Goal: Obtain resource: Download file/media

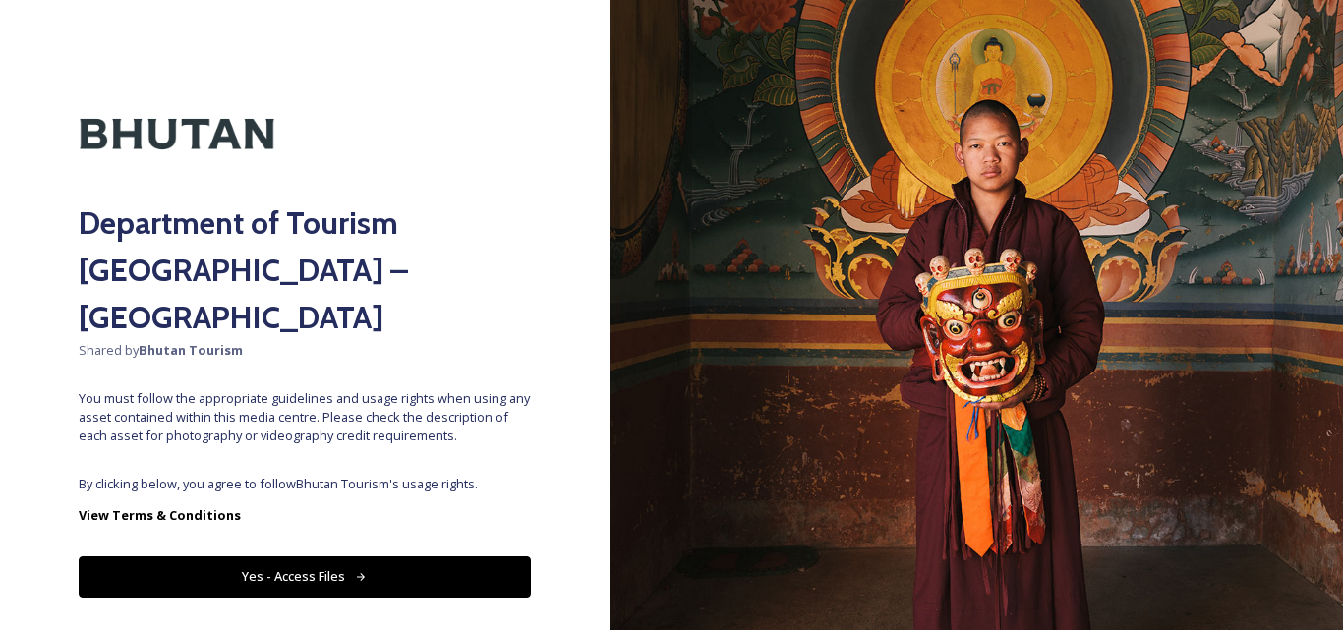
click at [377, 556] on button "Yes - Access Files" at bounding box center [305, 576] width 452 height 40
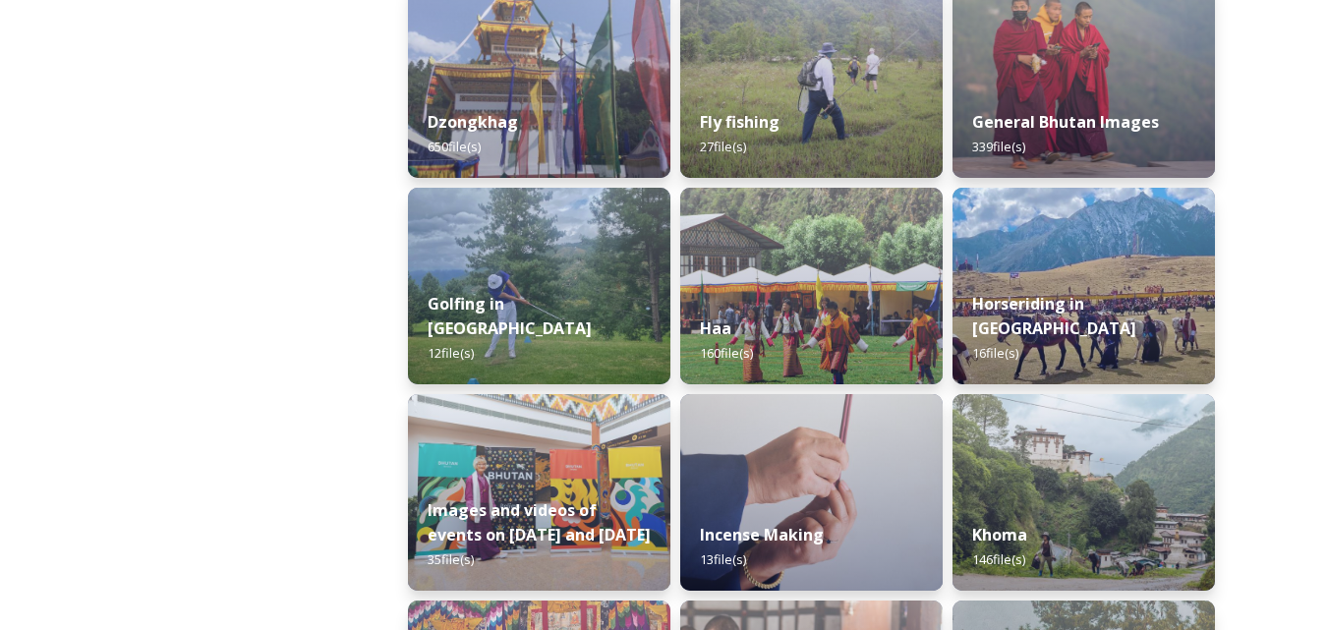
scroll to position [854, 0]
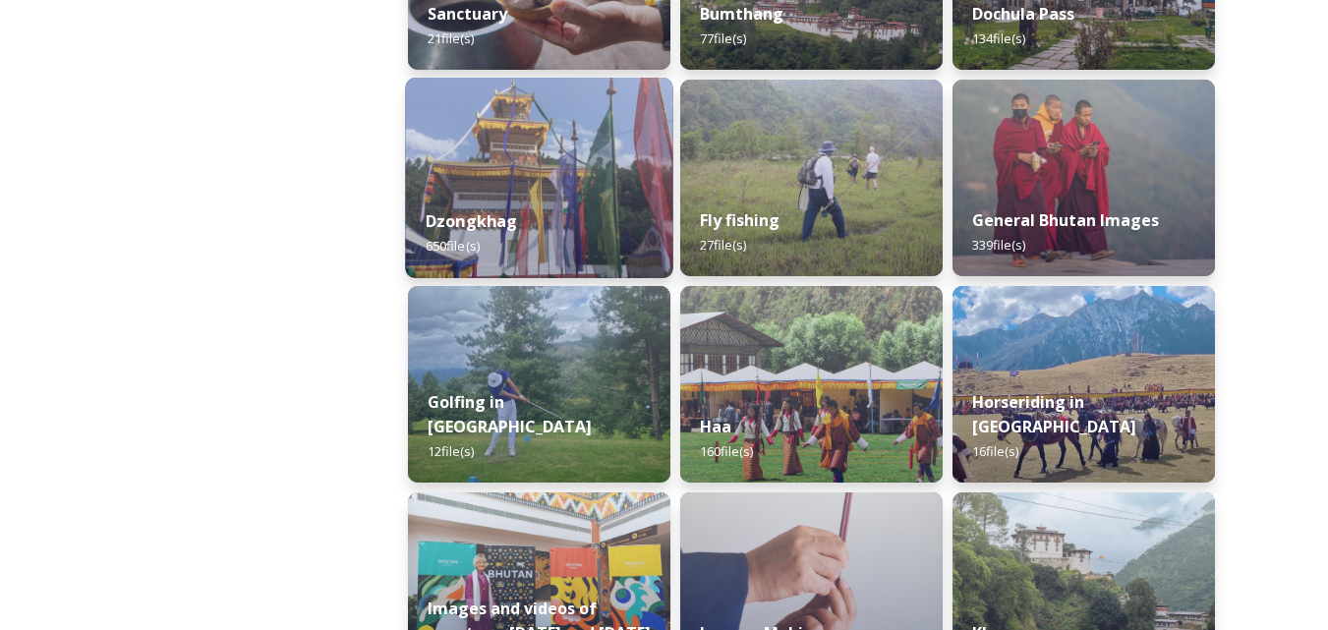
click at [523, 174] on img at bounding box center [538, 178] width 267 height 201
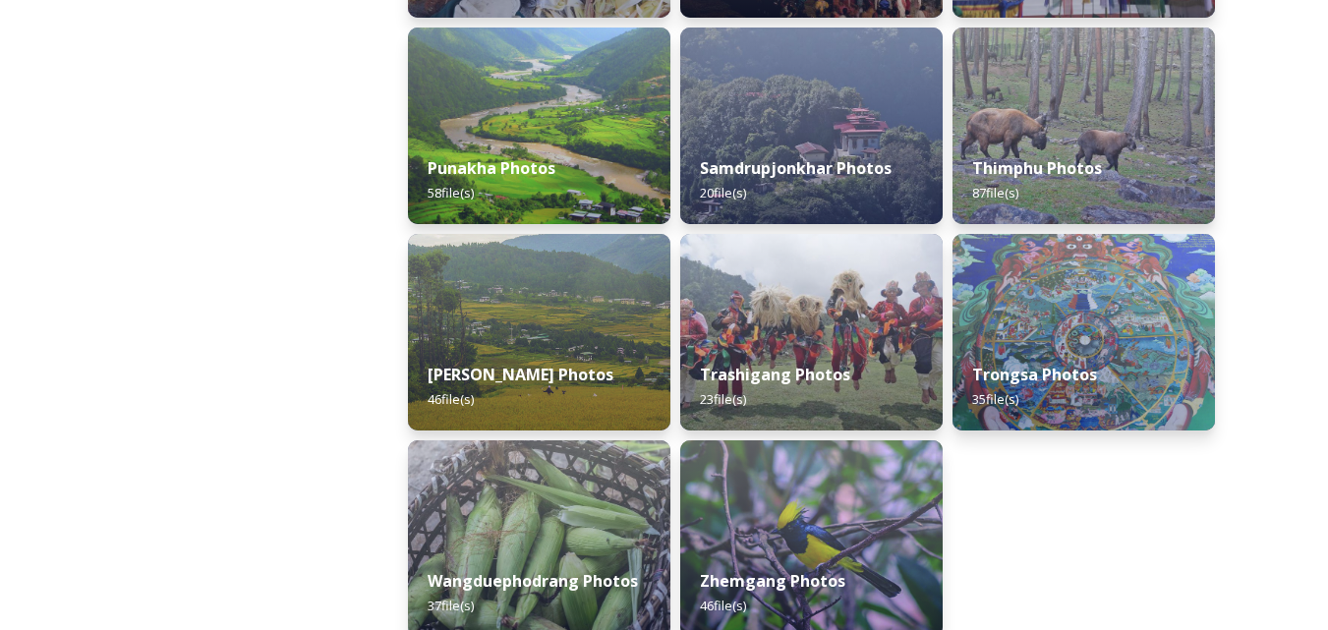
scroll to position [808, 0]
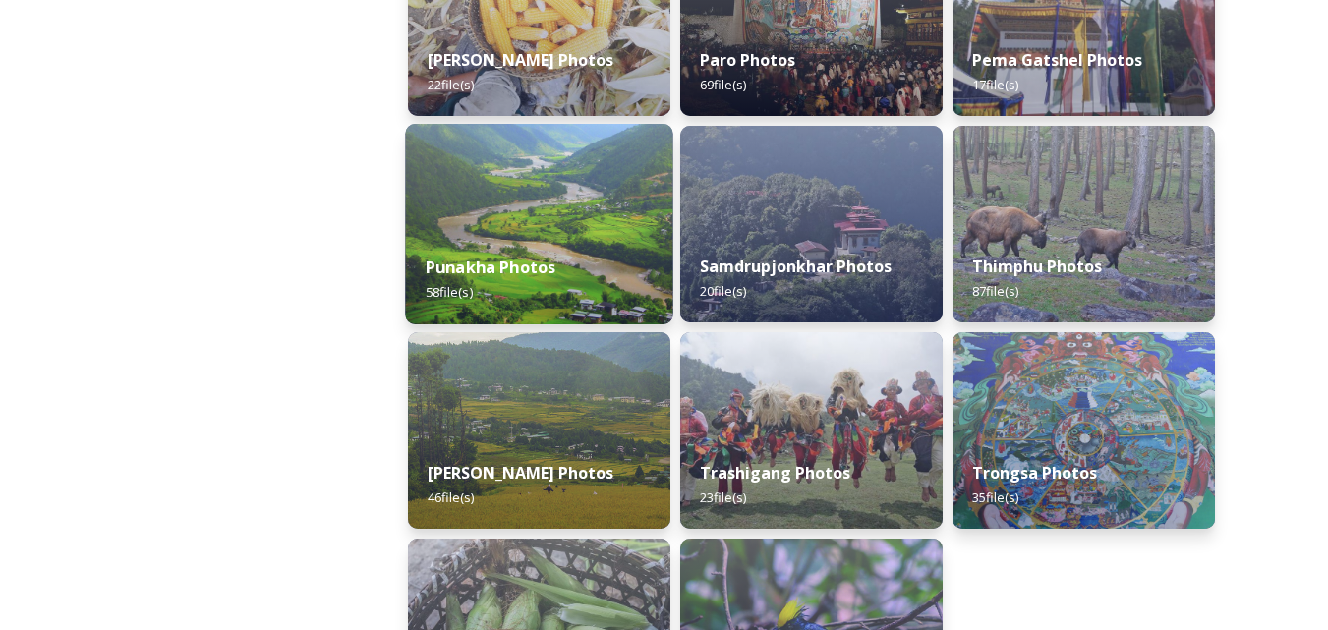
click at [504, 218] on img at bounding box center [538, 224] width 267 height 201
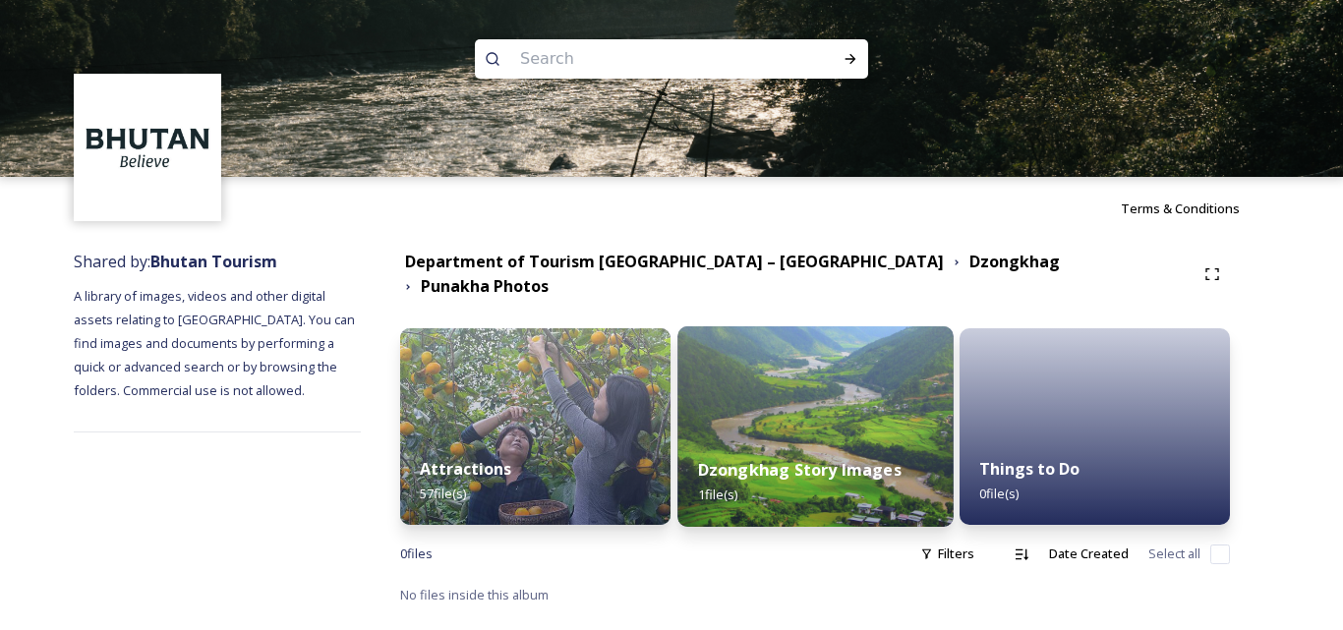
click at [818, 399] on img at bounding box center [814, 426] width 275 height 201
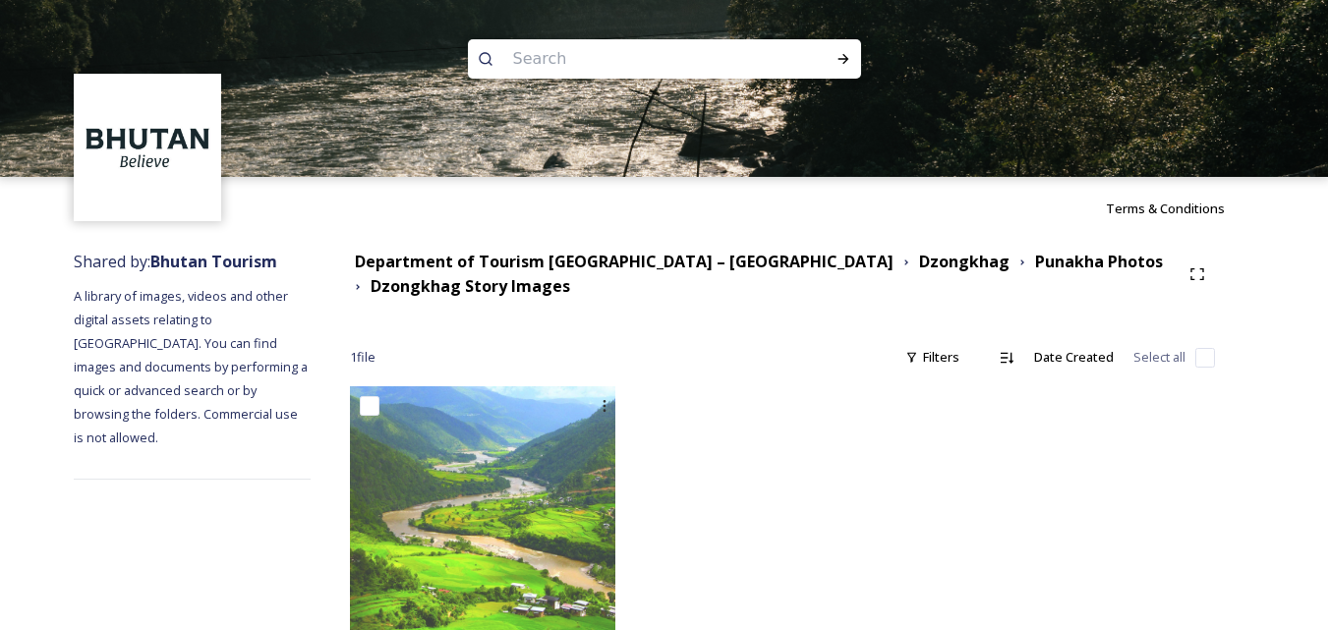
scroll to position [63, 0]
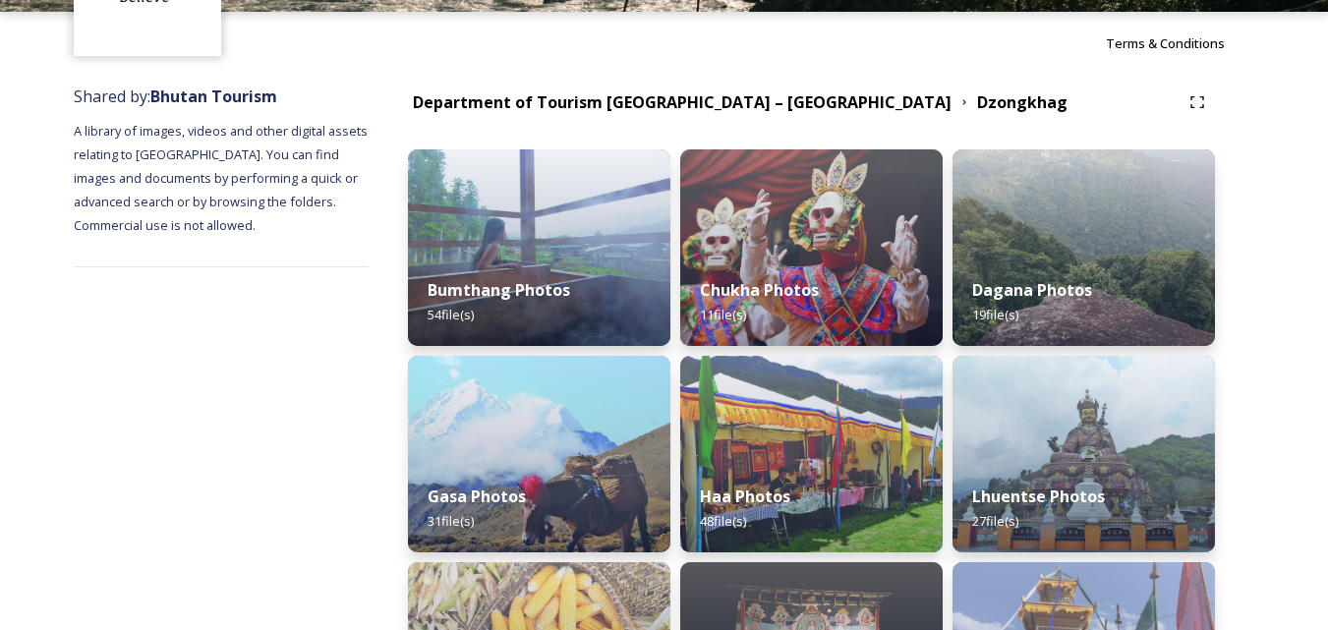
scroll to position [197, 0]
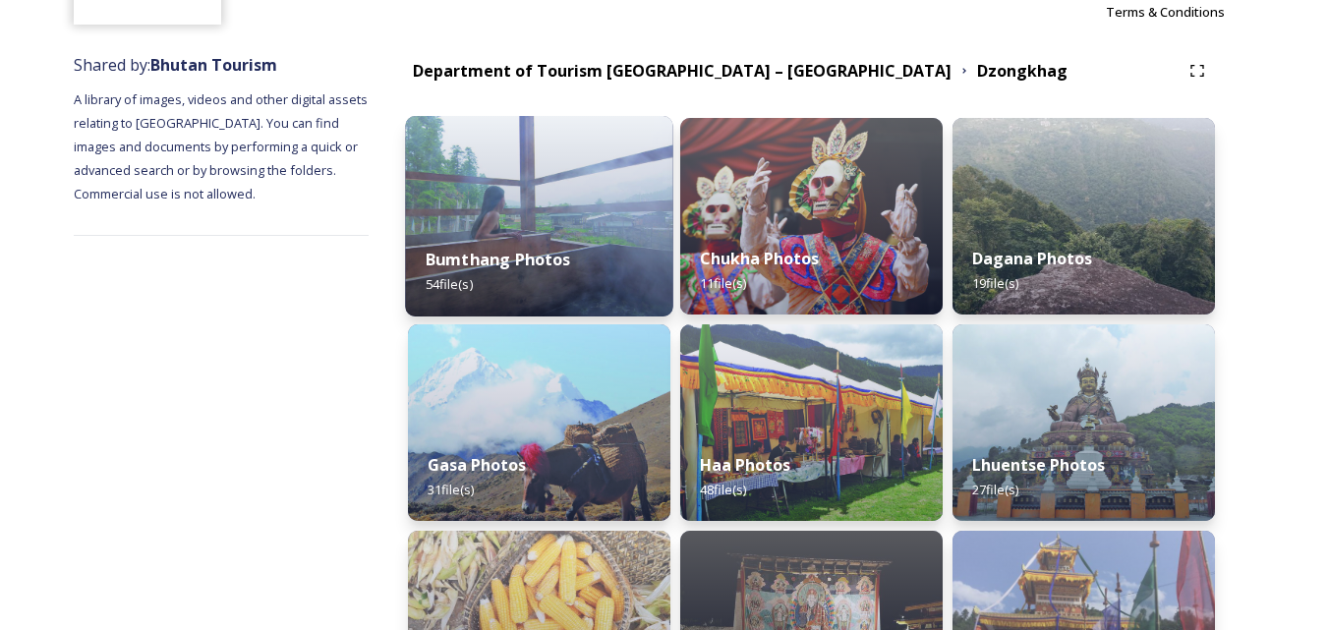
click at [546, 206] on img at bounding box center [538, 216] width 267 height 201
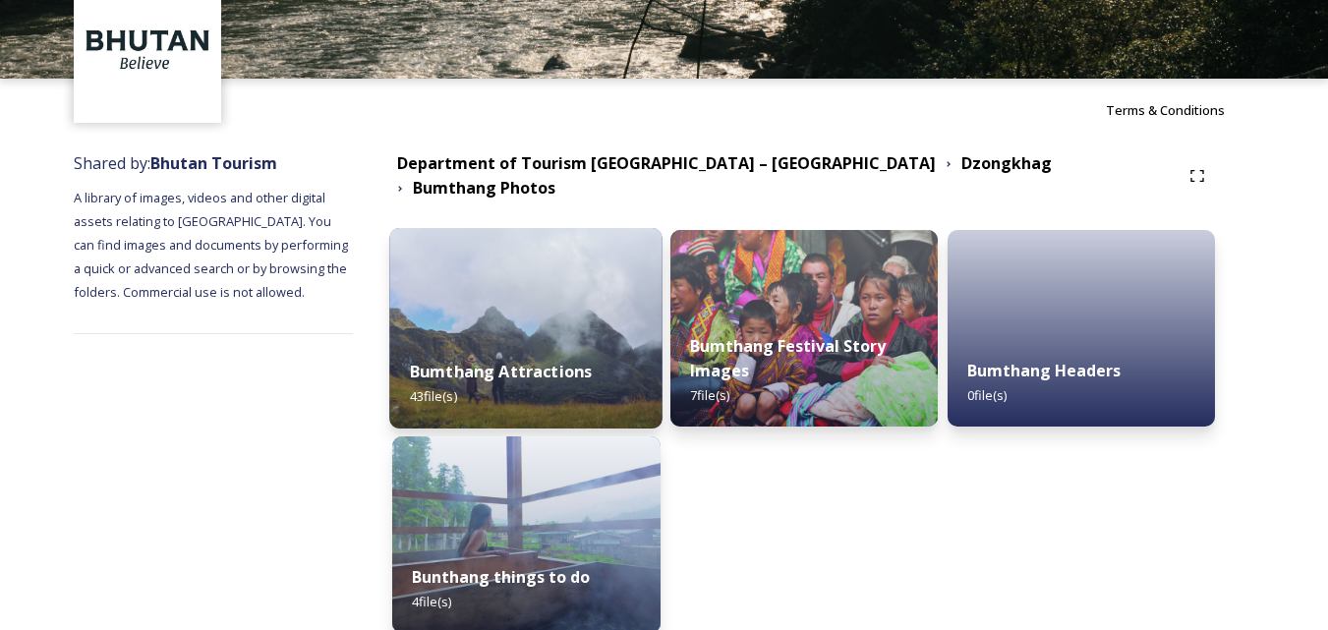
scroll to position [179, 0]
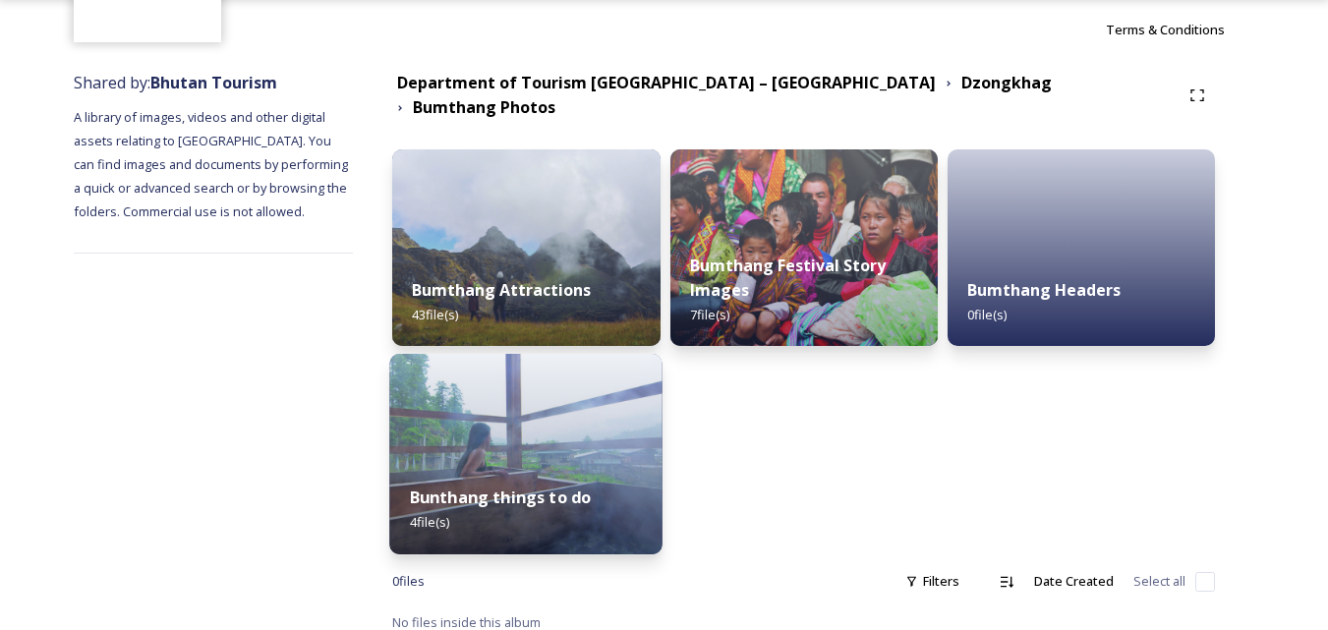
click at [511, 440] on img at bounding box center [526, 454] width 273 height 201
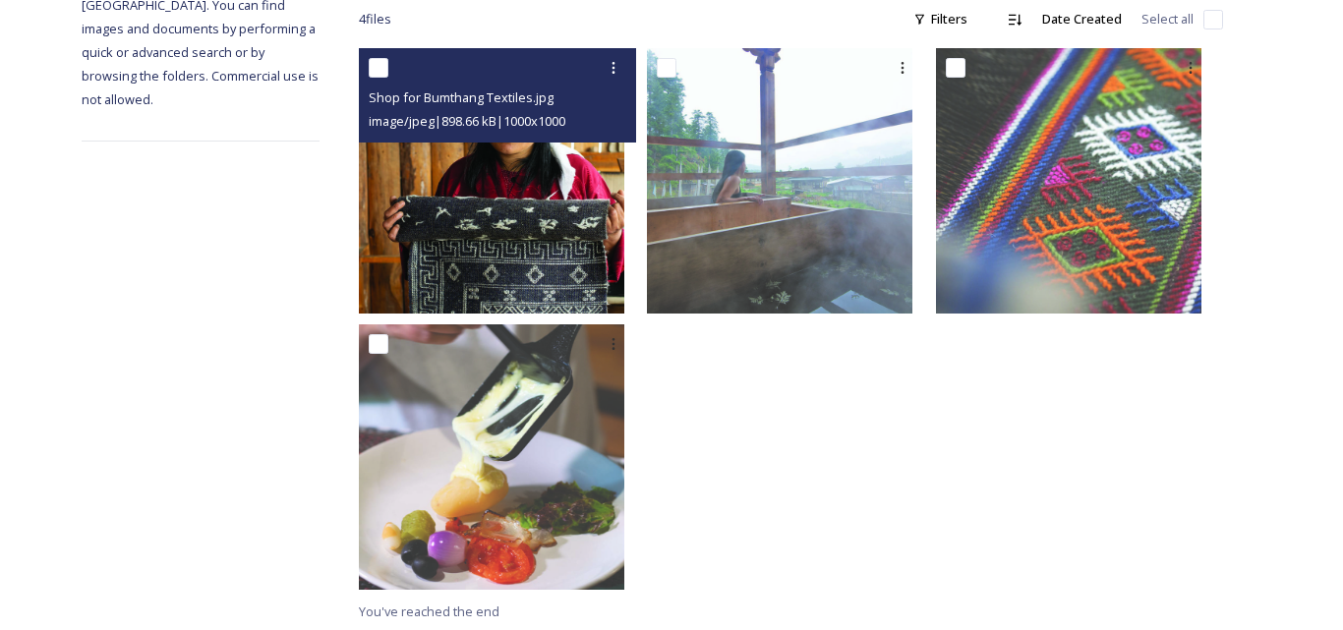
scroll to position [339, 0]
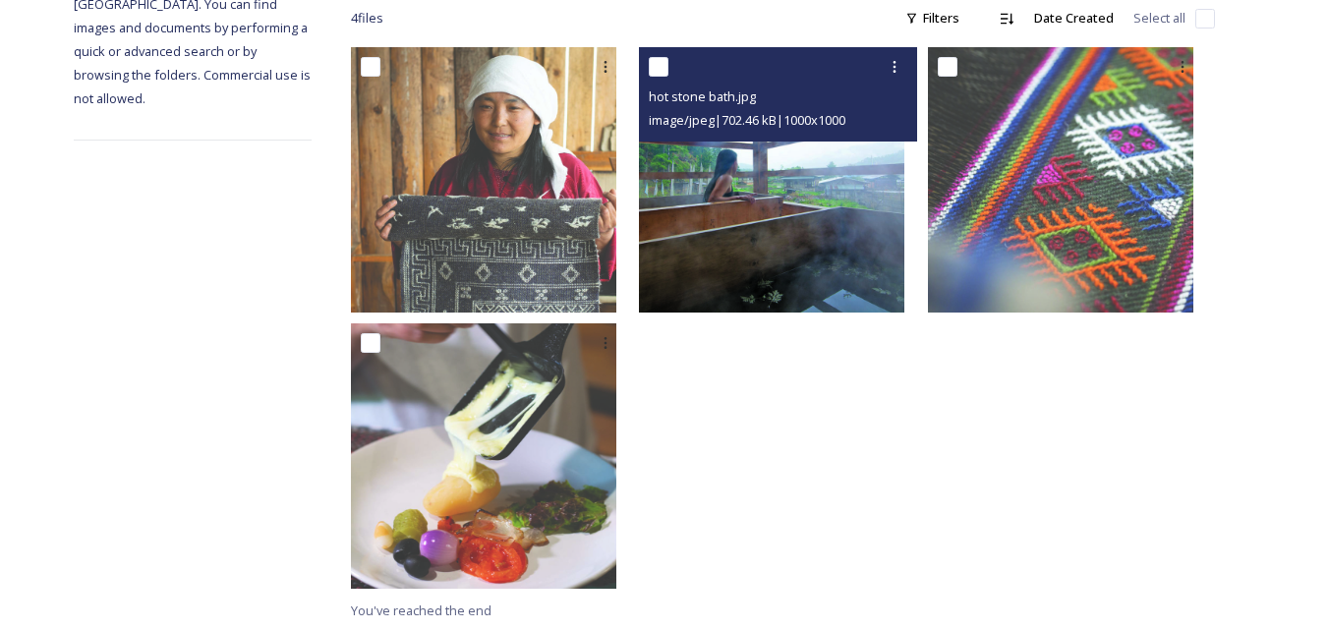
click at [780, 212] on img at bounding box center [771, 179] width 265 height 265
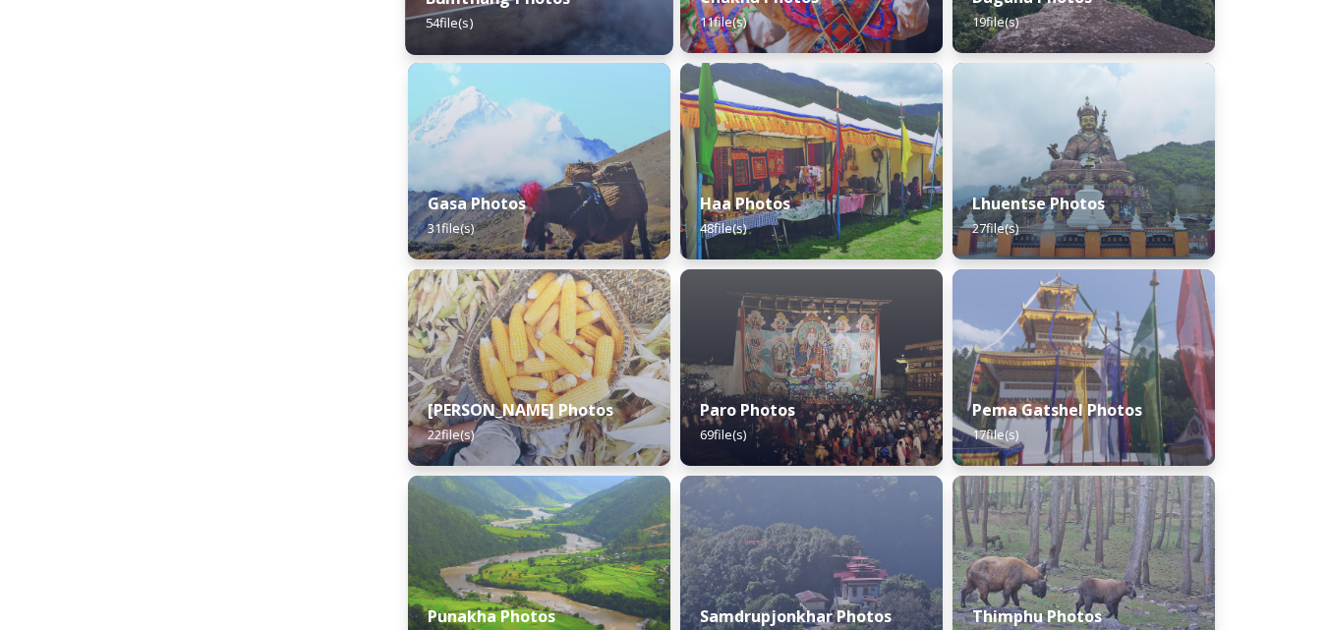
scroll to position [491, 0]
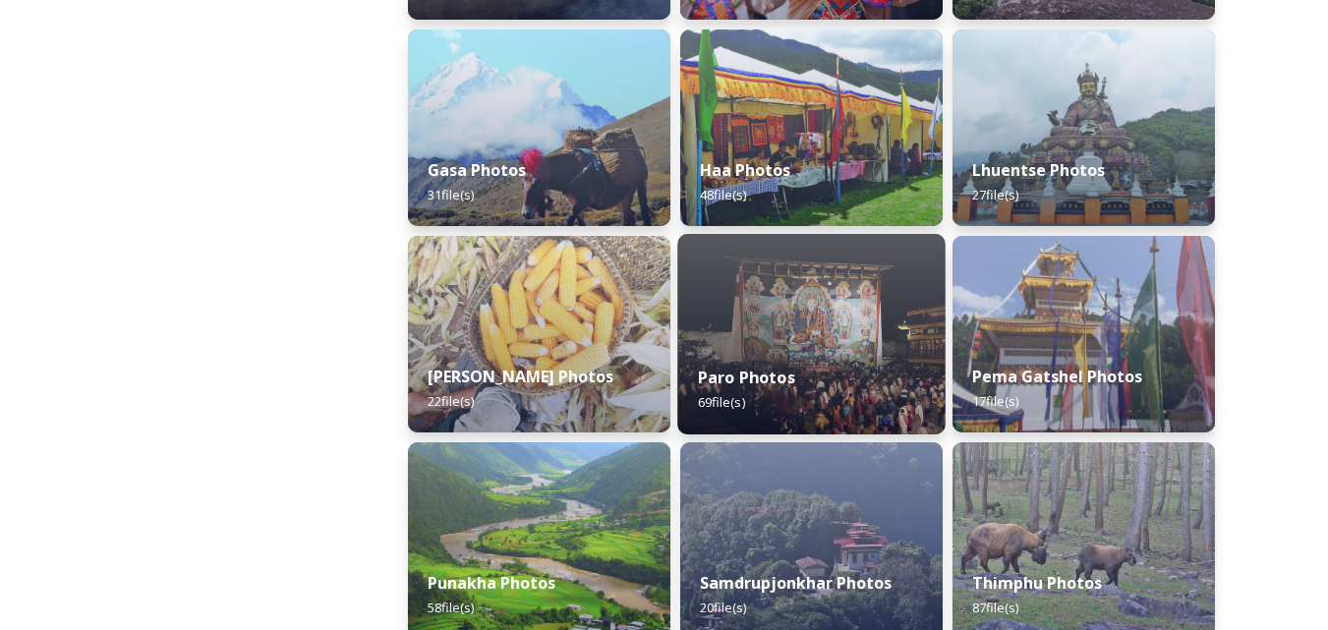
click at [808, 347] on div "Paro Photos 69 file(s)" at bounding box center [810, 389] width 267 height 89
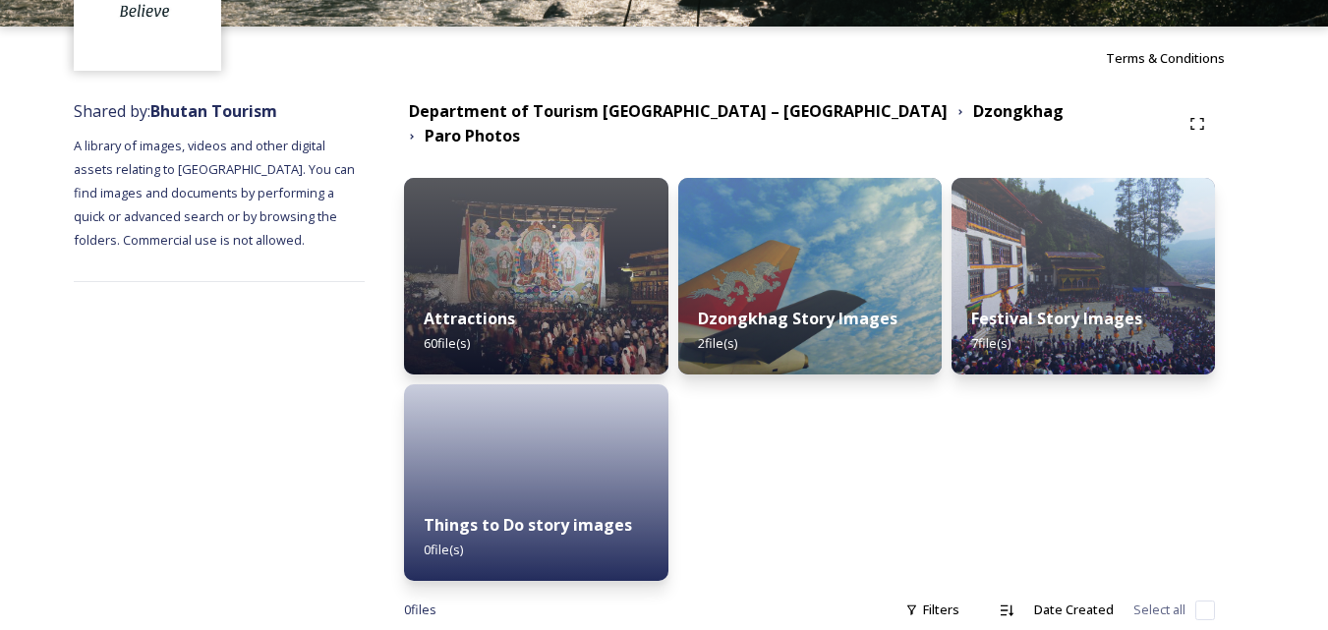
scroll to position [179, 0]
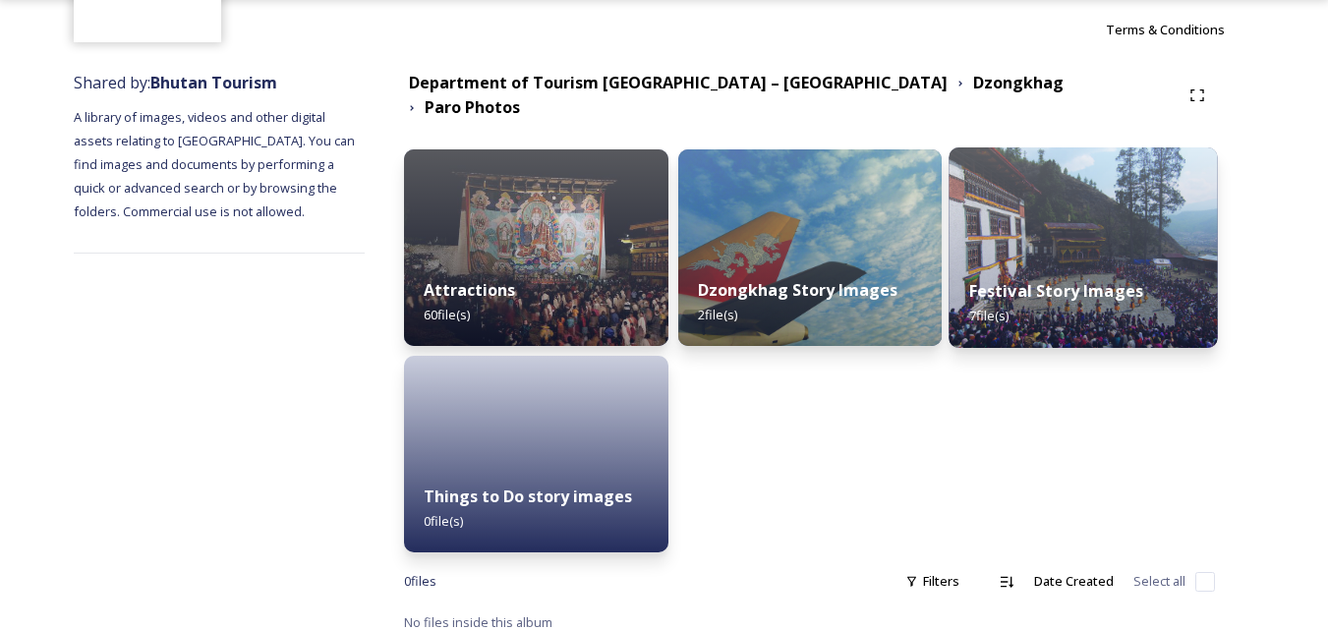
click at [1065, 228] on img at bounding box center [1083, 247] width 269 height 201
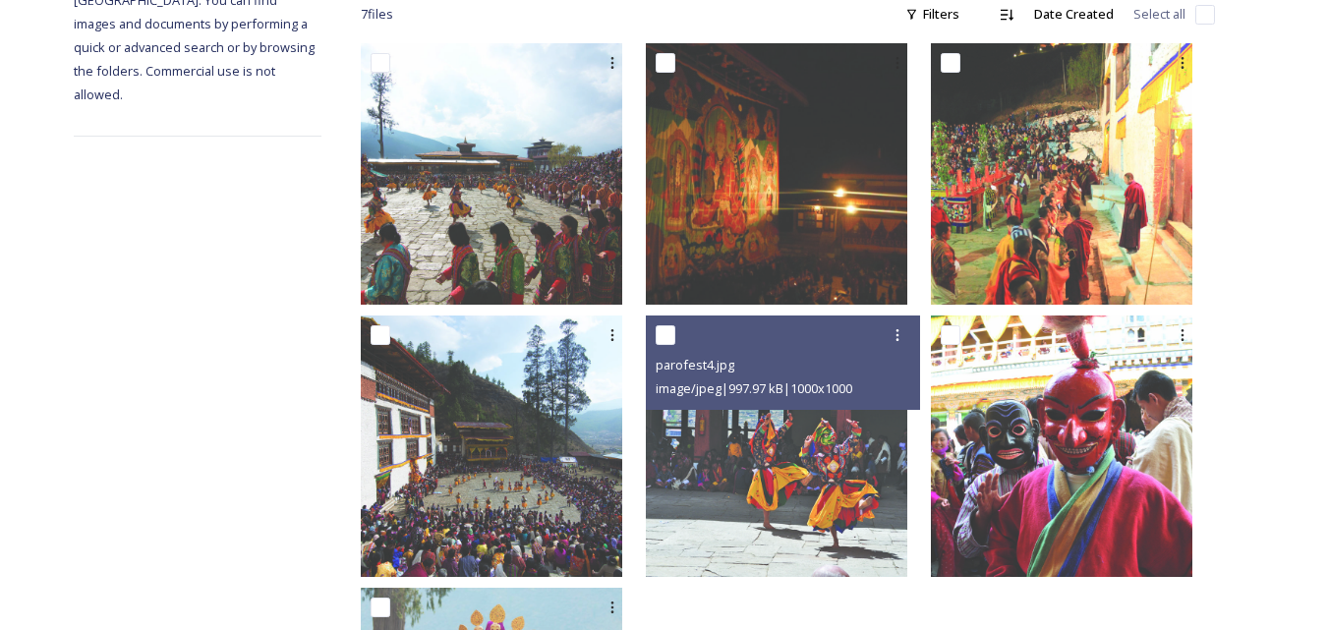
scroll to position [309, 0]
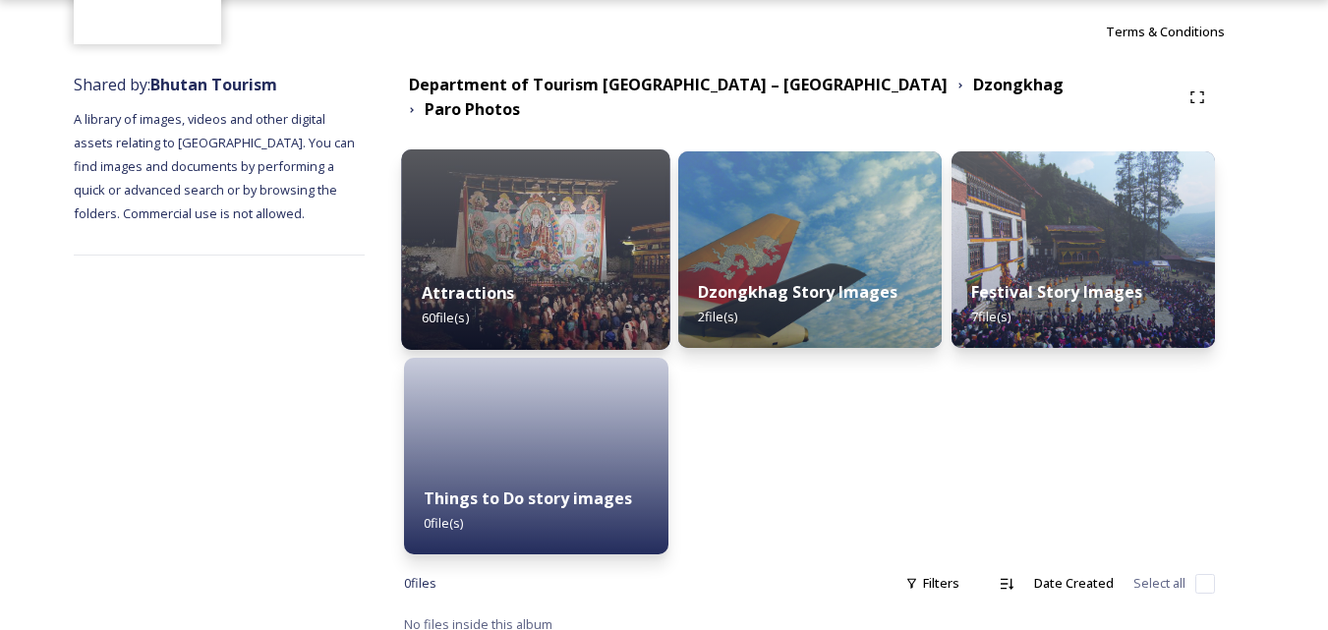
scroll to position [179, 0]
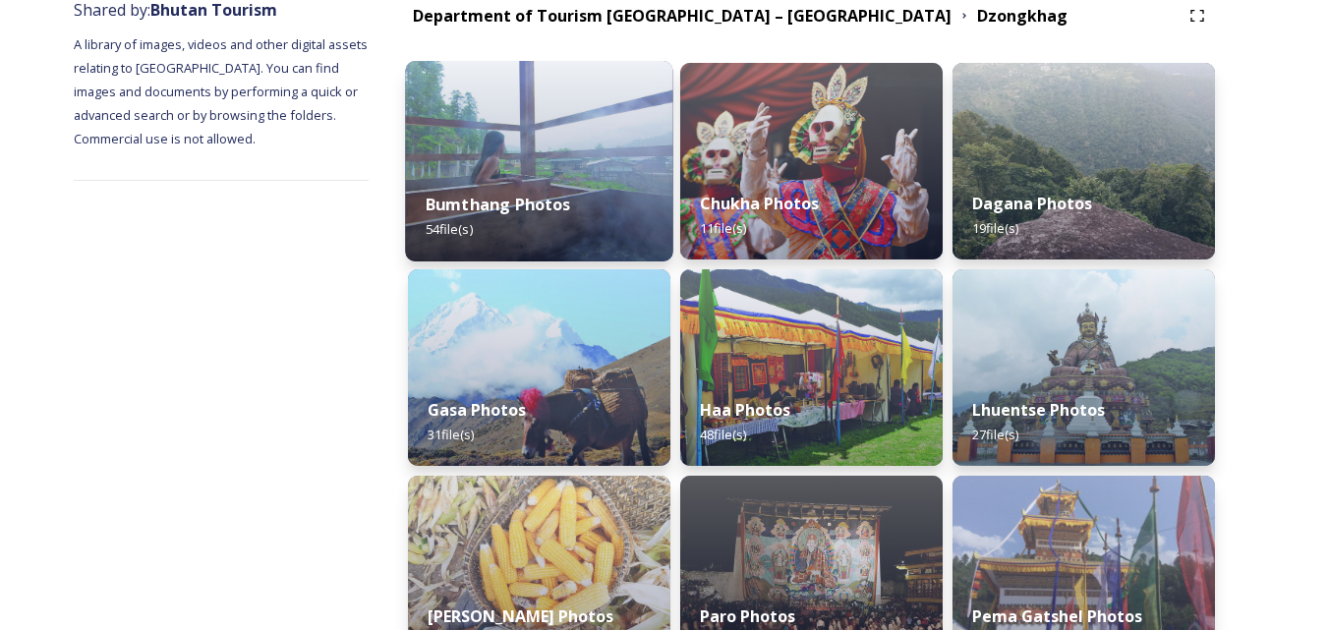
scroll to position [295, 0]
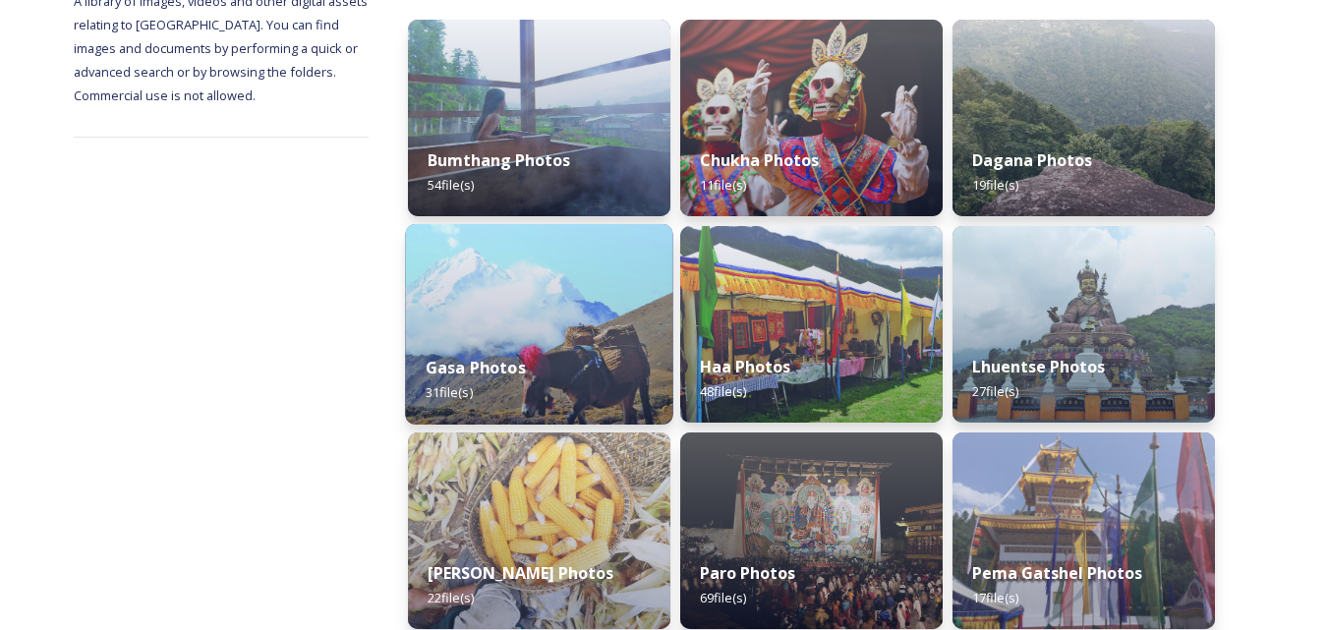
click at [547, 341] on div "Gasa Photos 31 file(s)" at bounding box center [538, 379] width 267 height 89
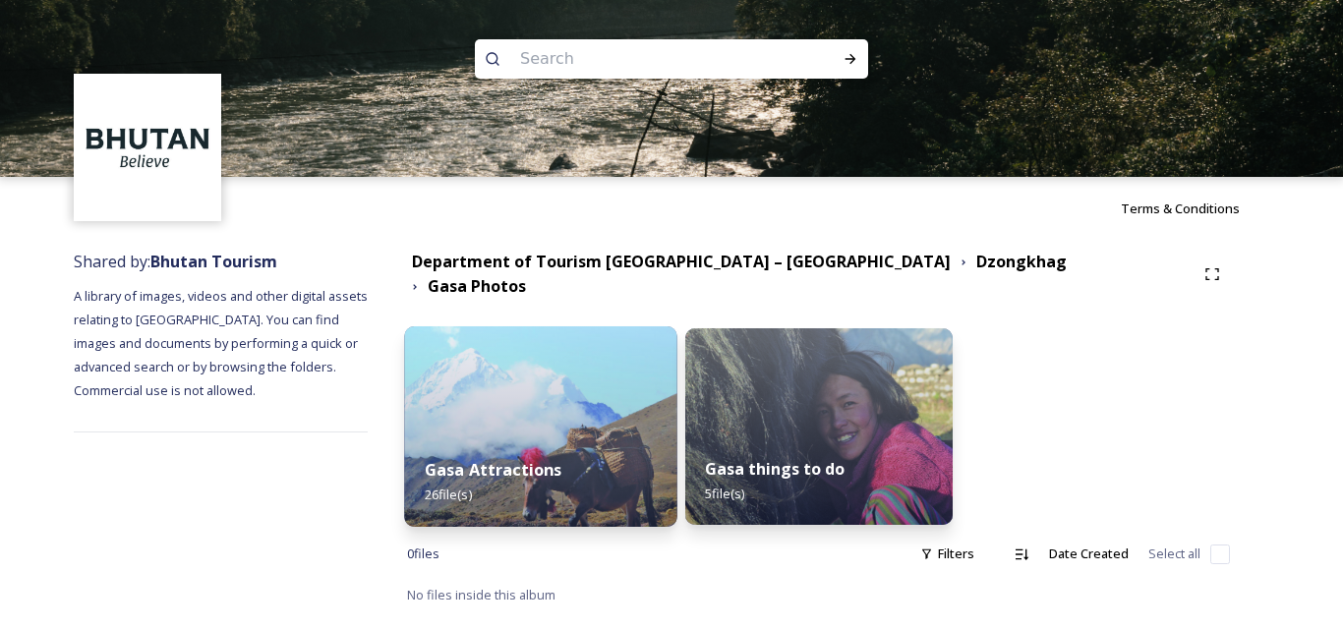
click at [530, 362] on img at bounding box center [541, 426] width 273 height 201
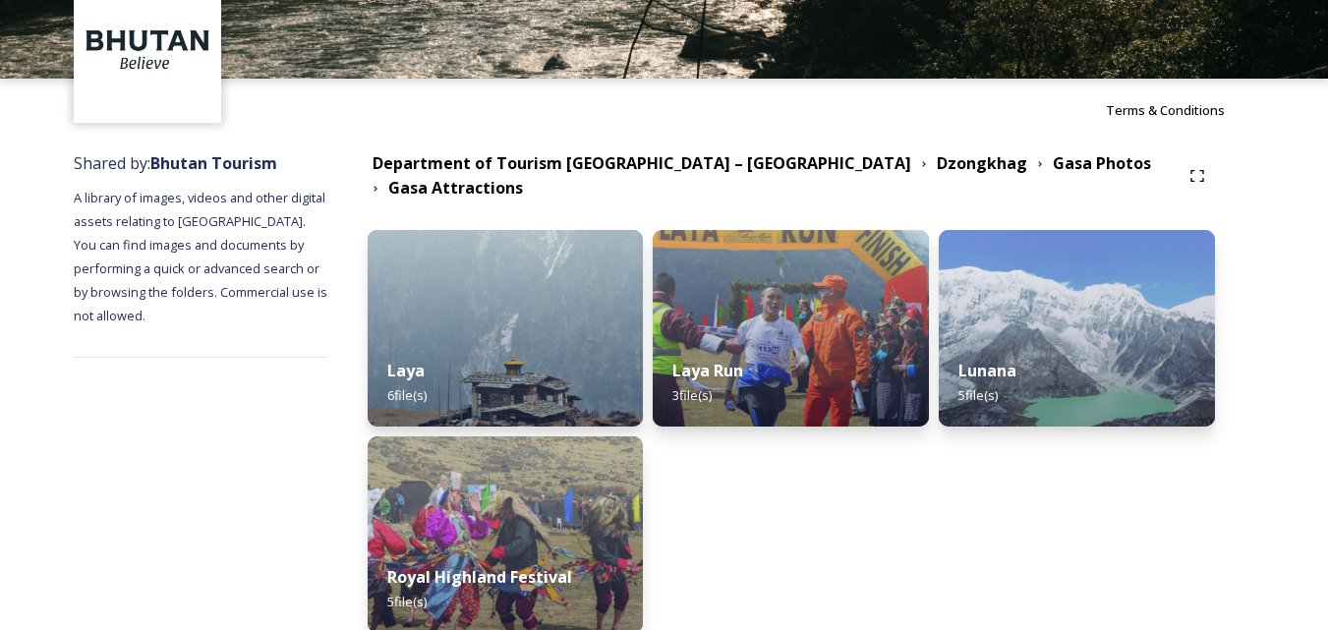
scroll to position [197, 0]
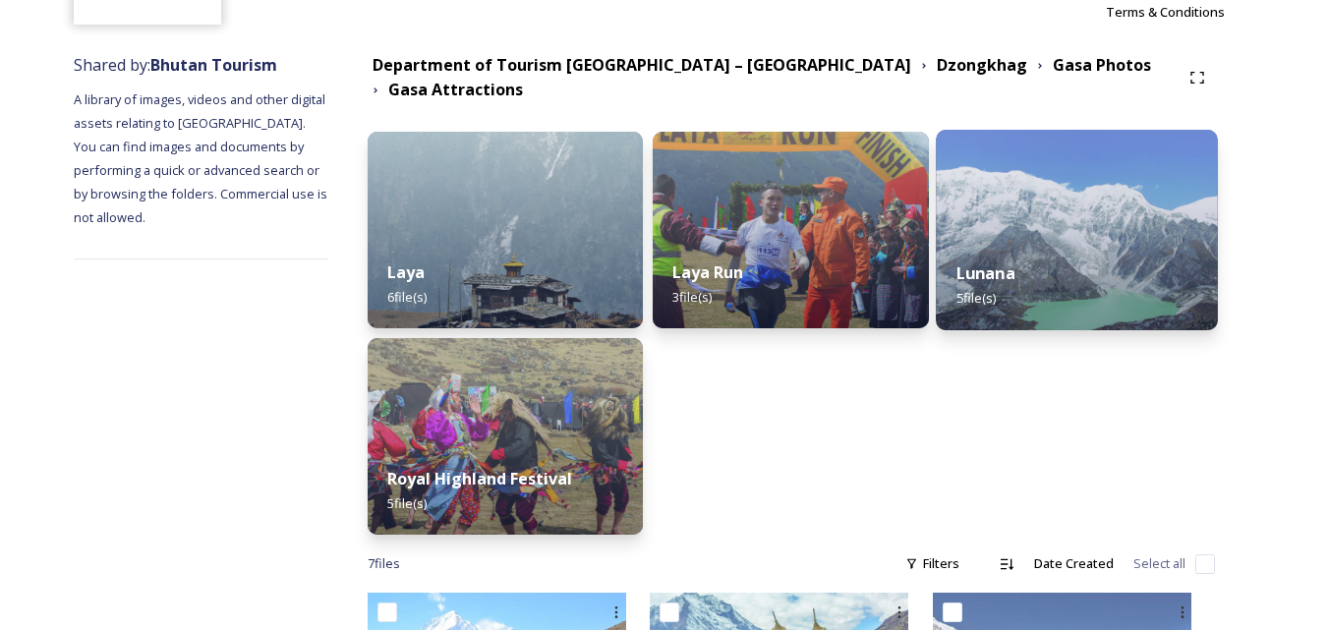
click at [1065, 241] on div "Lunana 5 file(s)" at bounding box center [1076, 285] width 281 height 89
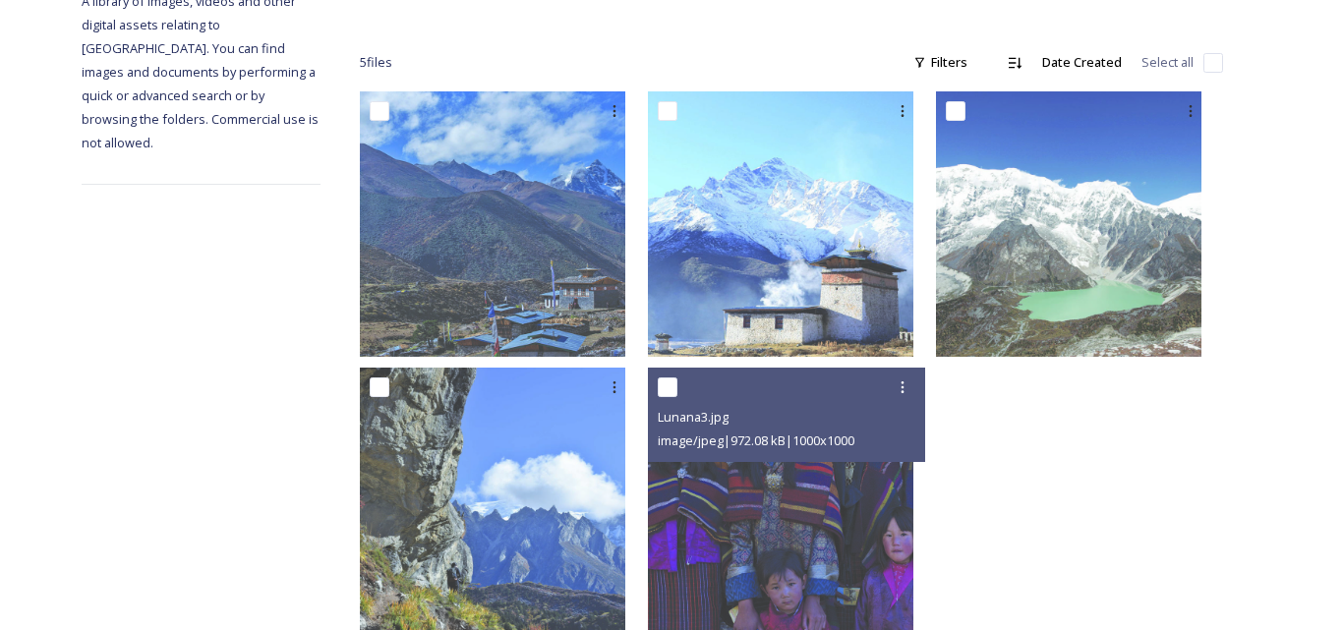
scroll to position [339, 0]
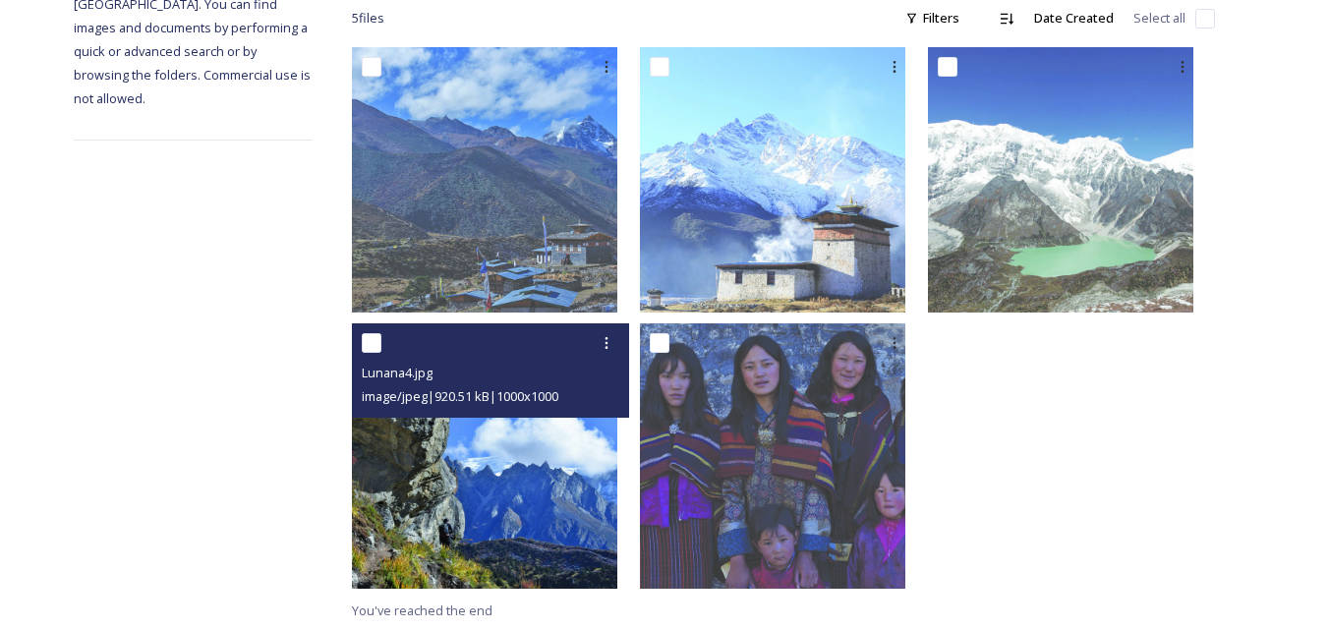
click at [547, 485] on img at bounding box center [484, 455] width 265 height 265
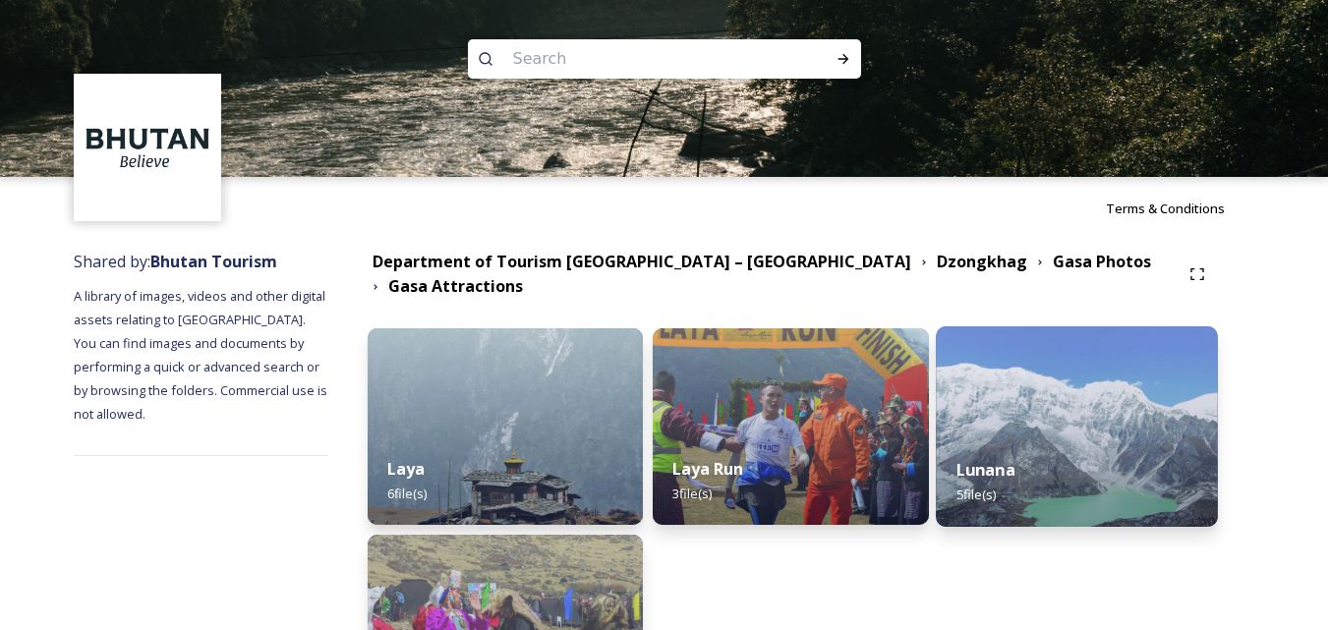
click at [1061, 407] on img at bounding box center [1076, 426] width 281 height 201
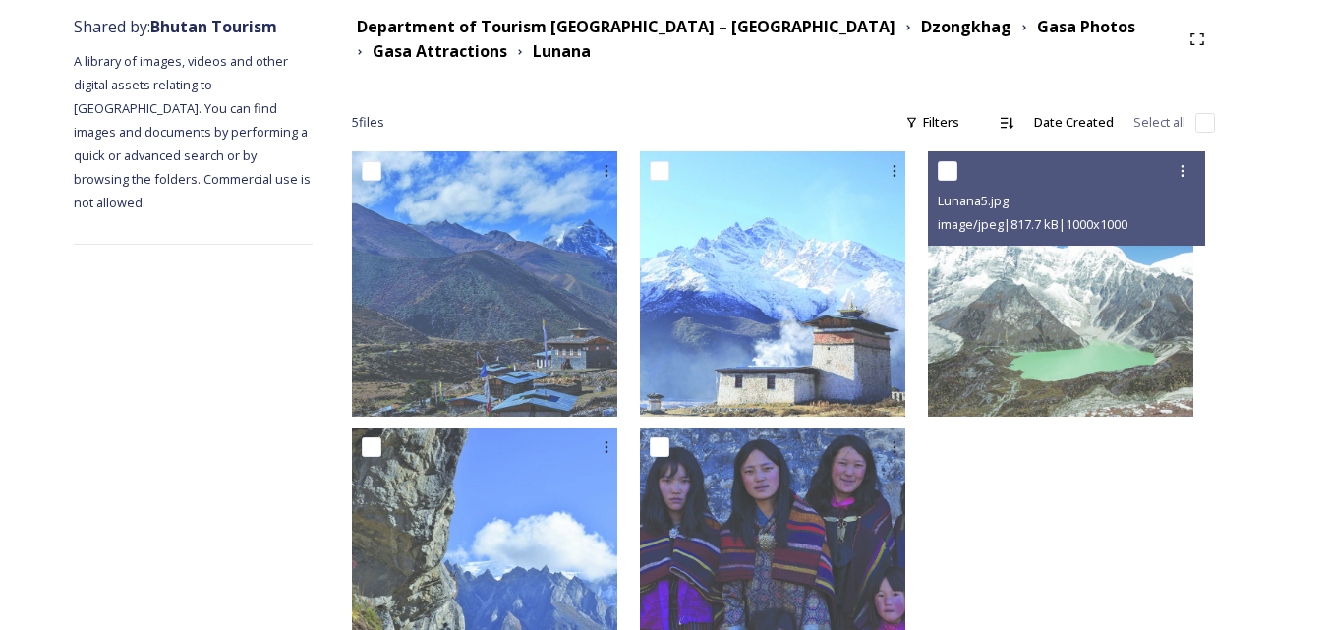
scroll to position [295, 0]
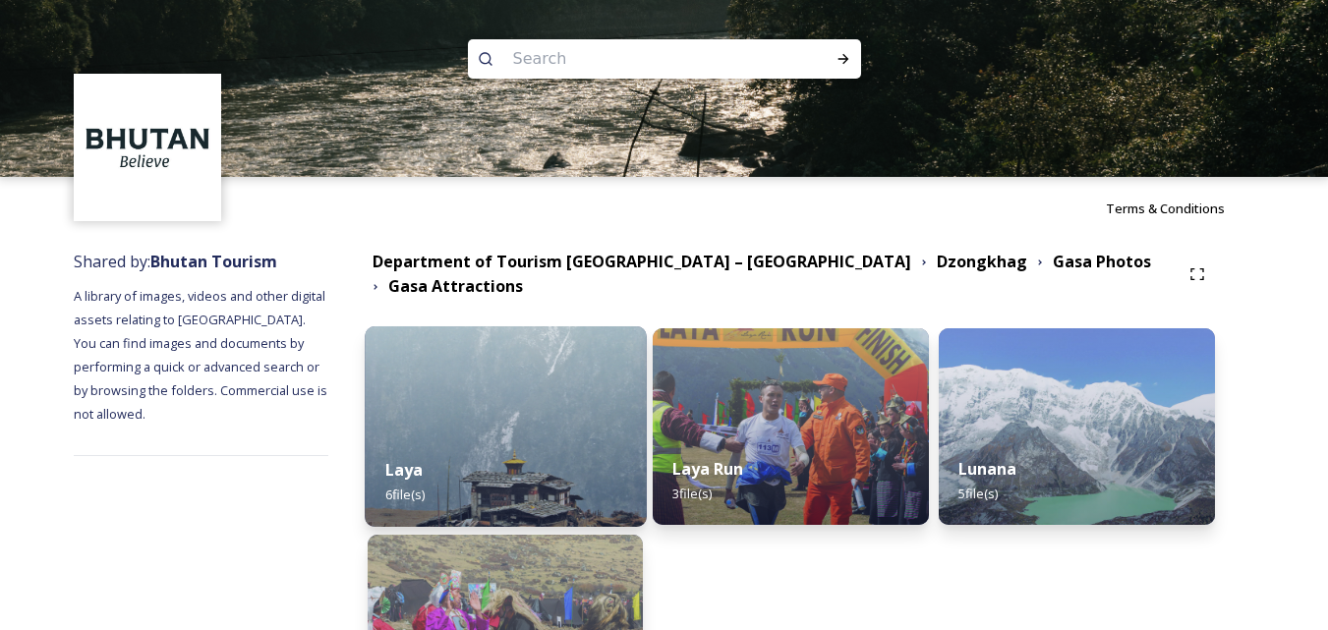
click at [556, 411] on img at bounding box center [505, 426] width 281 height 201
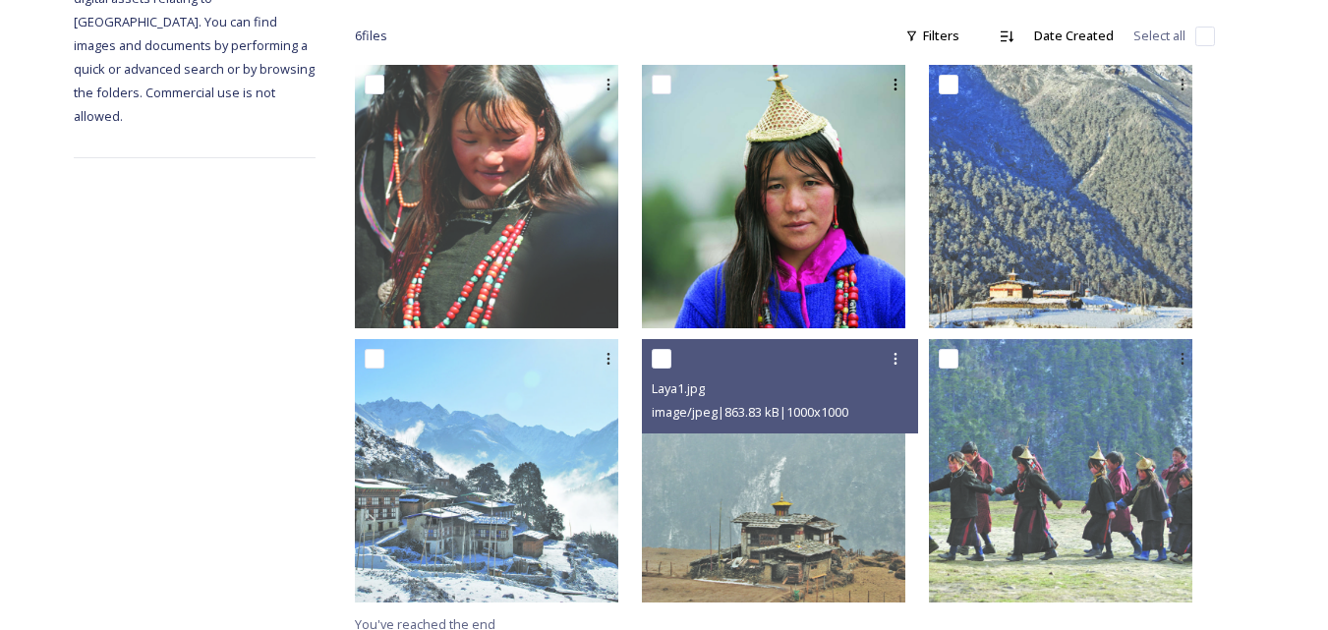
scroll to position [335, 0]
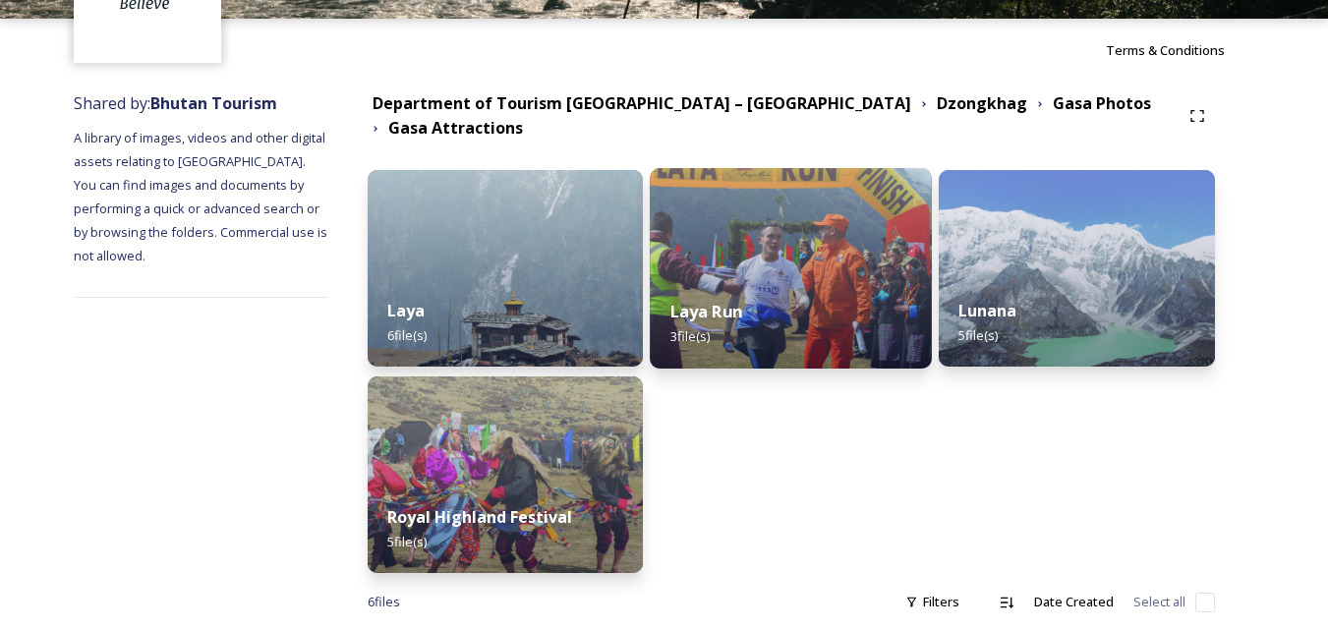
scroll to position [197, 0]
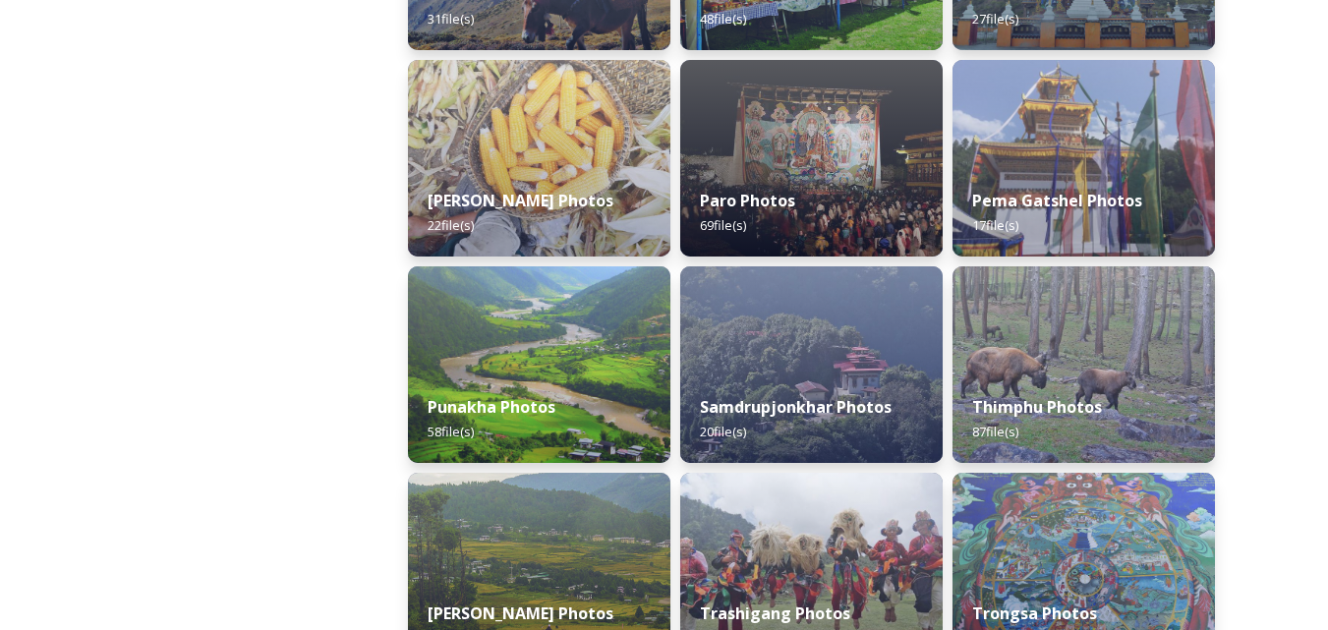
scroll to position [688, 0]
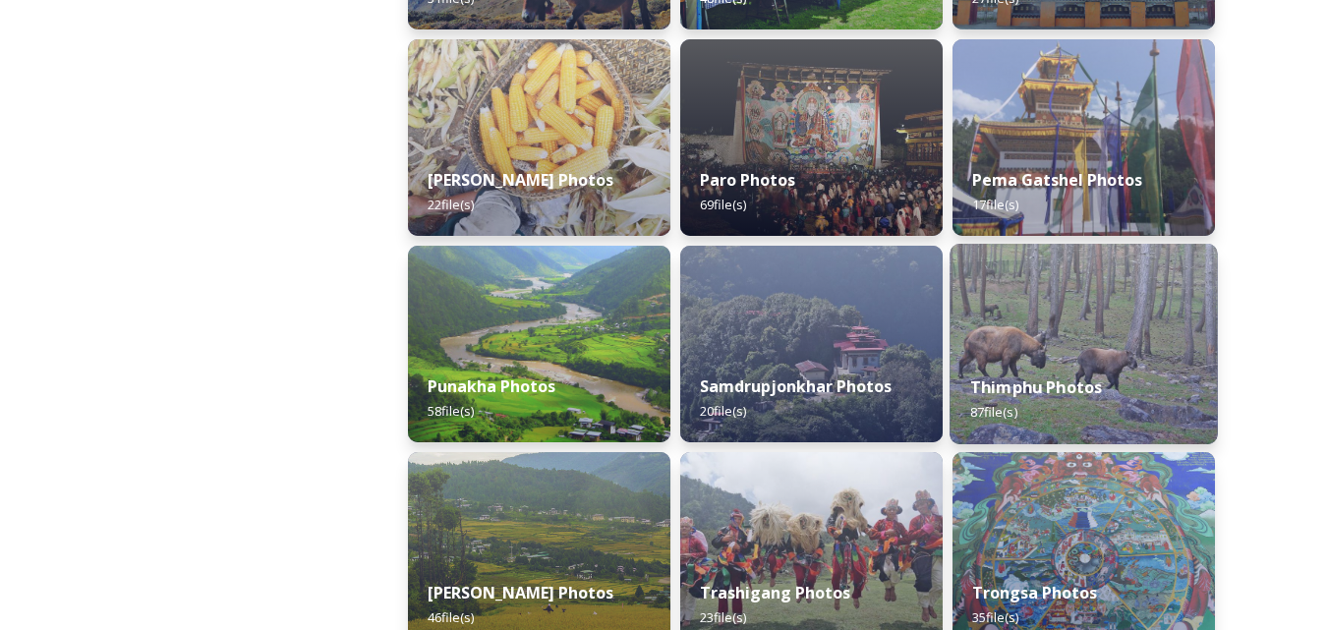
click at [1085, 354] on img at bounding box center [1083, 344] width 267 height 201
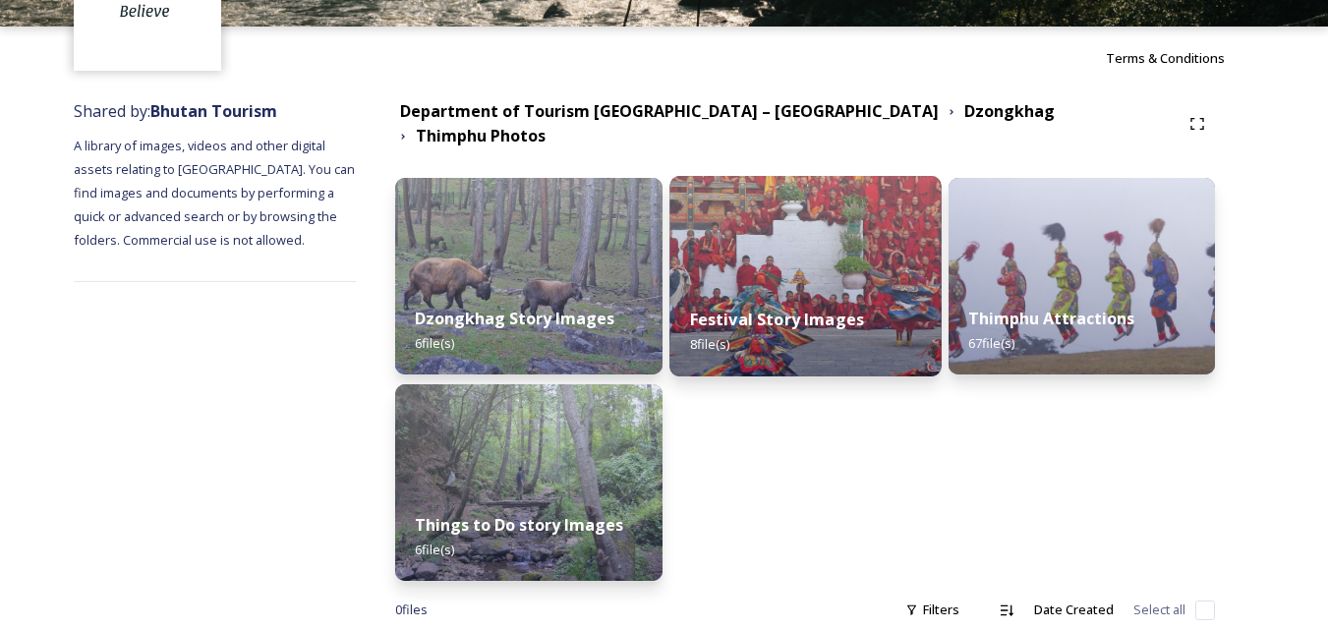
scroll to position [179, 0]
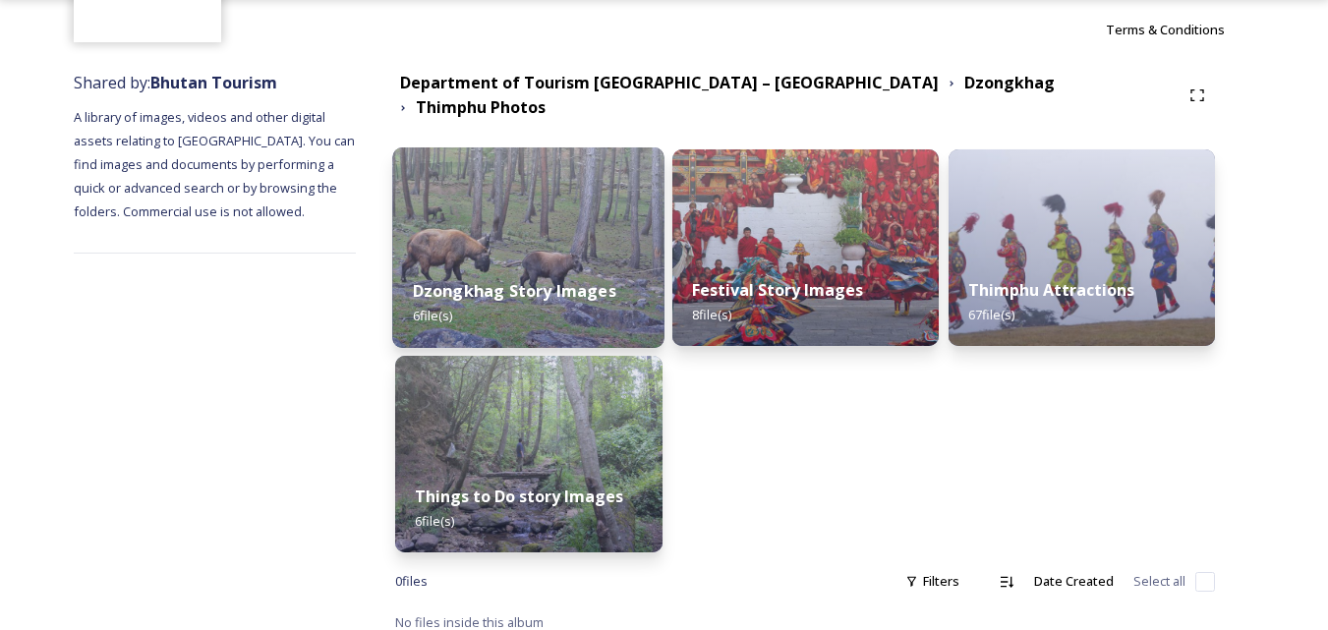
click at [528, 225] on img at bounding box center [529, 247] width 272 height 201
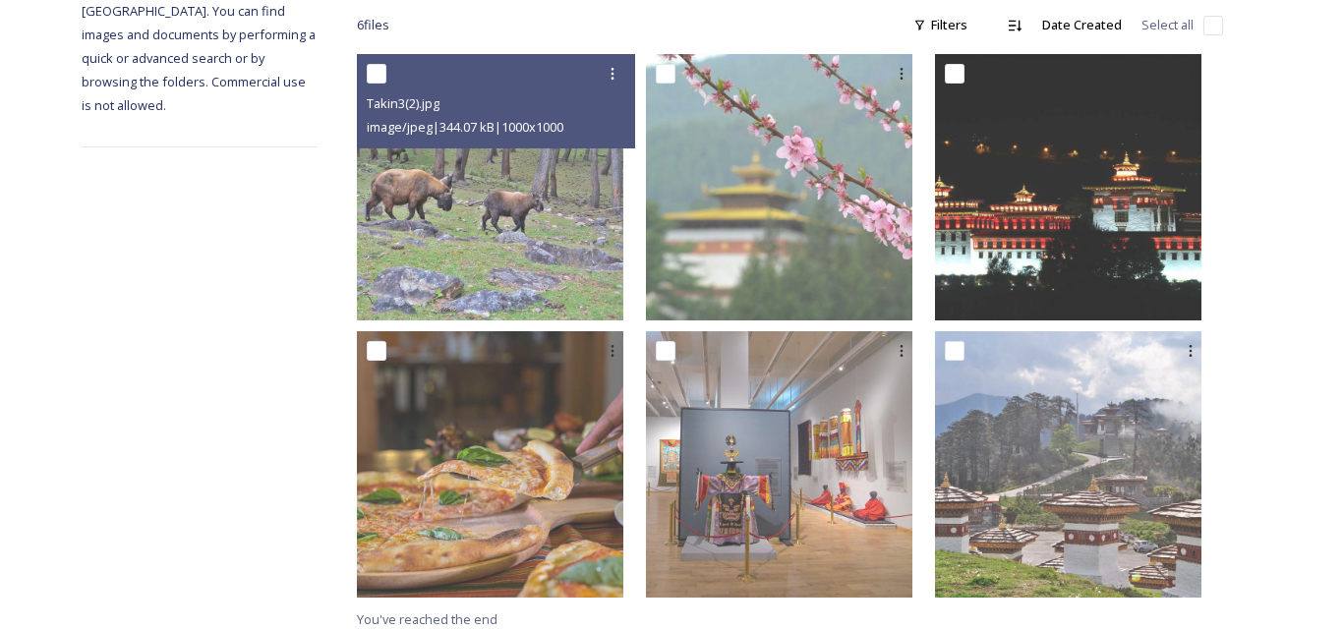
scroll to position [341, 0]
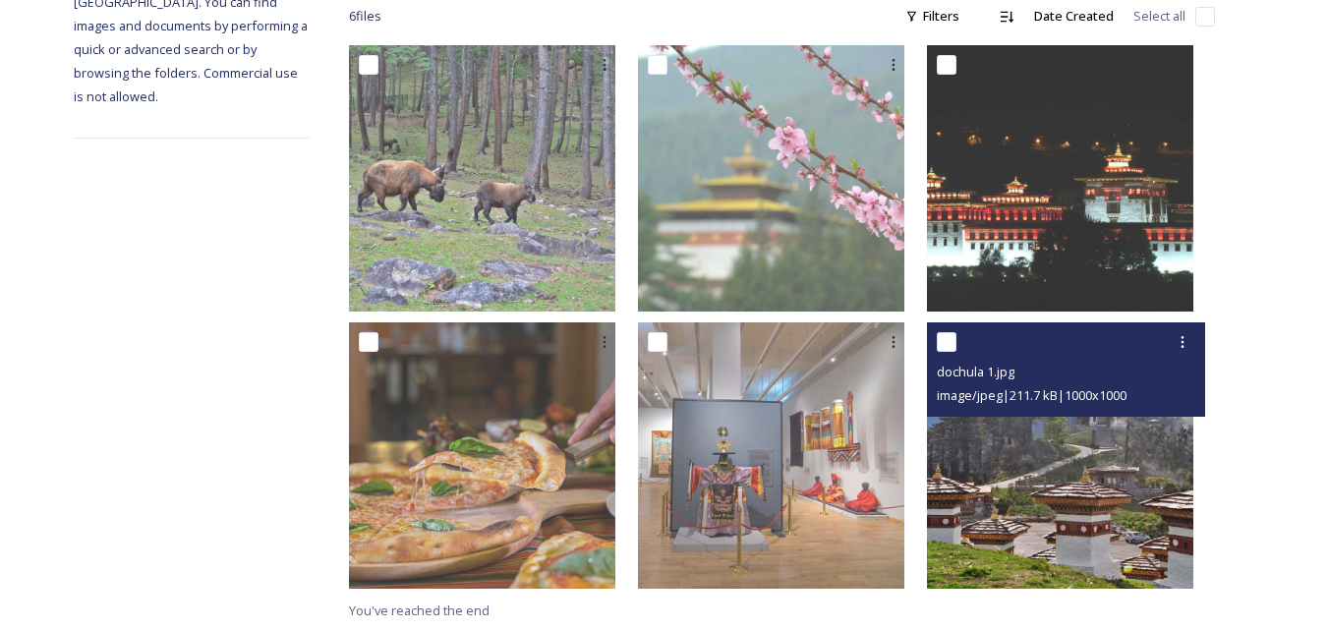
click at [1066, 506] on img at bounding box center [1060, 455] width 266 height 266
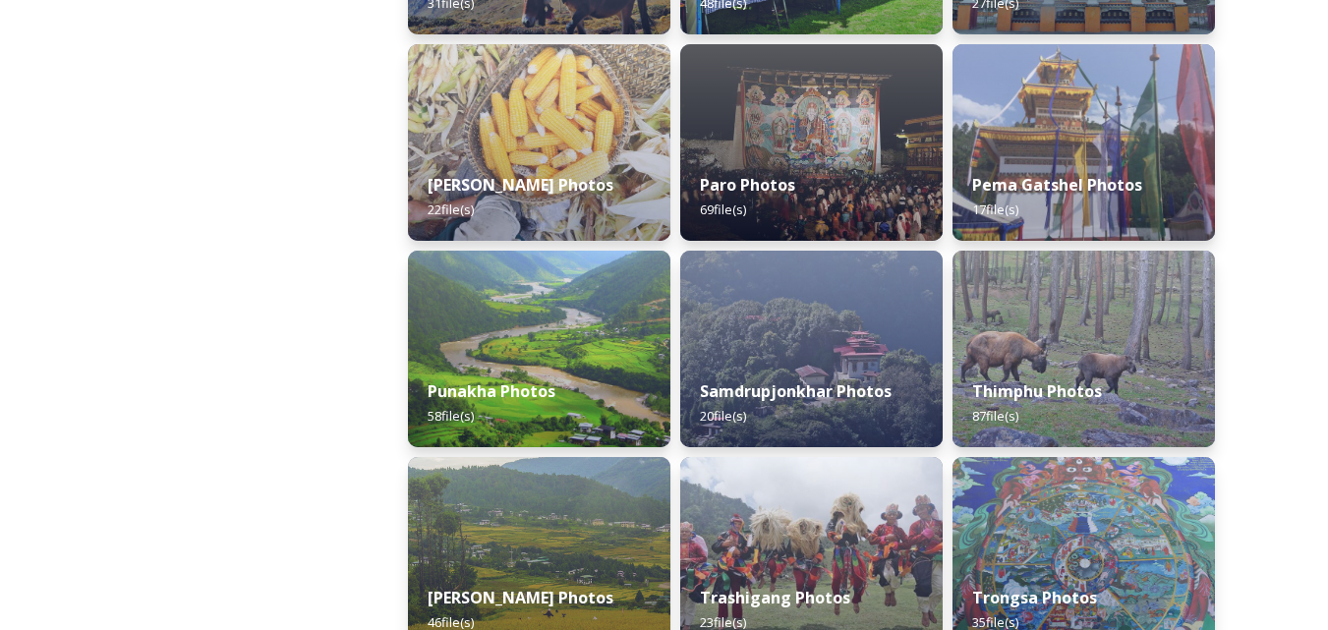
scroll to position [688, 0]
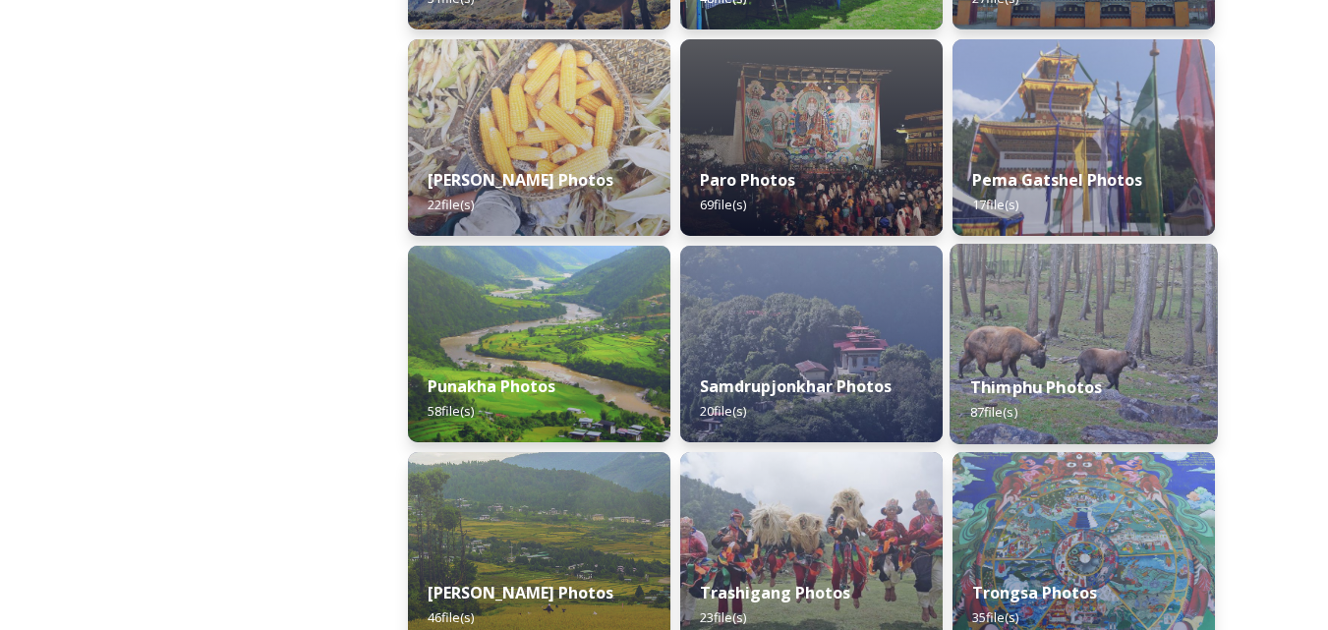
click at [1052, 348] on img at bounding box center [1083, 344] width 267 height 201
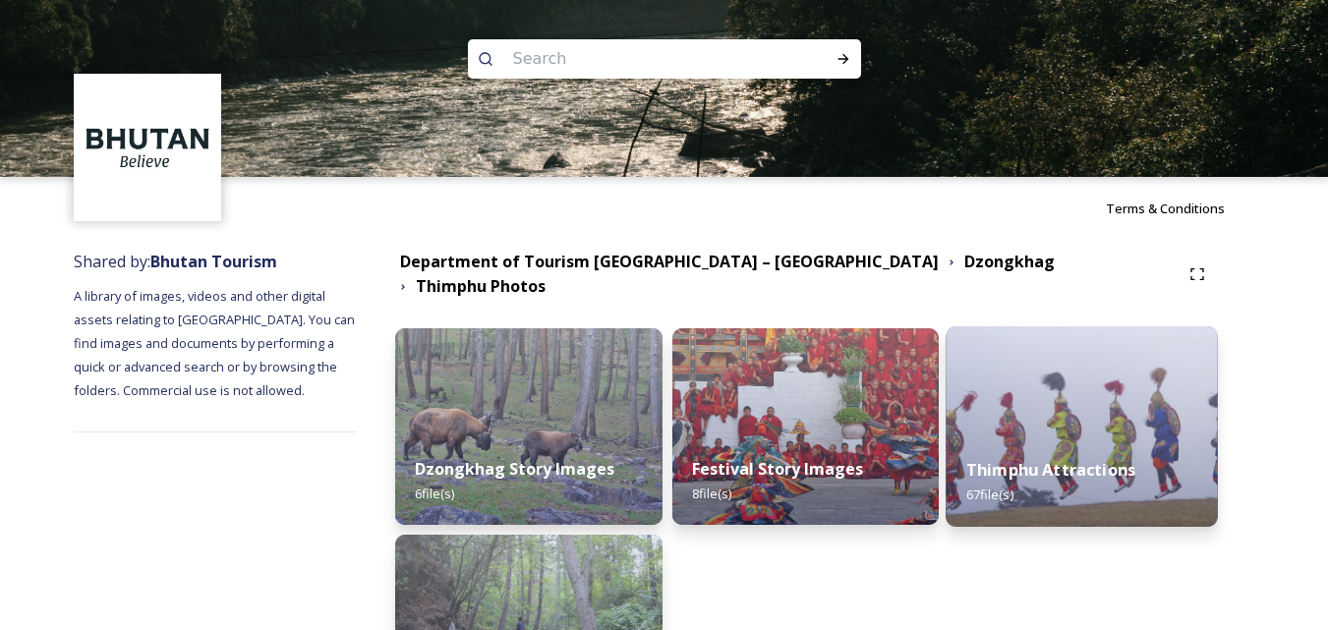
click at [1057, 403] on img at bounding box center [1082, 426] width 272 height 201
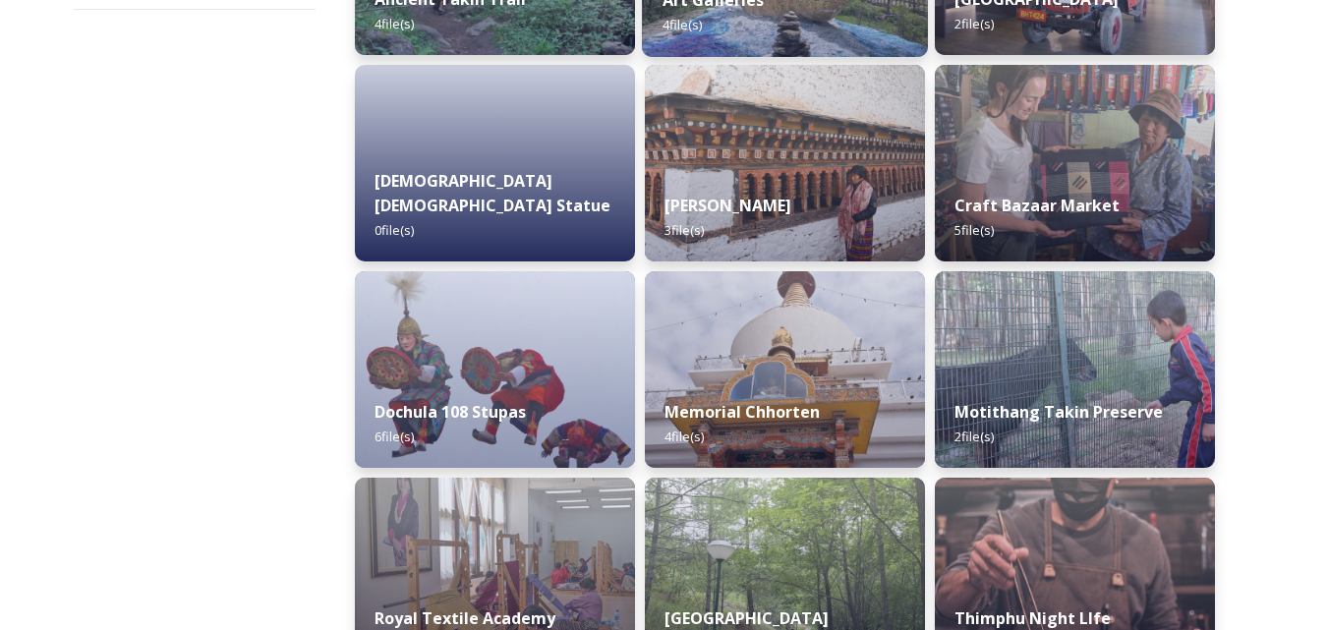
scroll to position [491, 0]
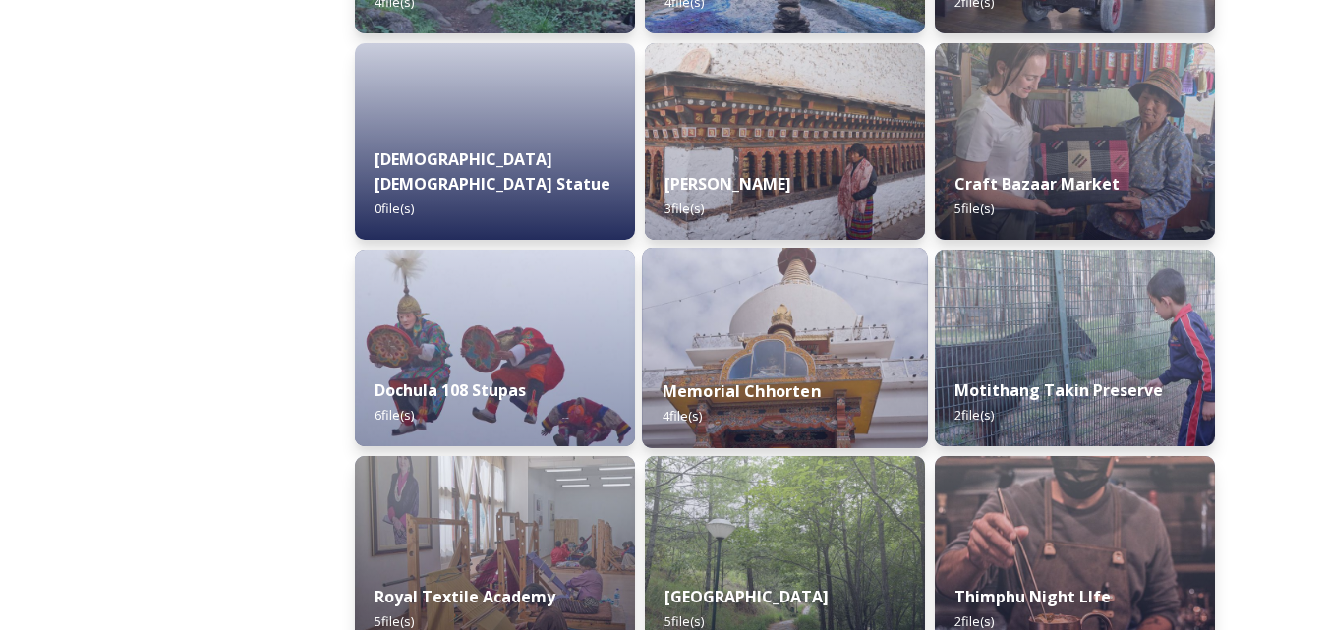
click at [796, 346] on img at bounding box center [785, 348] width 286 height 201
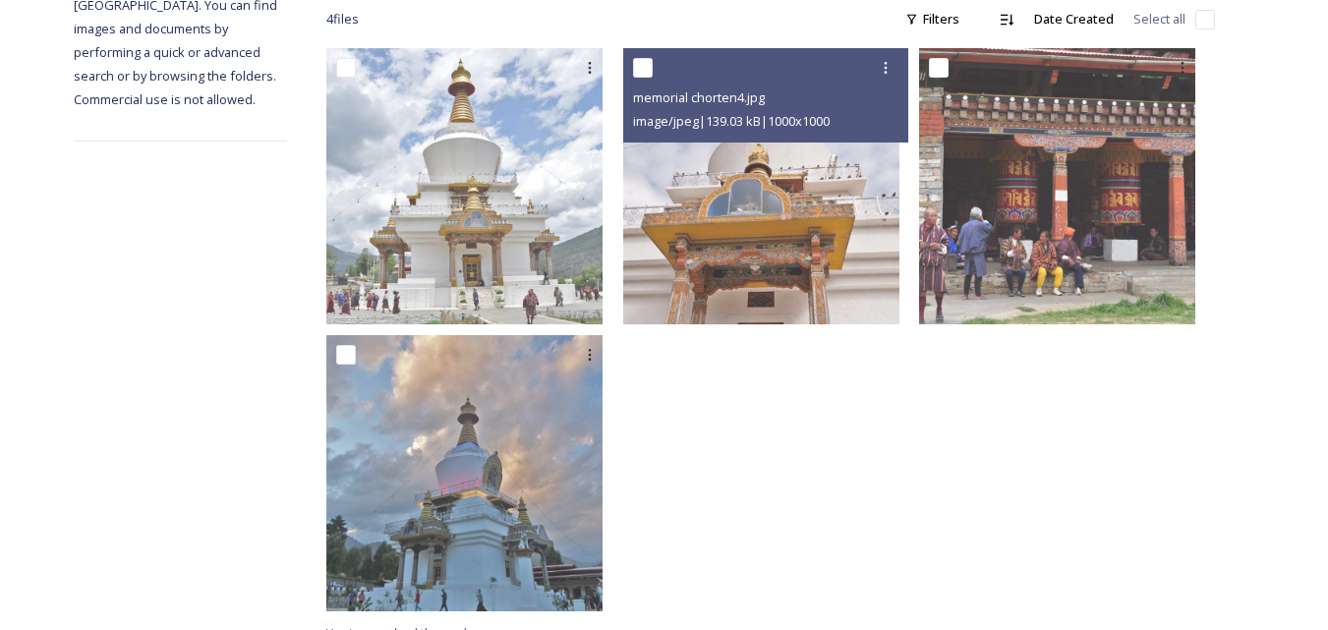
scroll to position [361, 0]
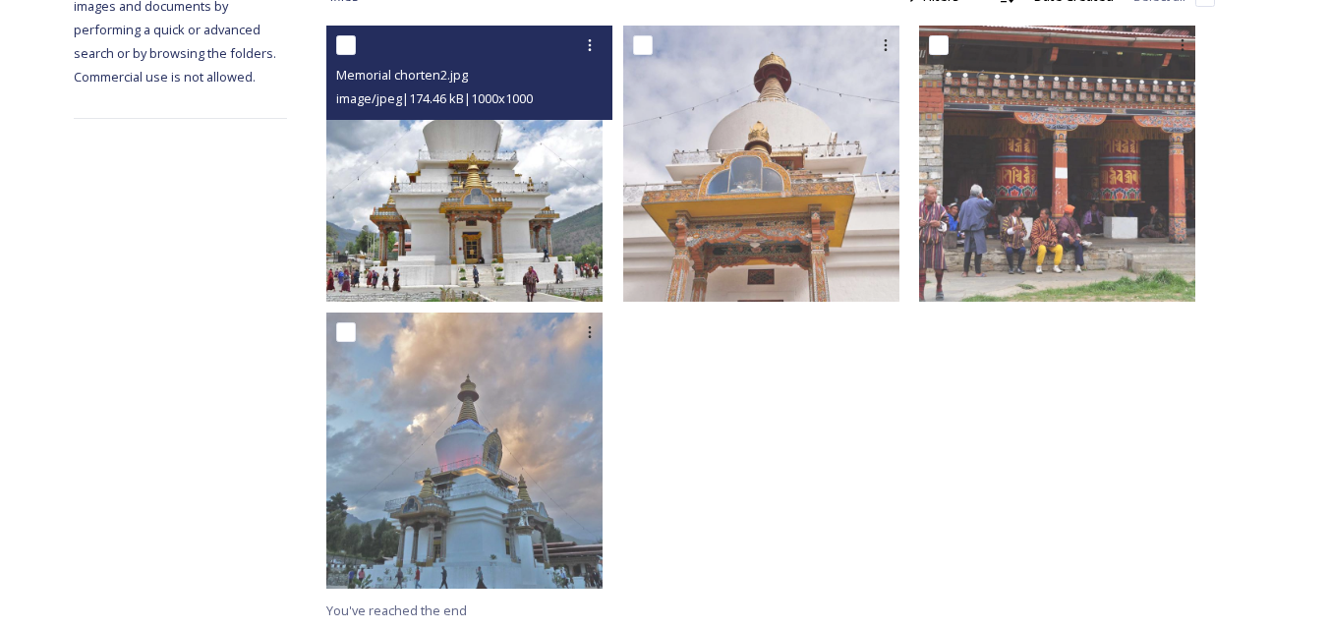
click at [490, 211] on img at bounding box center [464, 164] width 276 height 276
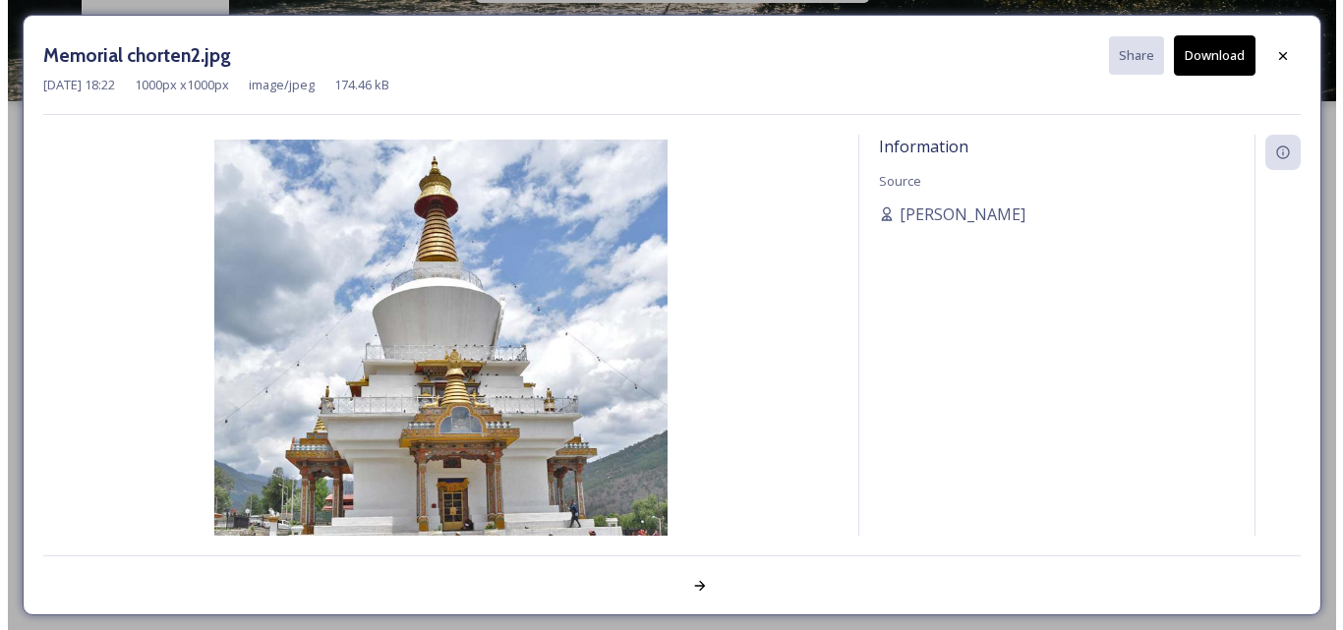
scroll to position [74, 0]
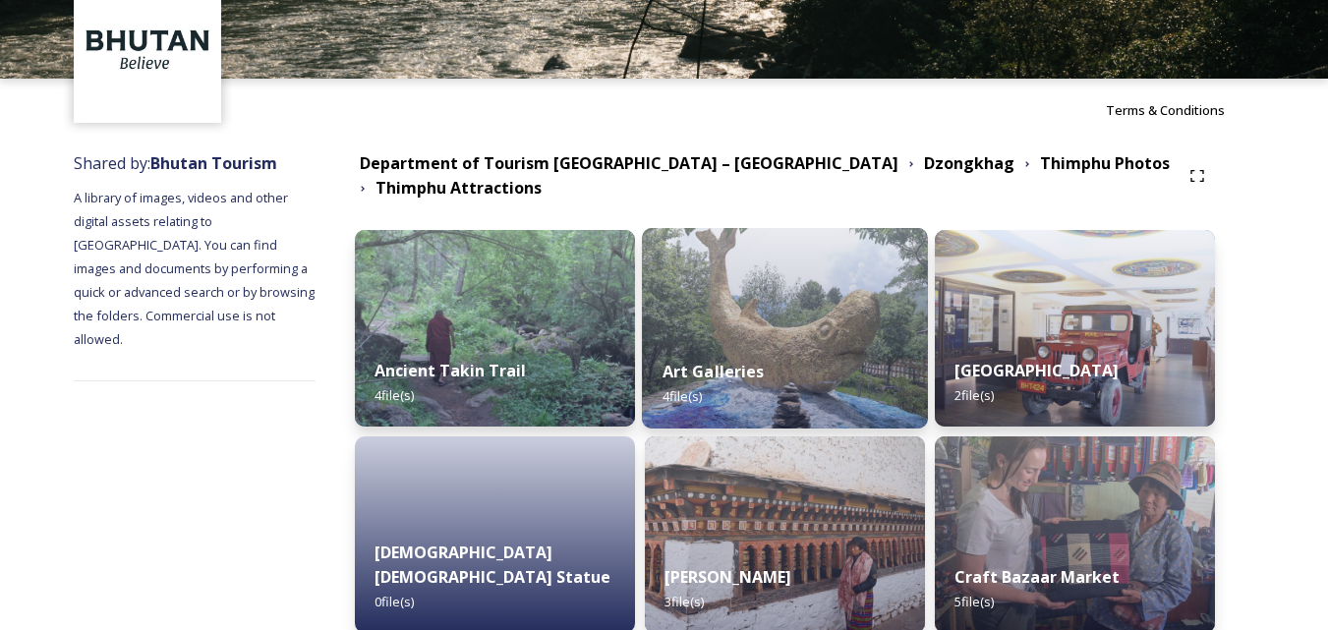
scroll to position [197, 0]
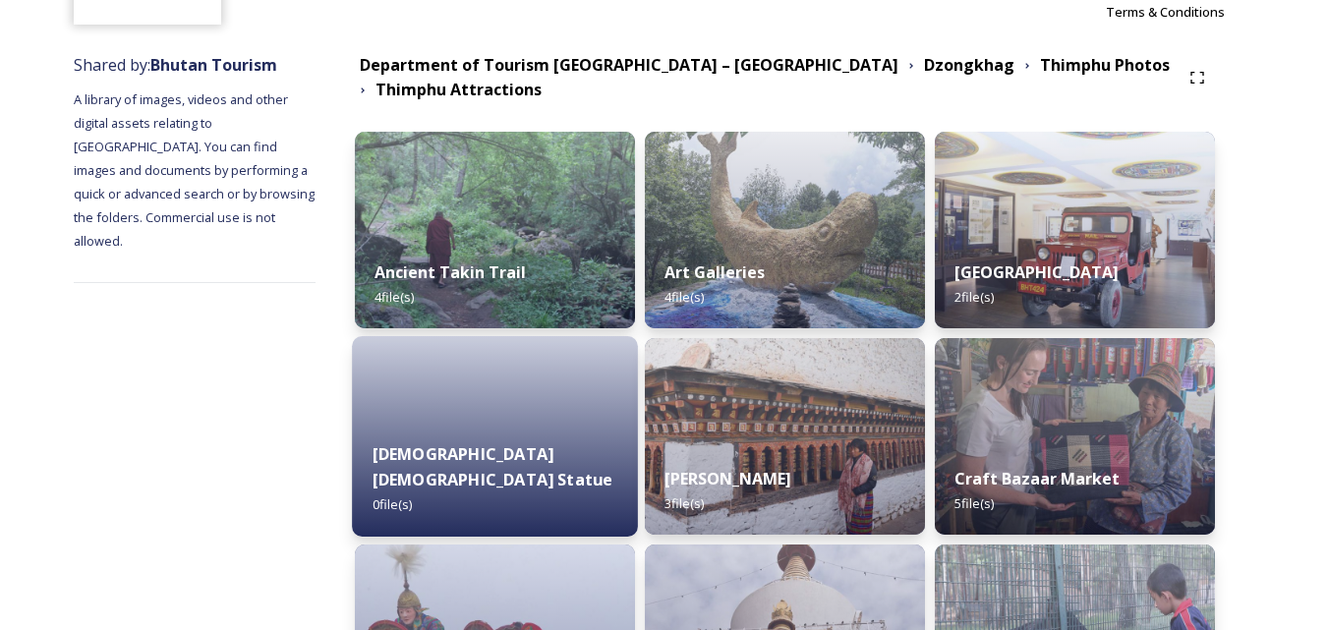
click at [531, 433] on div at bounding box center [496, 436] width 286 height 201
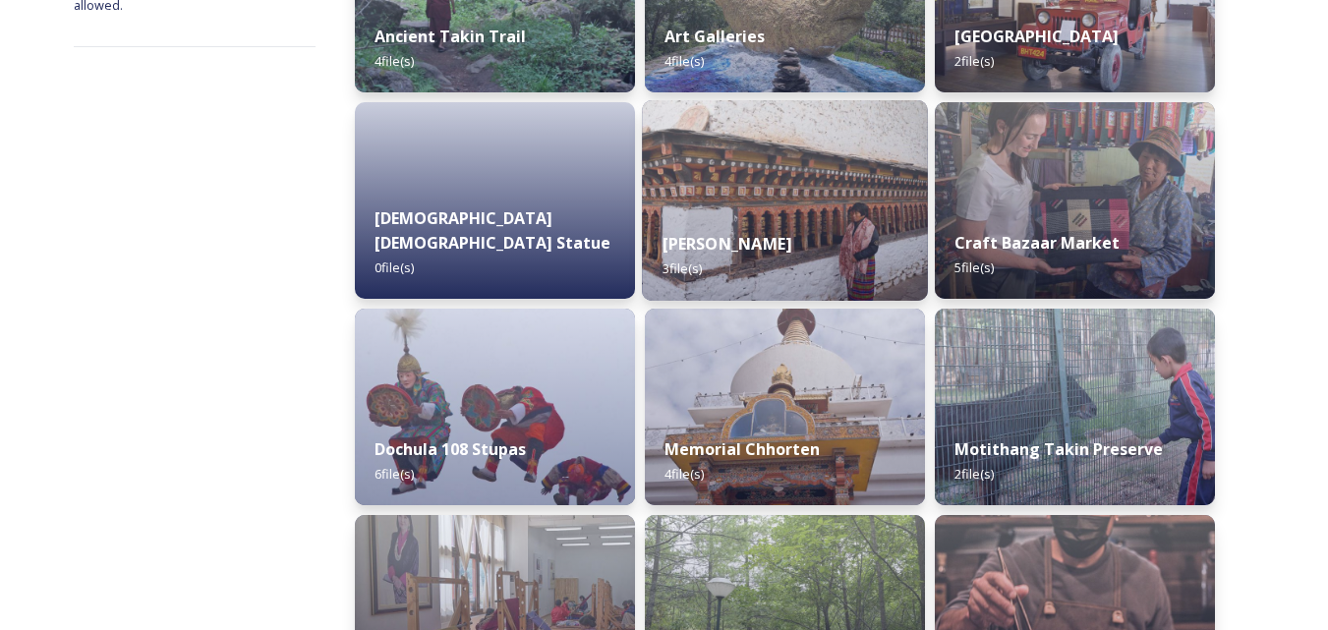
scroll to position [491, 0]
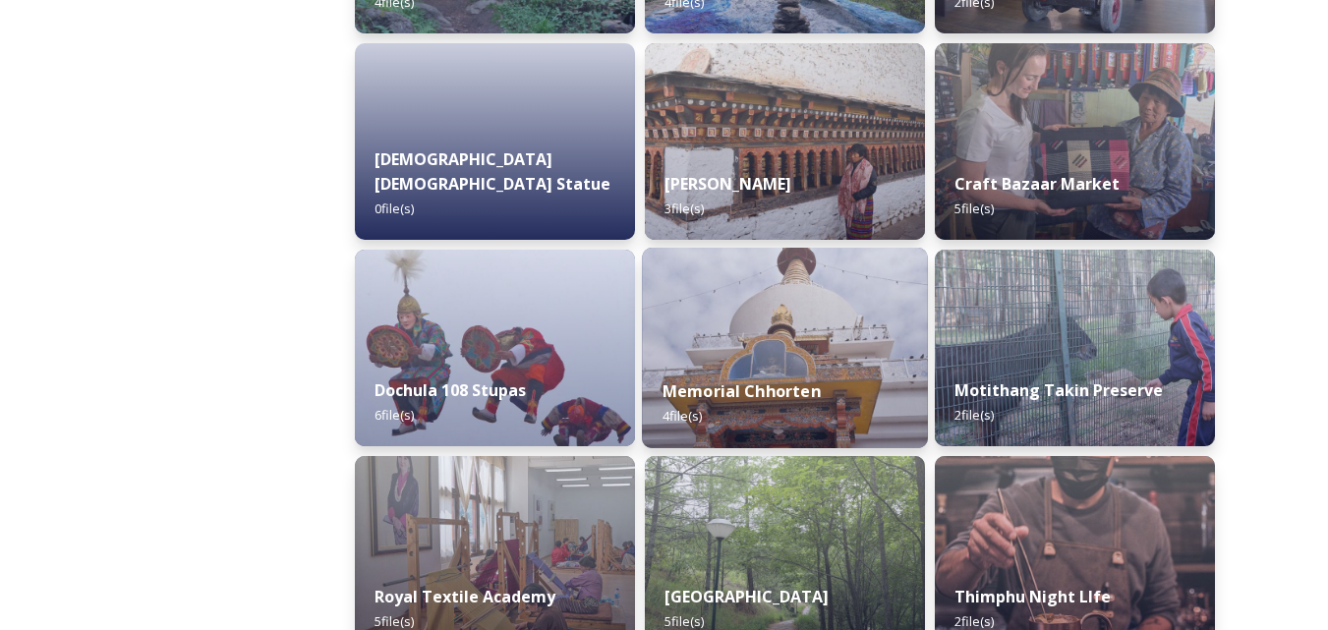
click at [803, 342] on img at bounding box center [785, 348] width 286 height 201
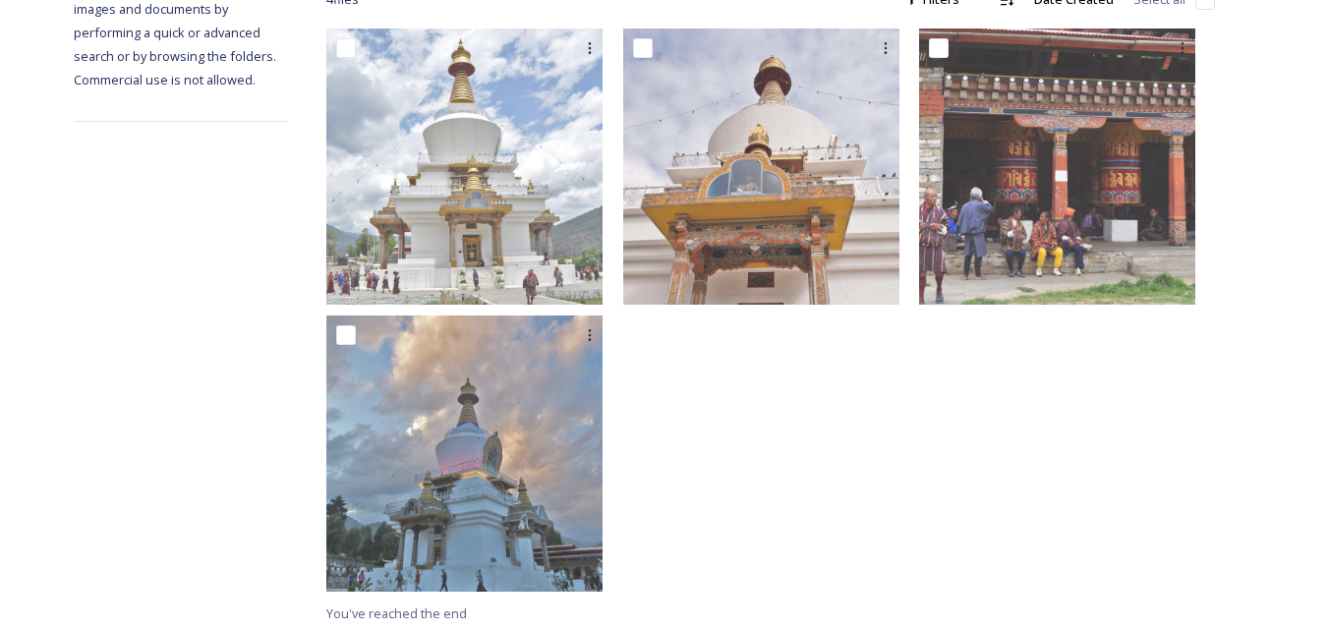
scroll to position [361, 0]
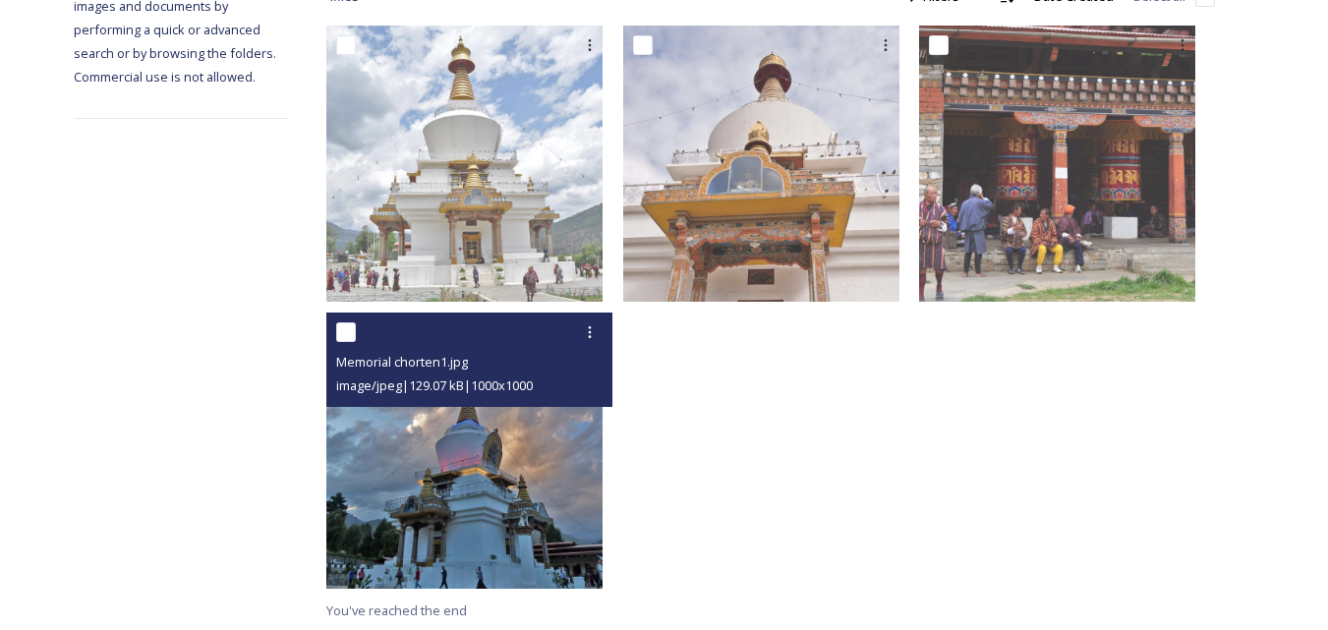
click at [482, 470] on img at bounding box center [464, 451] width 276 height 276
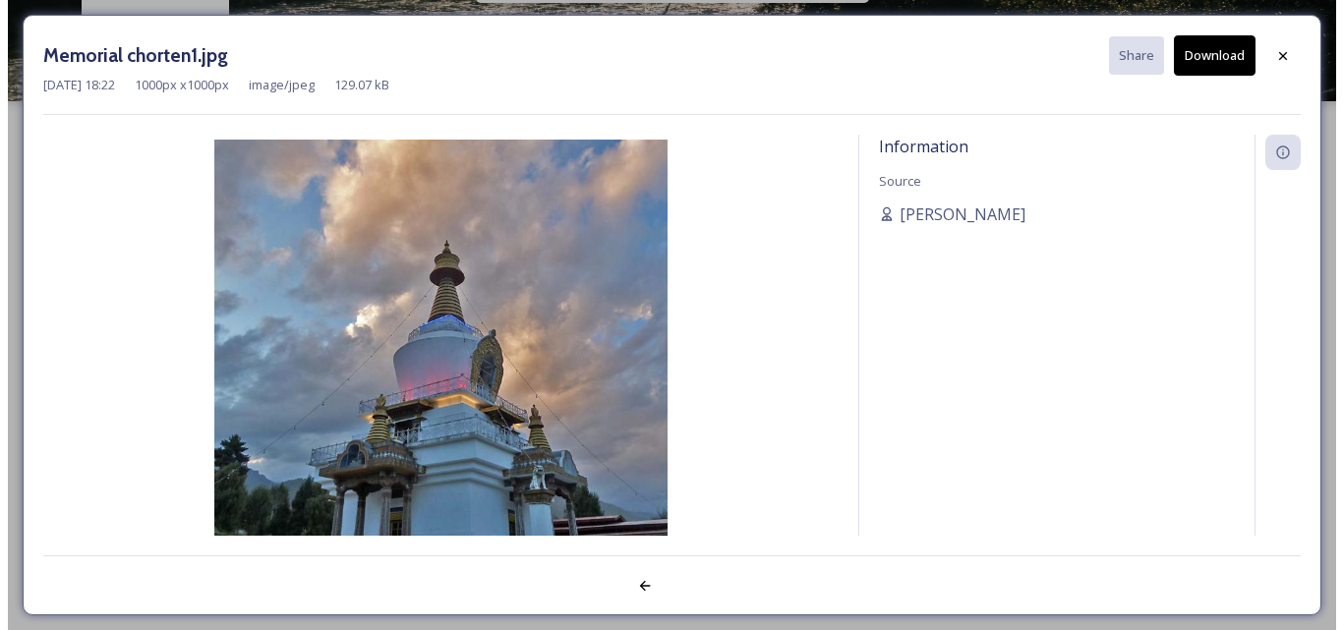
scroll to position [74, 0]
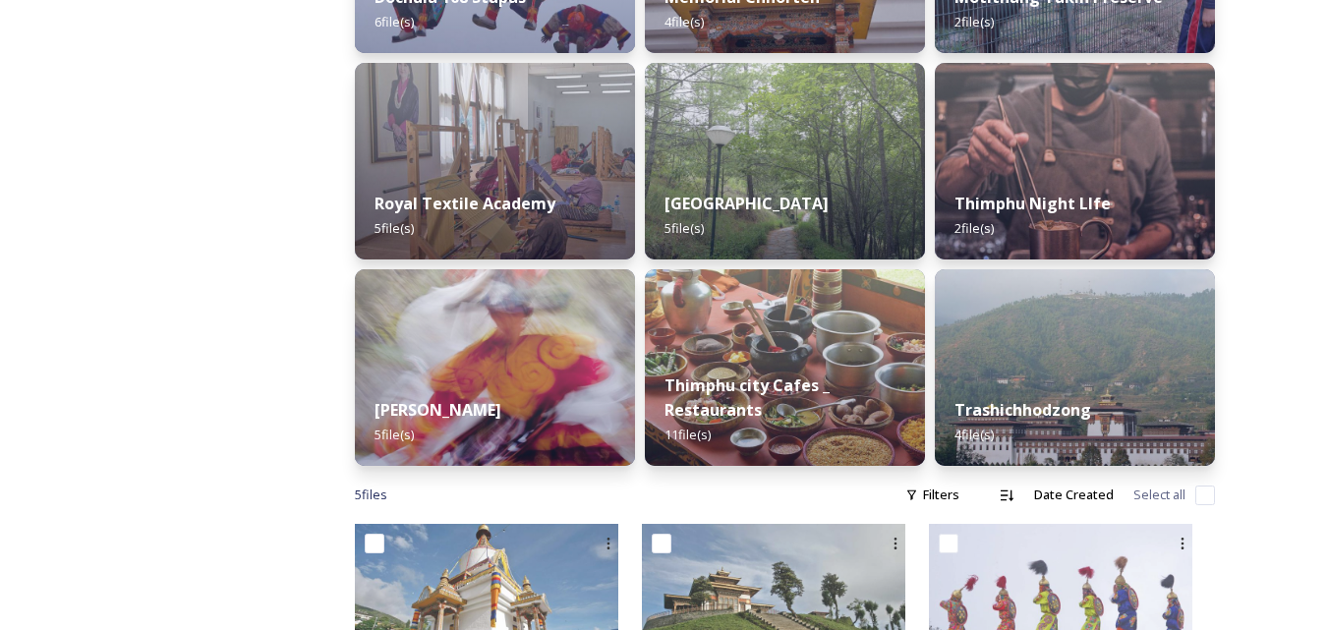
scroll to position [983, 0]
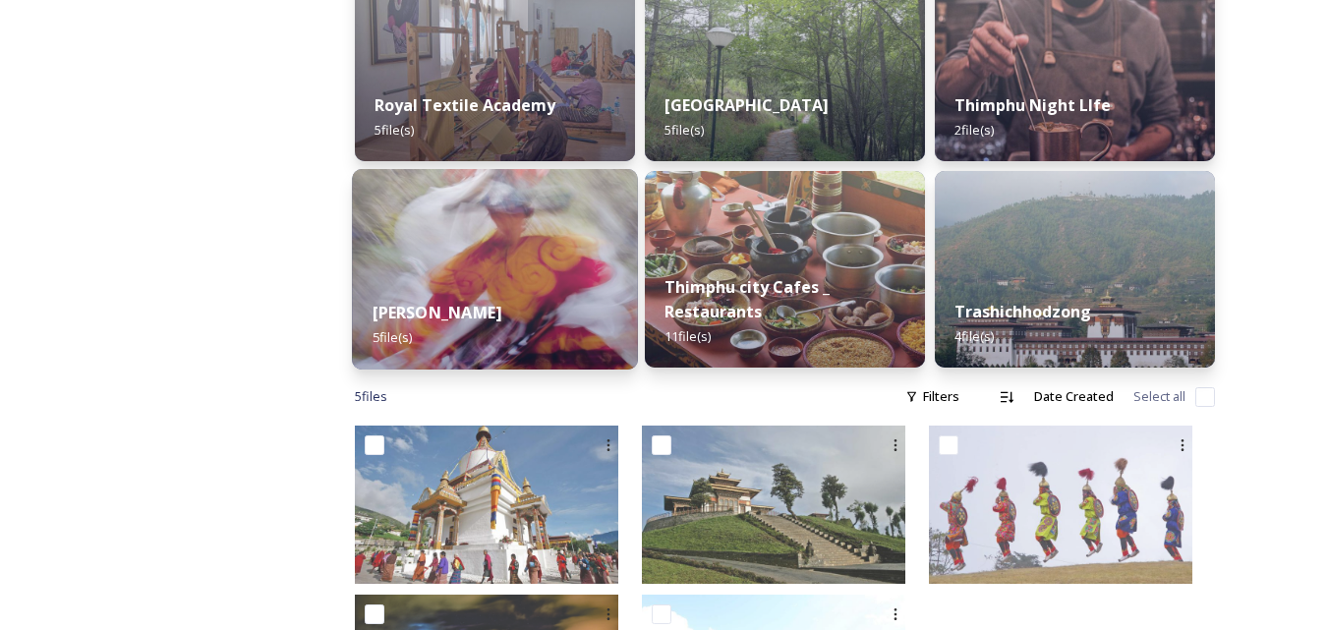
click at [502, 307] on strong "[PERSON_NAME]" at bounding box center [438, 313] width 130 height 22
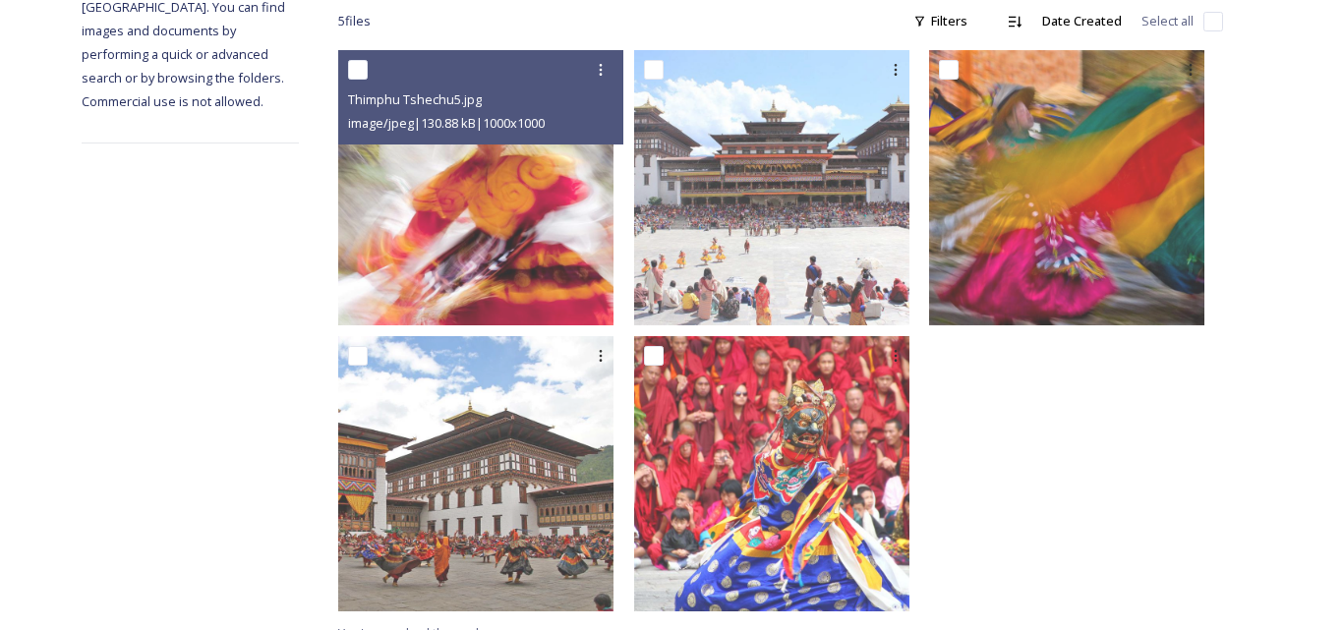
scroll to position [359, 0]
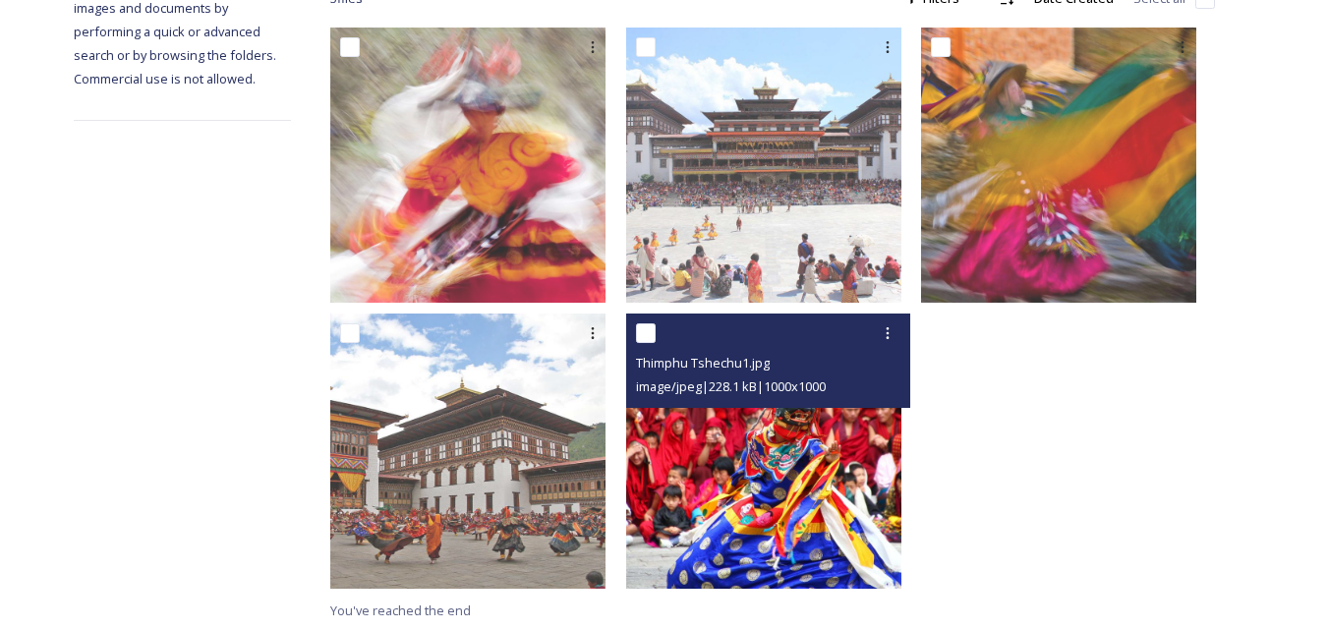
click at [815, 446] on img at bounding box center [763, 451] width 275 height 275
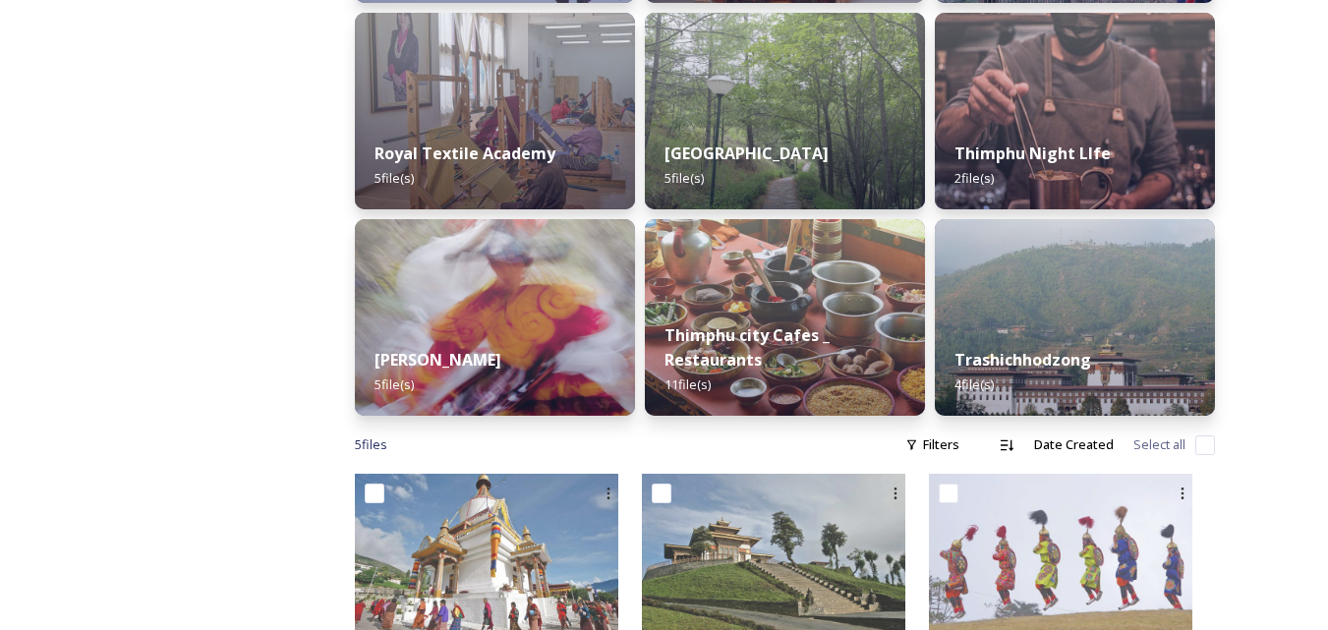
scroll to position [983, 0]
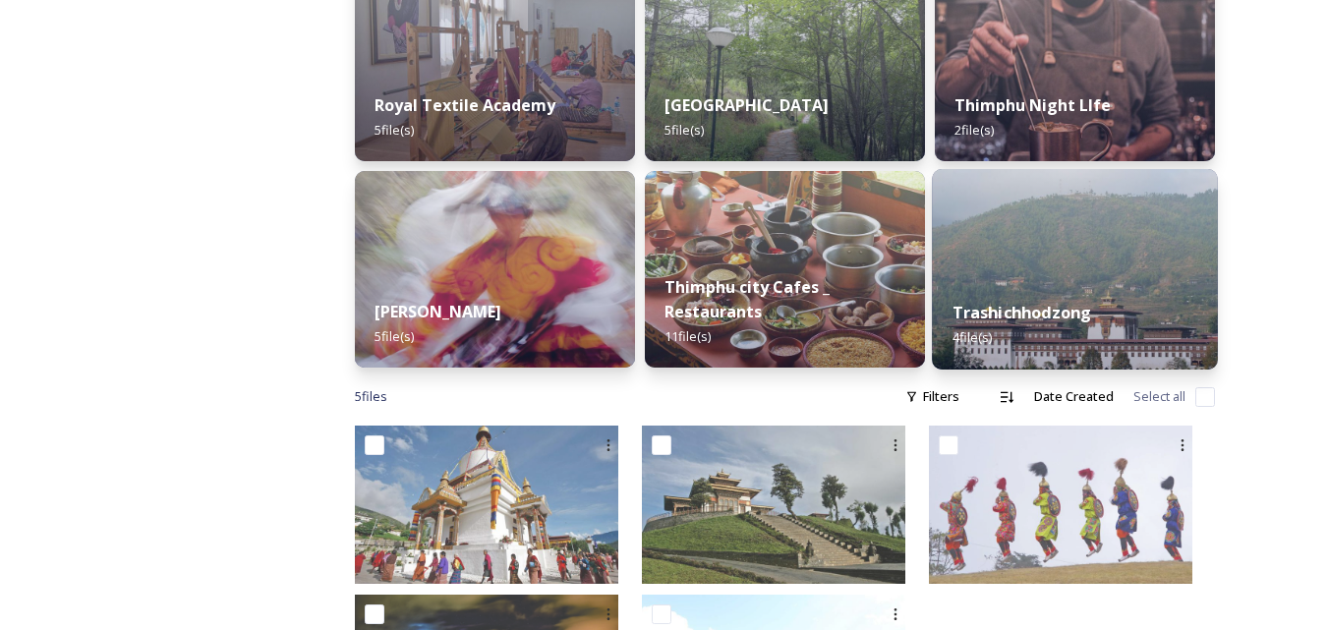
click at [1097, 267] on img at bounding box center [1075, 269] width 286 height 201
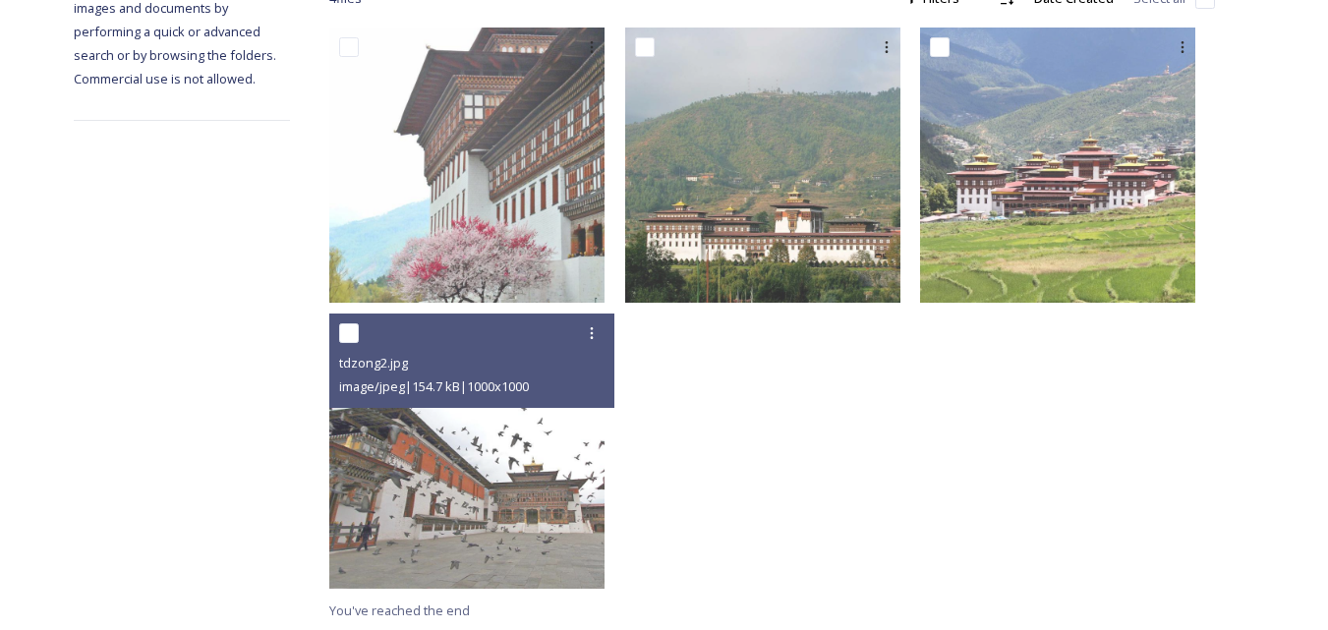
scroll to position [260, 0]
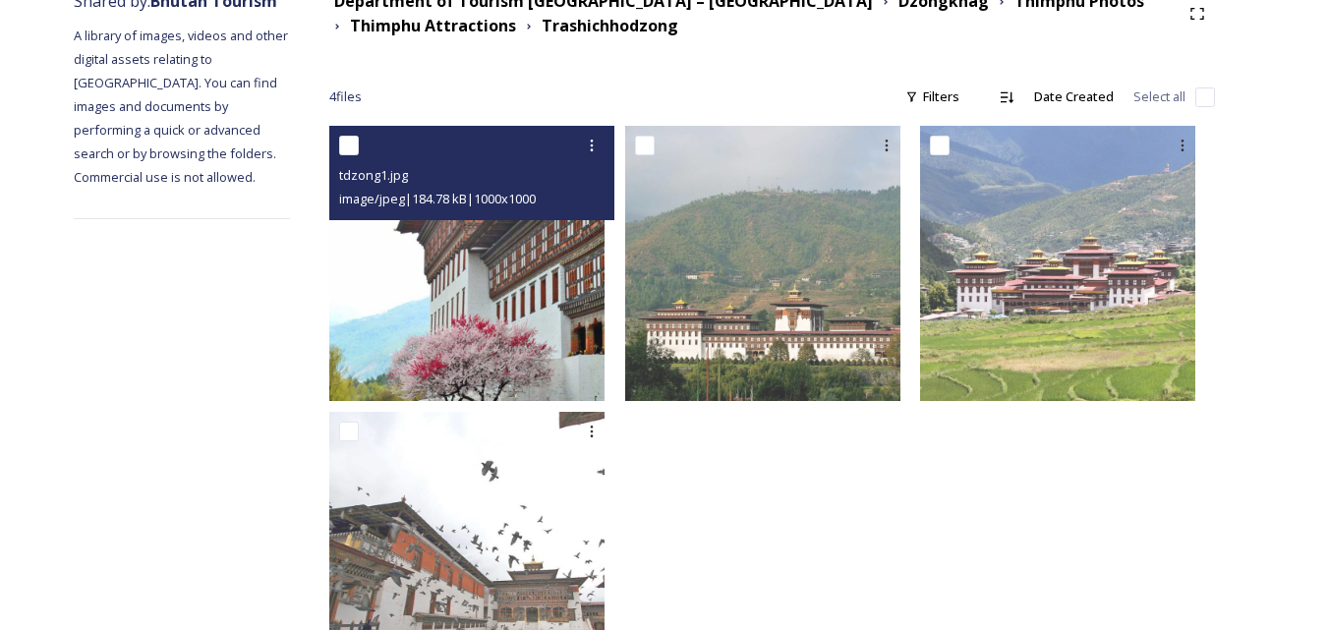
click at [547, 274] on img at bounding box center [466, 263] width 275 height 275
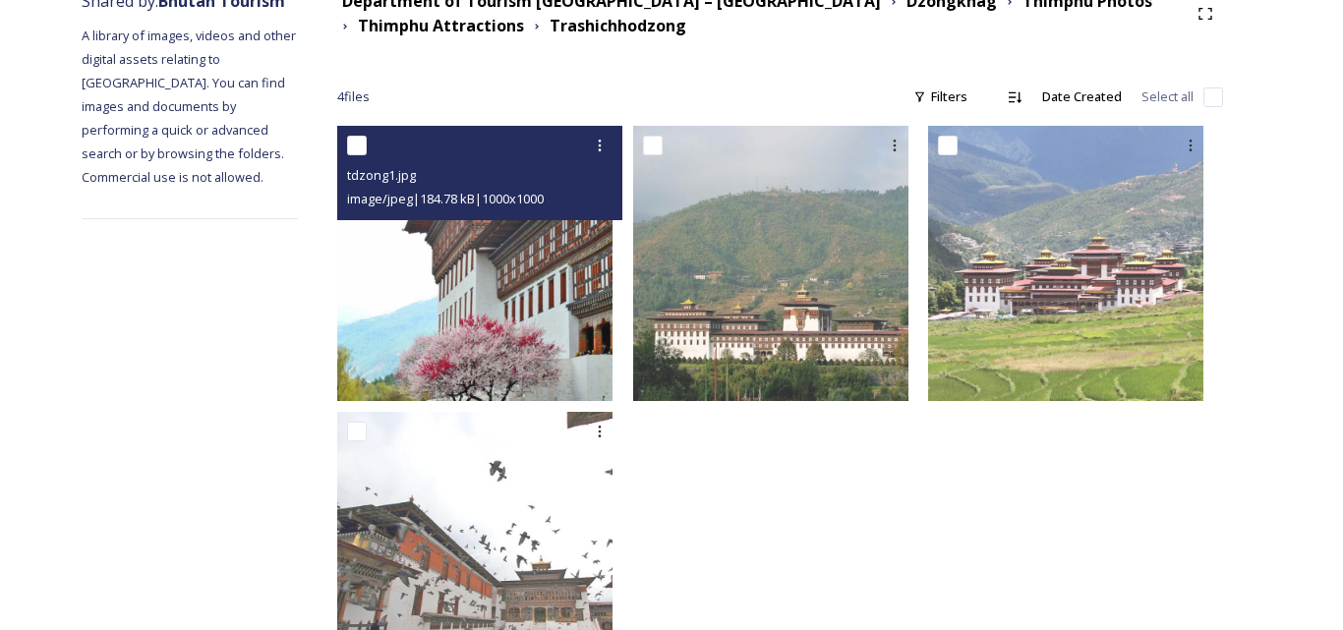
scroll to position [73, 0]
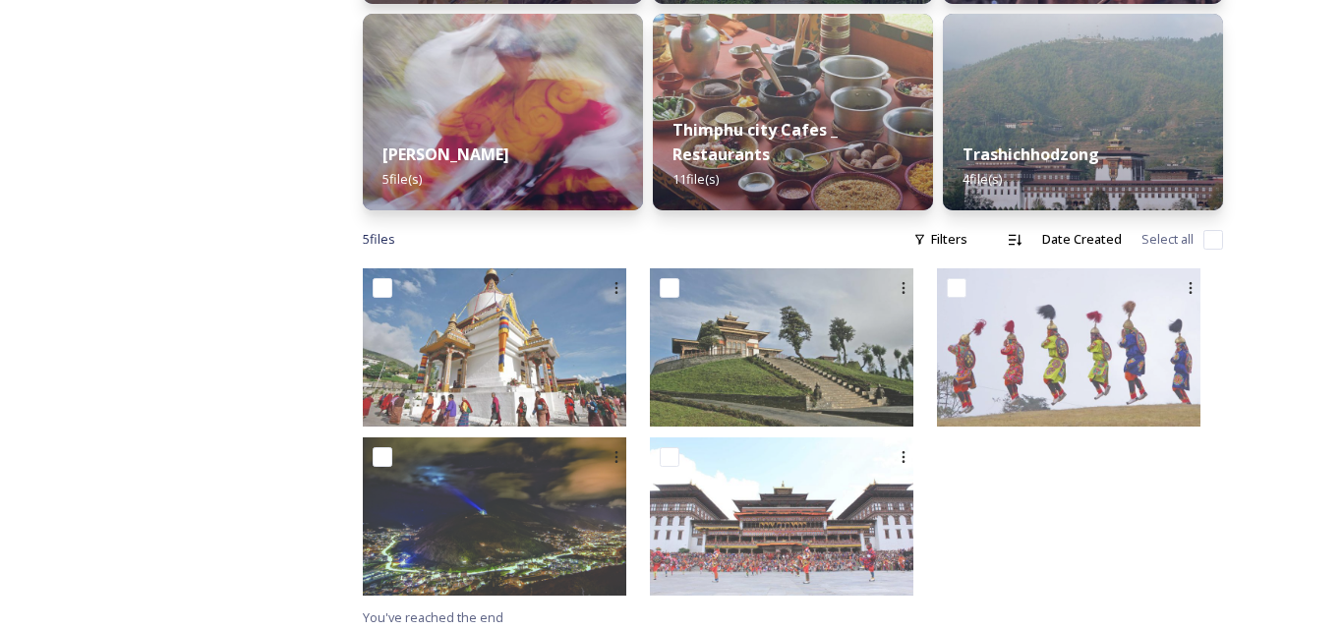
scroll to position [1147, 0]
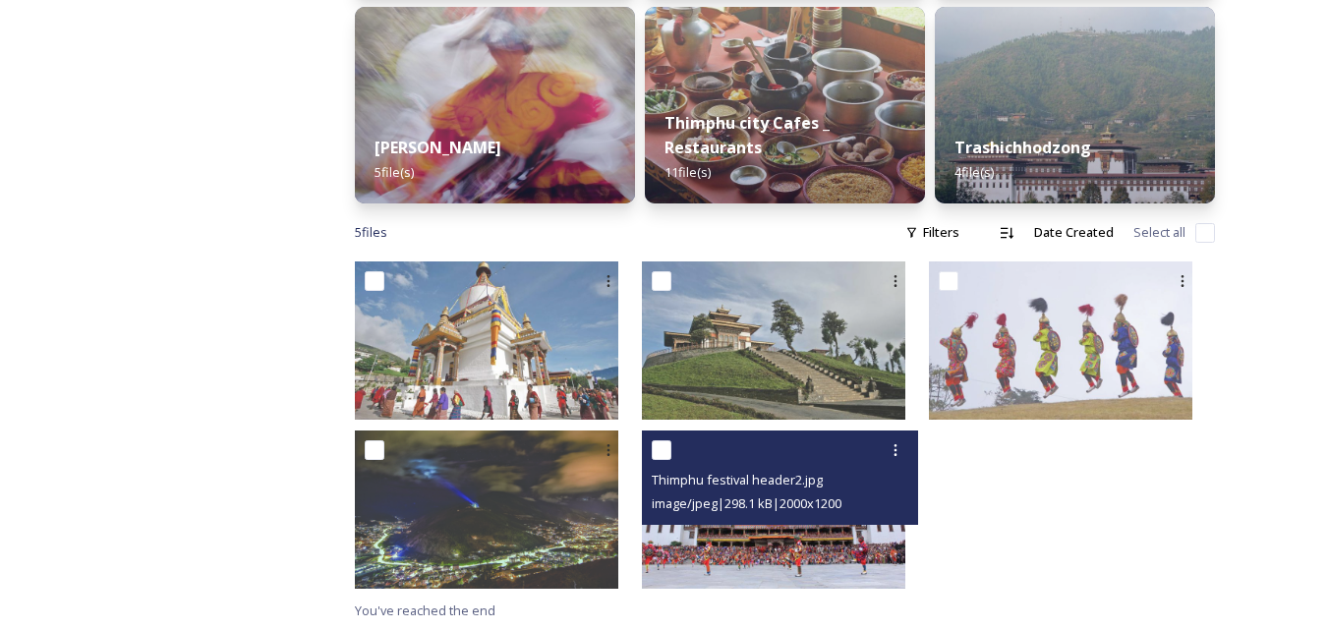
click at [833, 542] on img at bounding box center [773, 510] width 263 height 158
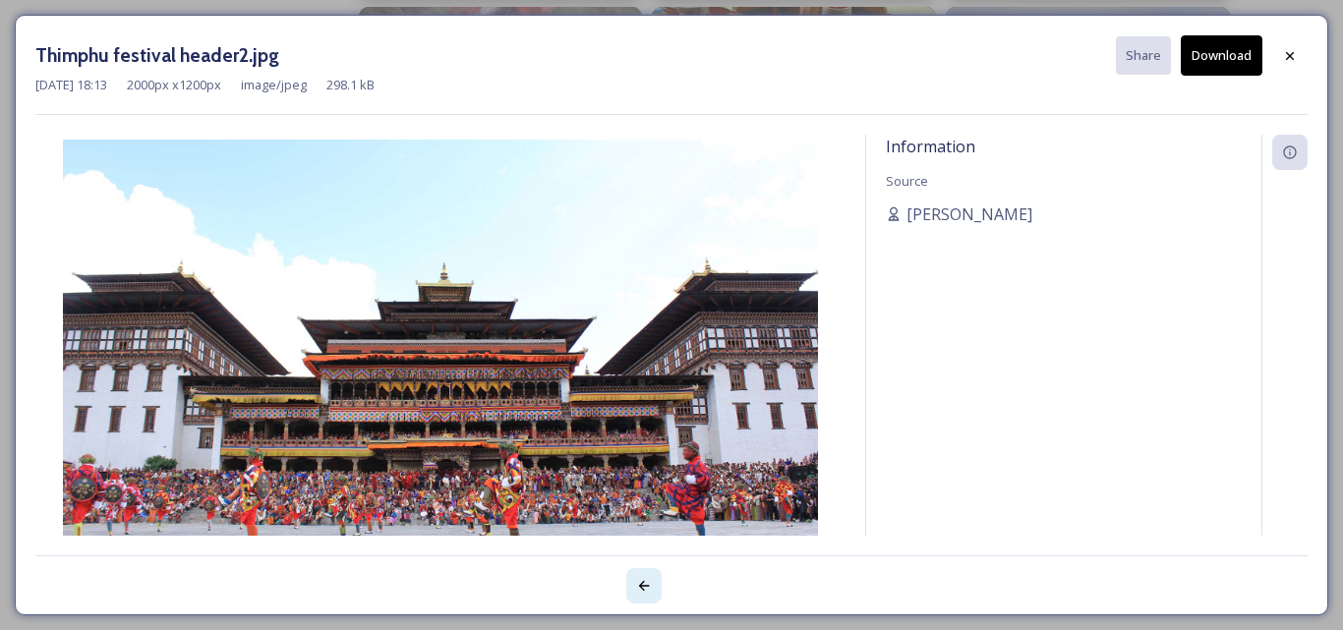
click at [643, 586] on icon at bounding box center [644, 586] width 11 height 10
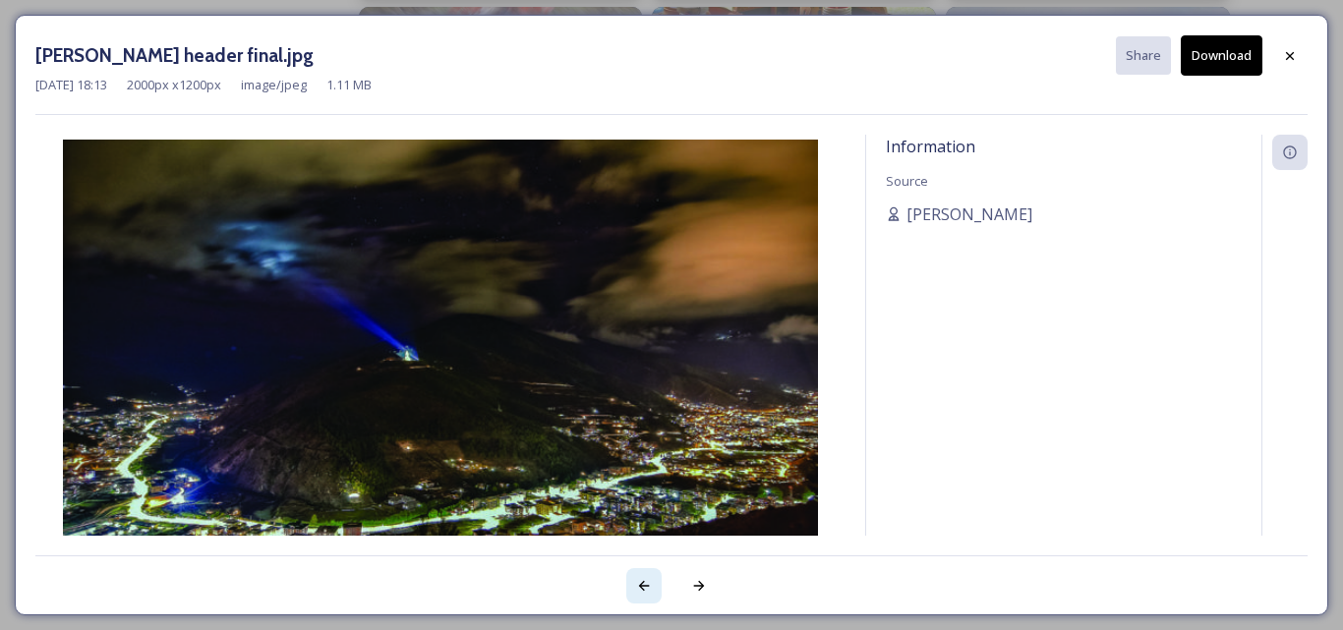
click at [643, 586] on icon at bounding box center [644, 586] width 11 height 10
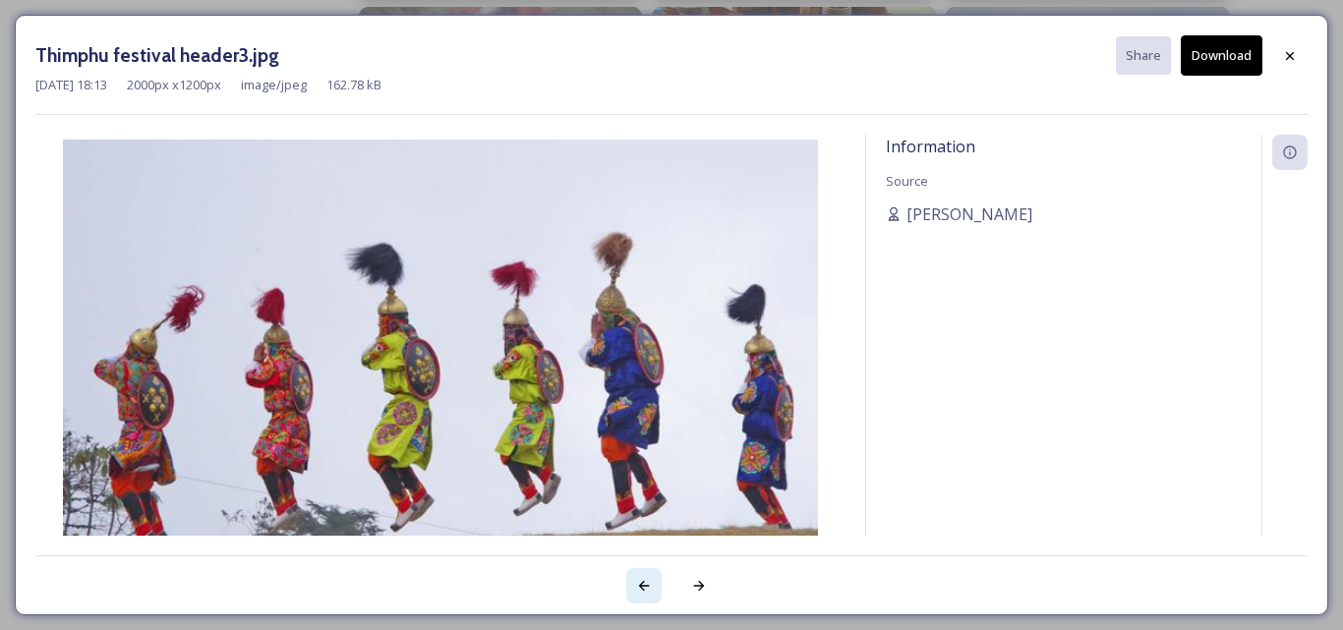
click at [643, 586] on icon at bounding box center [644, 586] width 11 height 10
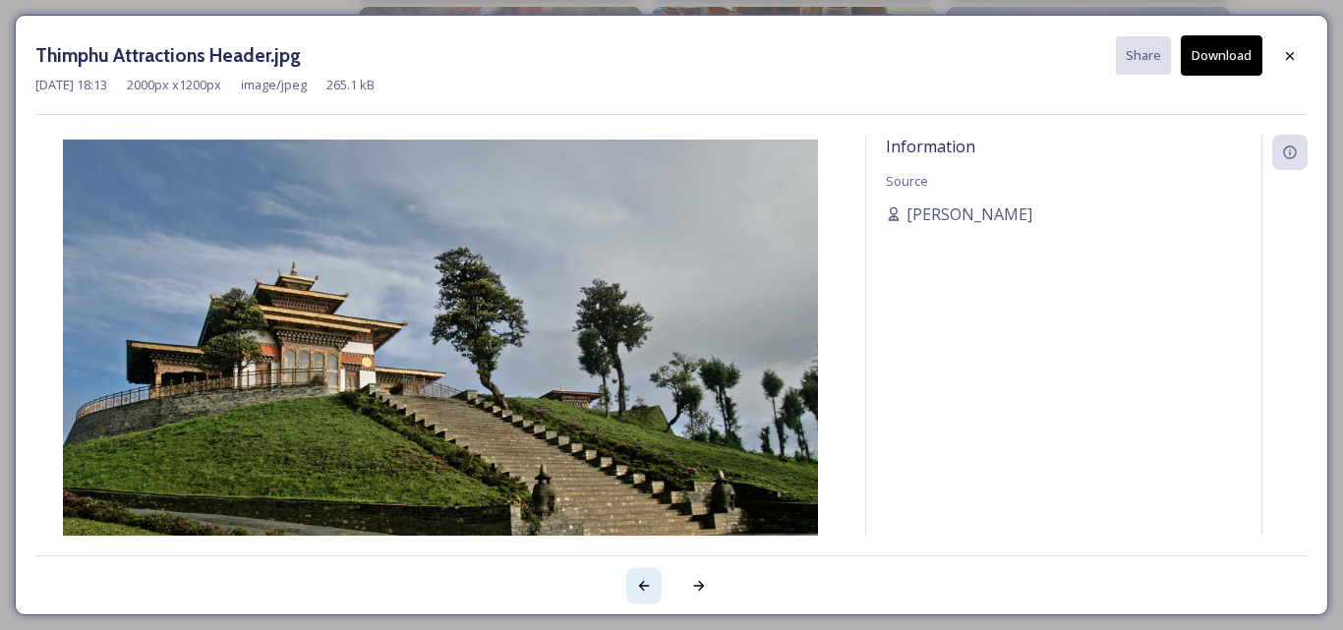
click at [643, 586] on icon at bounding box center [644, 586] width 11 height 10
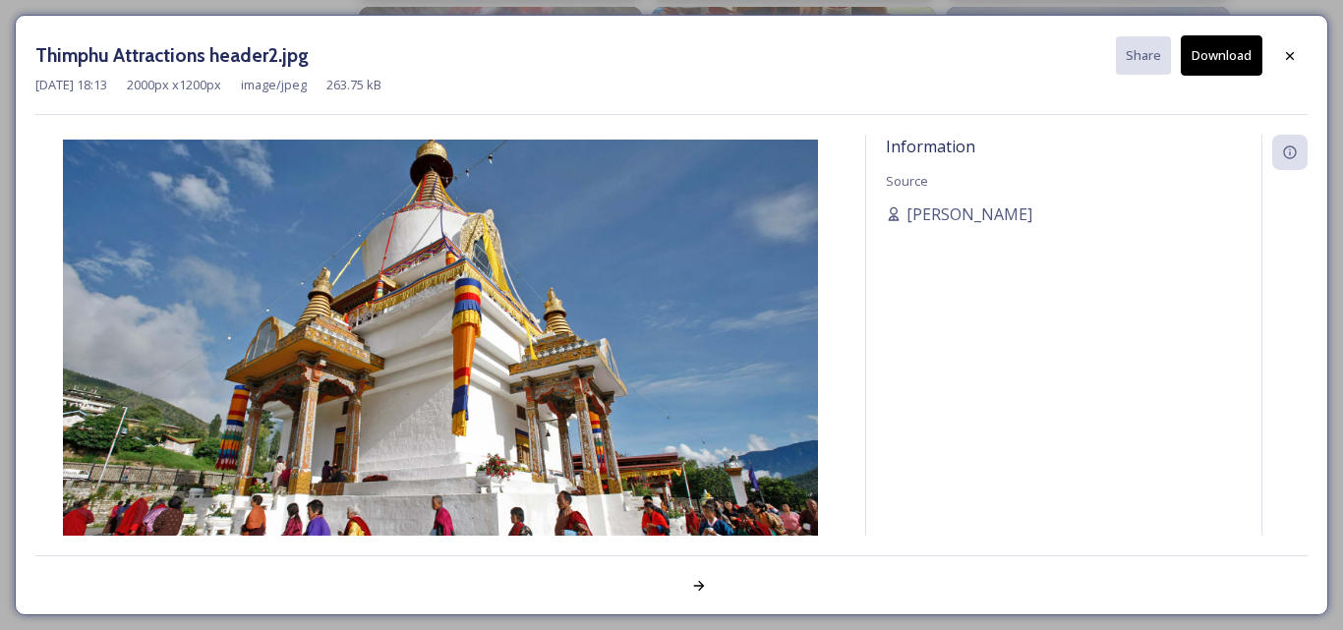
click at [643, 586] on div at bounding box center [671, 574] width 1272 height 39
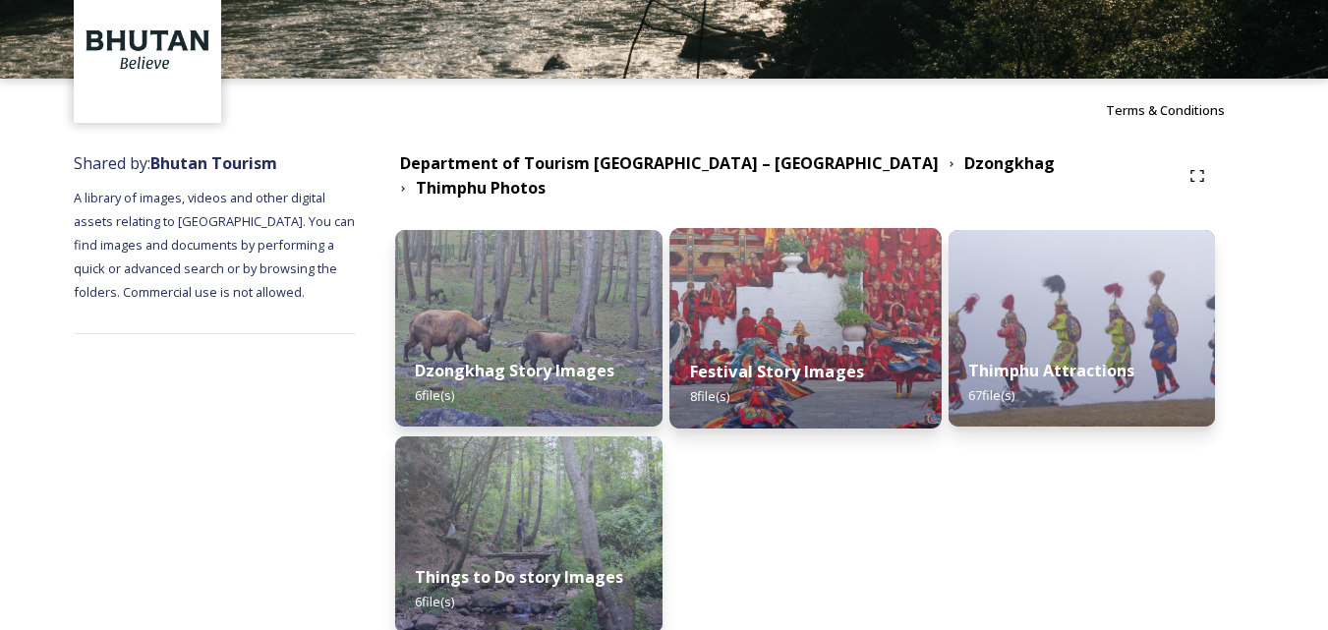
scroll to position [179, 0]
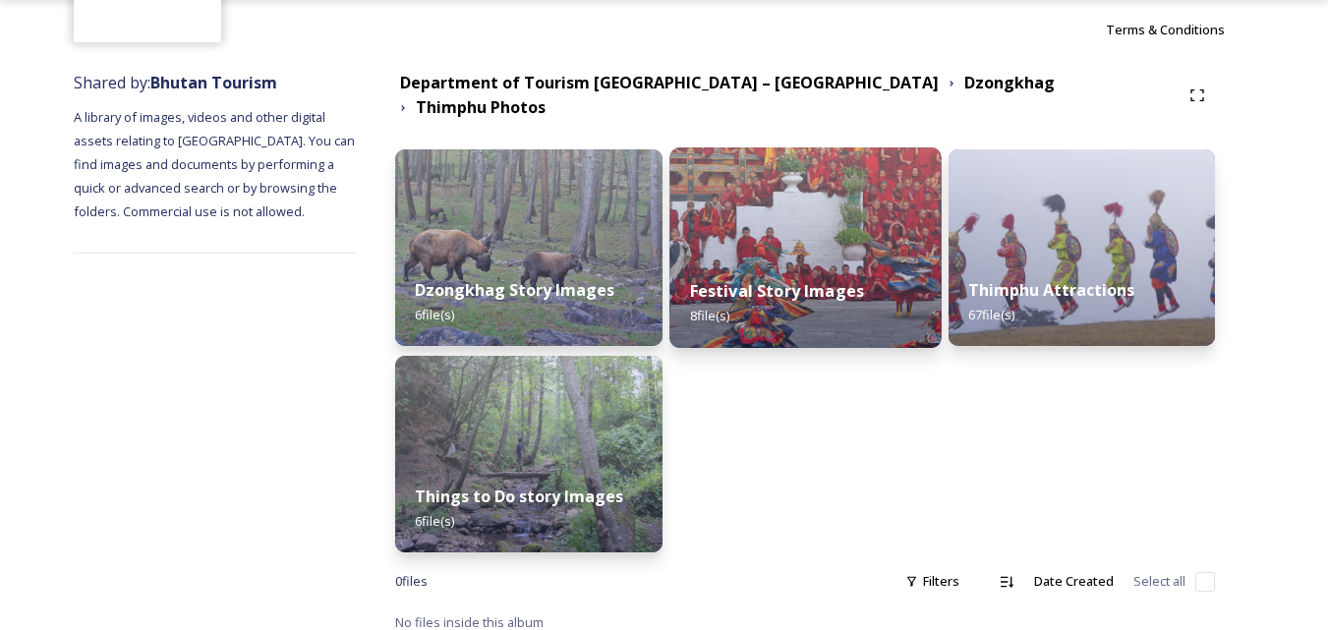
click at [824, 237] on img at bounding box center [805, 247] width 272 height 201
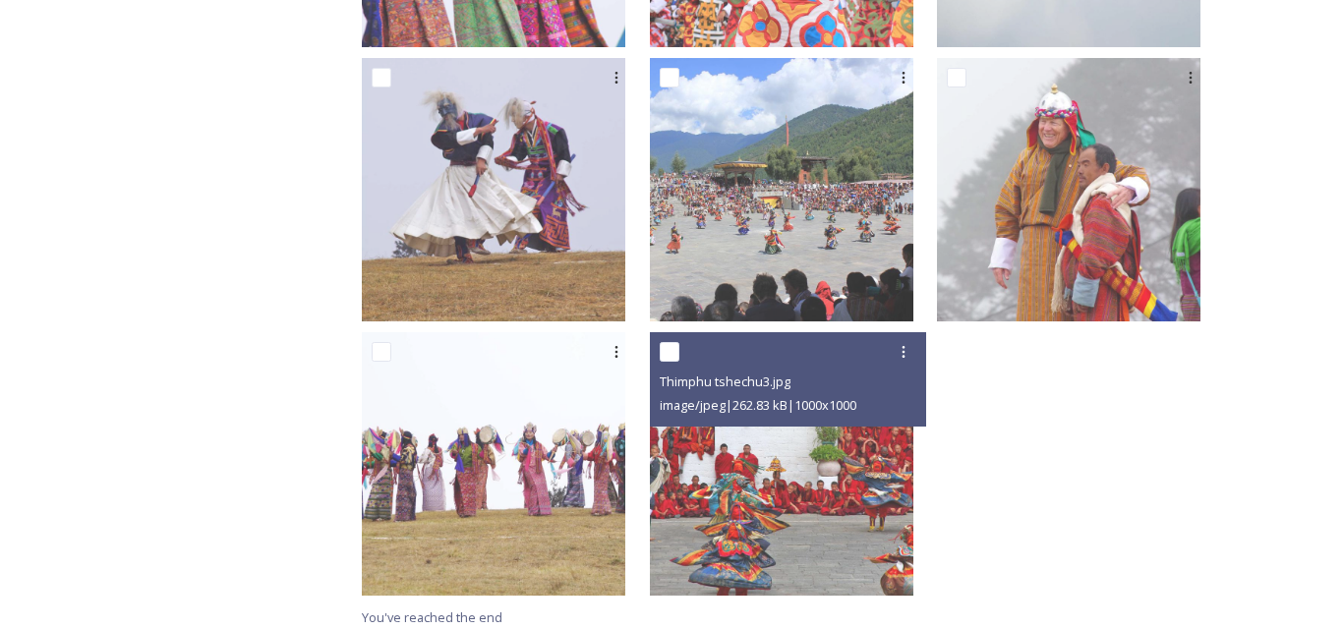
scroll to position [609, 0]
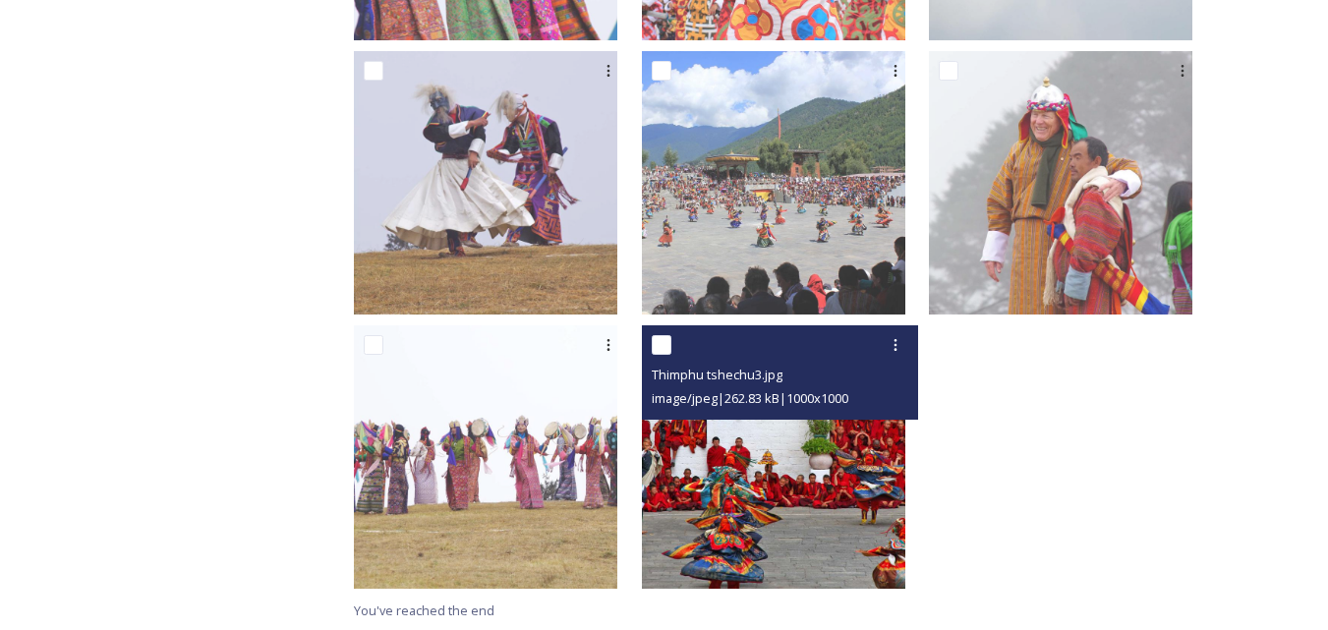
click at [814, 489] on img at bounding box center [773, 456] width 263 height 263
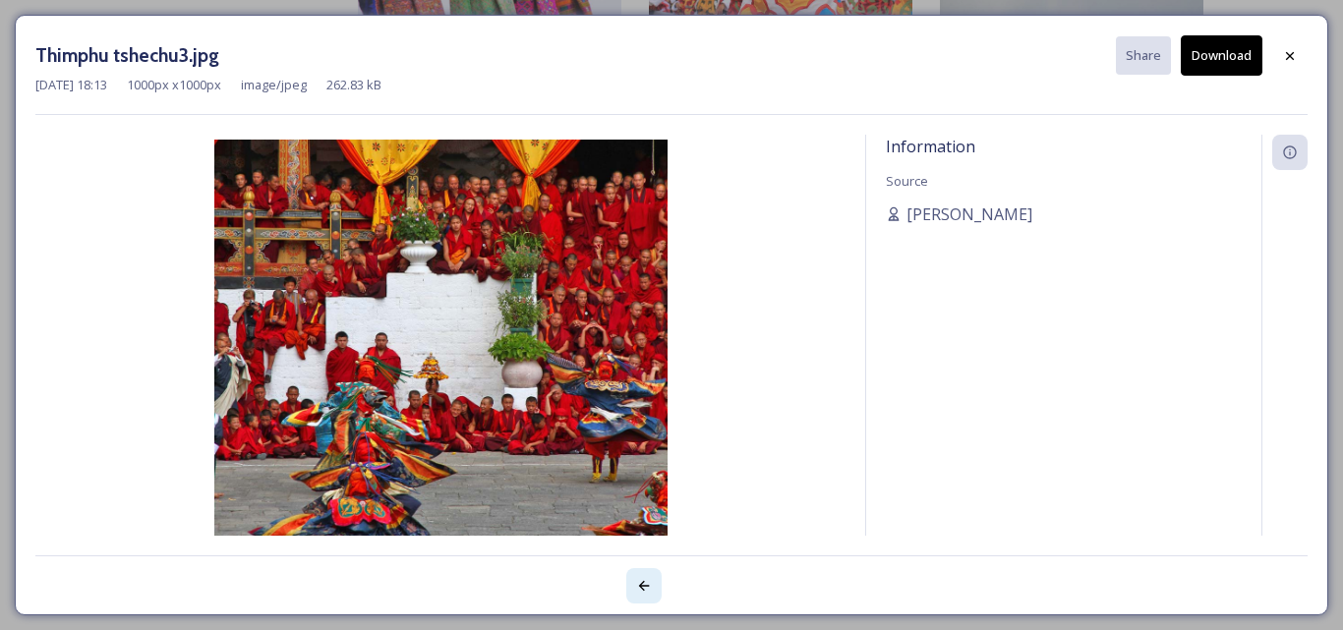
click at [649, 586] on icon at bounding box center [644, 586] width 11 height 10
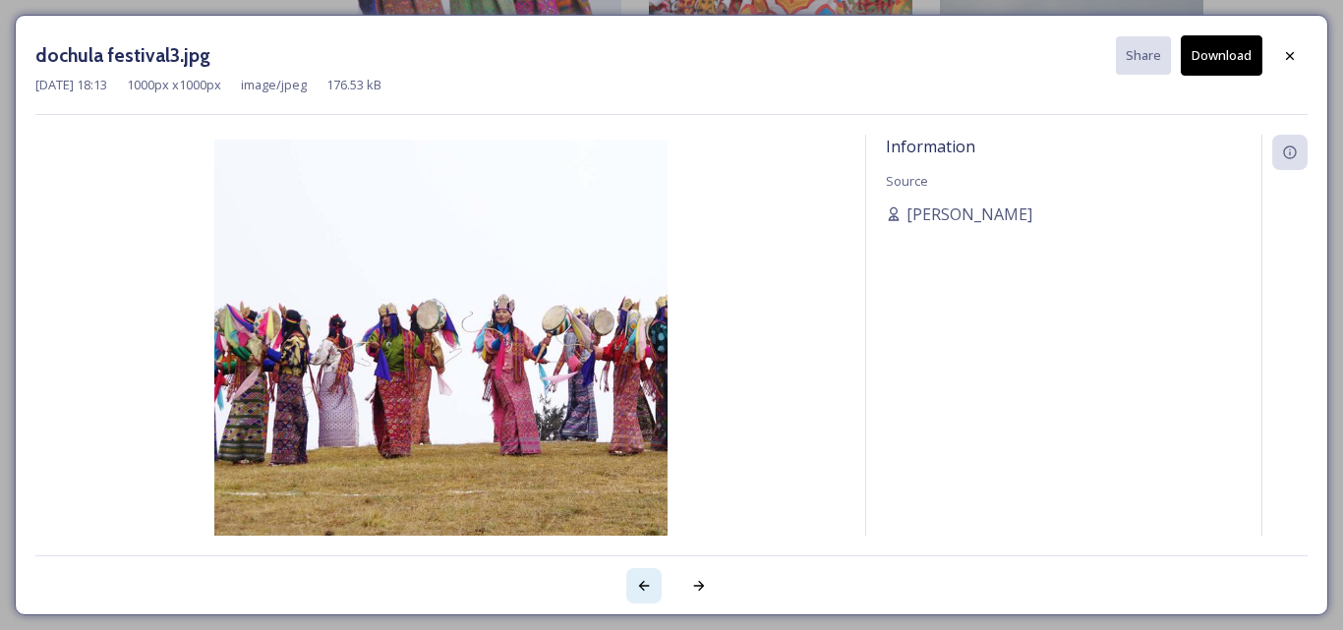
click at [649, 586] on icon at bounding box center [644, 586] width 11 height 10
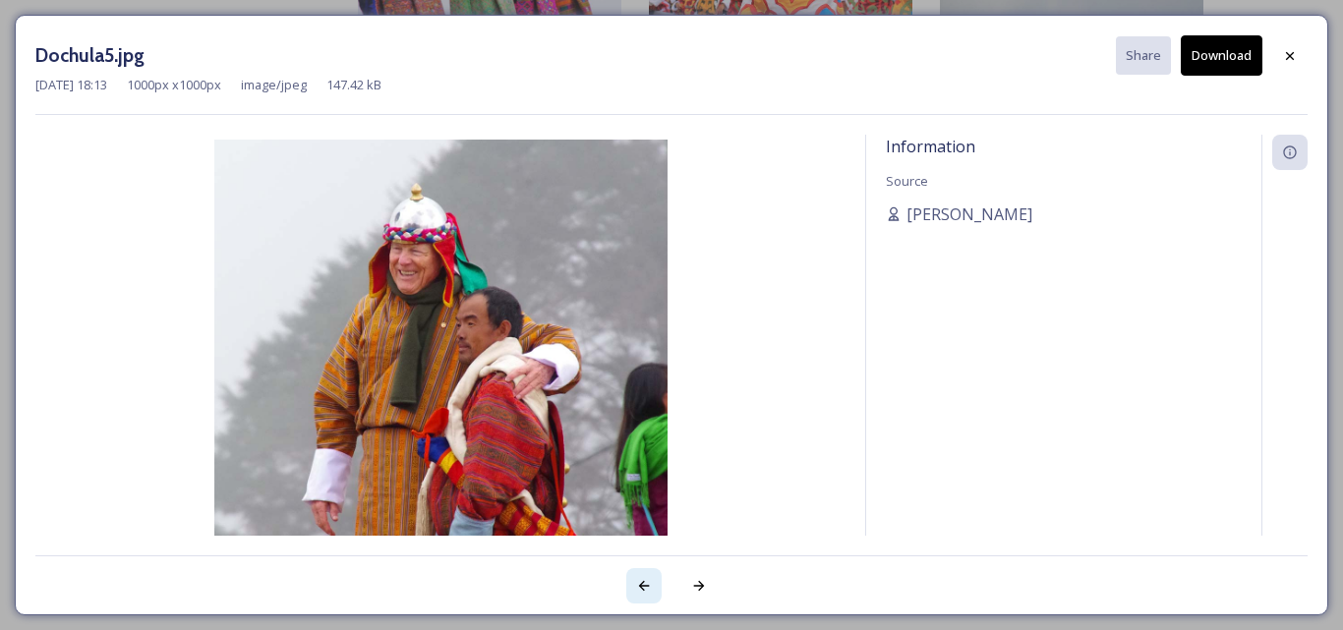
click at [649, 586] on icon at bounding box center [644, 586] width 11 height 10
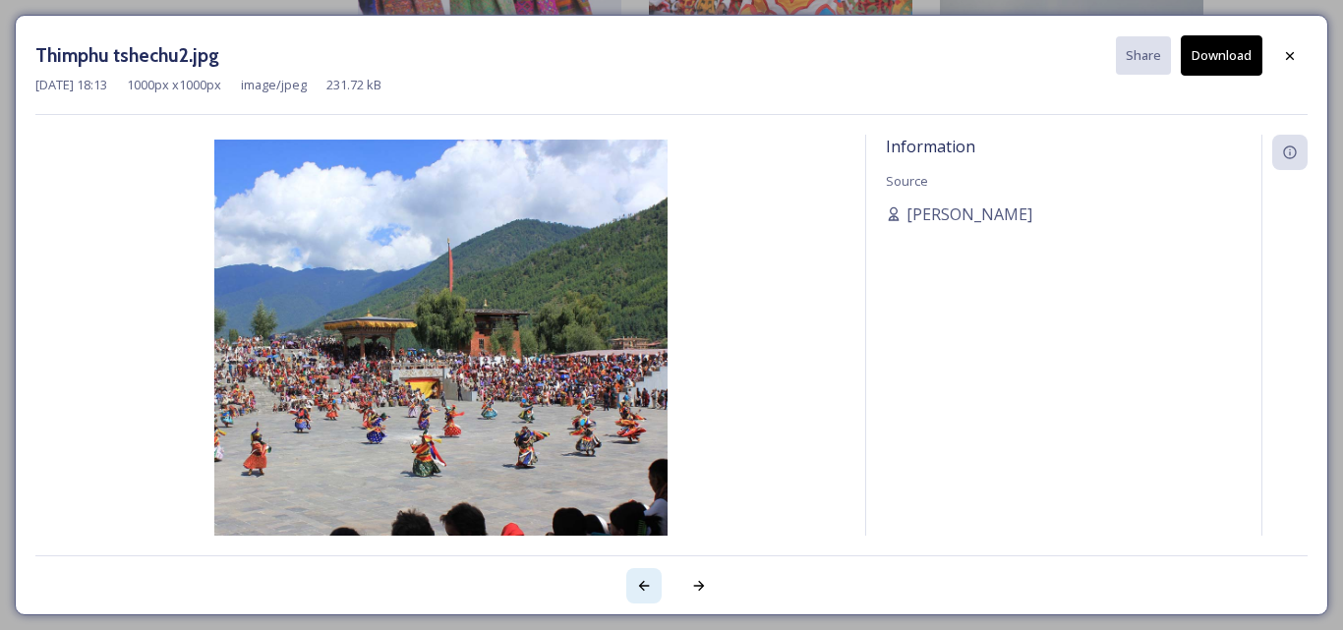
click at [649, 586] on icon at bounding box center [644, 586] width 11 height 10
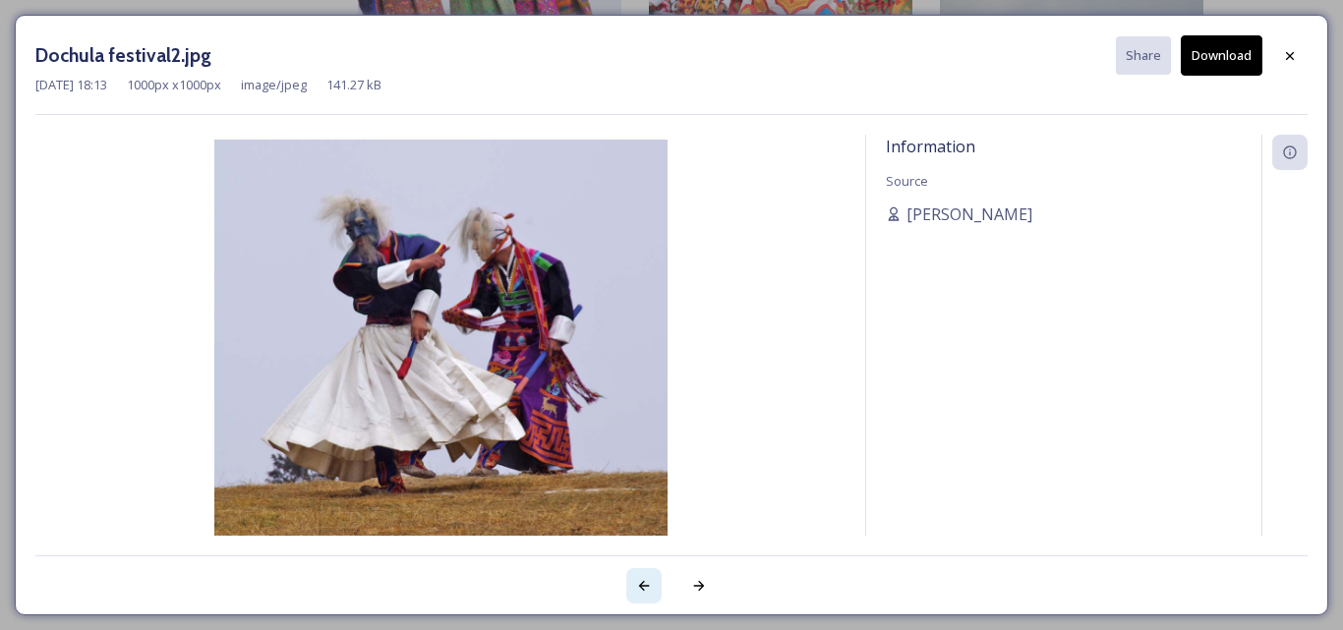
click at [649, 586] on icon at bounding box center [644, 586] width 11 height 10
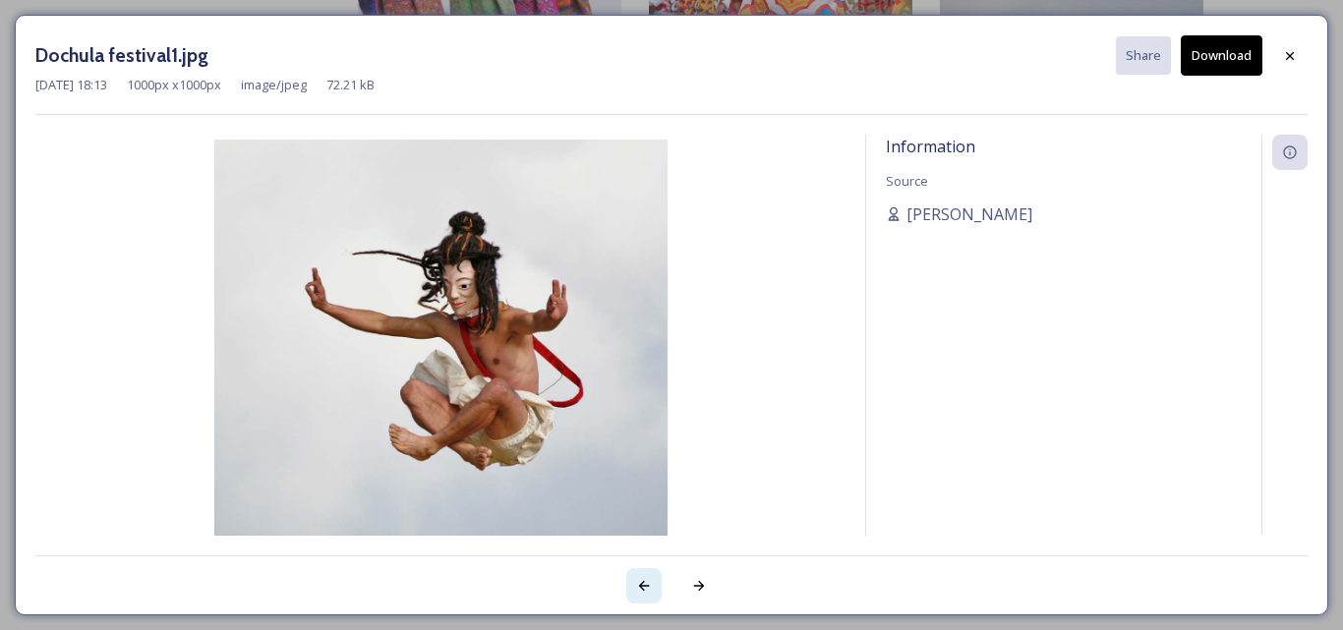
click at [649, 586] on icon at bounding box center [644, 586] width 11 height 10
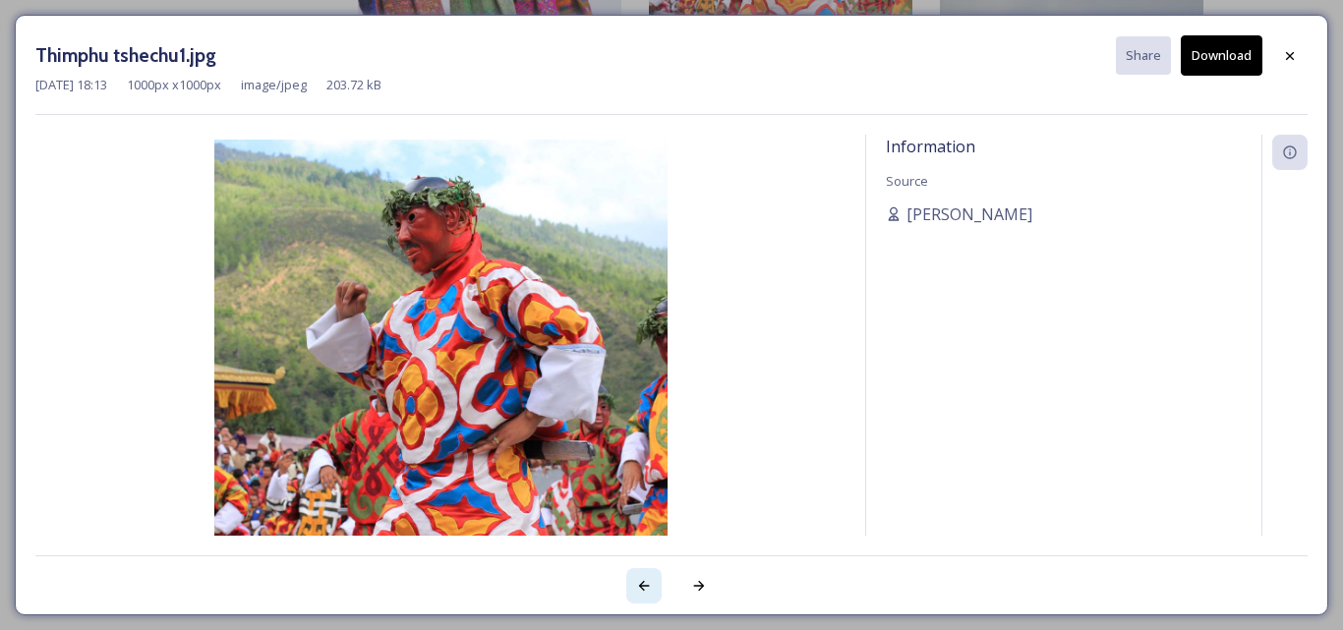
click at [649, 586] on icon at bounding box center [644, 586] width 11 height 10
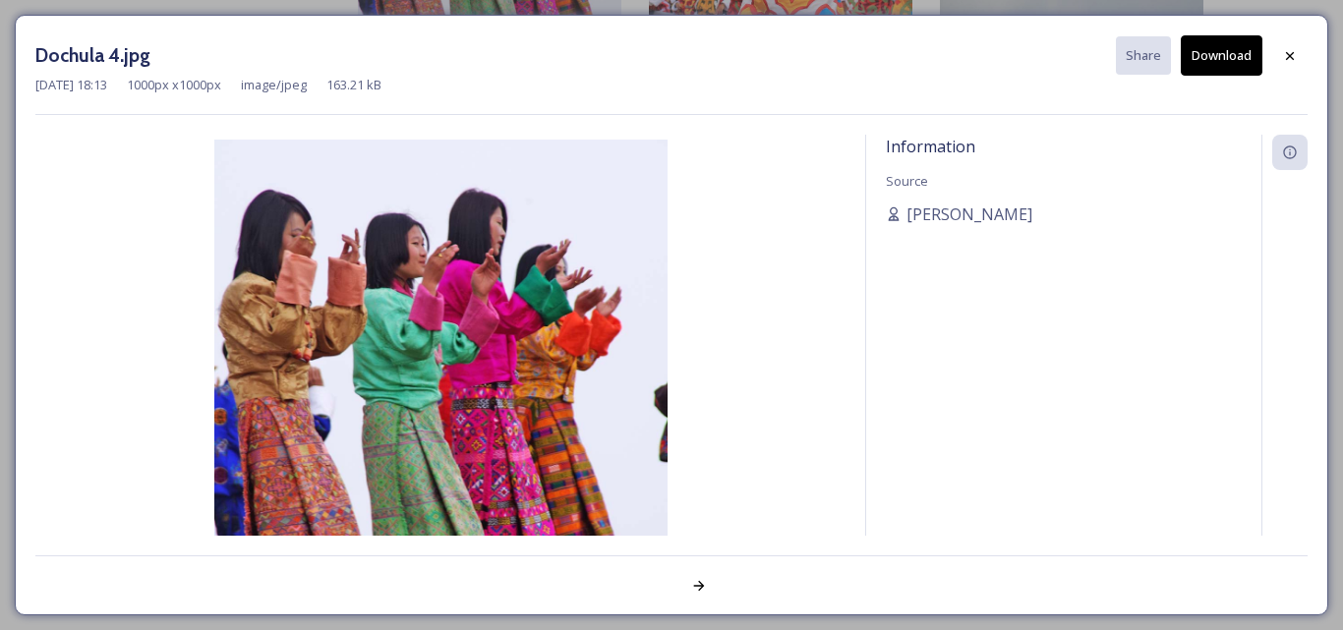
click at [649, 586] on div at bounding box center [671, 574] width 1272 height 39
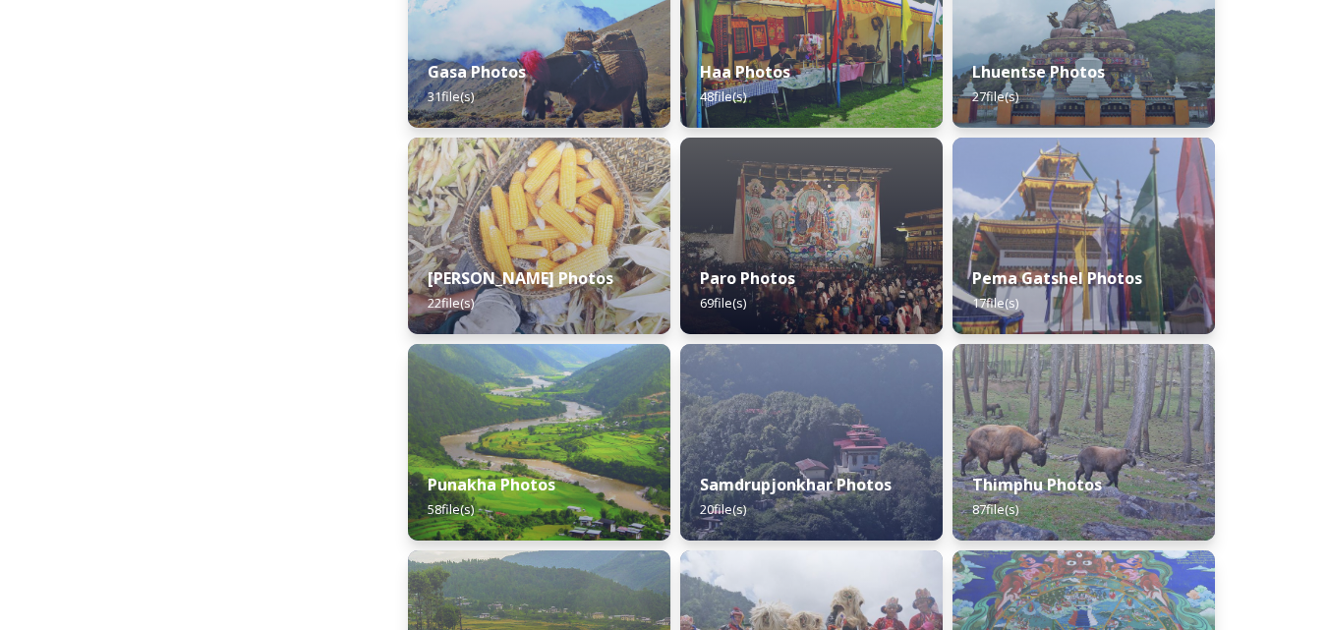
scroll to position [688, 0]
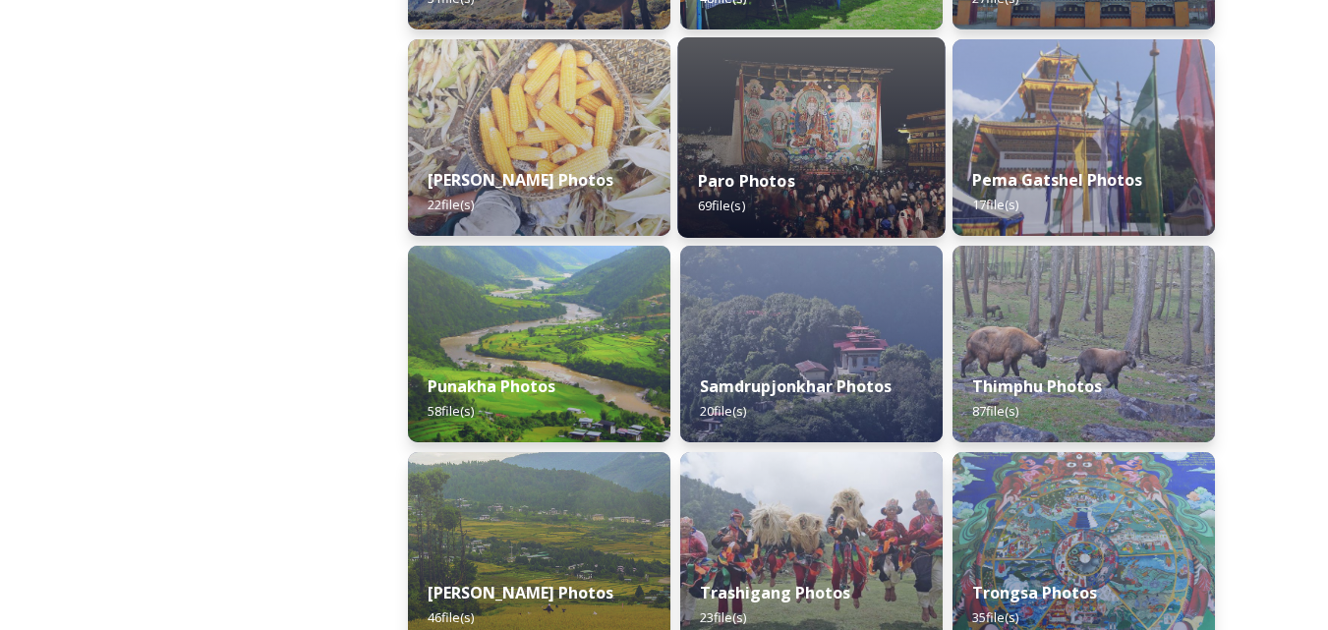
click at [786, 161] on div "Paro Photos 69 file(s)" at bounding box center [810, 192] width 267 height 89
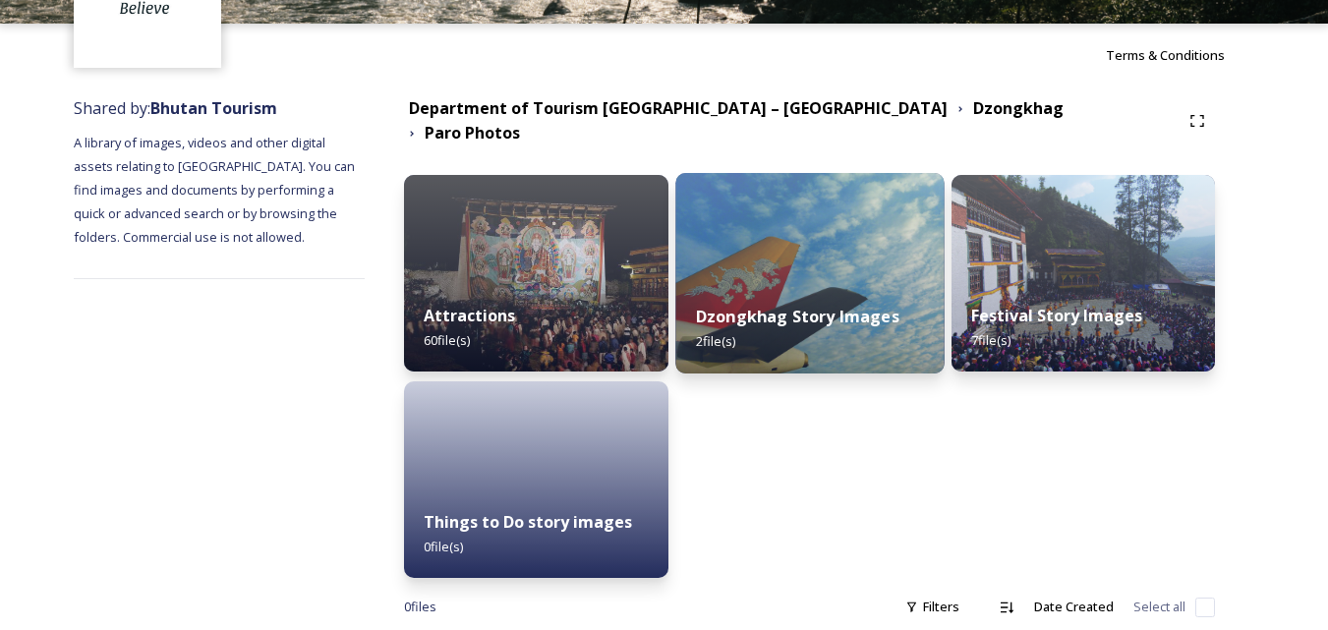
scroll to position [179, 0]
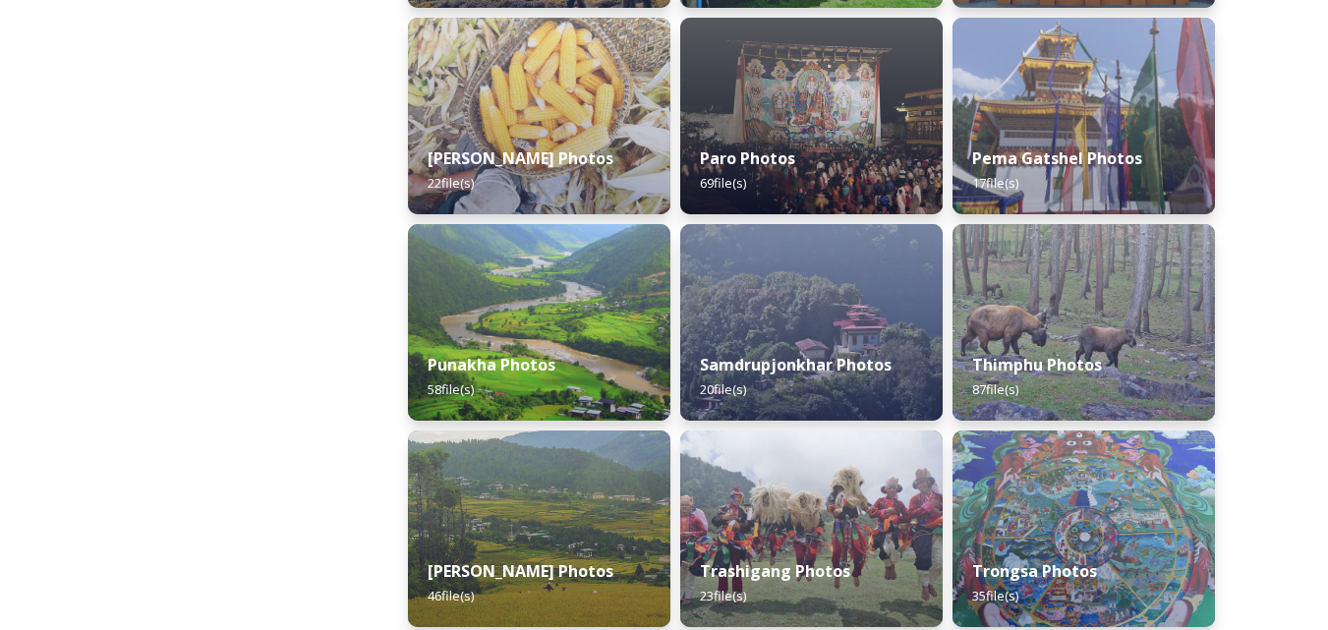
scroll to position [611, 0]
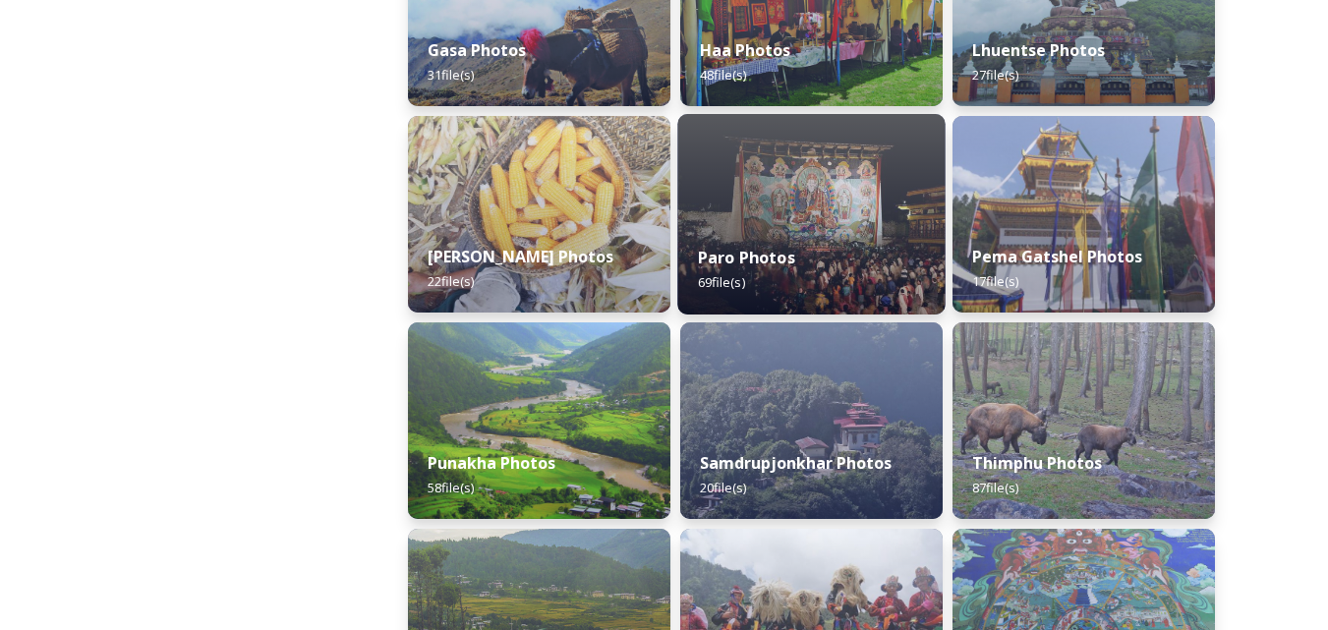
click at [768, 252] on strong "Paro Photos" at bounding box center [746, 258] width 97 height 22
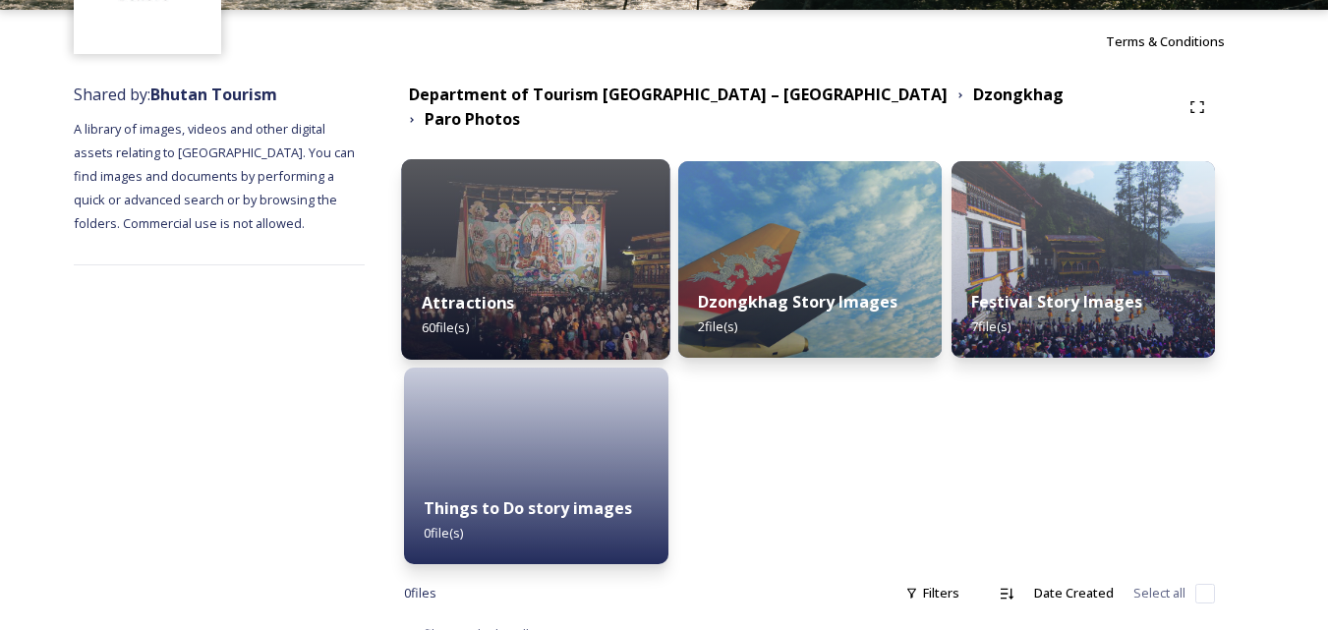
scroll to position [179, 0]
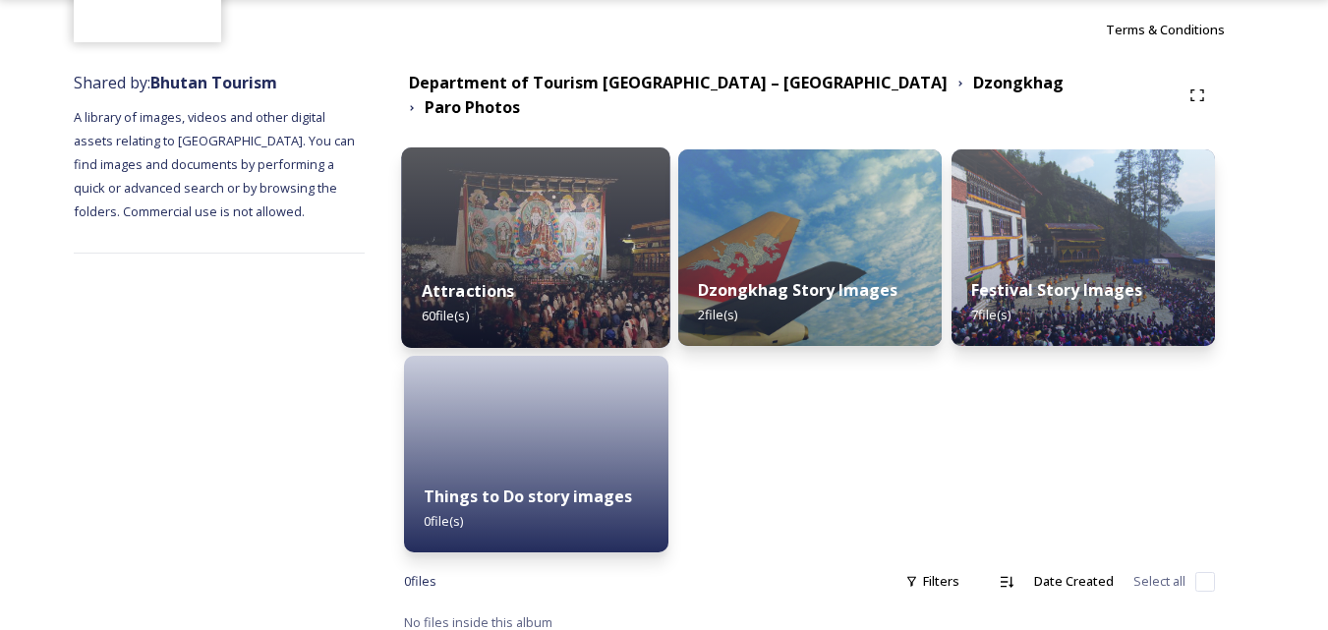
click at [554, 236] on img at bounding box center [536, 247] width 269 height 201
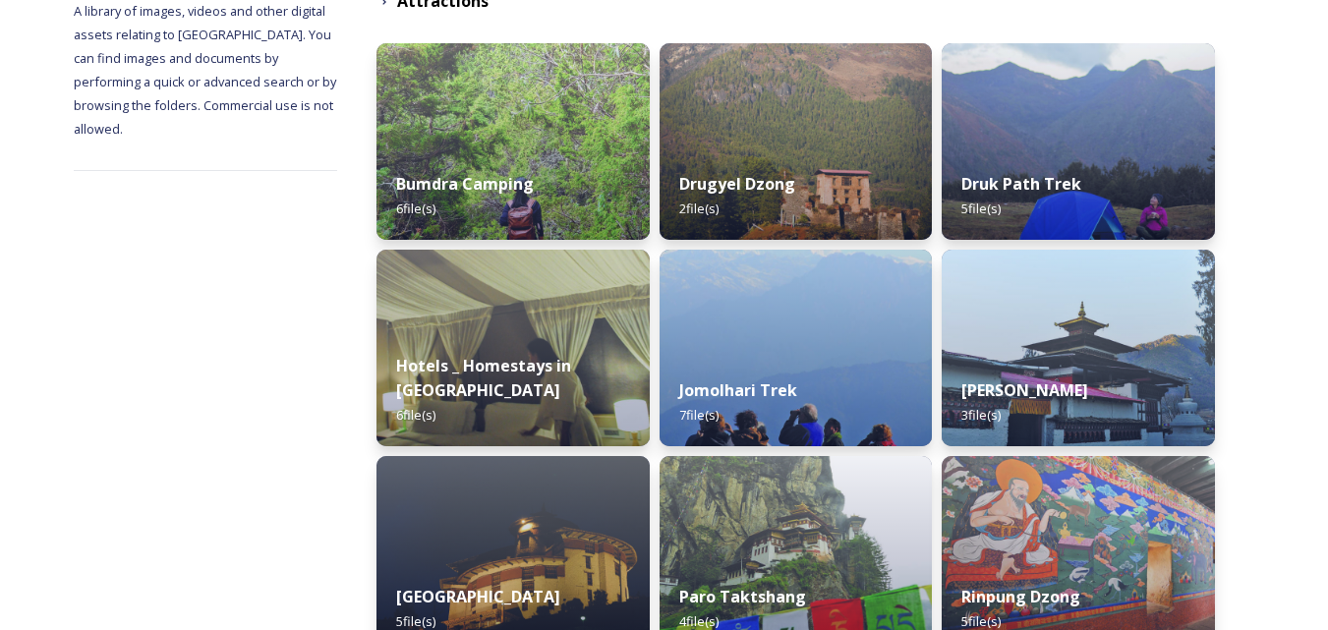
scroll to position [295, 0]
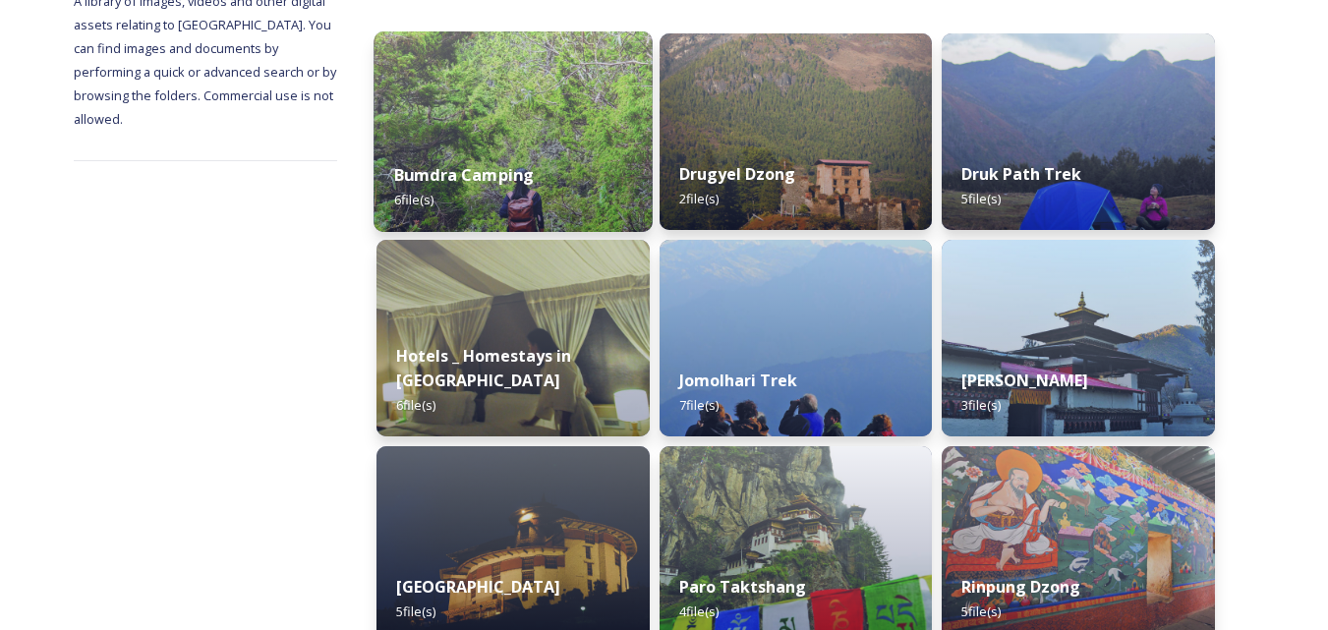
click at [540, 117] on img at bounding box center [513, 131] width 278 height 201
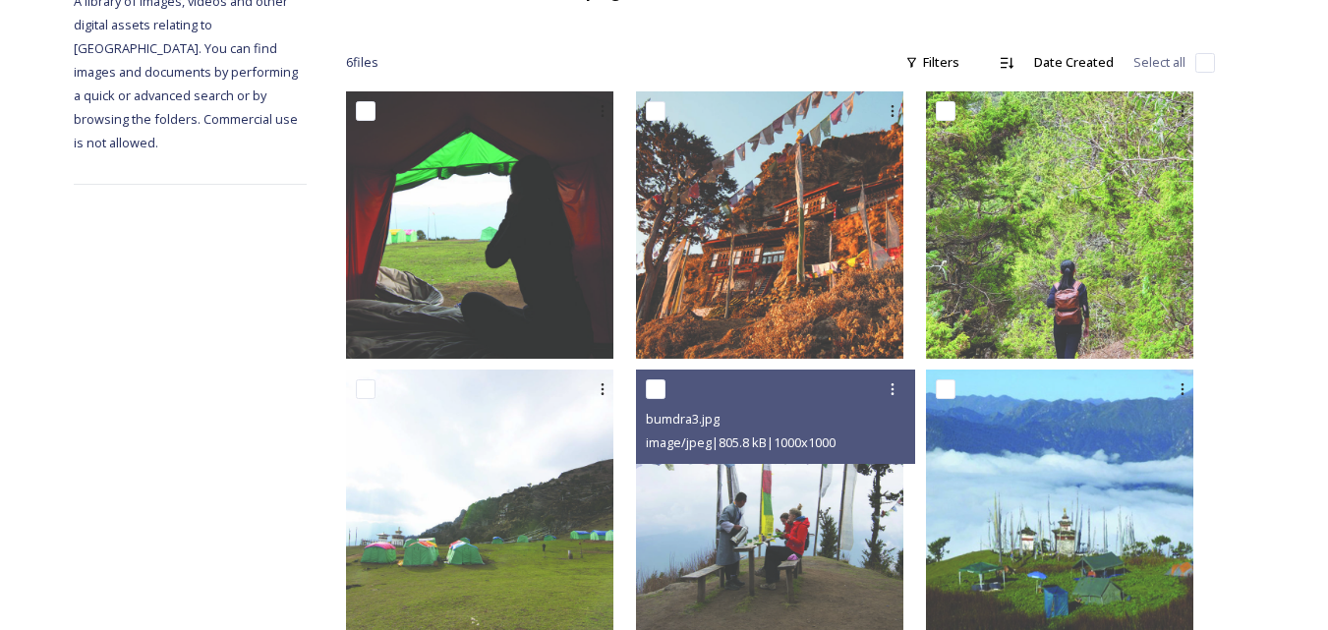
scroll to position [343, 0]
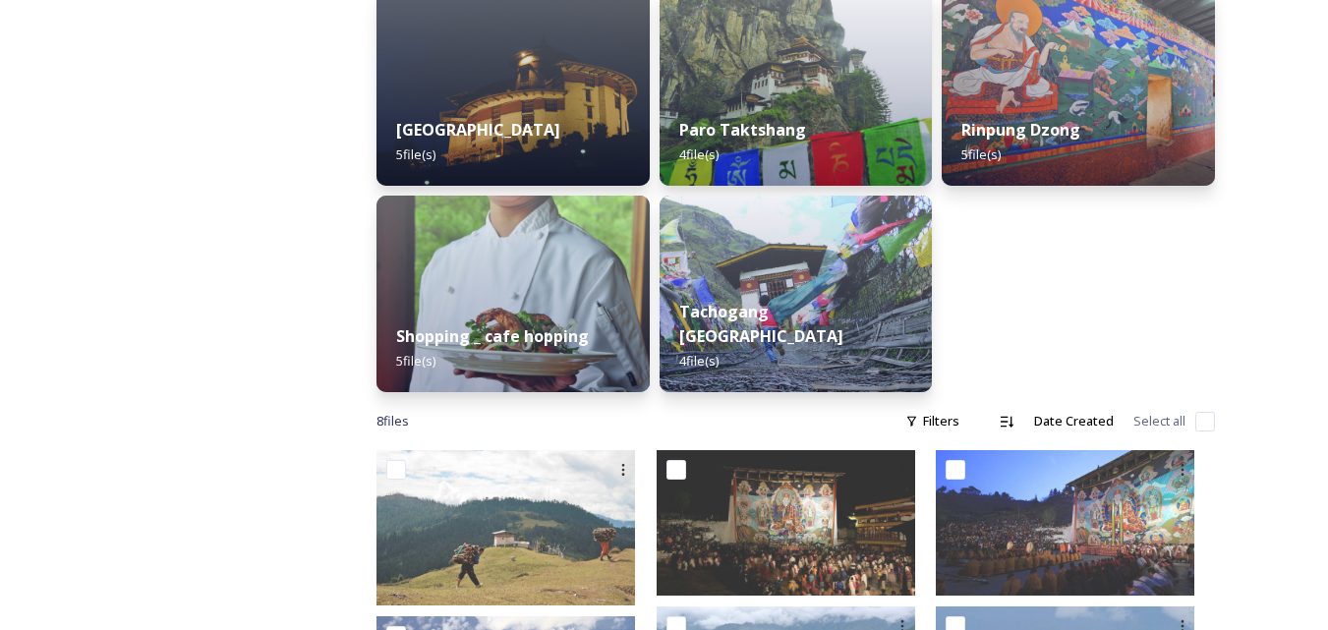
scroll to position [786, 0]
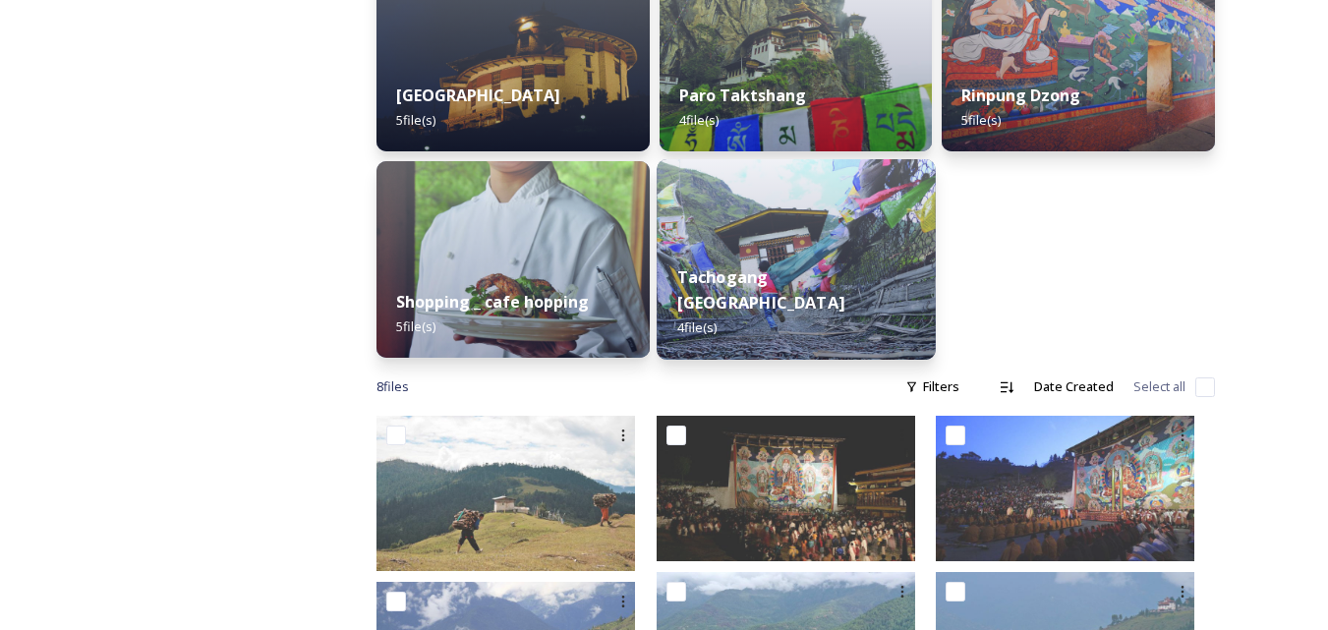
click at [835, 240] on img at bounding box center [796, 259] width 278 height 201
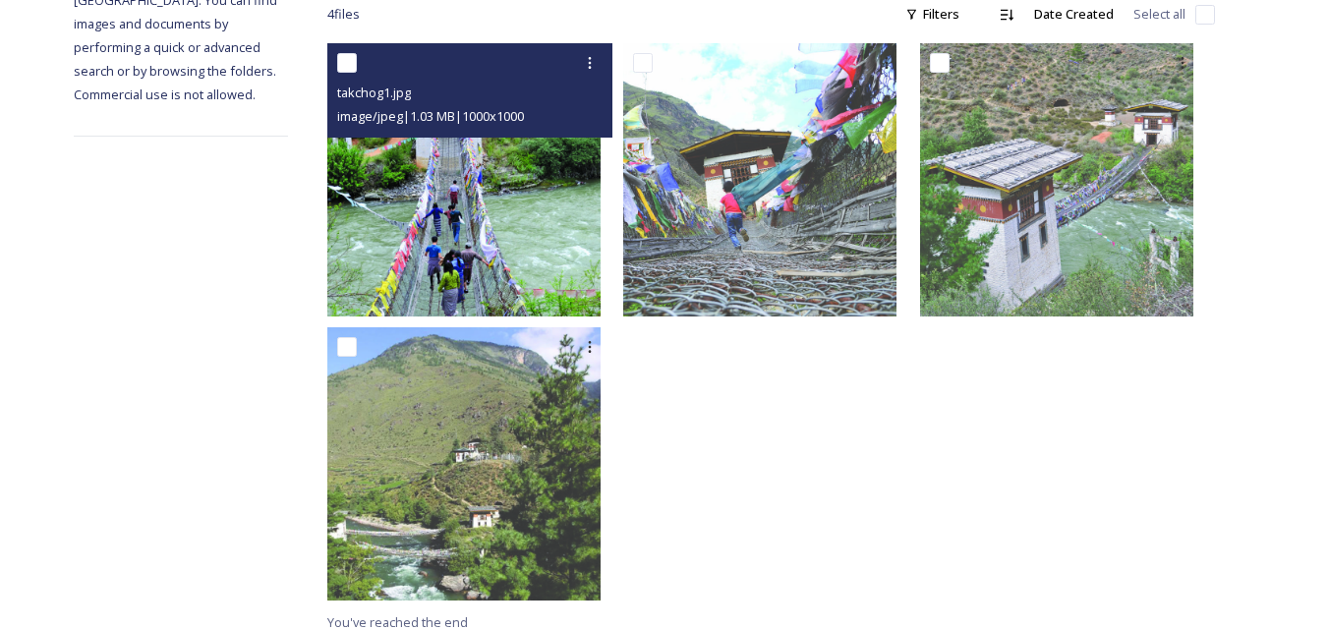
scroll to position [355, 0]
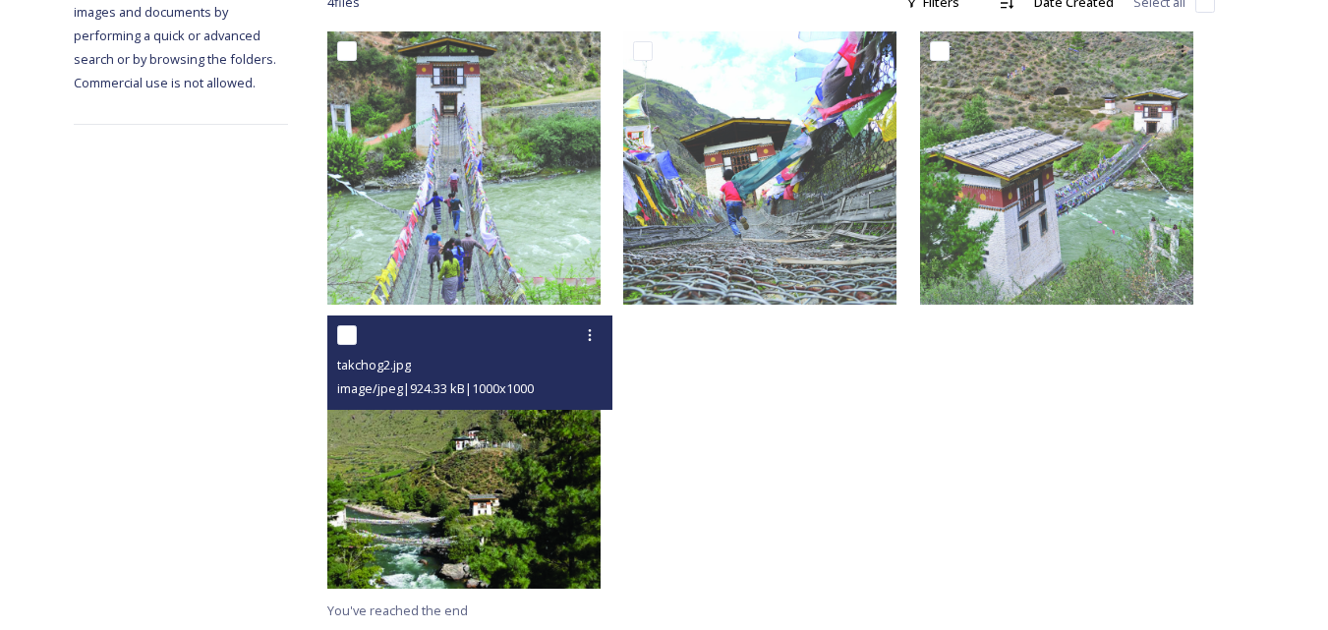
click at [512, 468] on img at bounding box center [463, 452] width 273 height 273
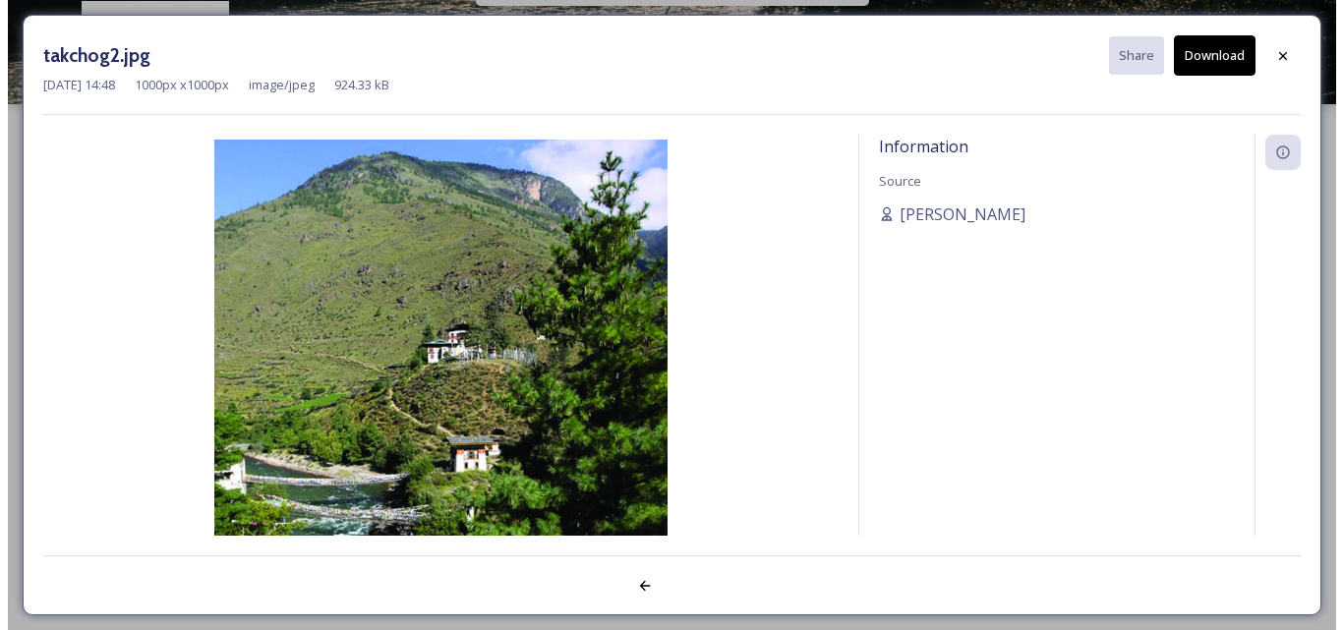
scroll to position [71, 0]
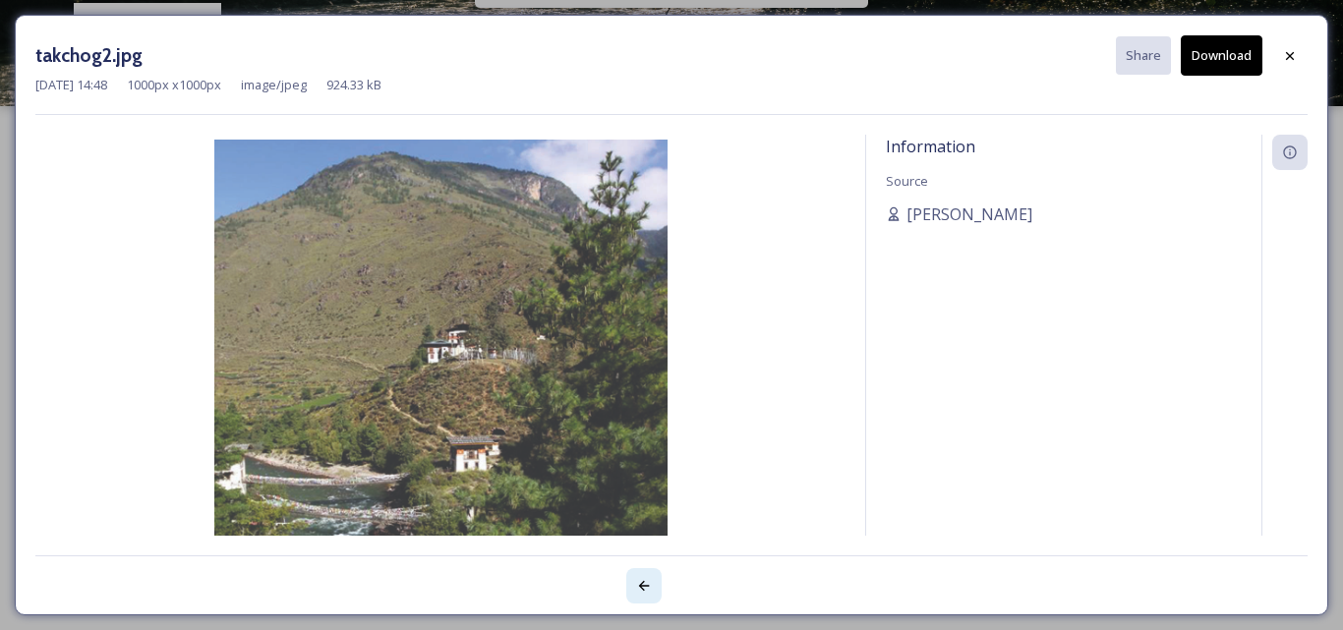
click at [644, 585] on icon at bounding box center [644, 586] width 16 height 16
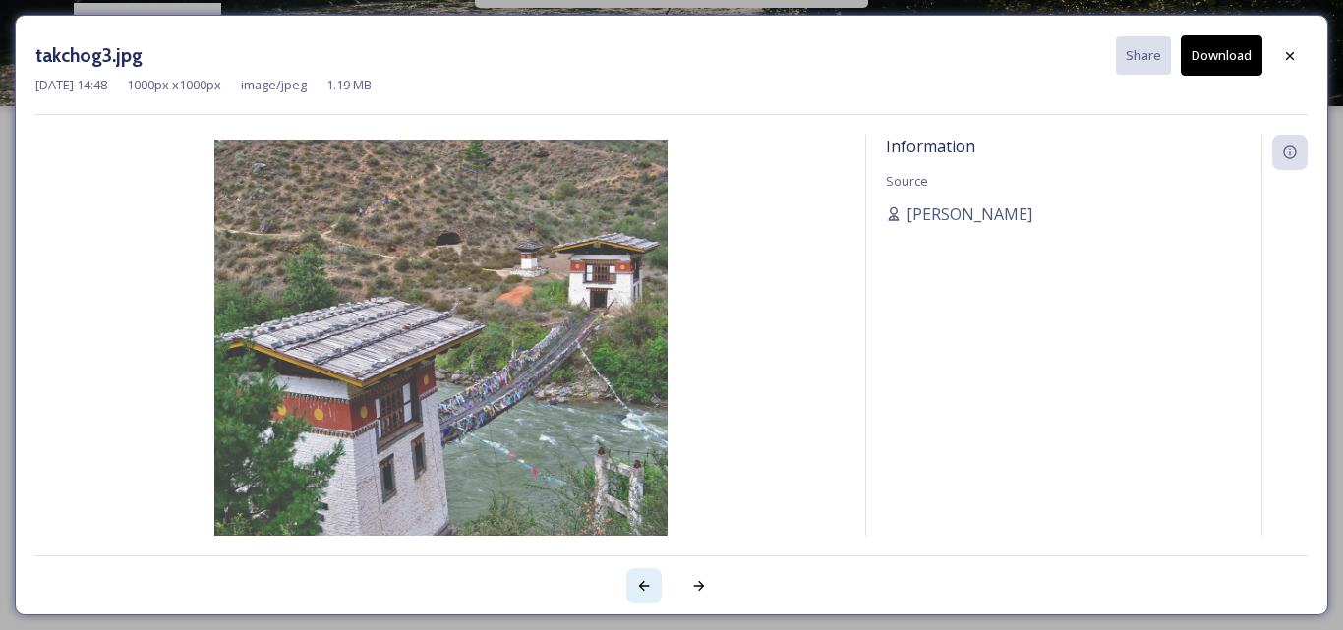
click at [644, 585] on icon at bounding box center [644, 586] width 16 height 16
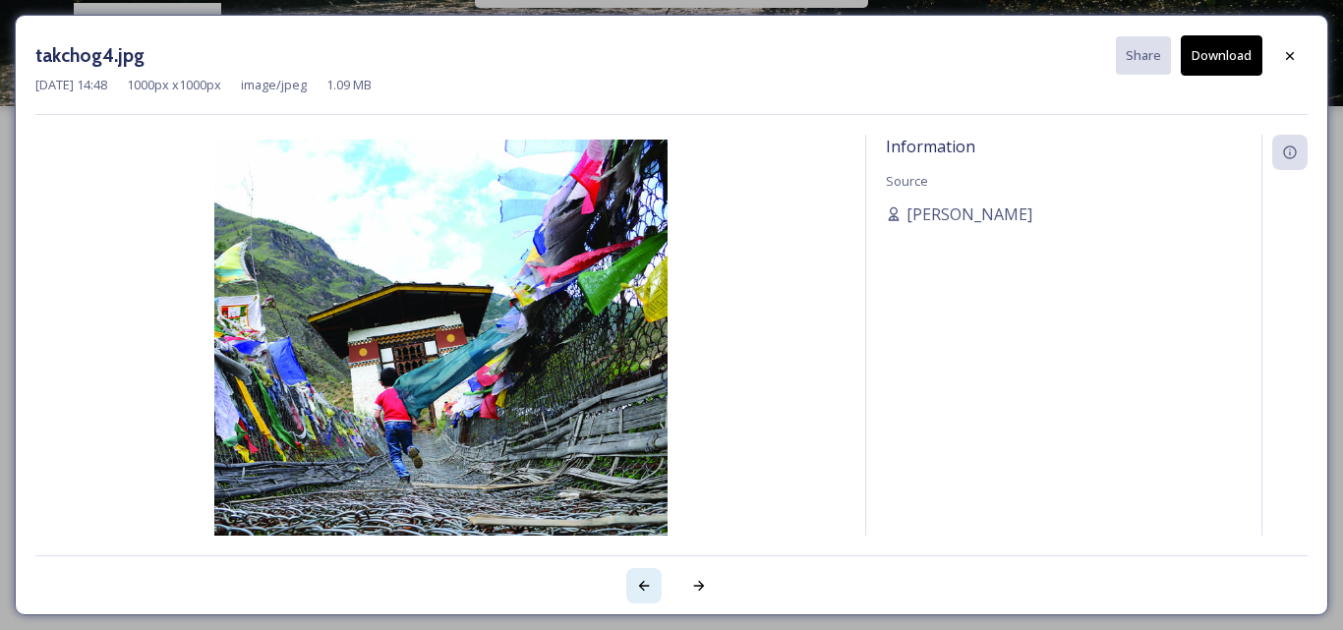
click at [644, 585] on icon at bounding box center [644, 586] width 16 height 16
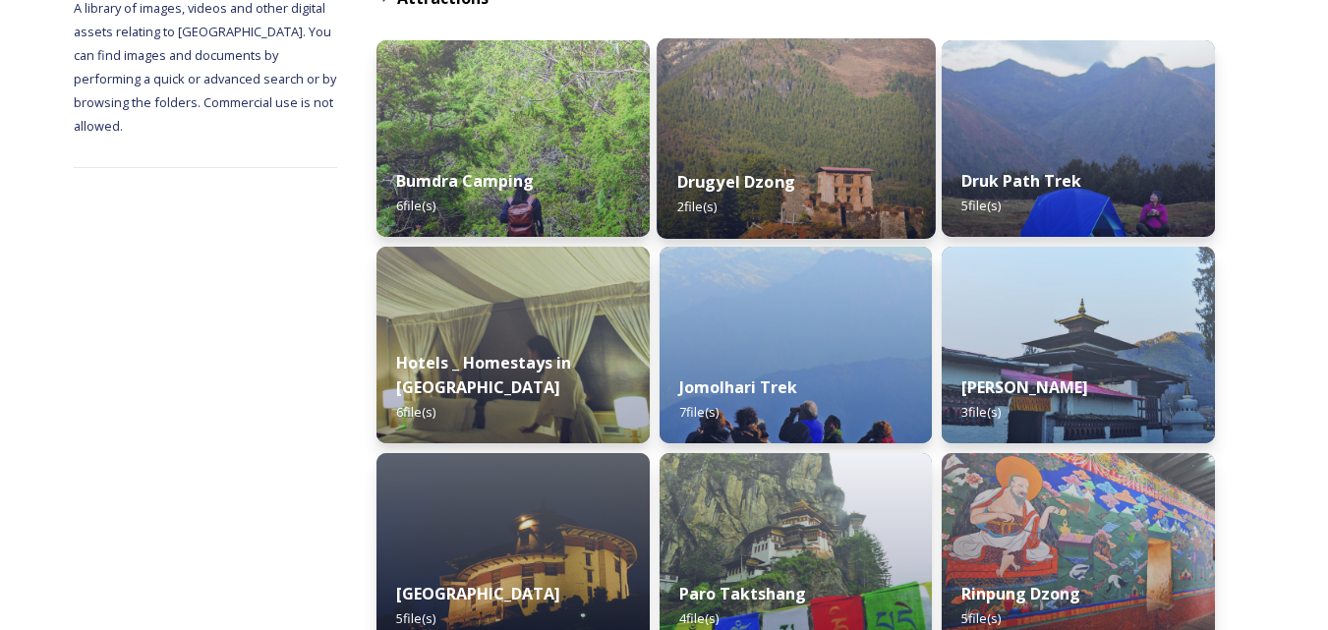
scroll to position [295, 0]
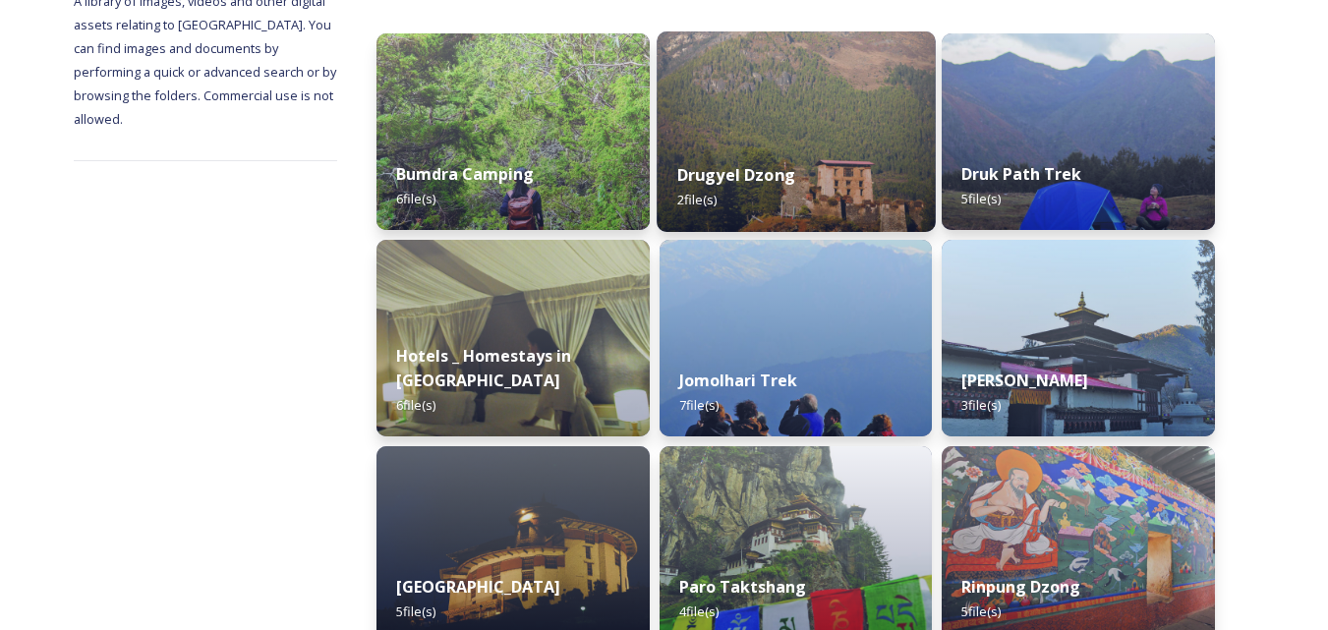
click at [789, 143] on div "Drugyel Dzong 2 file(s)" at bounding box center [796, 187] width 278 height 89
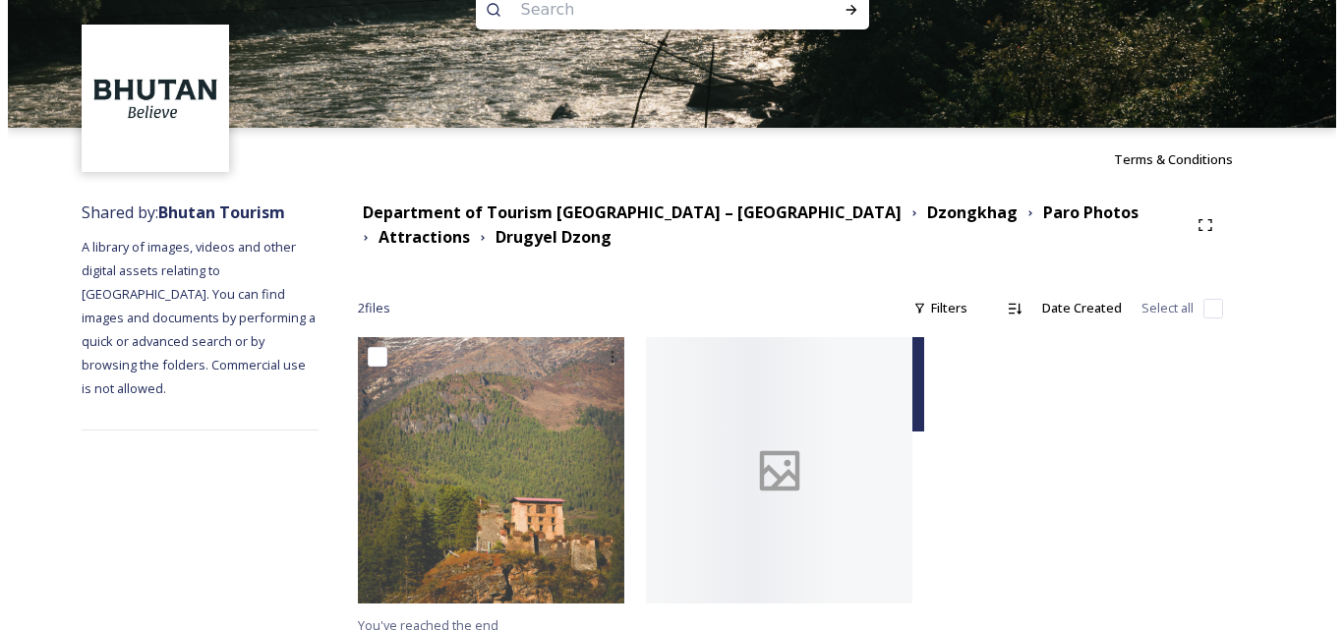
scroll to position [64, 0]
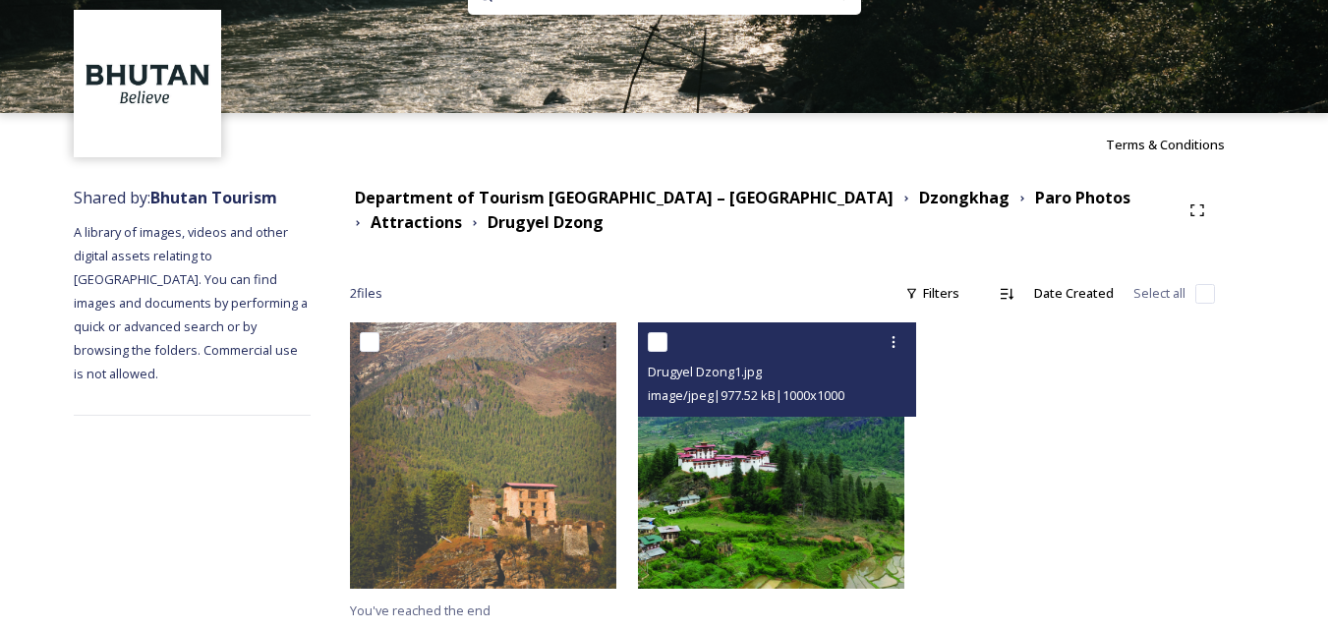
click at [803, 472] on img at bounding box center [771, 455] width 266 height 266
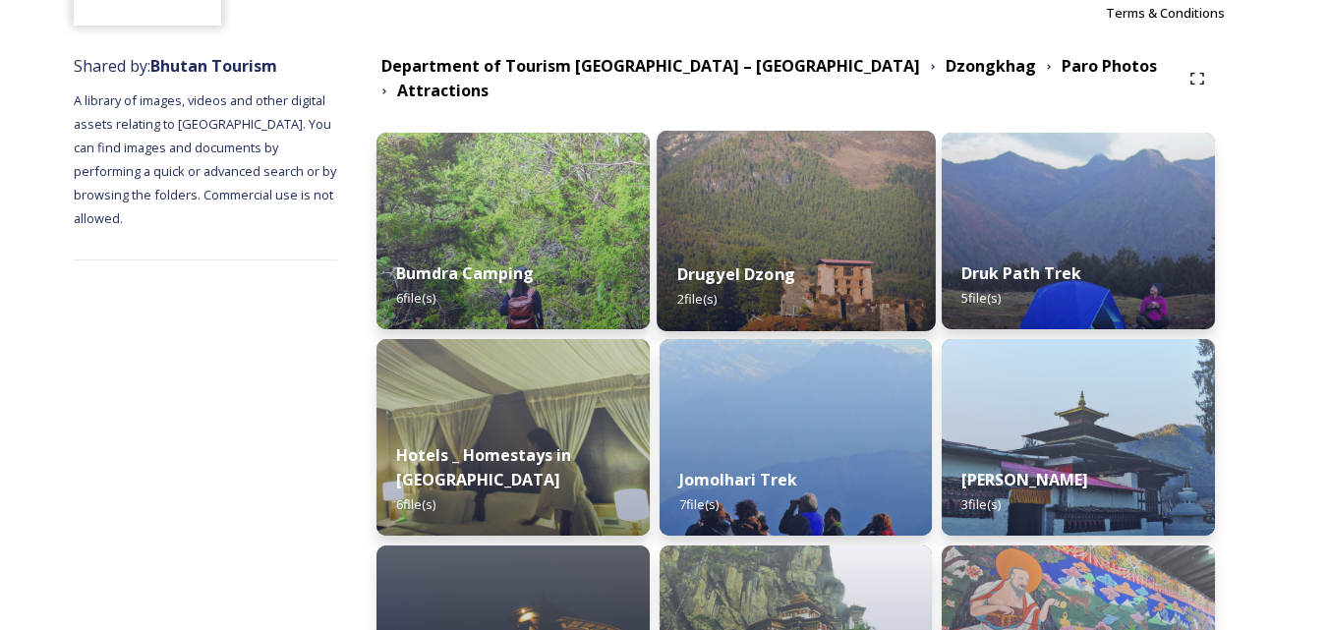
scroll to position [197, 0]
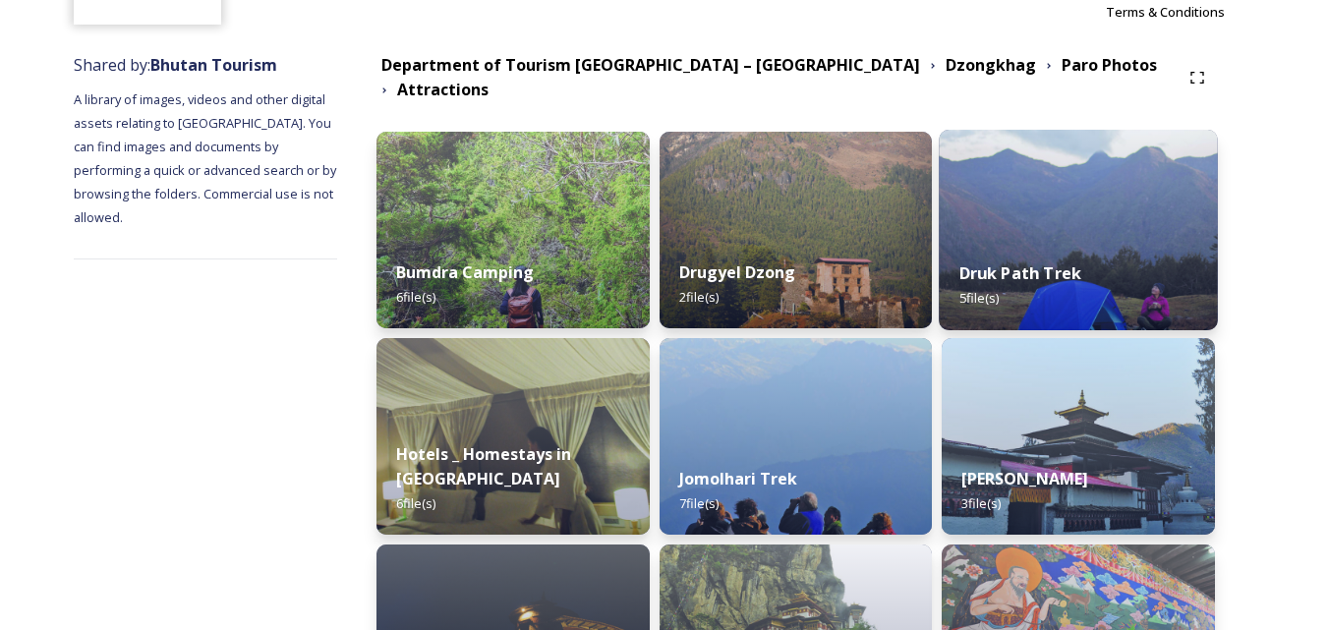
click at [1081, 241] on div "Druk Path Trek 5 file(s)" at bounding box center [1079, 285] width 278 height 89
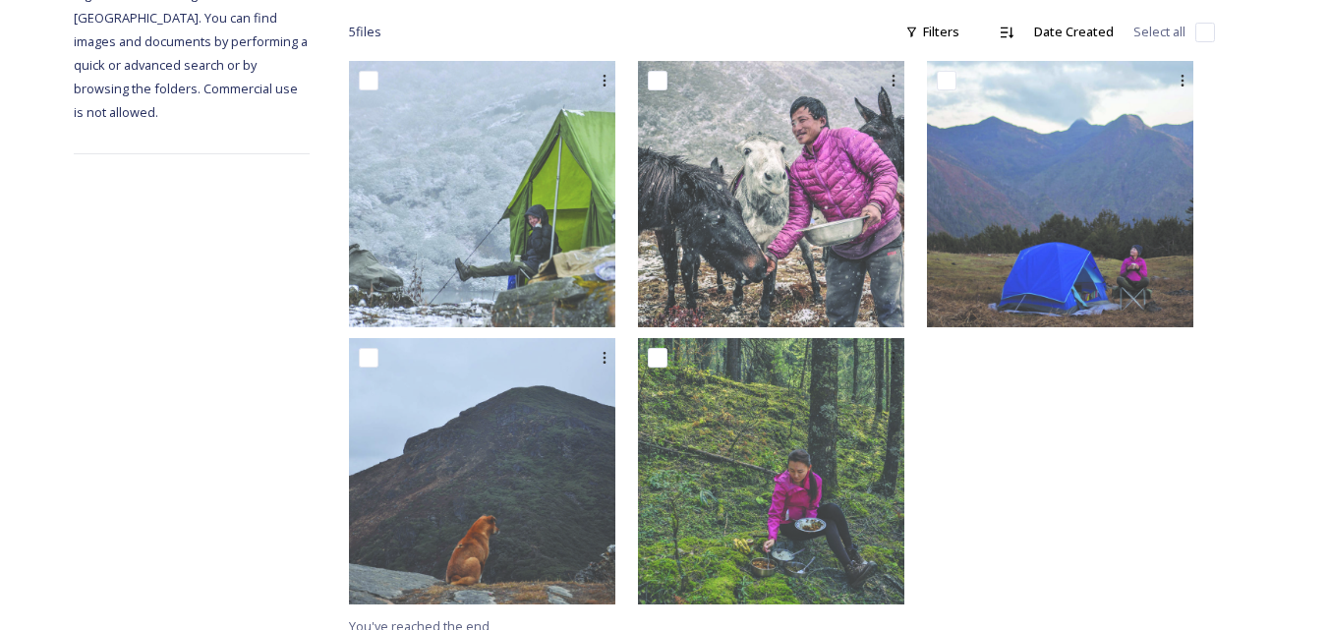
scroll to position [341, 0]
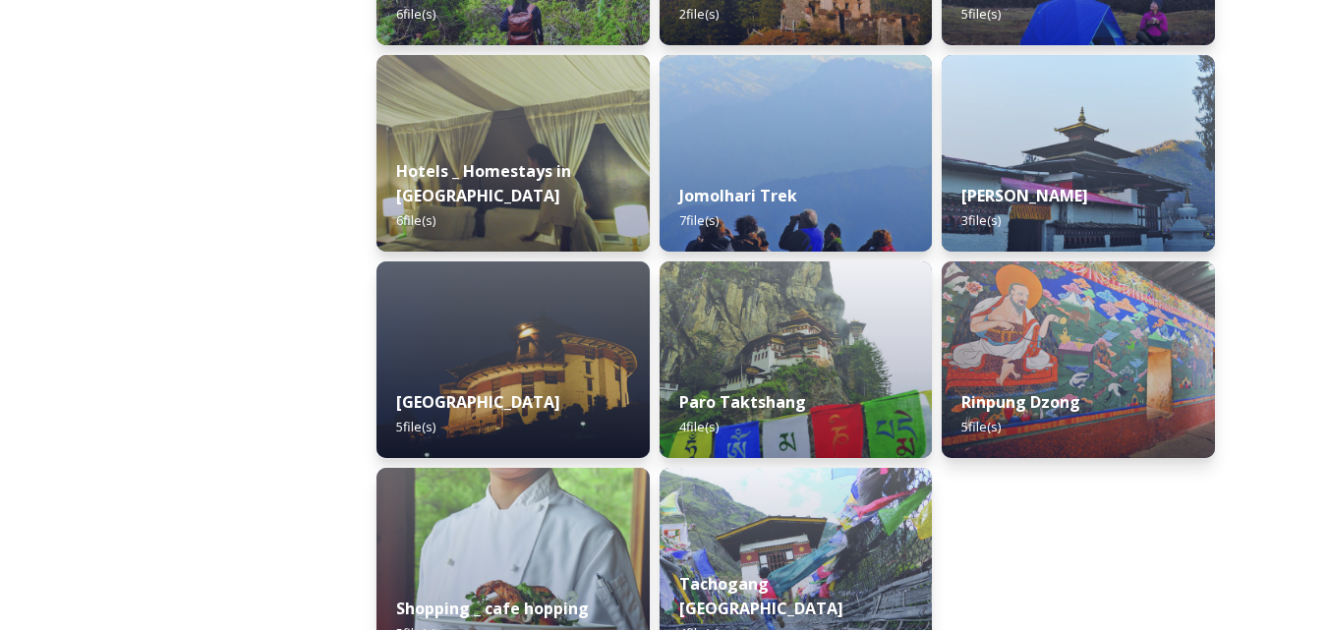
scroll to position [491, 0]
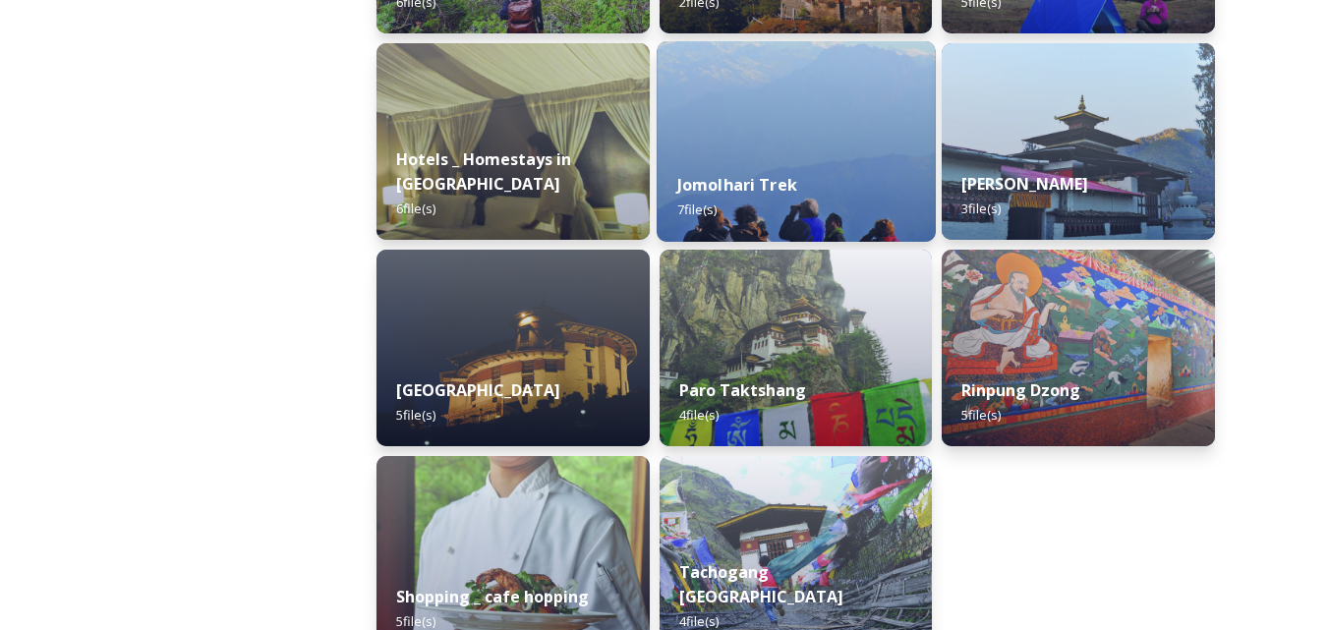
click at [789, 152] on div "Jomolhari Trek 7 file(s)" at bounding box center [796, 196] width 278 height 89
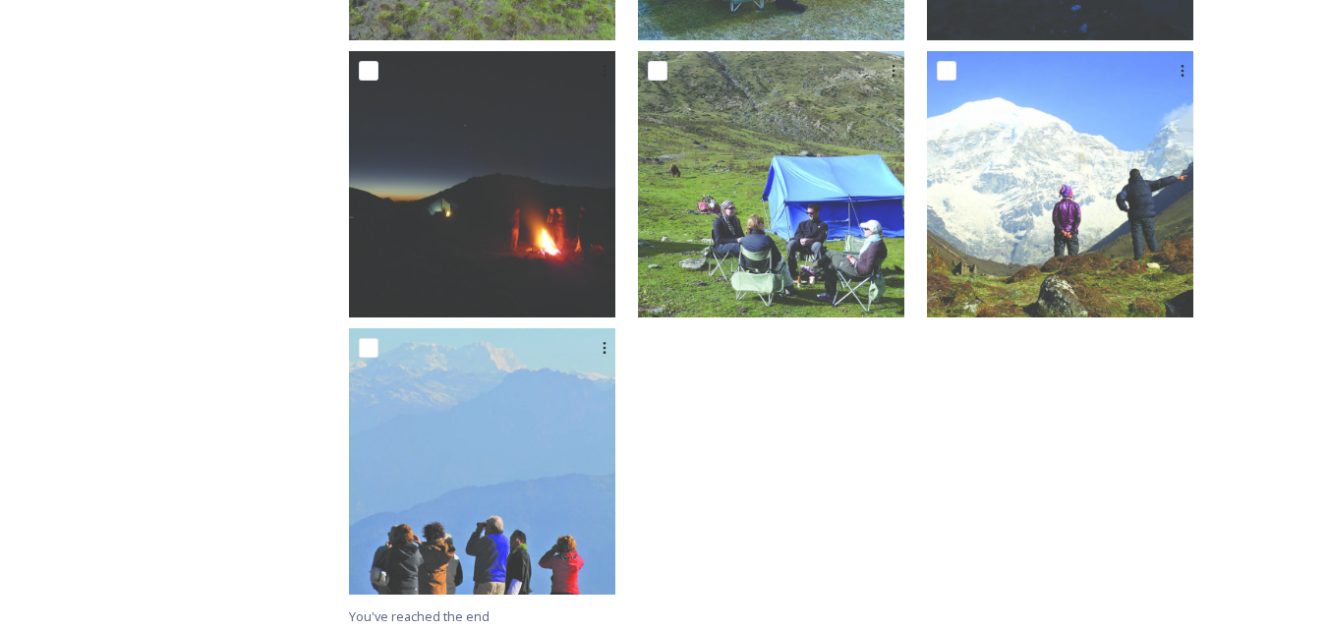
scroll to position [618, 0]
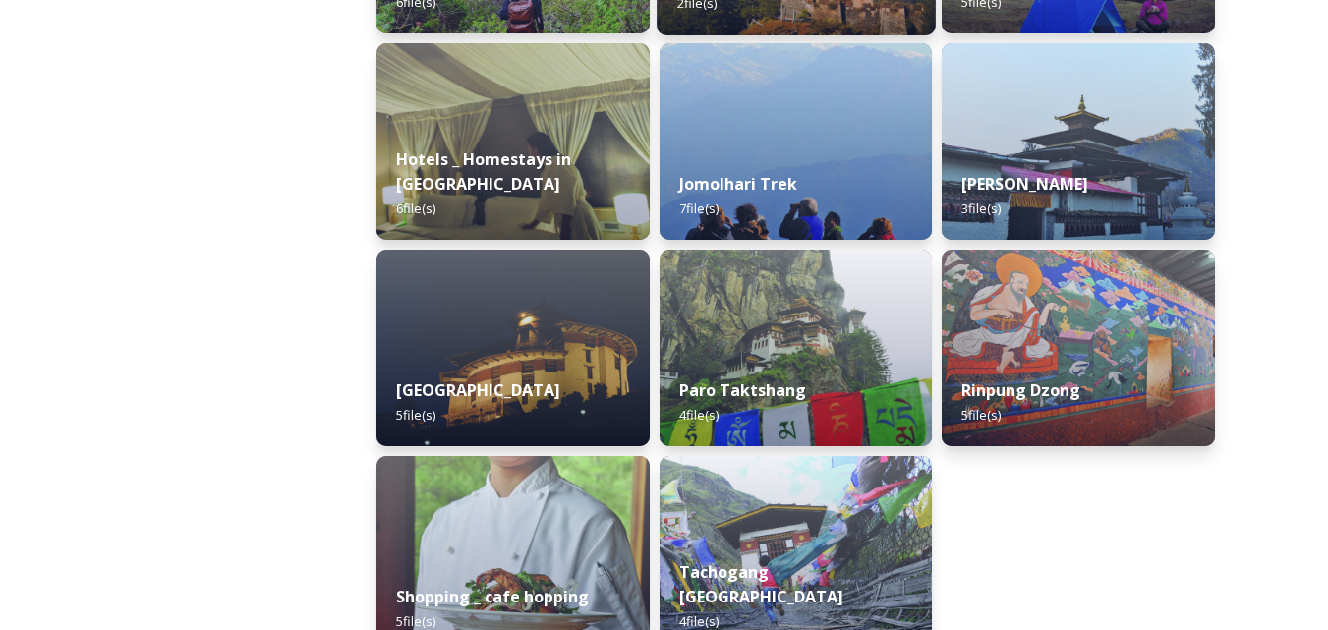
scroll to position [590, 0]
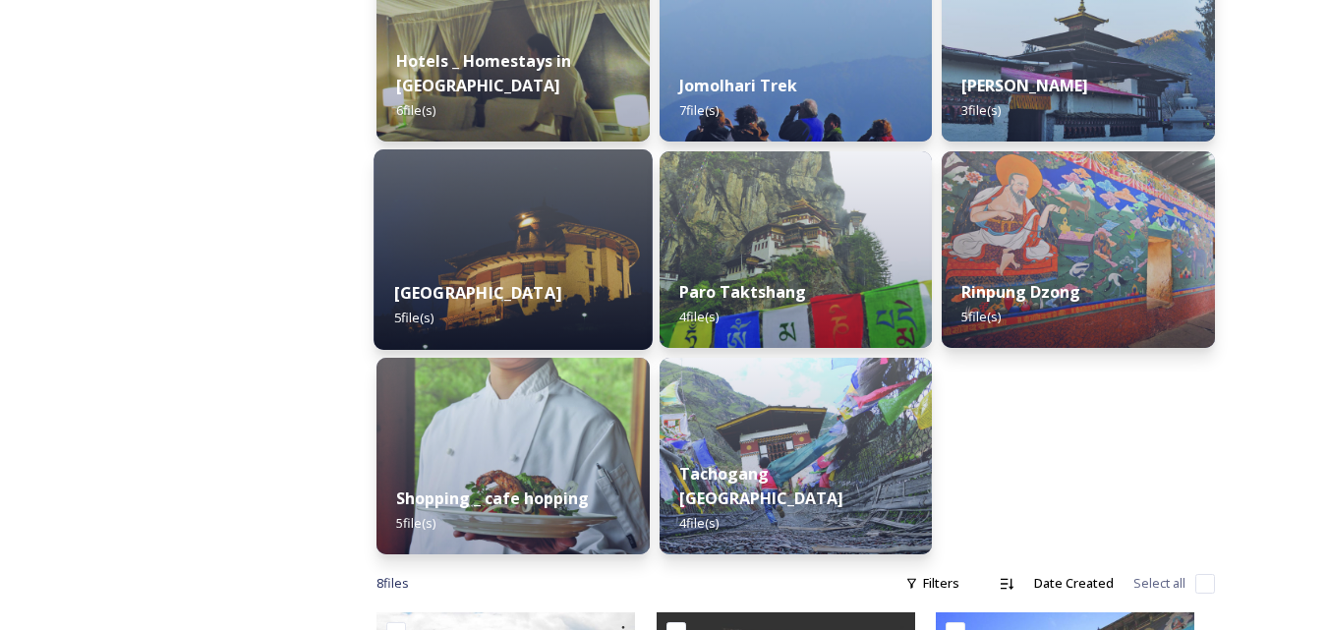
click at [527, 260] on div "National Museum 5 file(s)" at bounding box center [513, 304] width 278 height 89
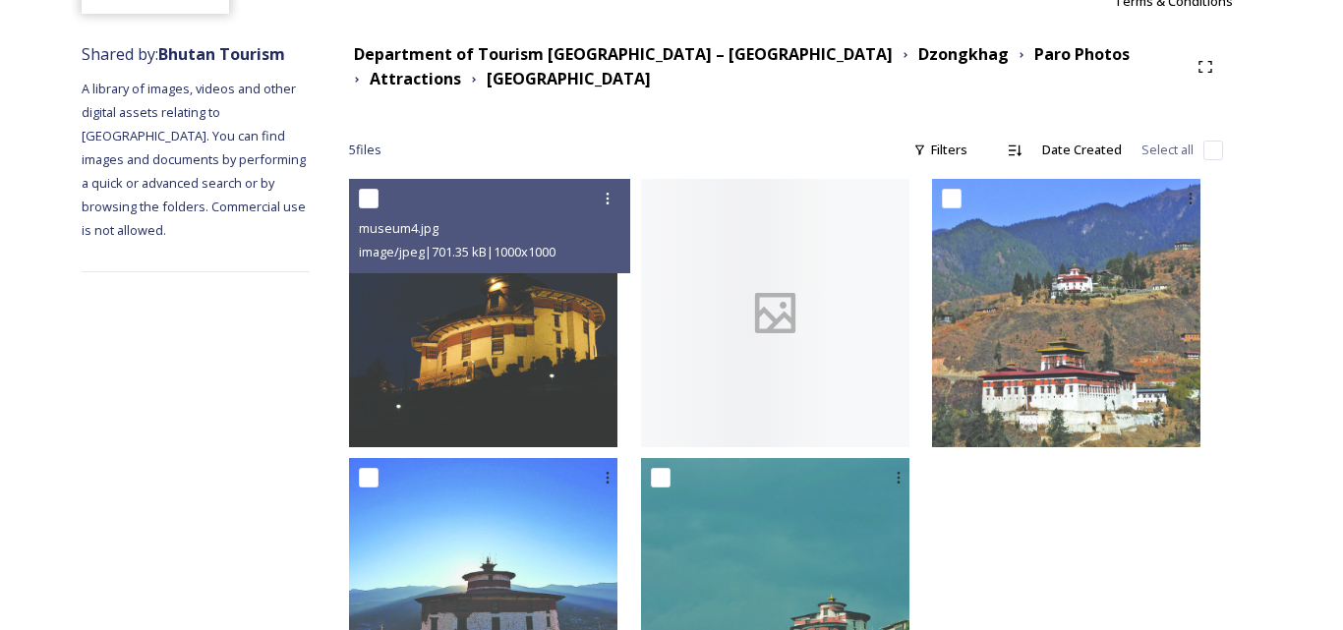
scroll to position [295, 0]
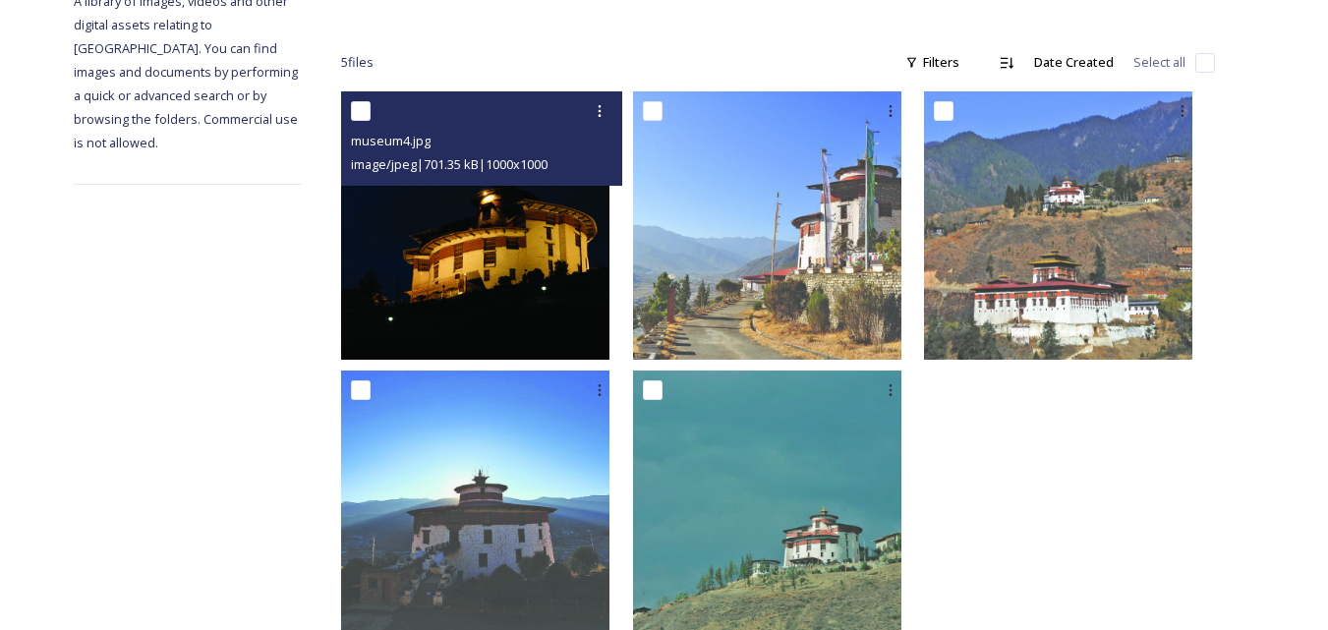
click at [532, 254] on img at bounding box center [475, 225] width 268 height 268
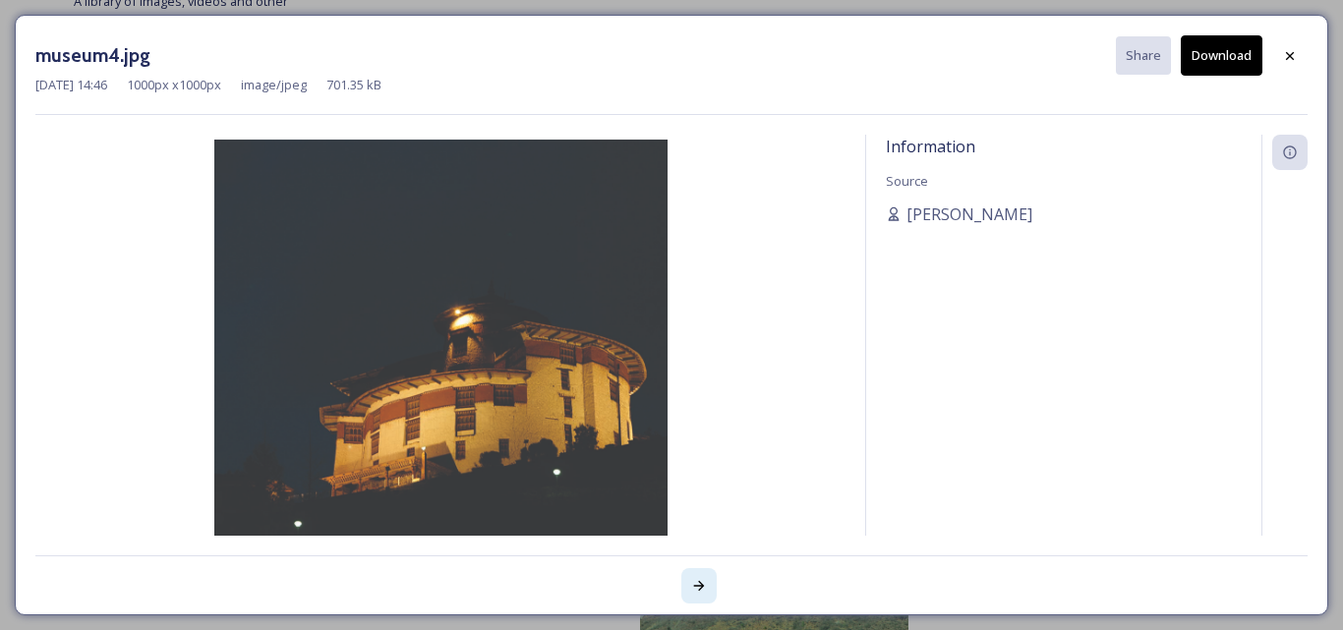
click at [698, 583] on icon at bounding box center [699, 586] width 16 height 16
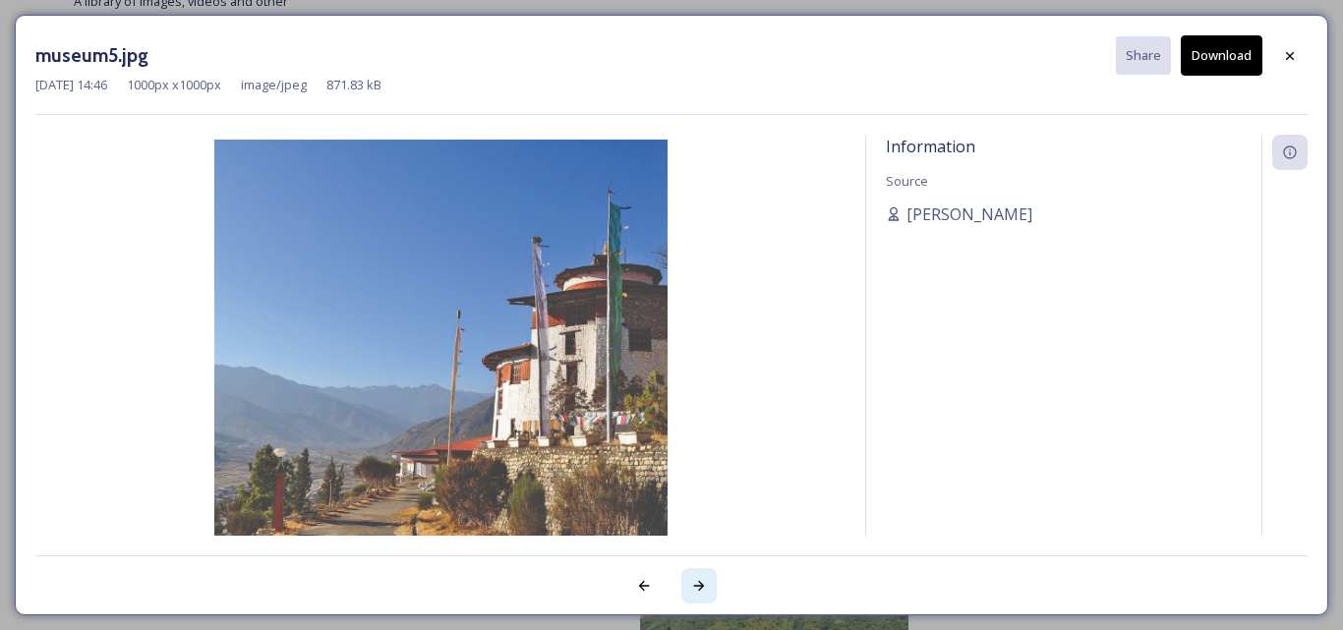
click at [698, 583] on icon at bounding box center [699, 586] width 16 height 16
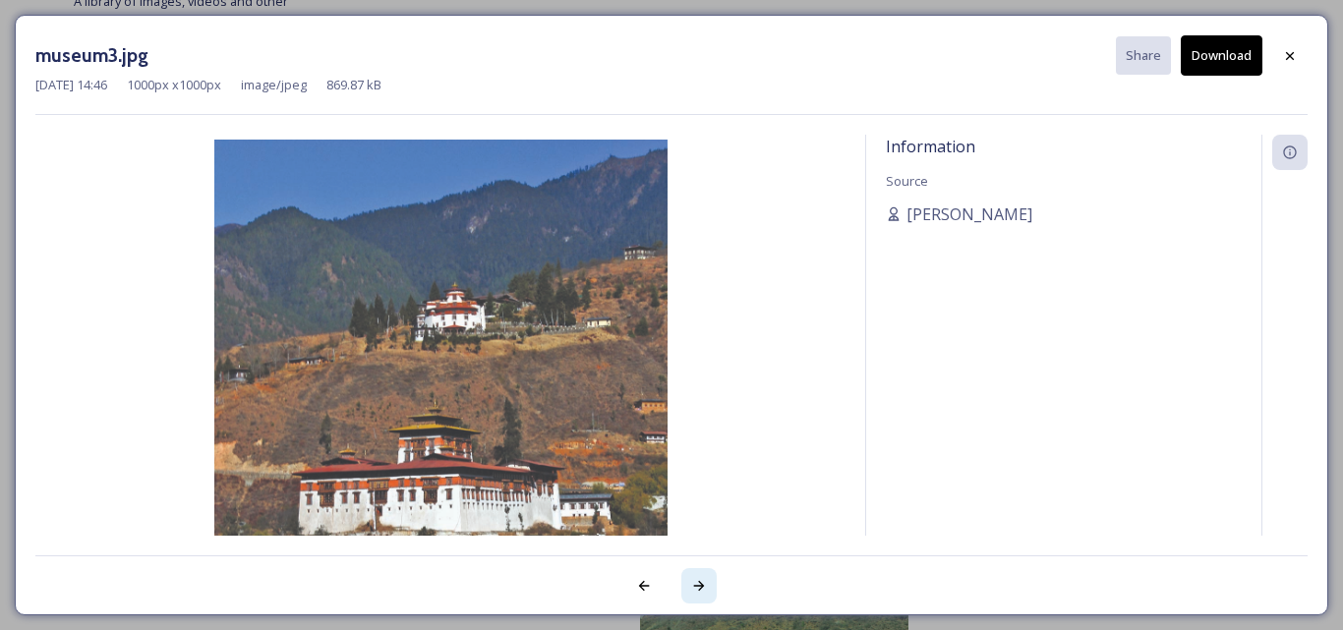
click at [698, 583] on icon at bounding box center [699, 586] width 16 height 16
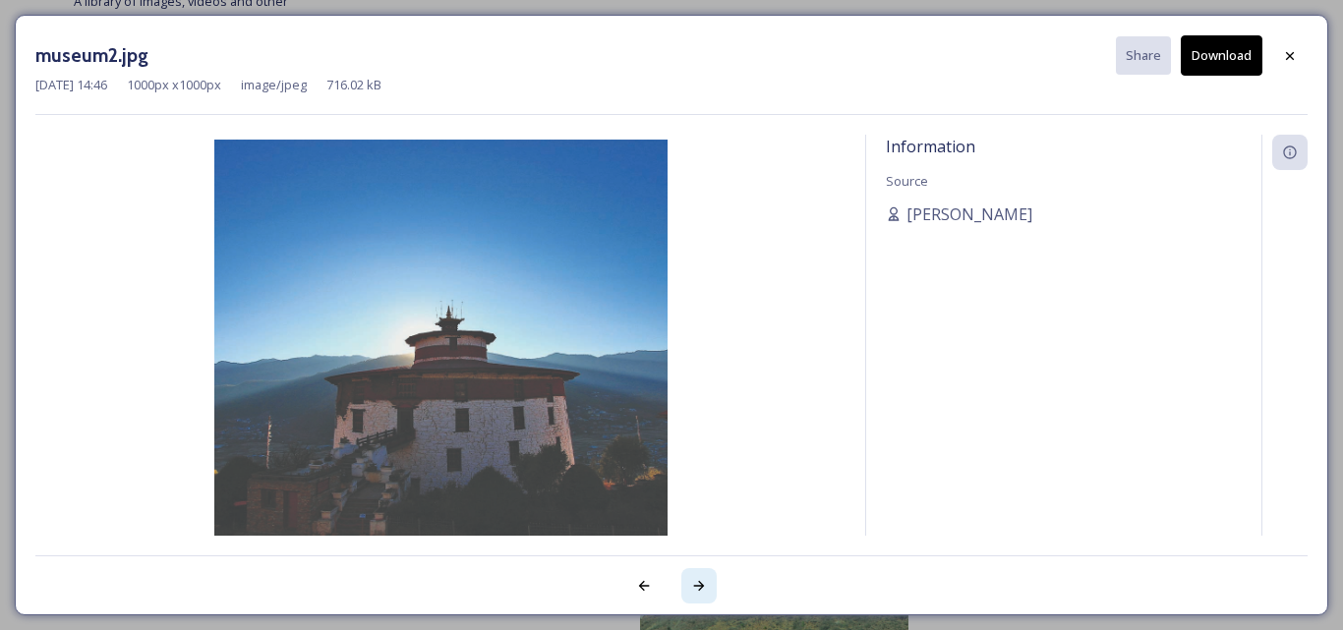
click at [698, 583] on icon at bounding box center [699, 586] width 16 height 16
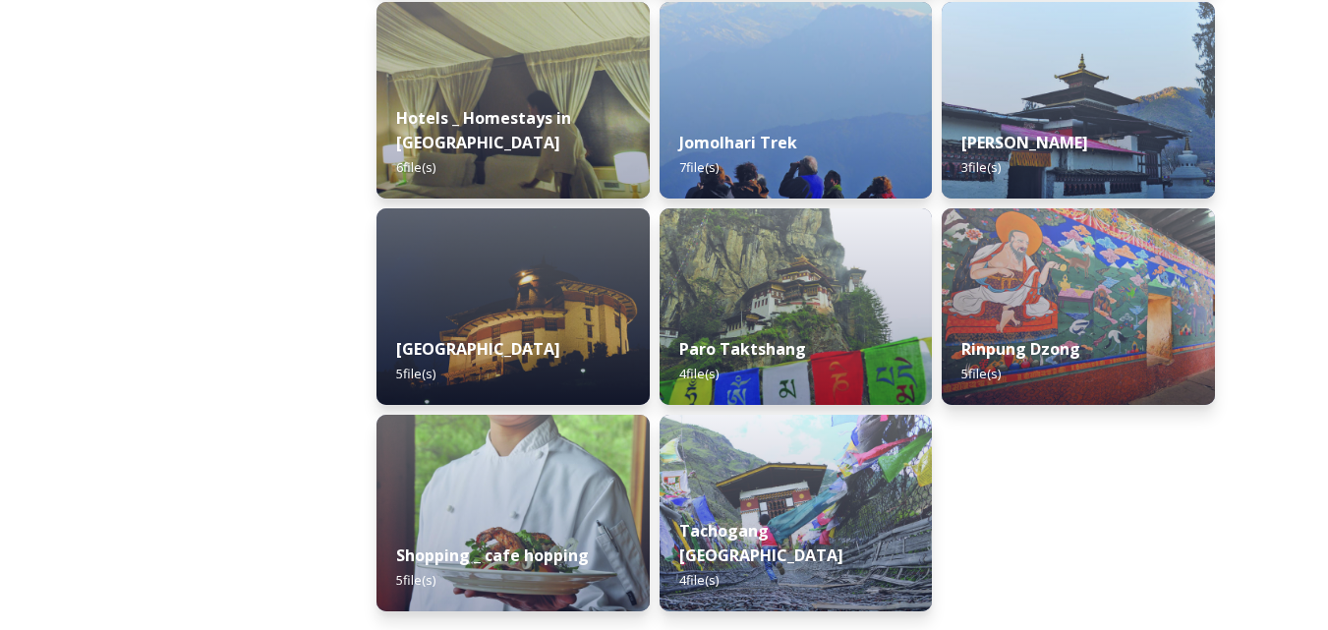
scroll to position [590, 0]
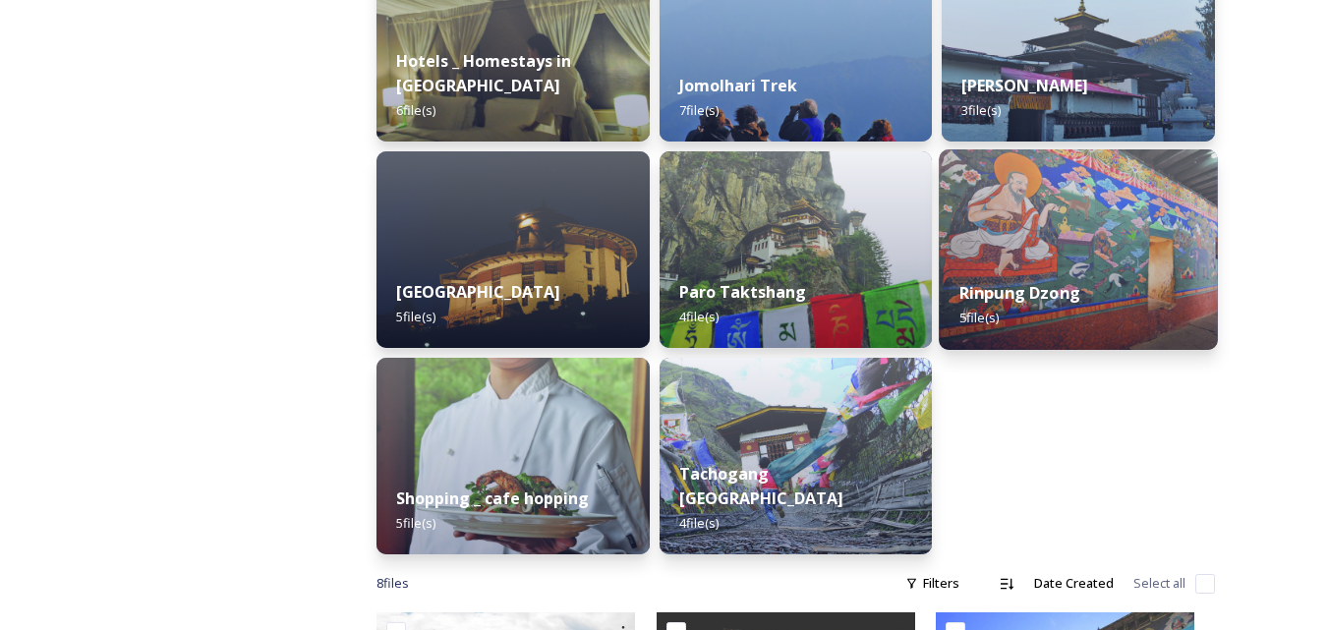
click at [1044, 260] on div "Rinpung Dzong 5 file(s)" at bounding box center [1079, 304] width 278 height 89
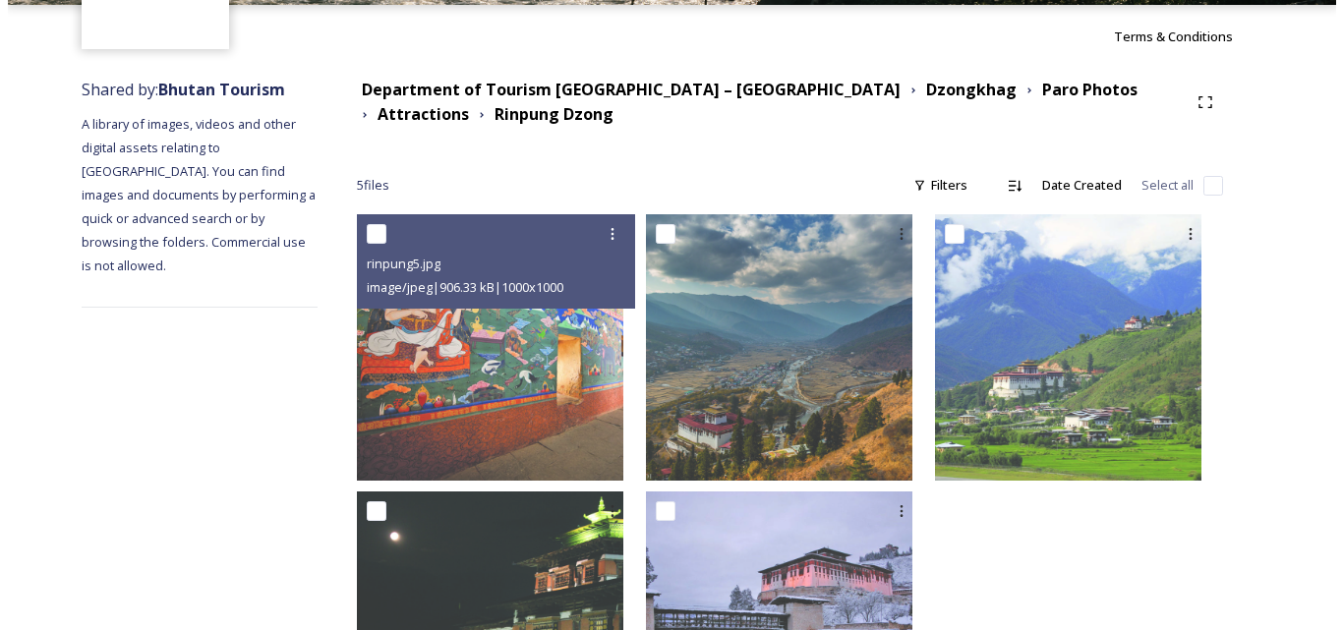
scroll to position [197, 0]
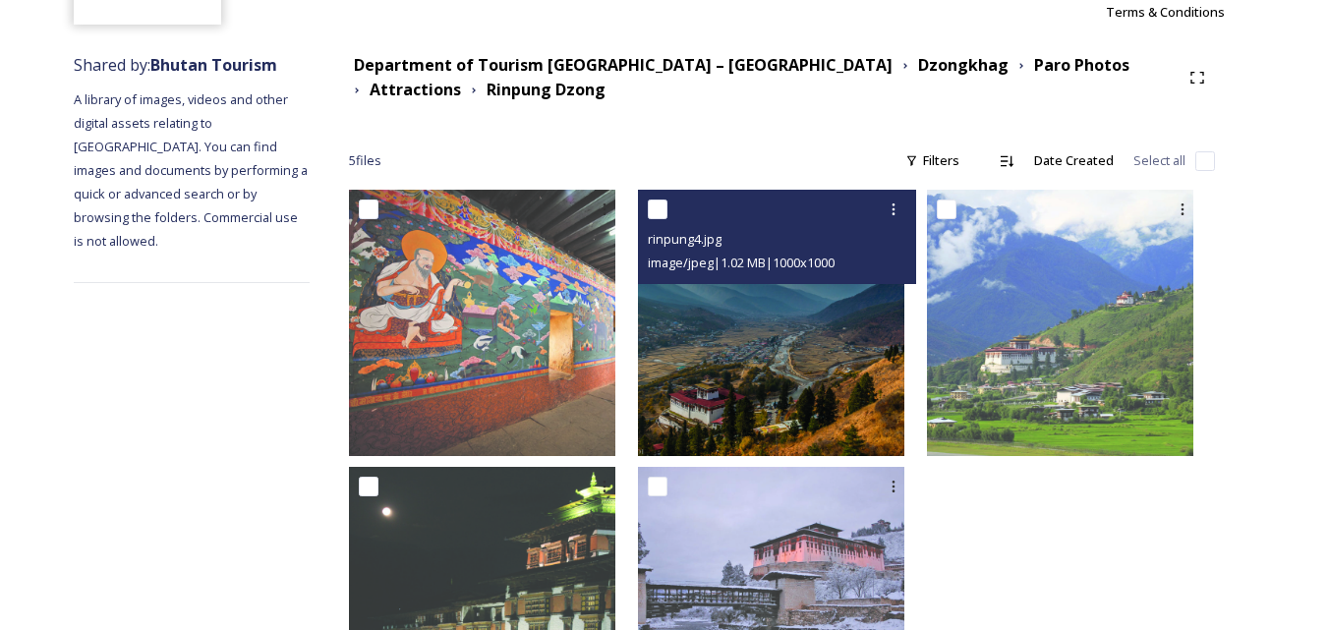
click at [756, 356] on img at bounding box center [771, 323] width 266 height 266
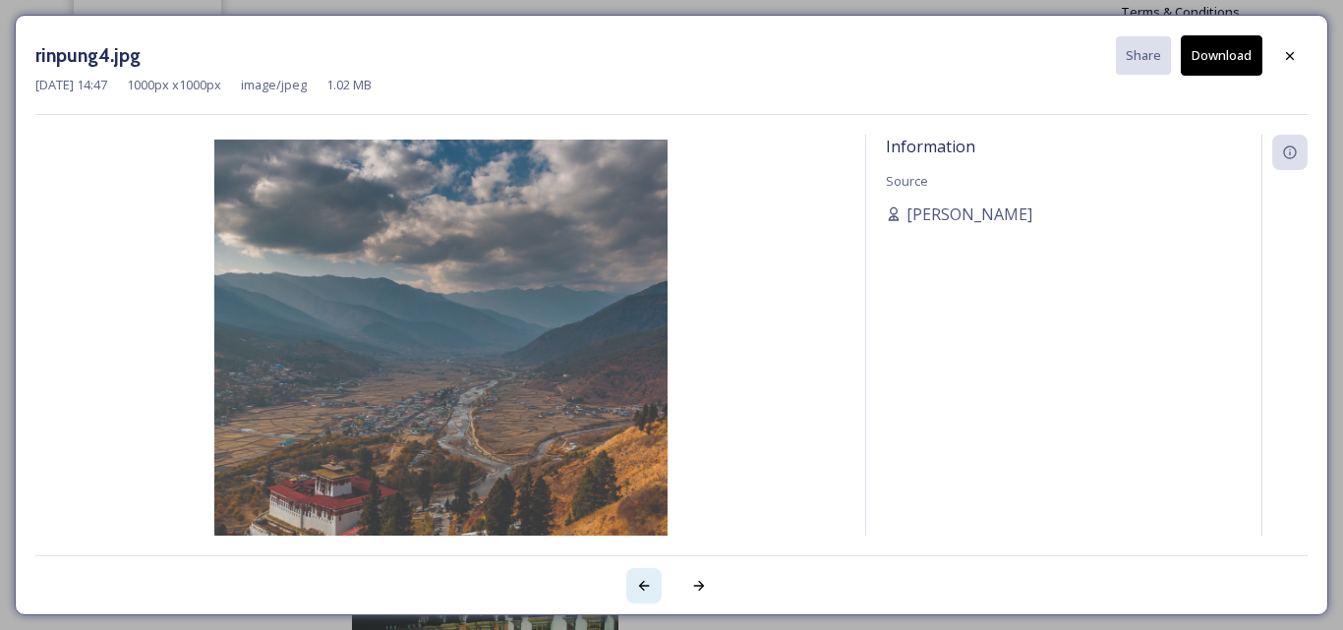
click at [641, 576] on div at bounding box center [643, 585] width 35 height 35
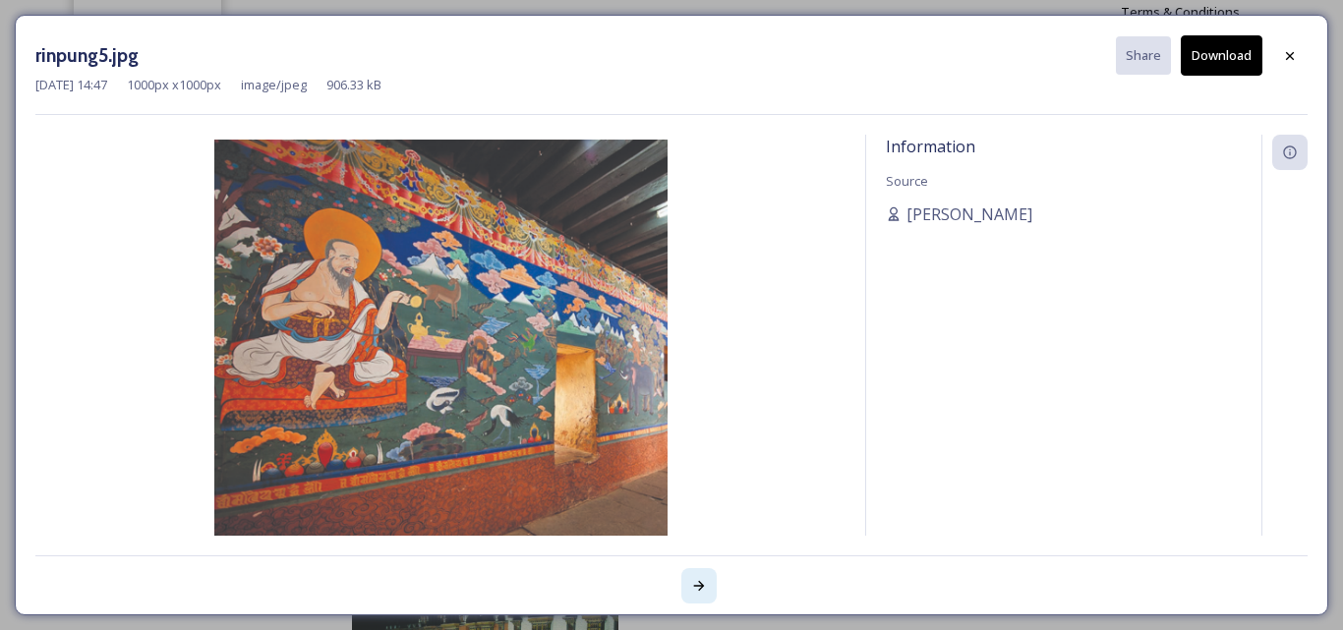
click at [701, 580] on icon at bounding box center [699, 586] width 16 height 16
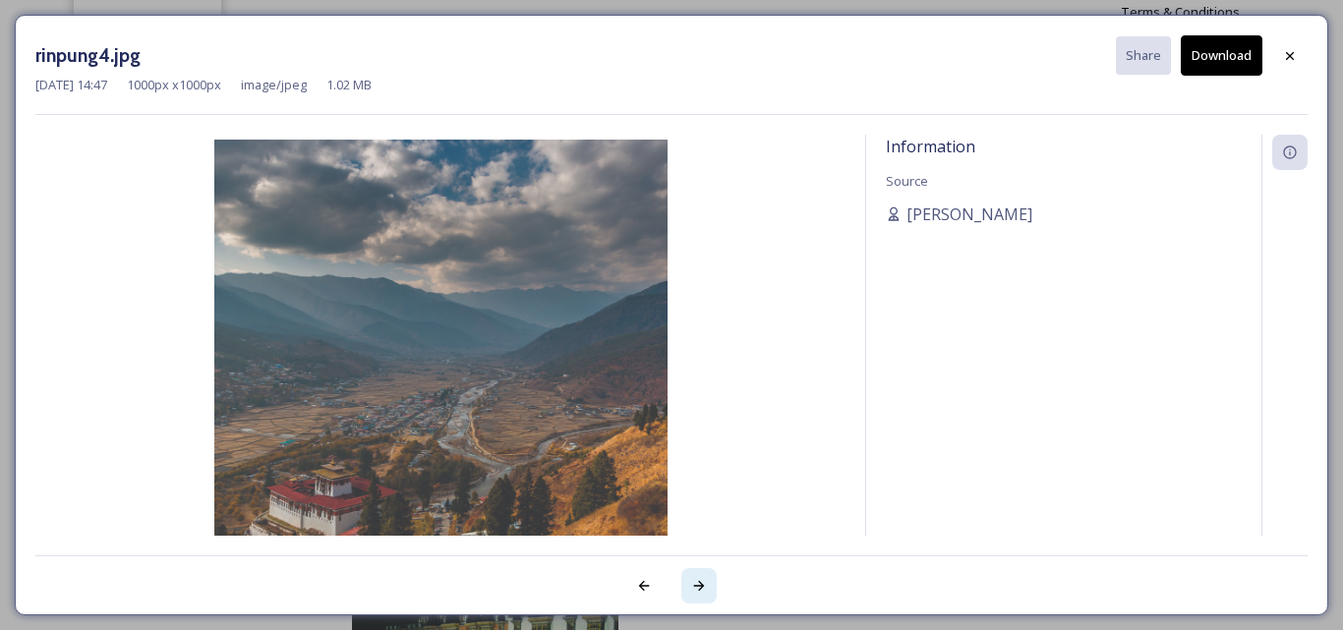
click at [701, 580] on icon at bounding box center [699, 586] width 16 height 16
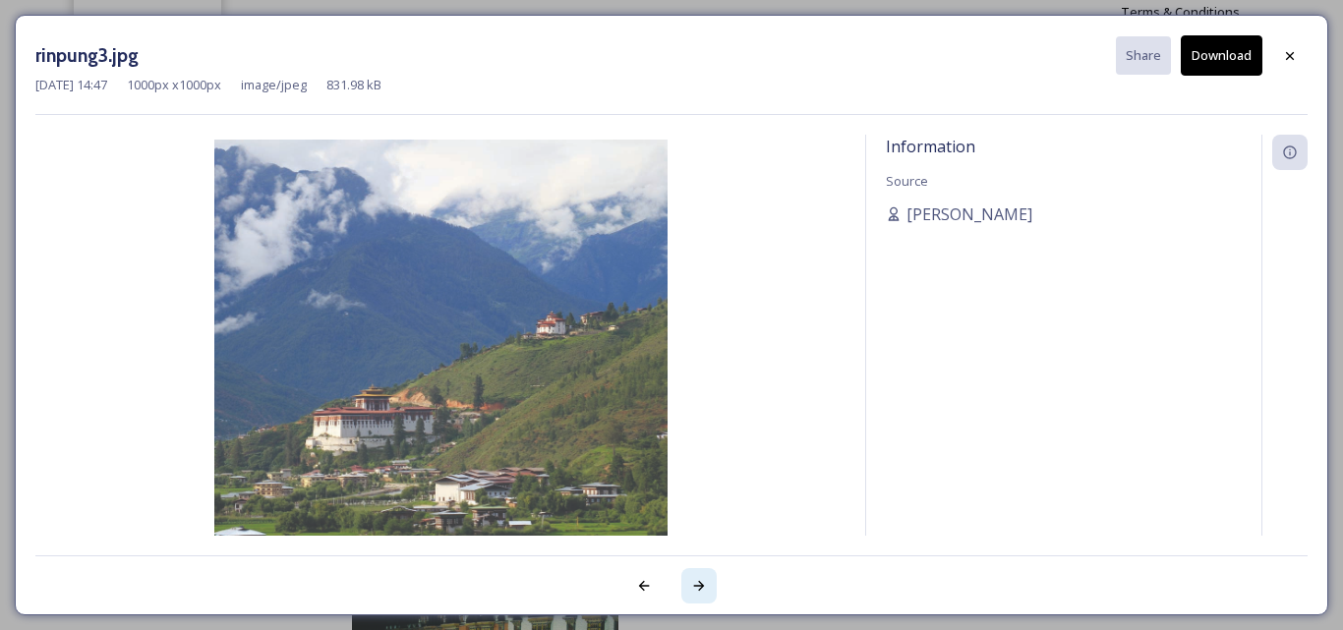
click at [697, 586] on icon at bounding box center [699, 586] width 11 height 10
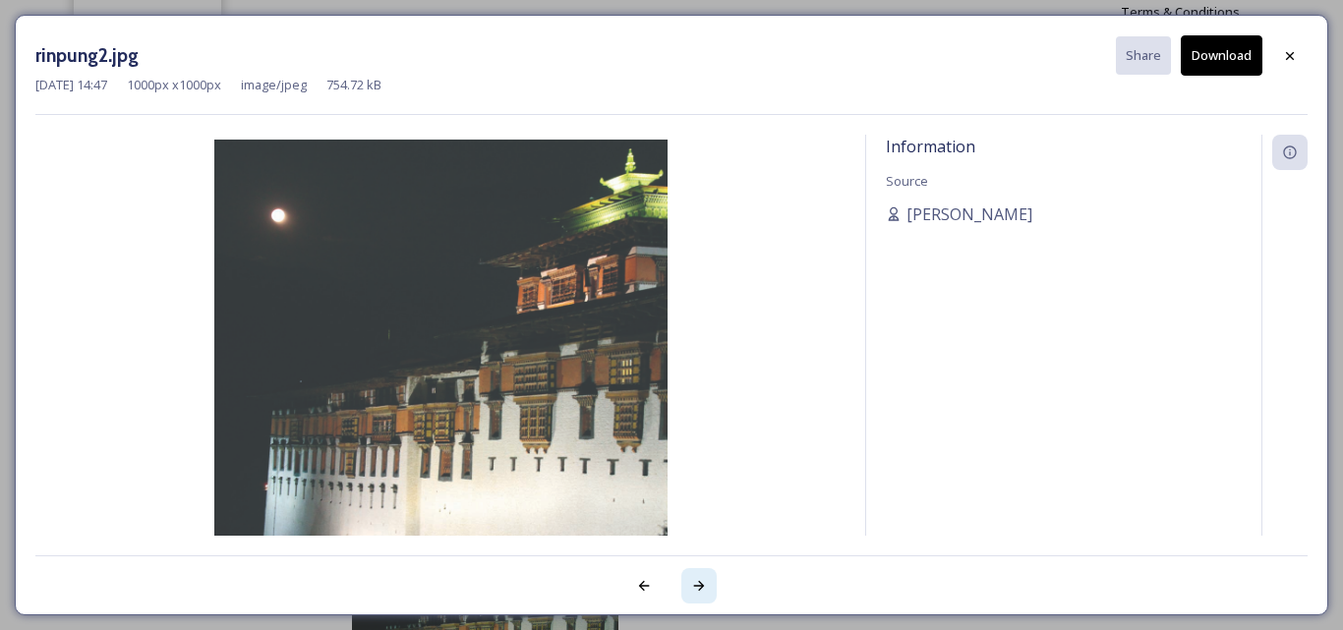
click at [701, 576] on div at bounding box center [698, 585] width 35 height 35
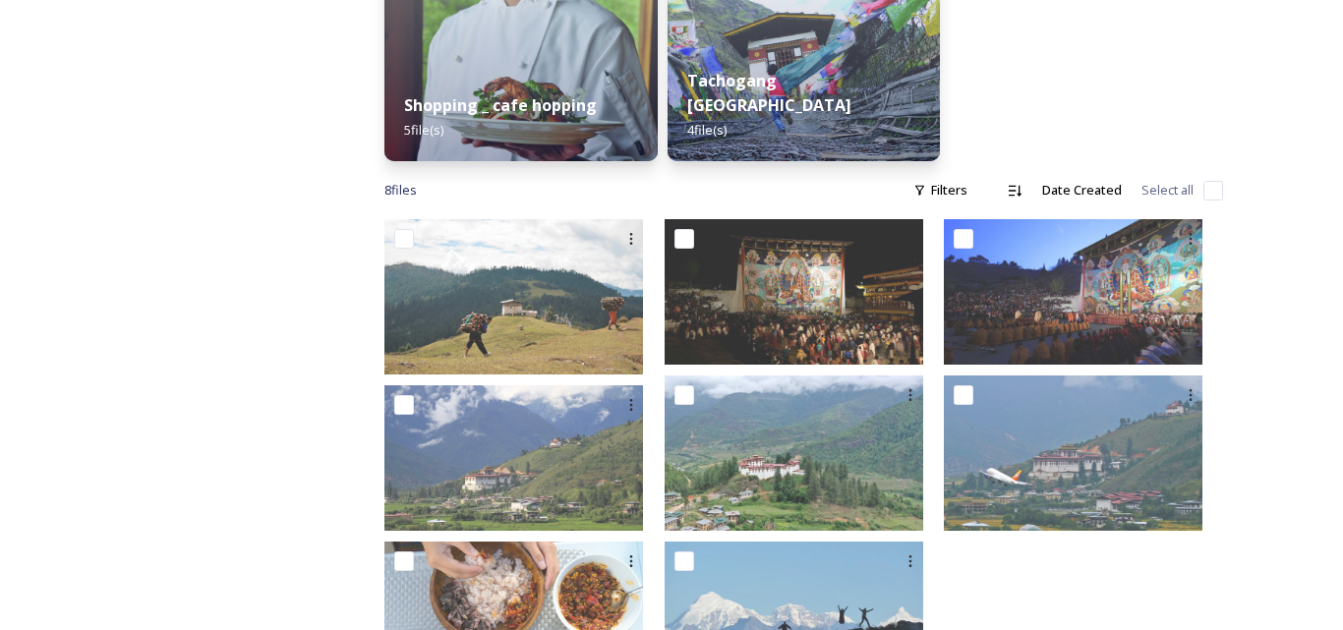
scroll to position [1069, 0]
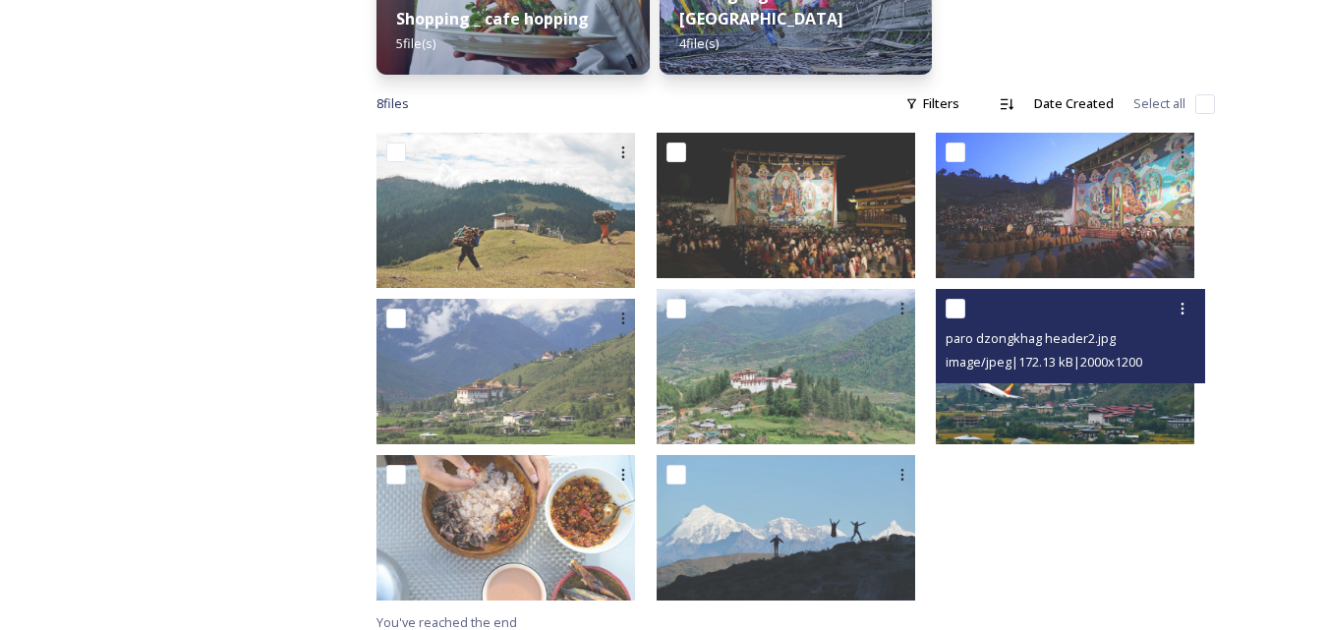
click at [1071, 353] on span "image/jpeg | 172.13 kB | 2000 x 1200" at bounding box center [1044, 362] width 197 height 18
click at [1073, 377] on img at bounding box center [1065, 366] width 259 height 155
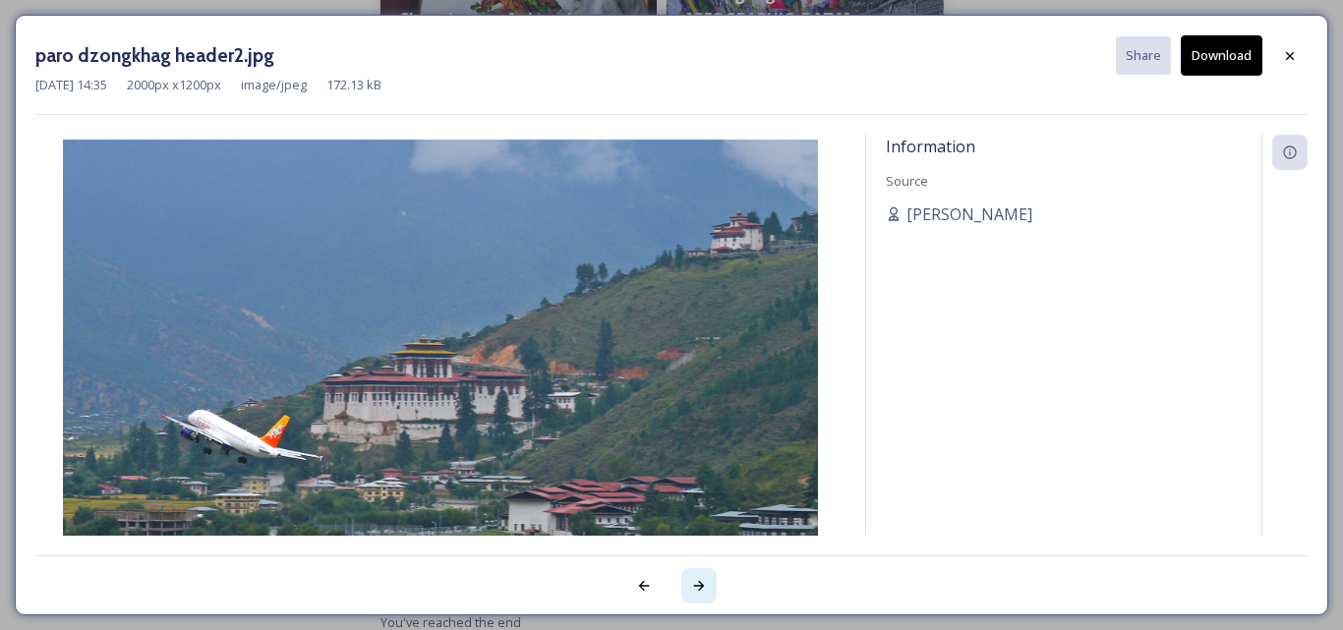
click at [699, 585] on icon at bounding box center [699, 586] width 16 height 16
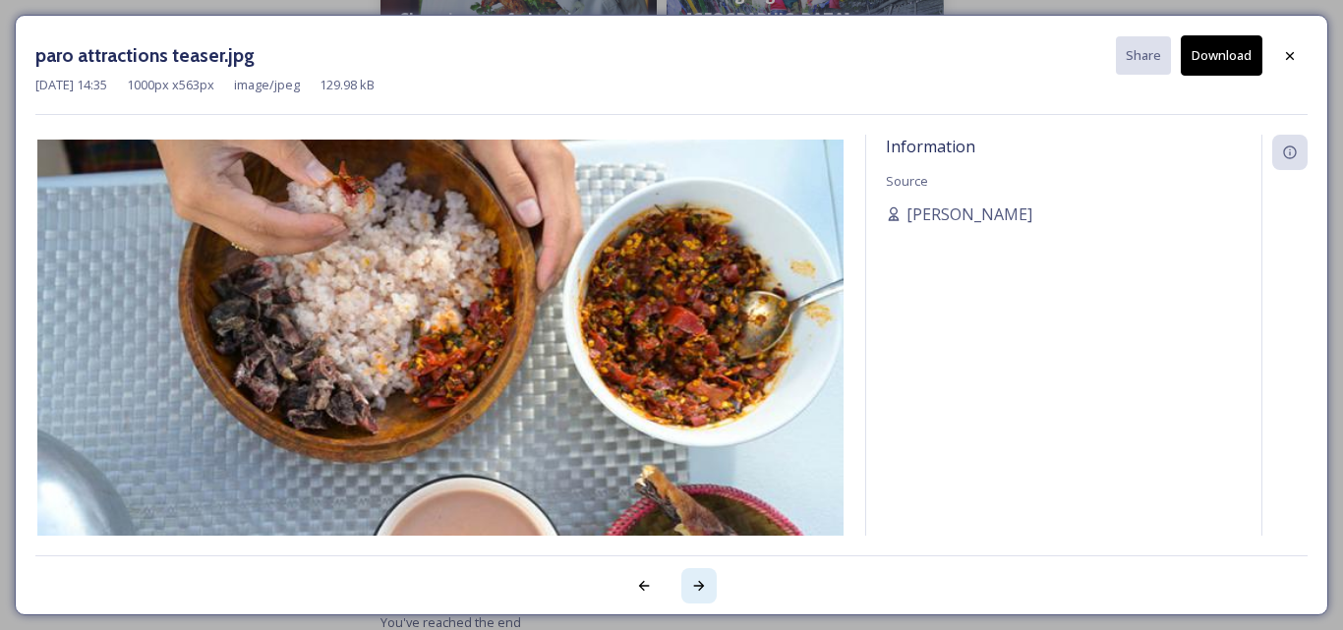
click at [699, 585] on icon at bounding box center [699, 586] width 16 height 16
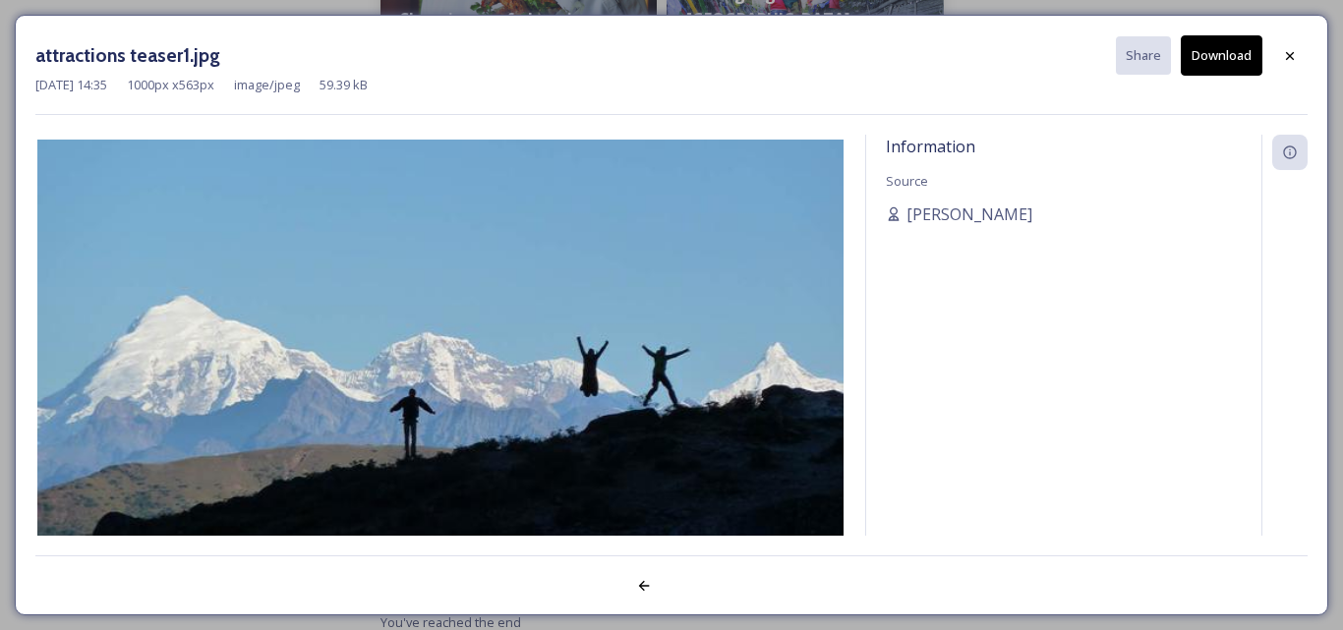
click at [699, 585] on div at bounding box center [671, 574] width 1272 height 39
click at [645, 584] on icon at bounding box center [644, 586] width 16 height 16
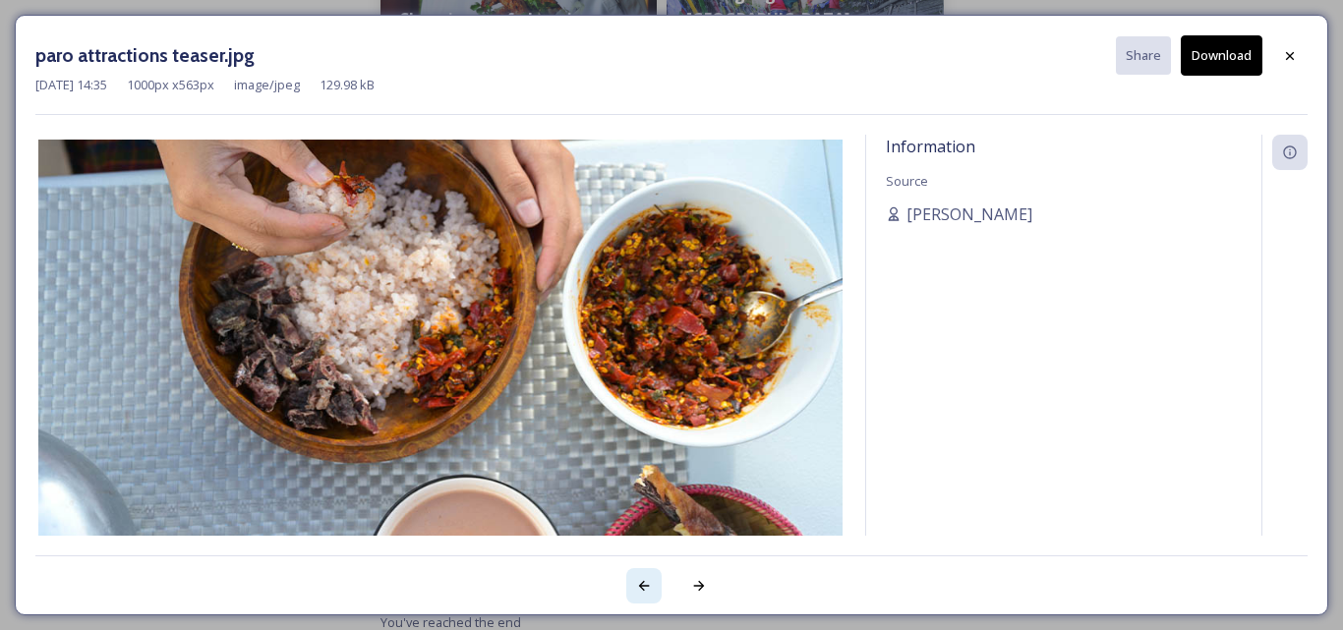
click at [645, 584] on icon at bounding box center [644, 586] width 16 height 16
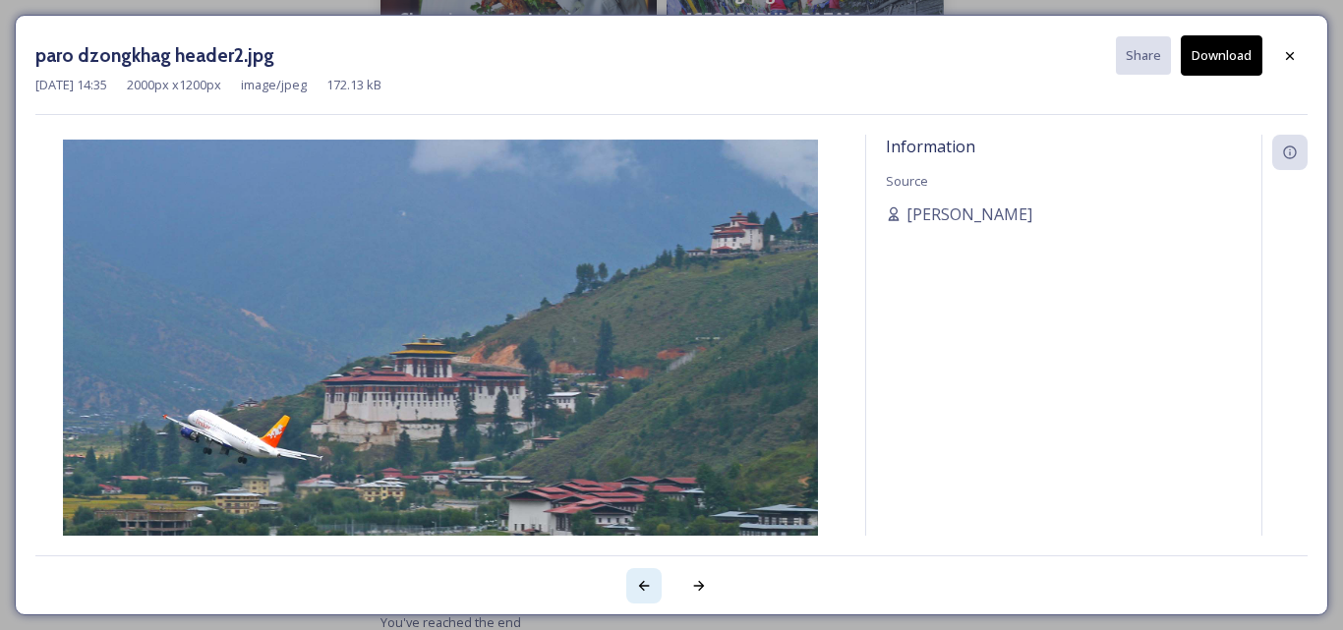
click at [645, 584] on icon at bounding box center [644, 586] width 16 height 16
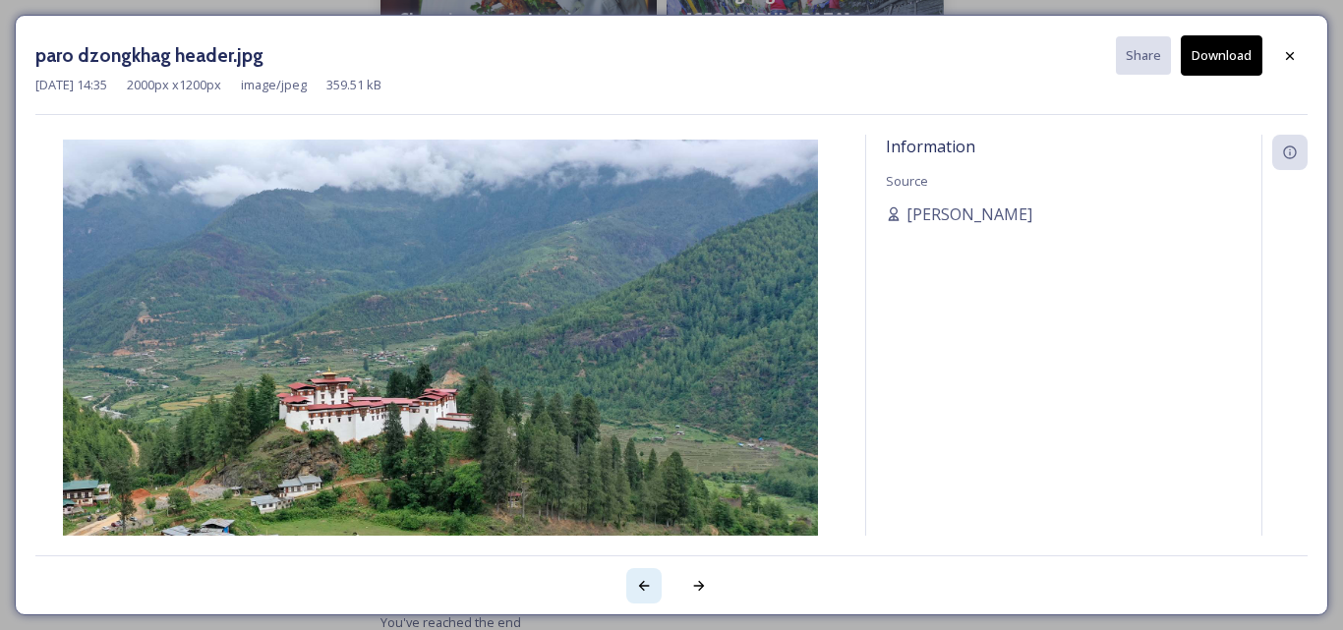
click at [645, 584] on icon at bounding box center [644, 586] width 16 height 16
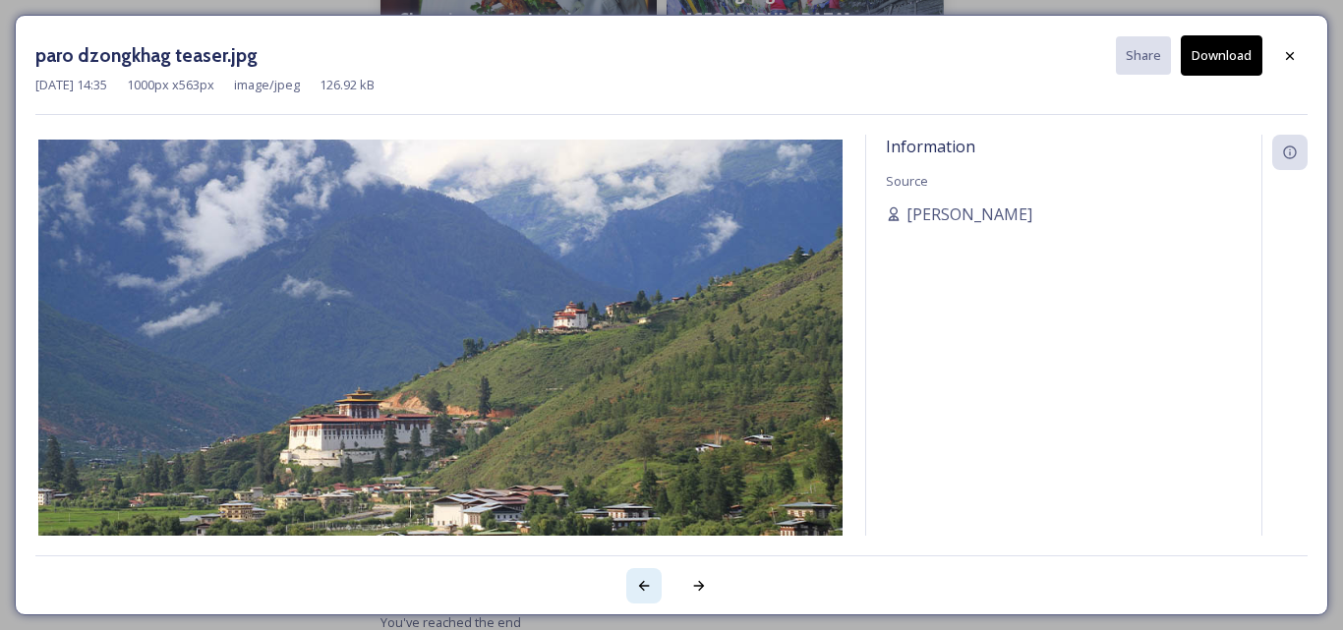
click at [645, 584] on icon at bounding box center [644, 586] width 16 height 16
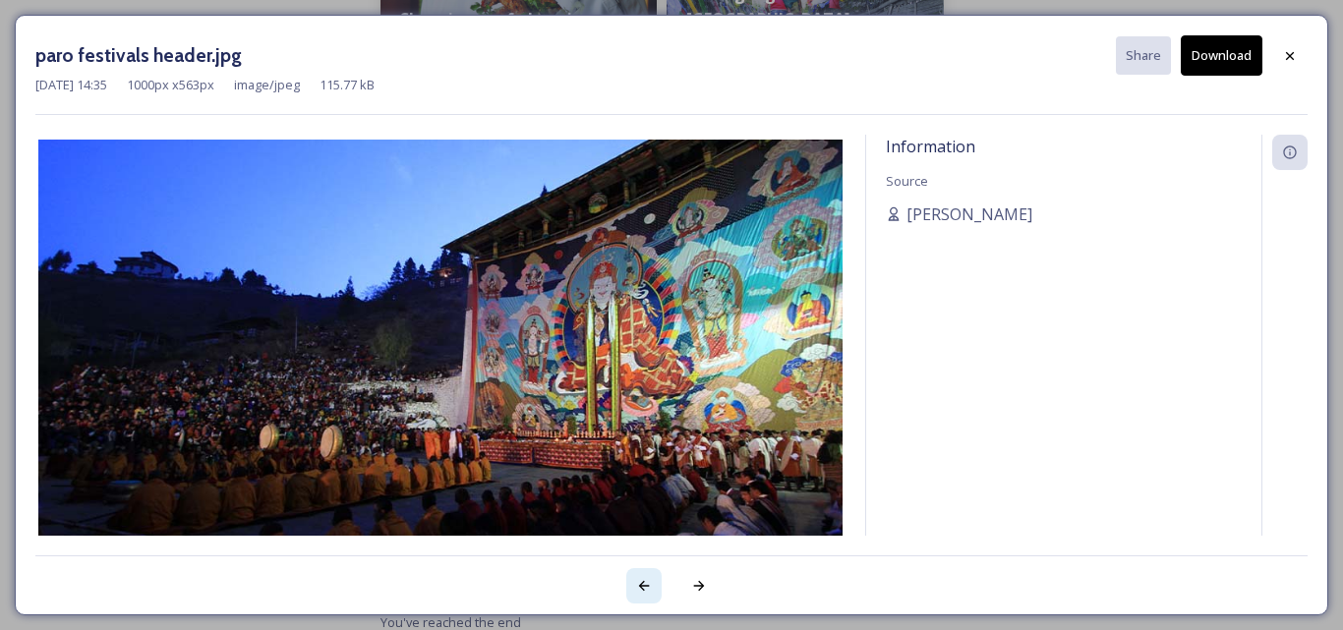
click at [645, 584] on icon at bounding box center [644, 586] width 16 height 16
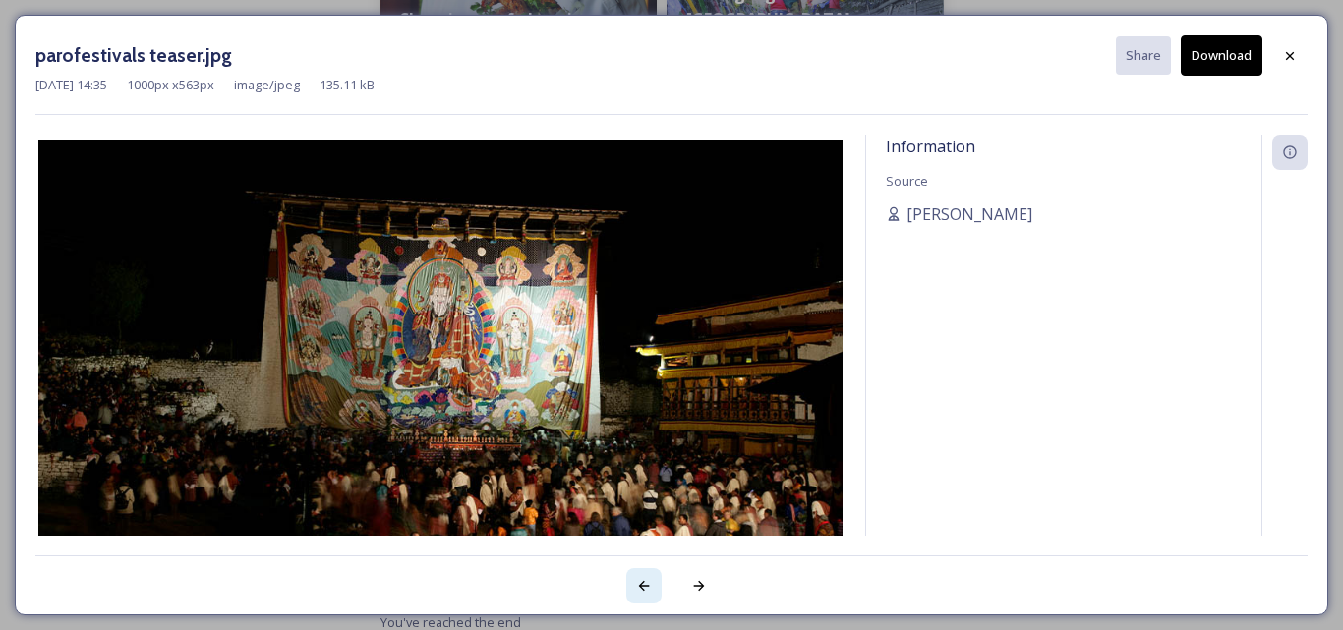
click at [645, 584] on icon at bounding box center [644, 586] width 16 height 16
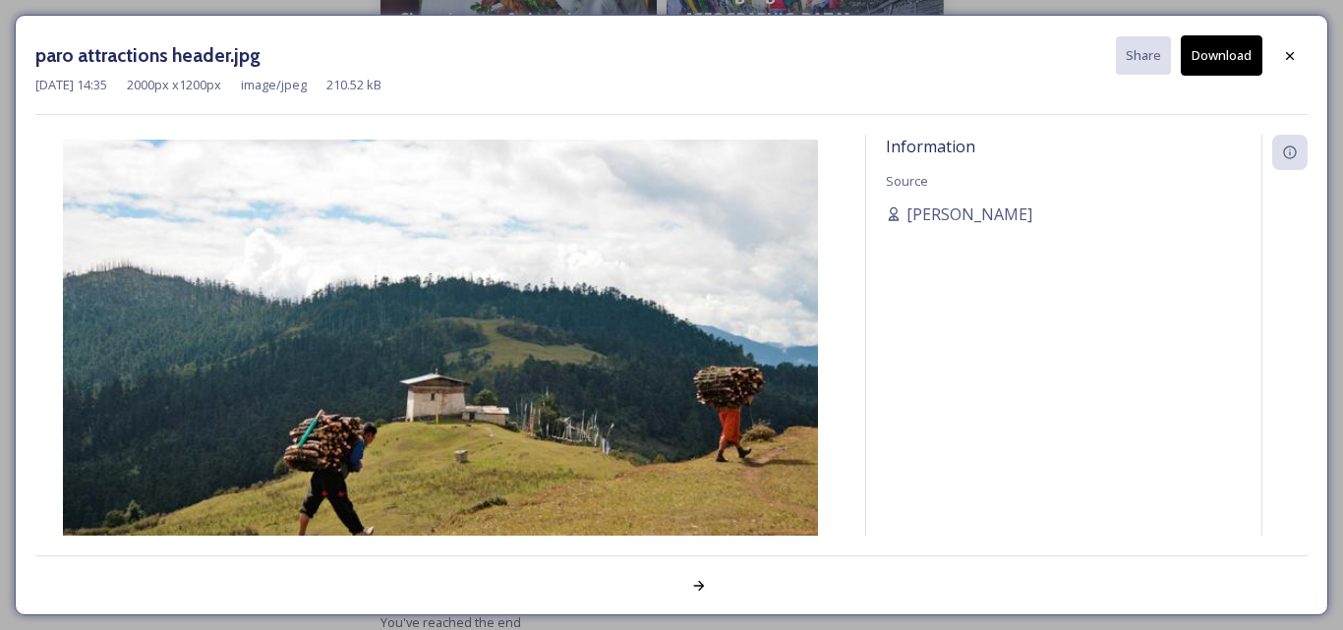
click at [645, 584] on div at bounding box center [671, 574] width 1272 height 39
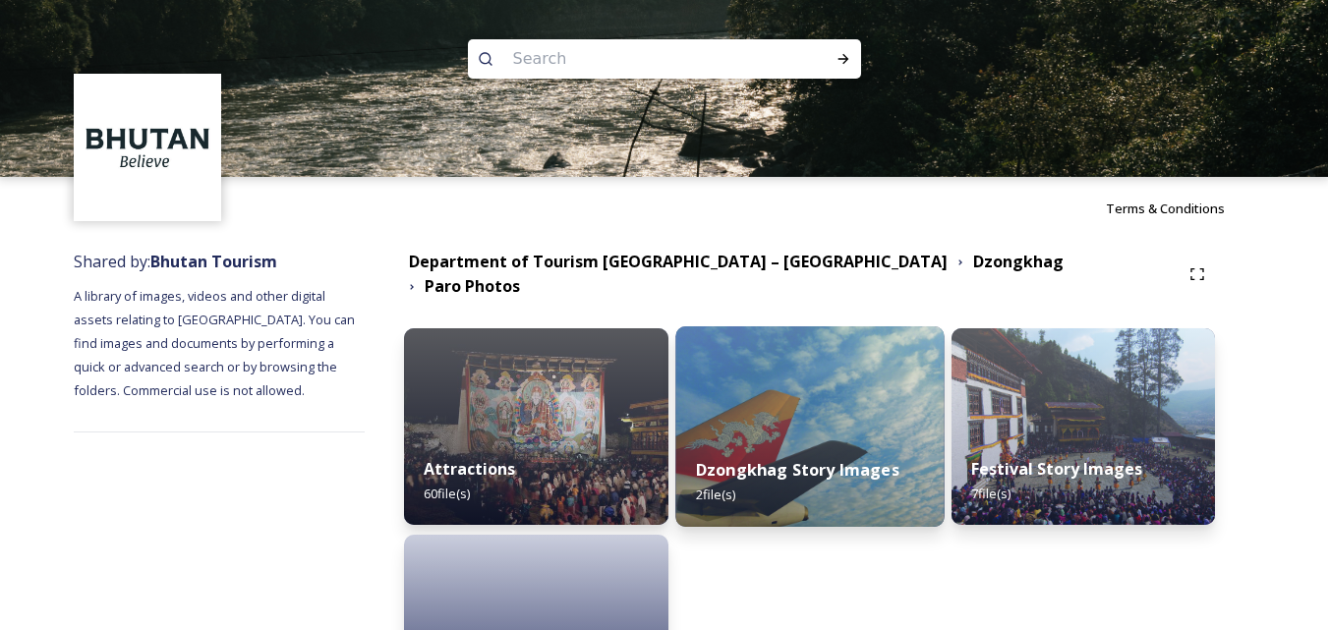
click at [797, 437] on div "Dzongkhag Story Images 2 file(s)" at bounding box center [809, 481] width 269 height 89
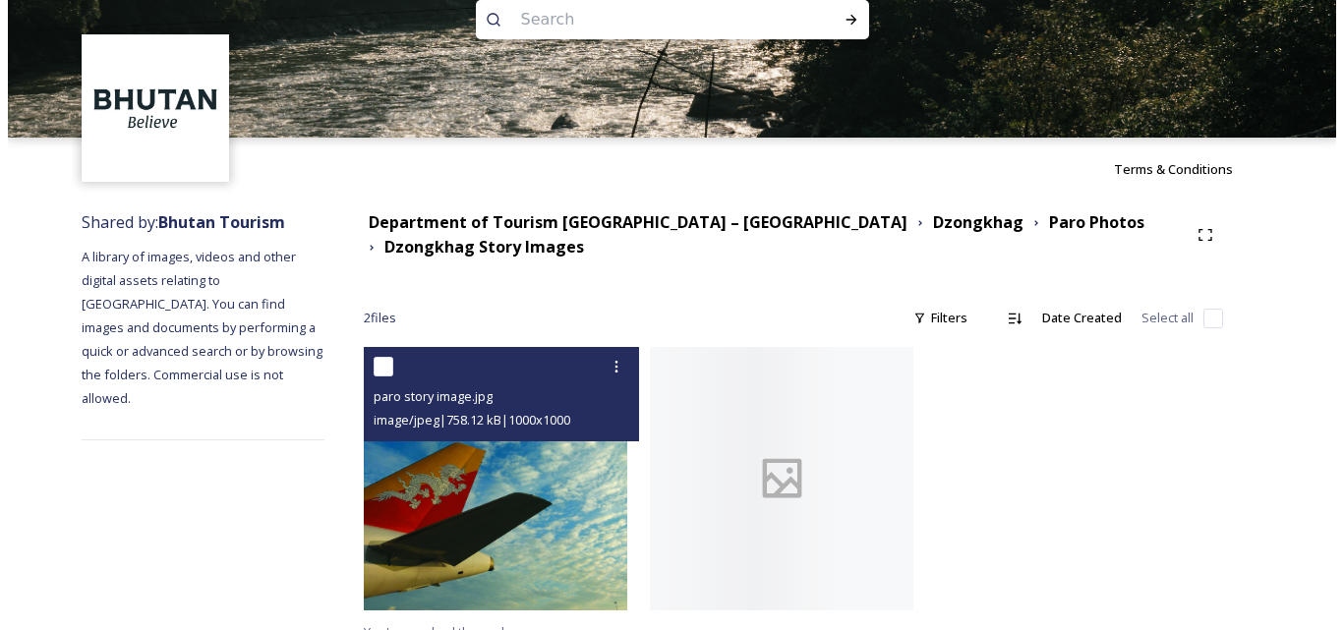
scroll to position [61, 0]
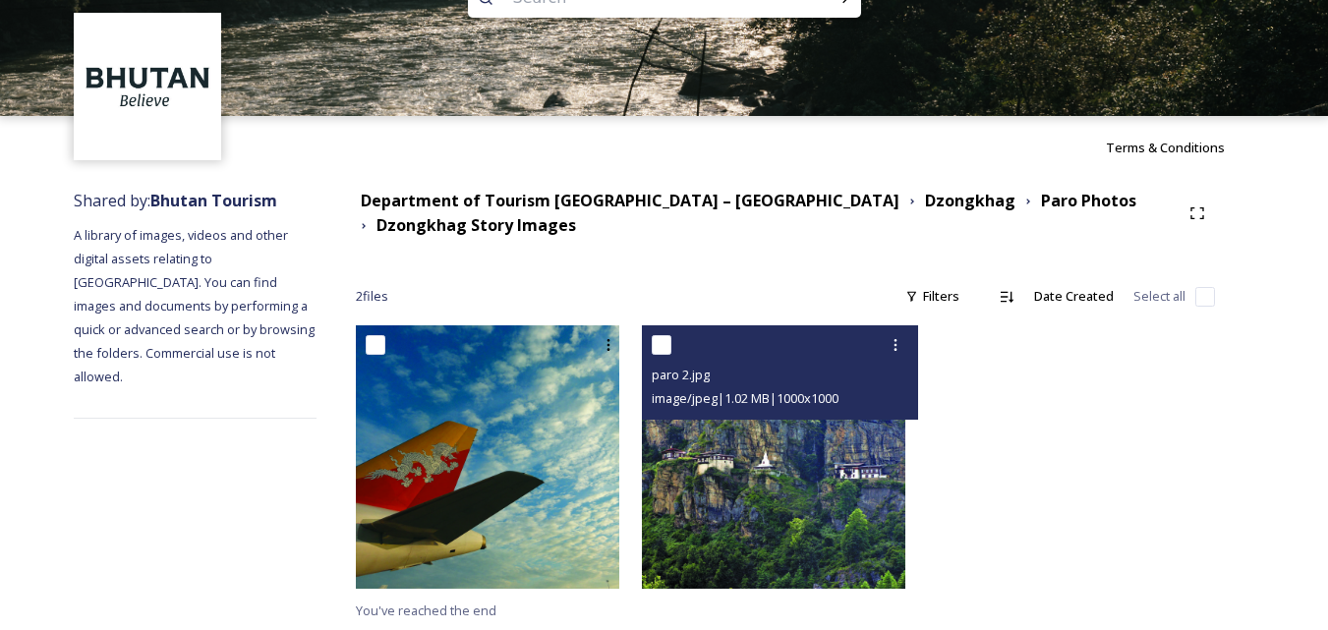
click at [820, 501] on img at bounding box center [773, 456] width 263 height 263
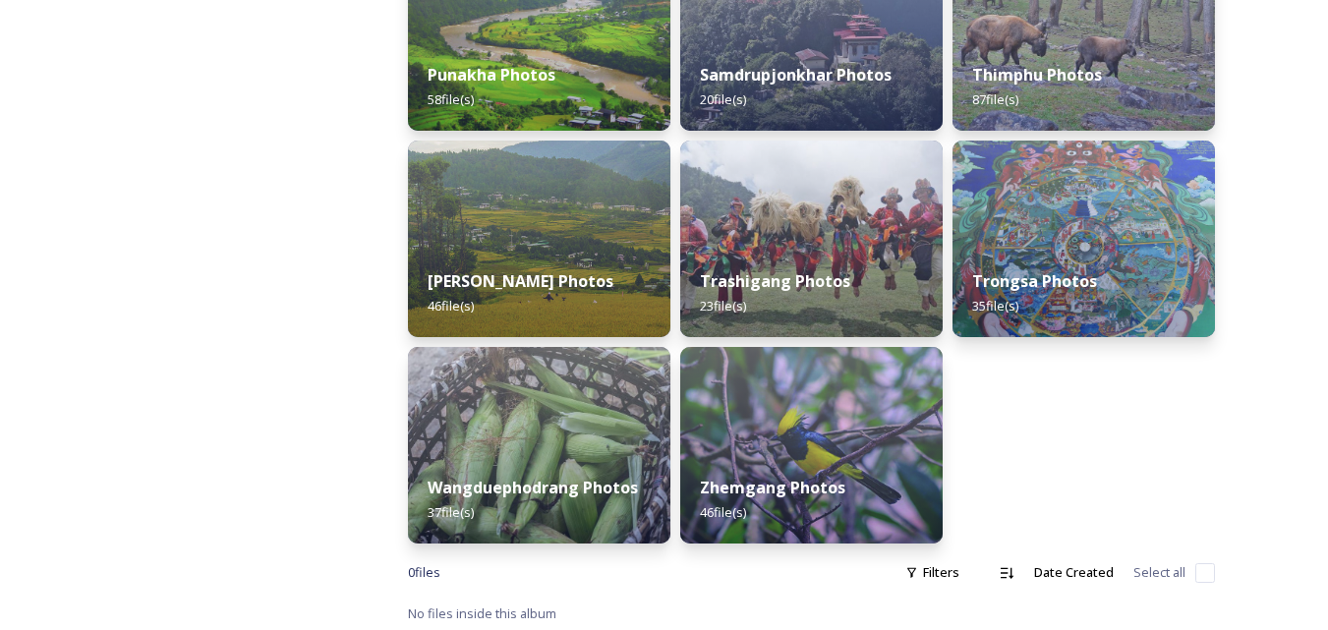
scroll to position [1005, 0]
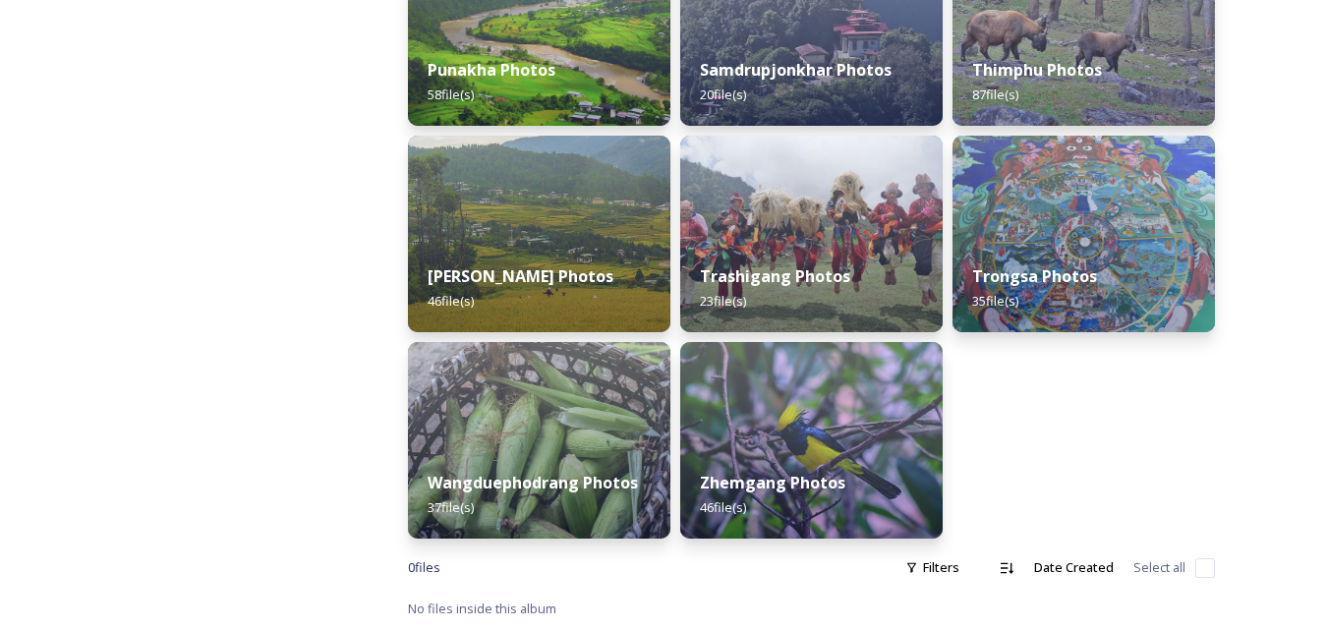
click at [564, 450] on img at bounding box center [539, 440] width 262 height 197
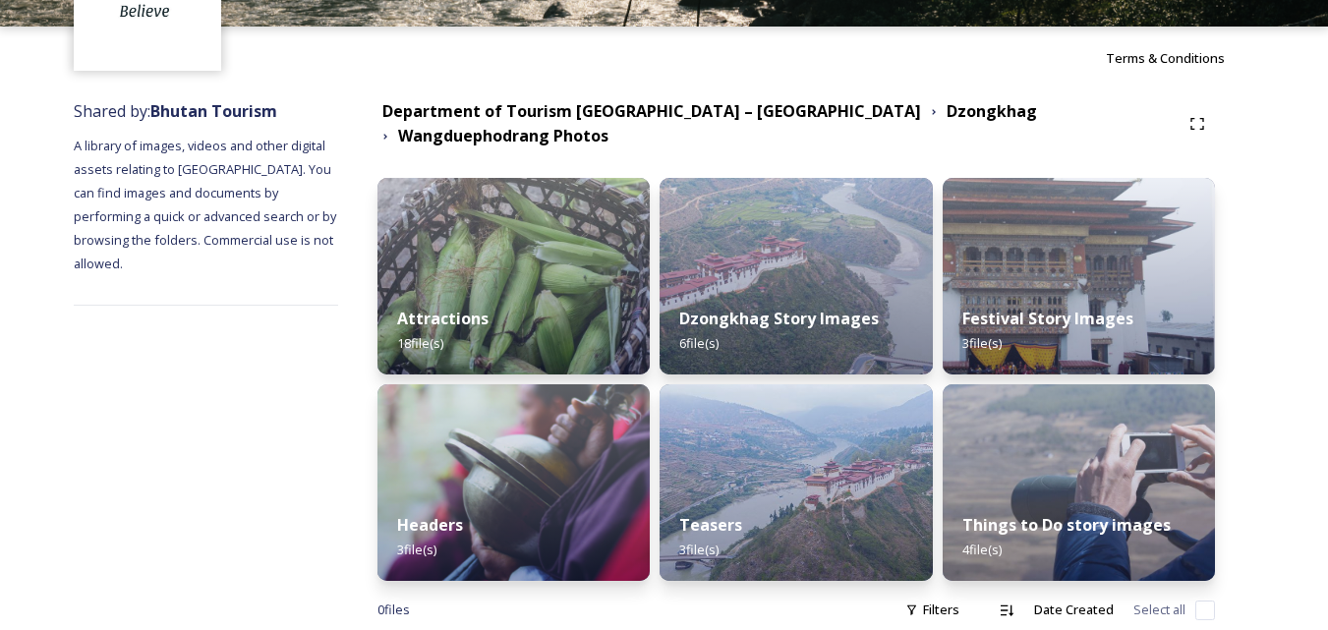
scroll to position [179, 0]
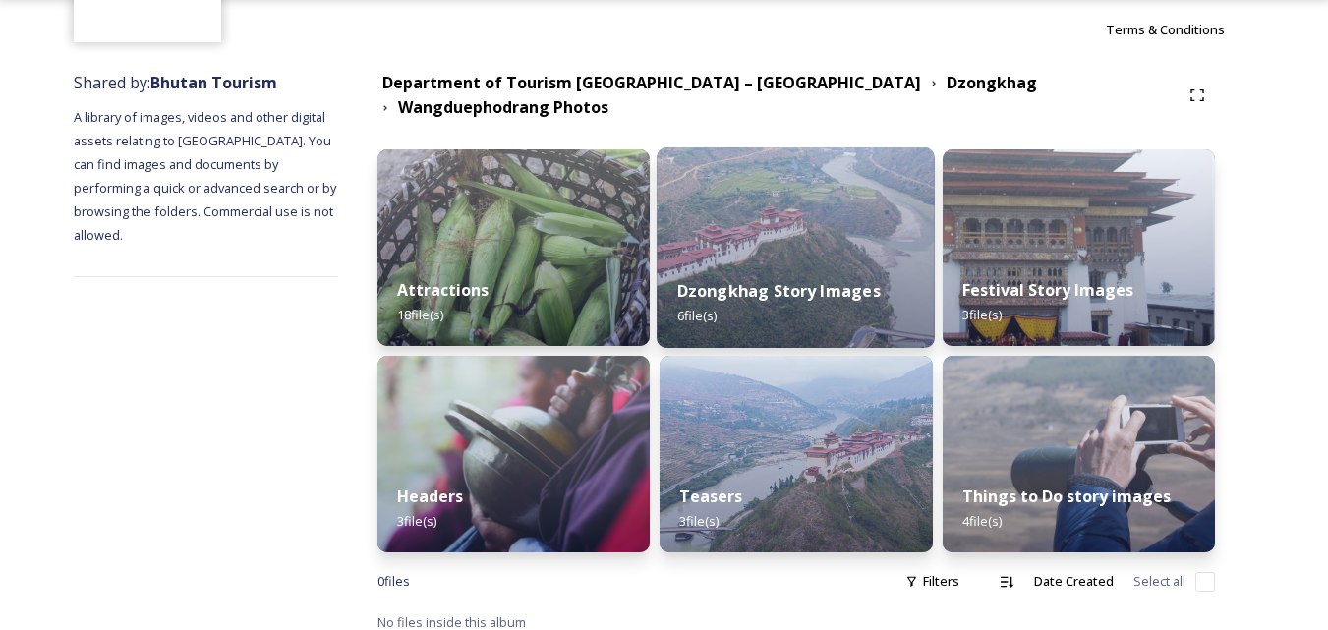
click at [792, 234] on img at bounding box center [796, 247] width 278 height 201
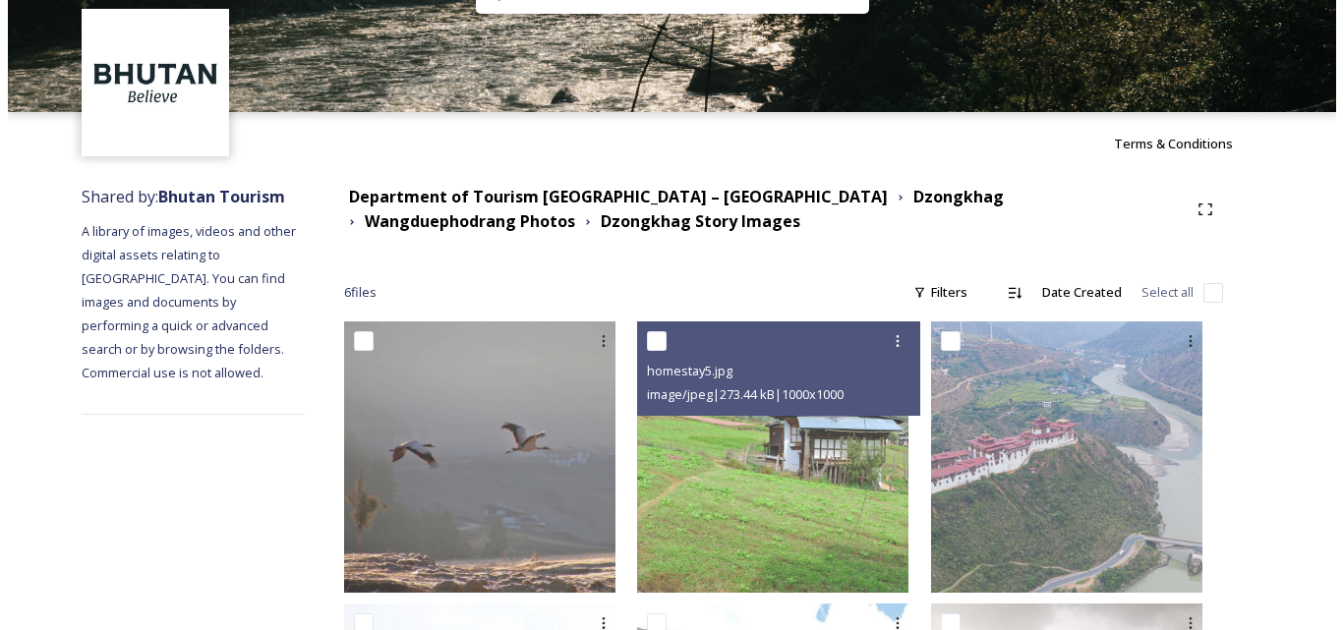
scroll to position [197, 0]
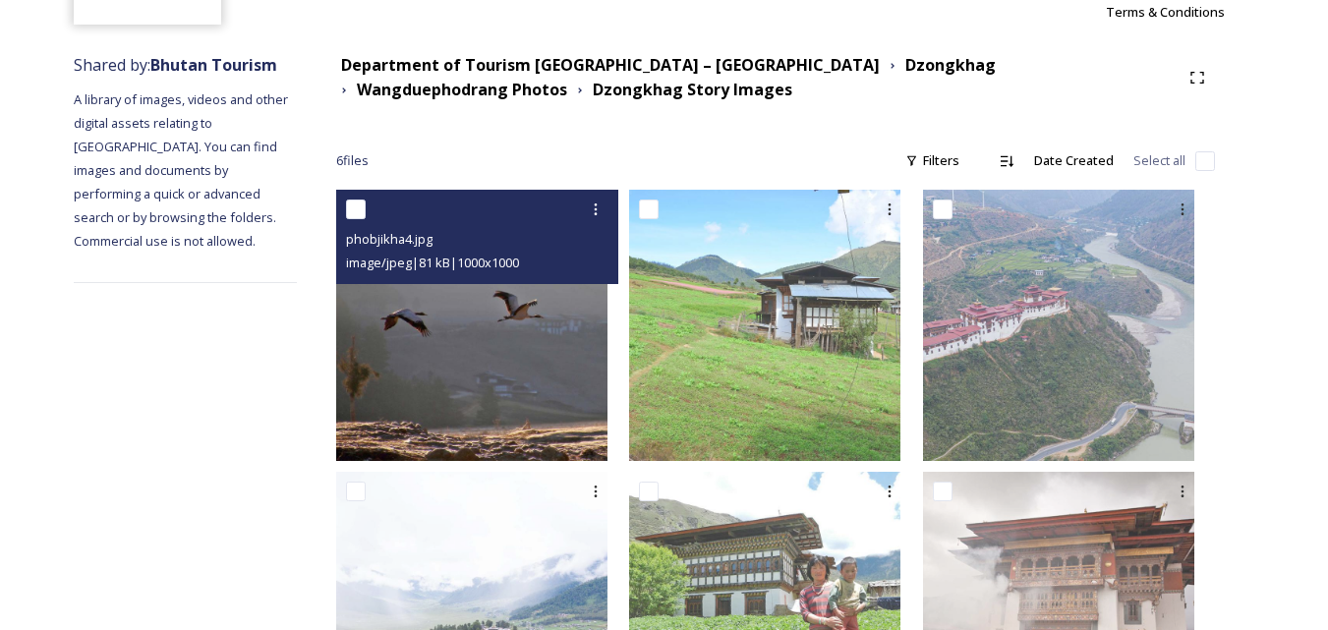
click at [510, 325] on img at bounding box center [471, 325] width 271 height 271
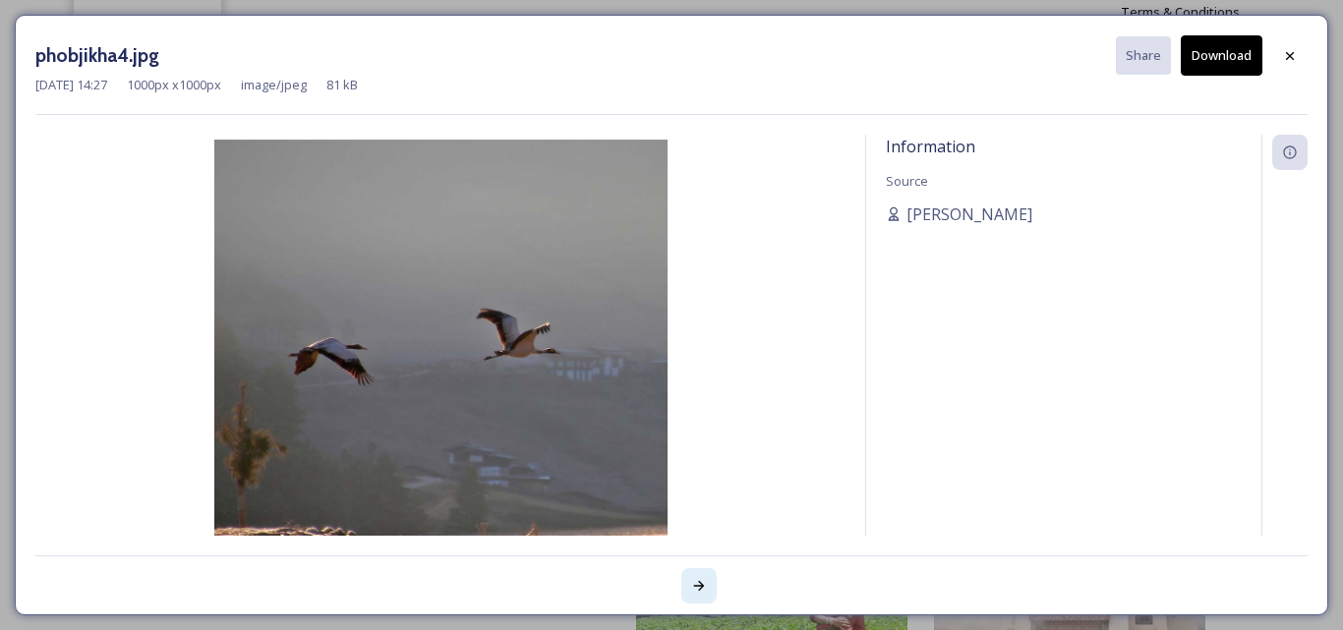
click at [702, 586] on icon at bounding box center [699, 586] width 11 height 10
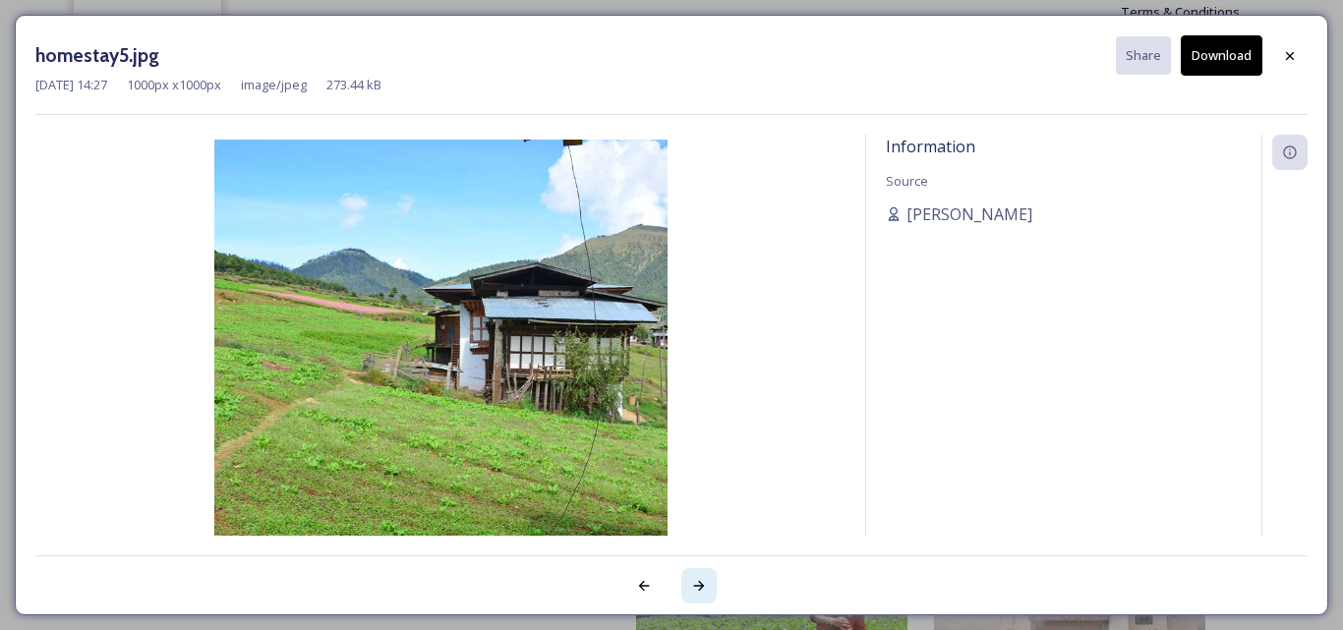
click at [702, 586] on icon at bounding box center [699, 586] width 11 height 10
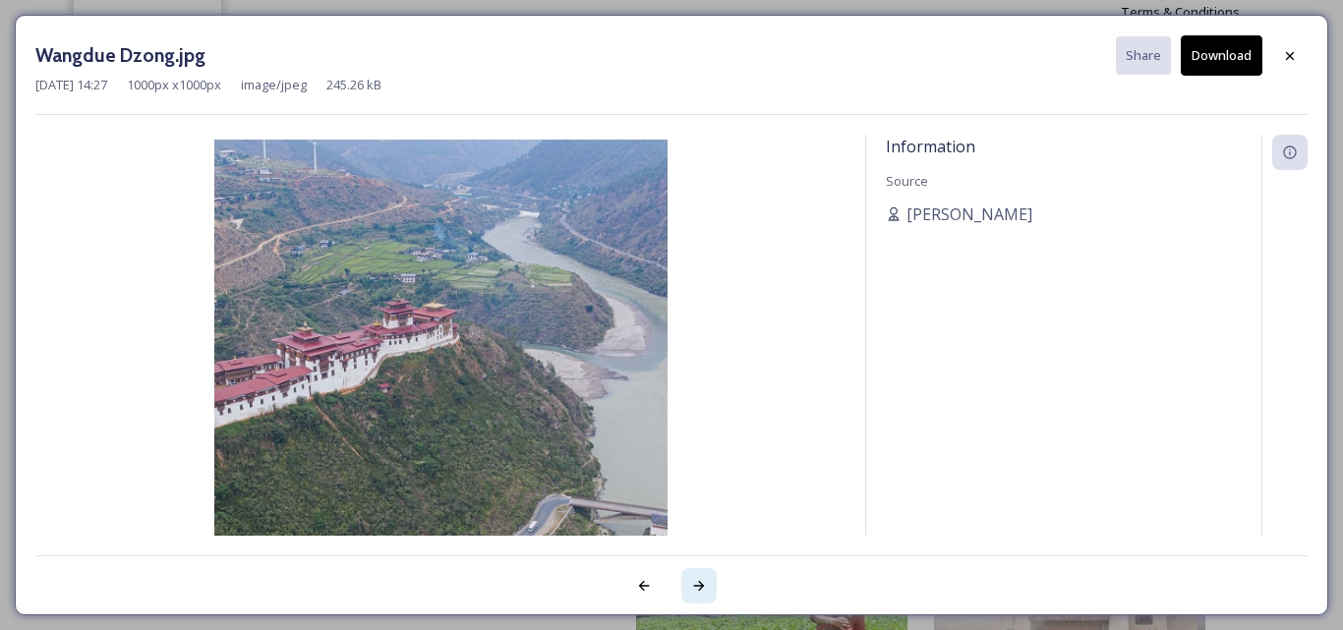
click at [702, 586] on icon at bounding box center [699, 586] width 11 height 10
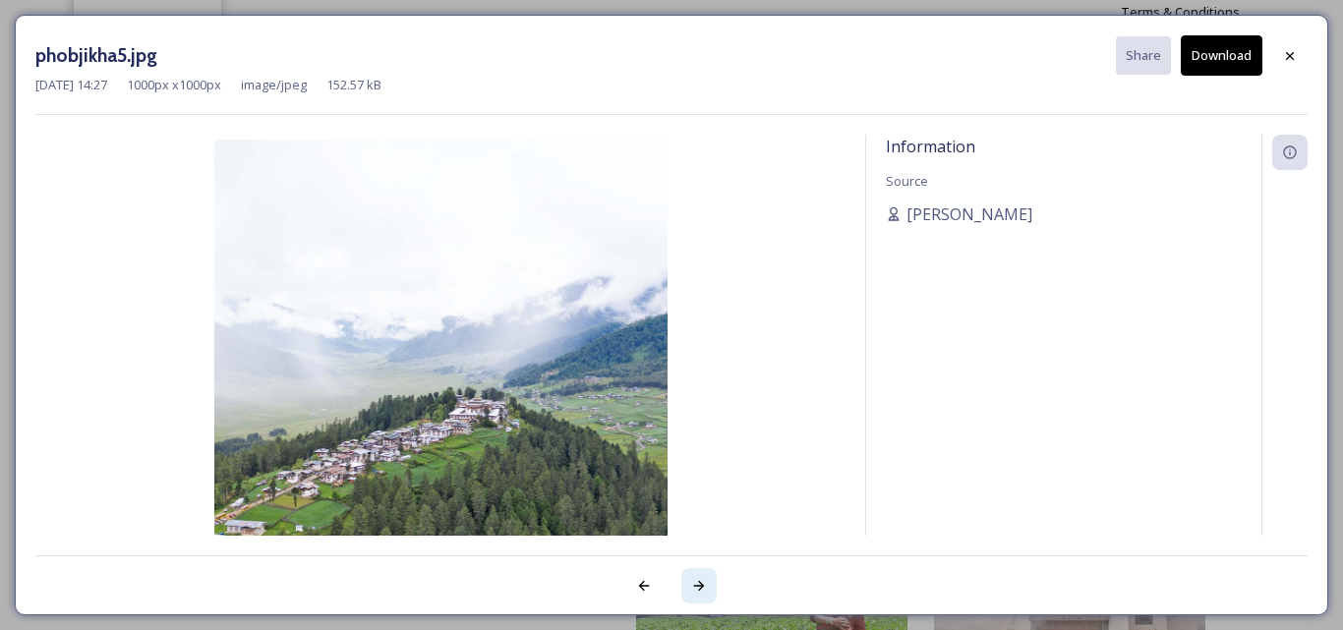
click at [694, 587] on icon at bounding box center [699, 586] width 16 height 16
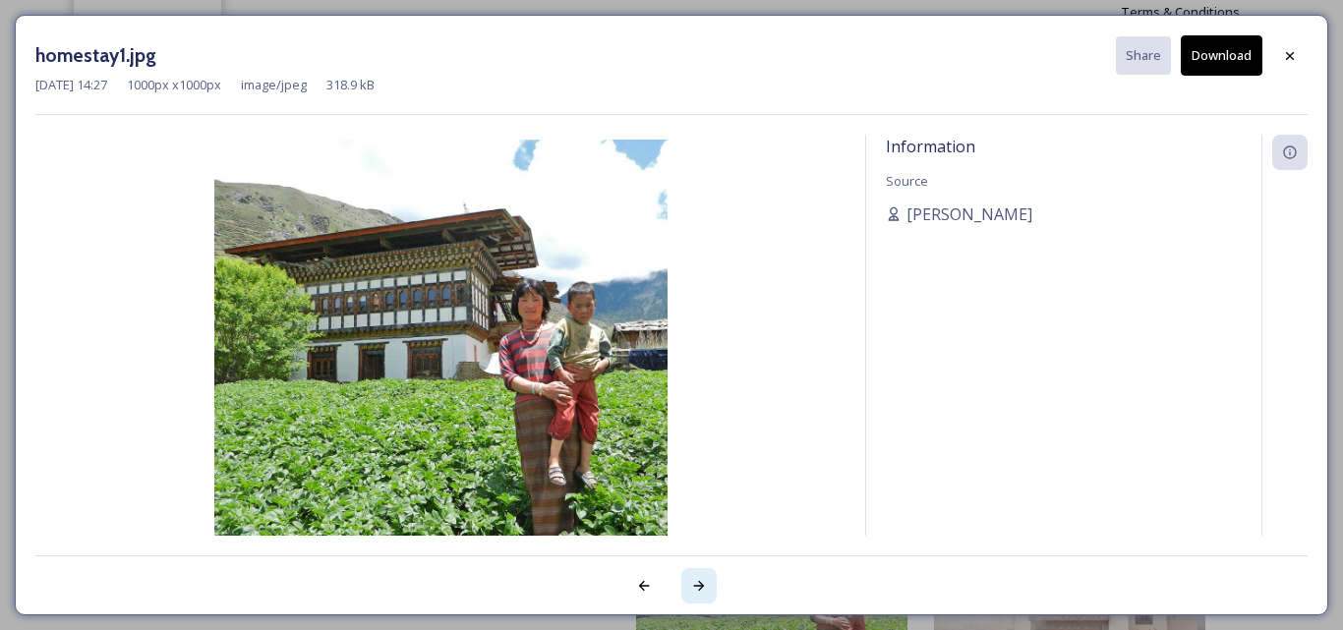
click at [702, 582] on icon at bounding box center [699, 586] width 16 height 16
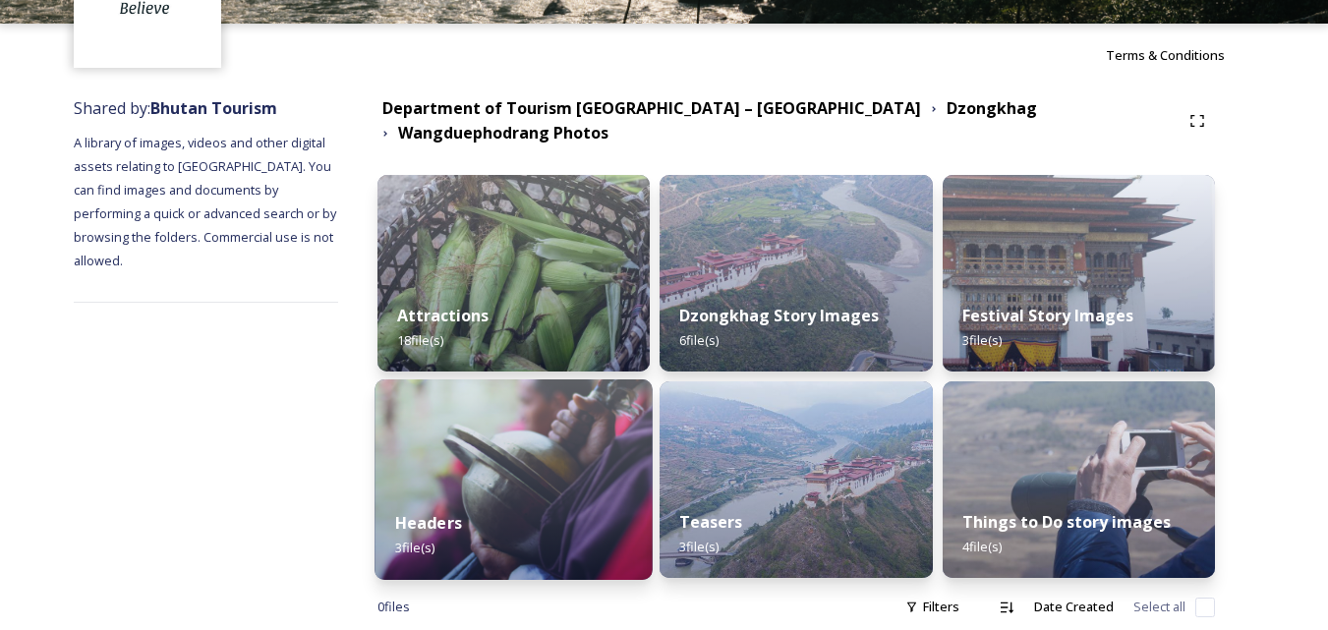
scroll to position [179, 0]
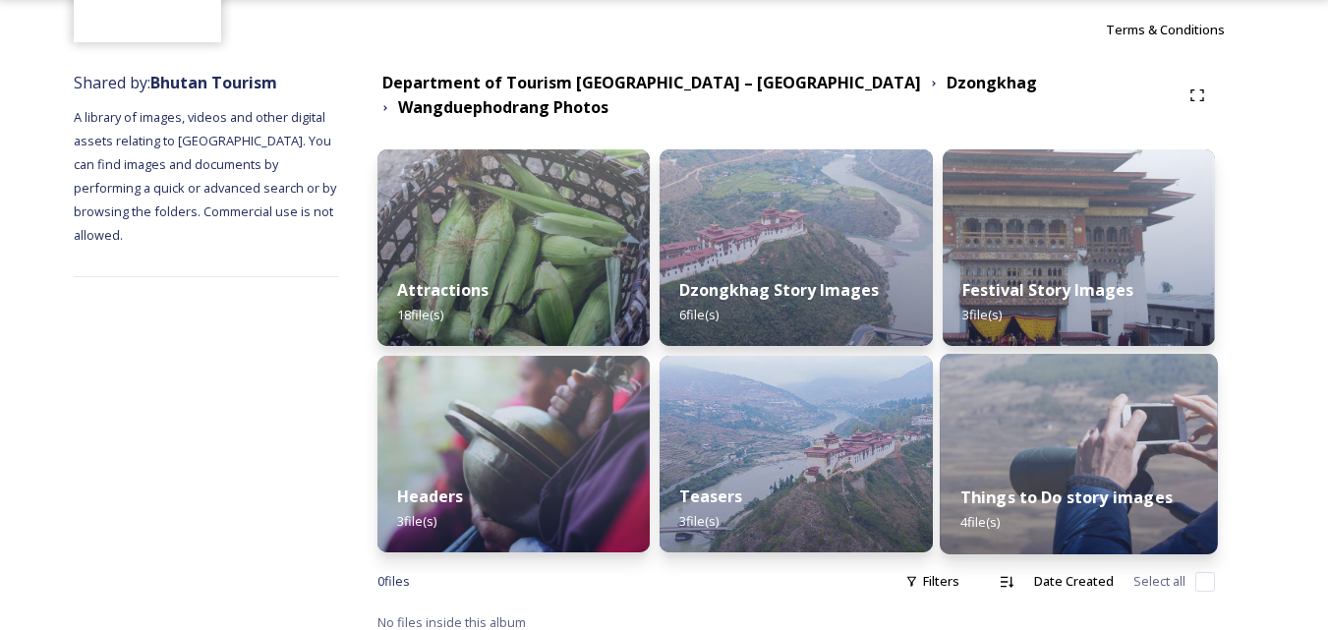
click at [1081, 430] on img at bounding box center [1079, 454] width 278 height 201
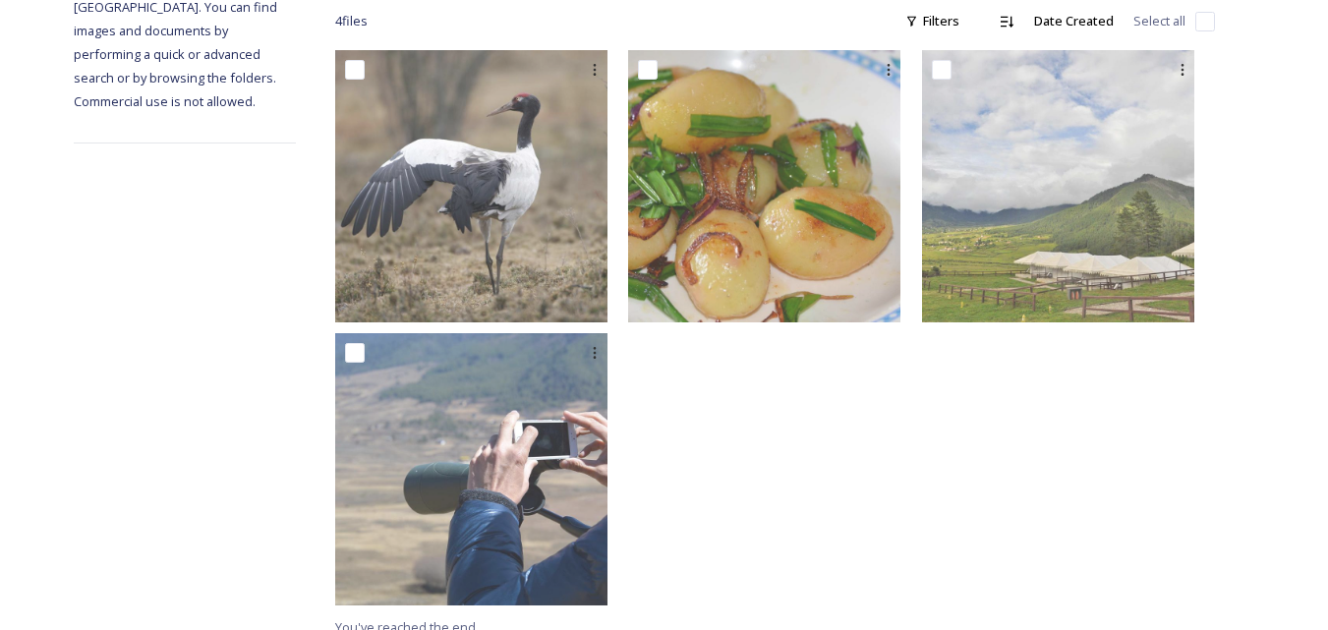
scroll to position [353, 0]
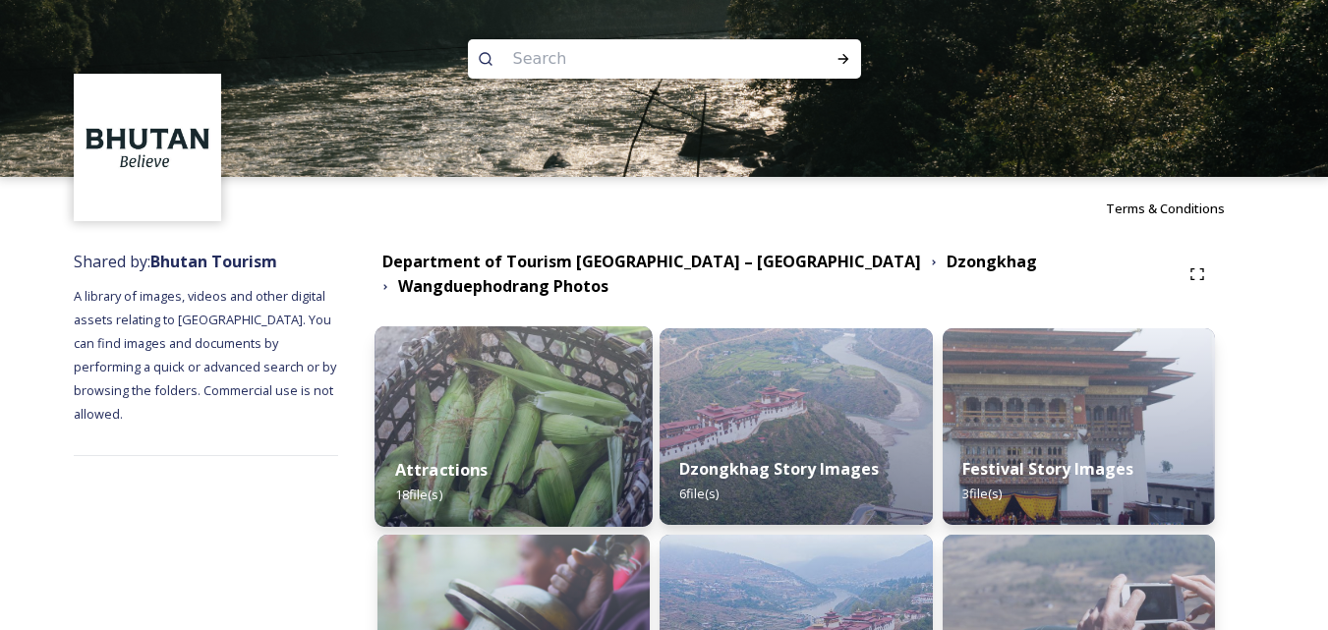
click at [522, 419] on img at bounding box center [513, 426] width 278 height 201
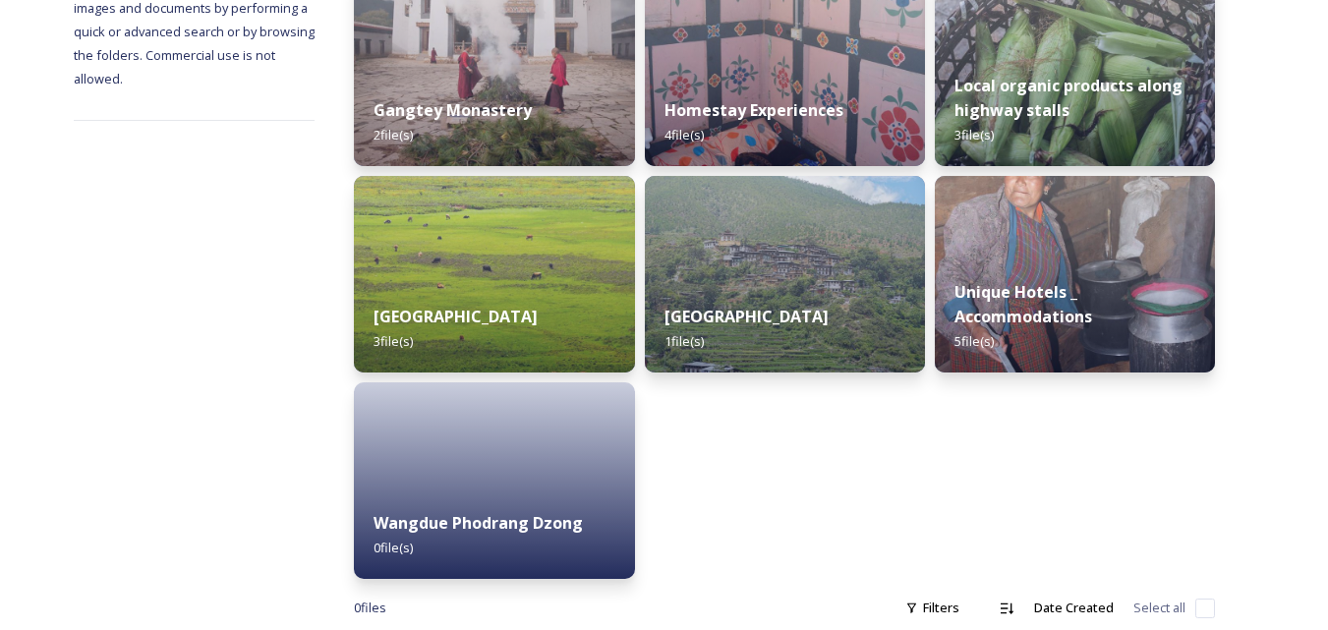
scroll to position [397, 0]
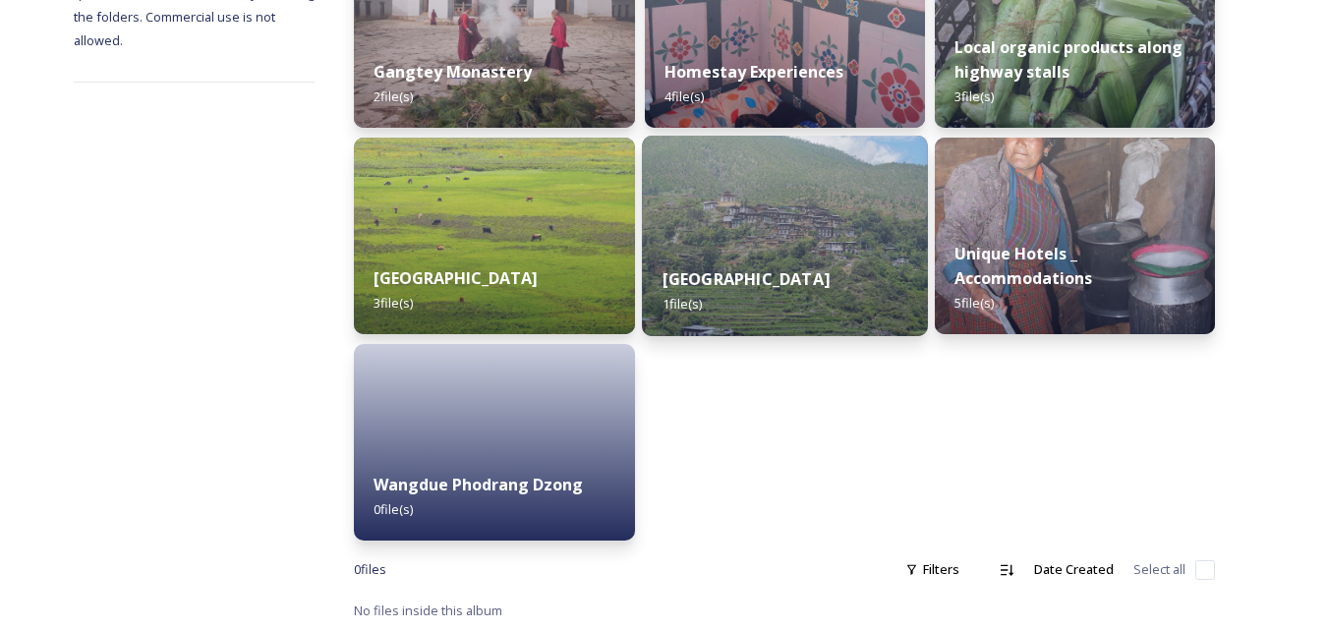
click at [777, 219] on img at bounding box center [785, 236] width 286 height 201
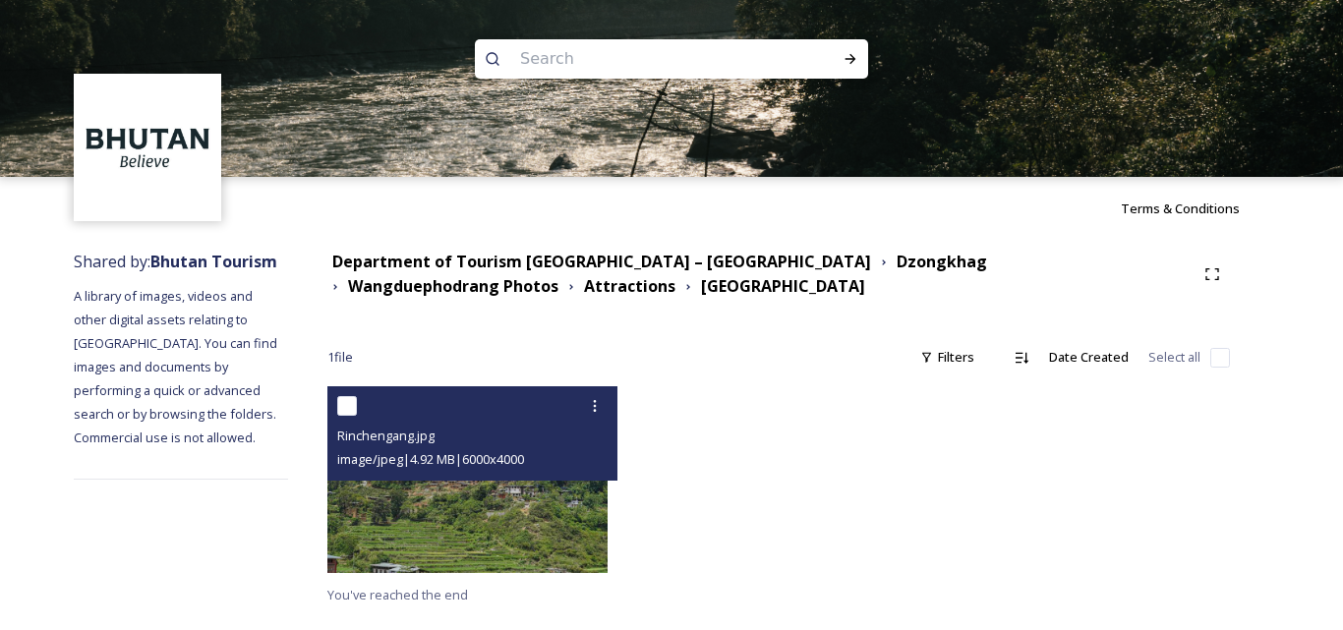
click at [514, 516] on img at bounding box center [467, 479] width 280 height 187
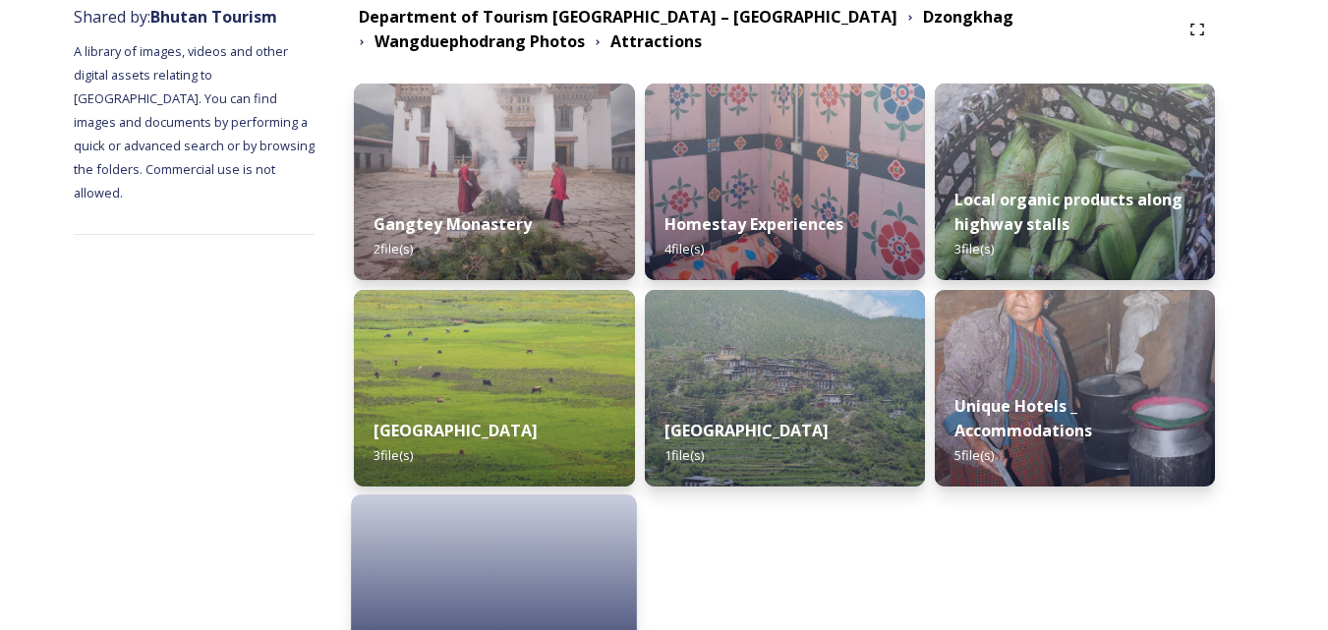
scroll to position [197, 0]
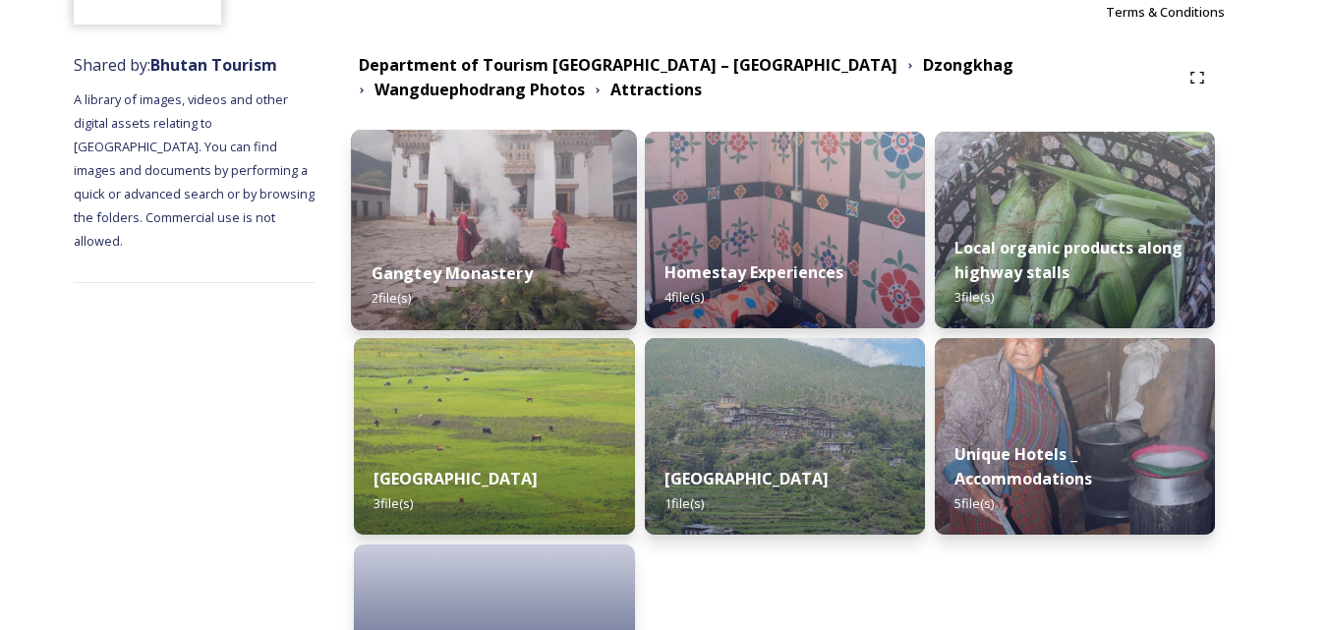
click at [521, 220] on img at bounding box center [494, 230] width 286 height 201
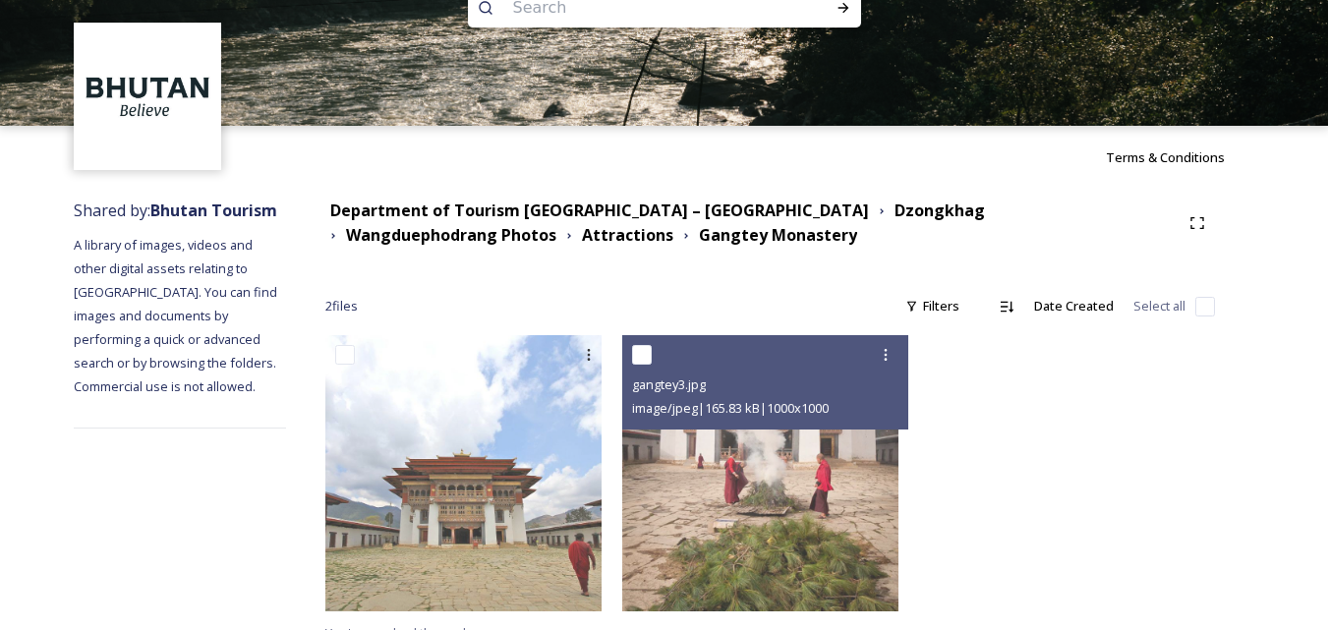
scroll to position [74, 0]
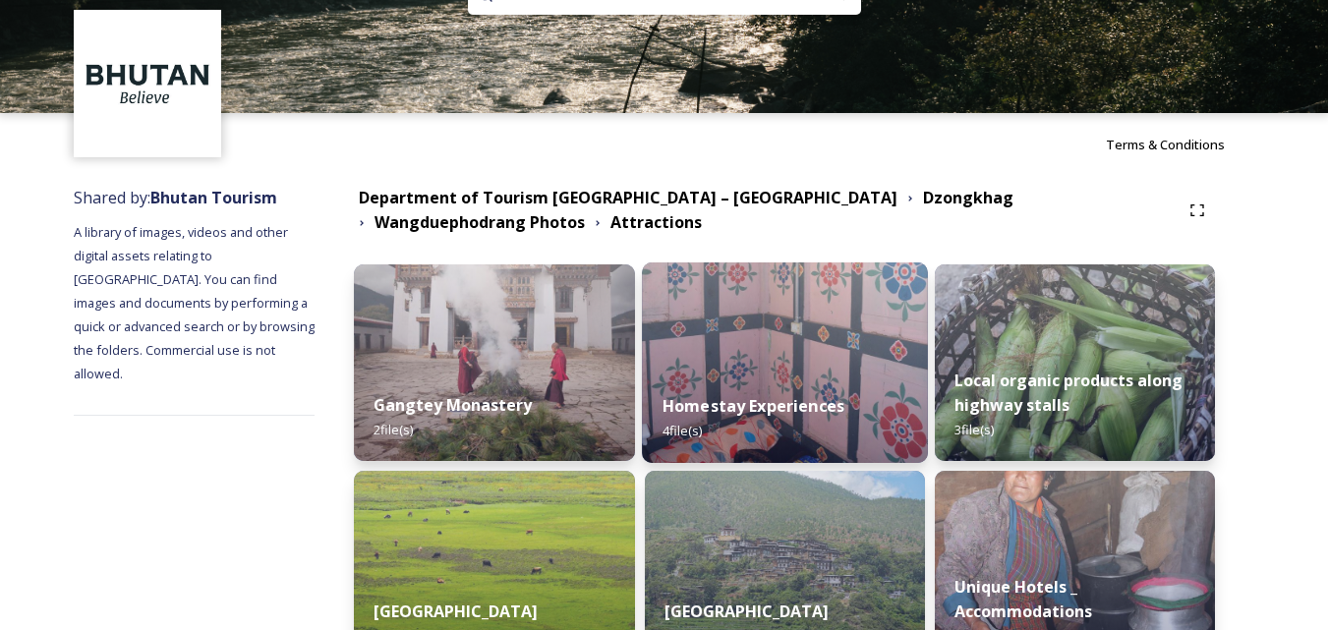
scroll to position [98, 0]
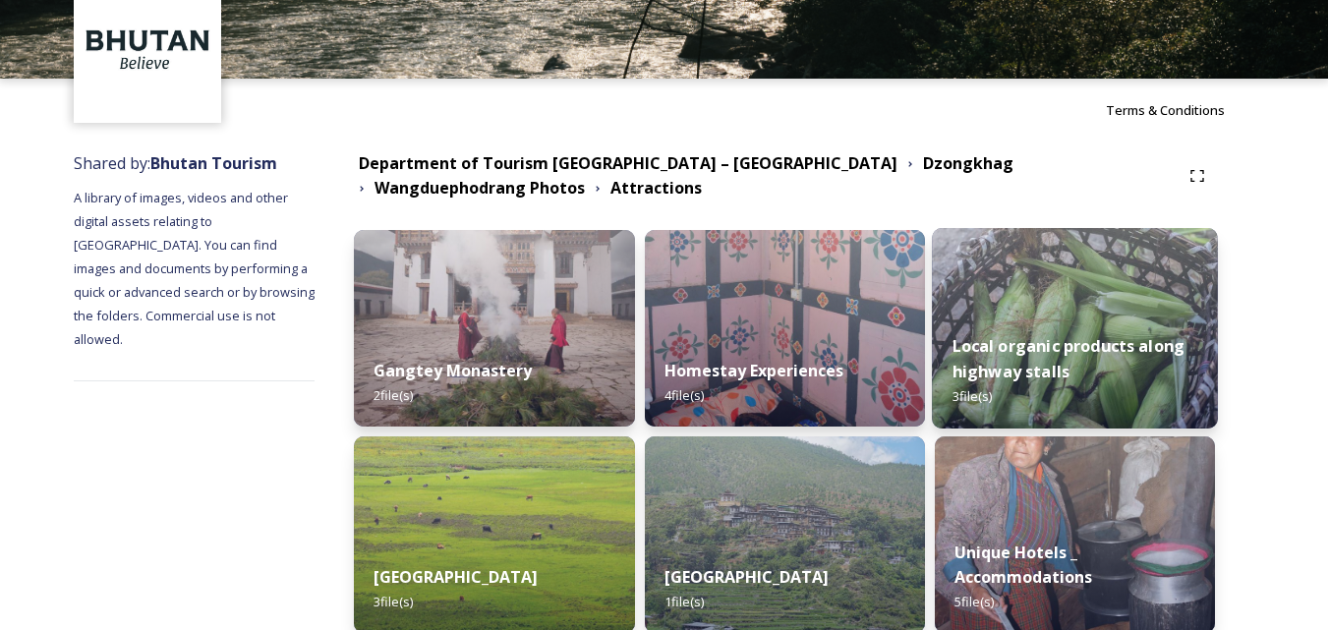
click at [1111, 360] on div "Local organic products along highway stalls 3 file(s)" at bounding box center [1075, 372] width 286 height 114
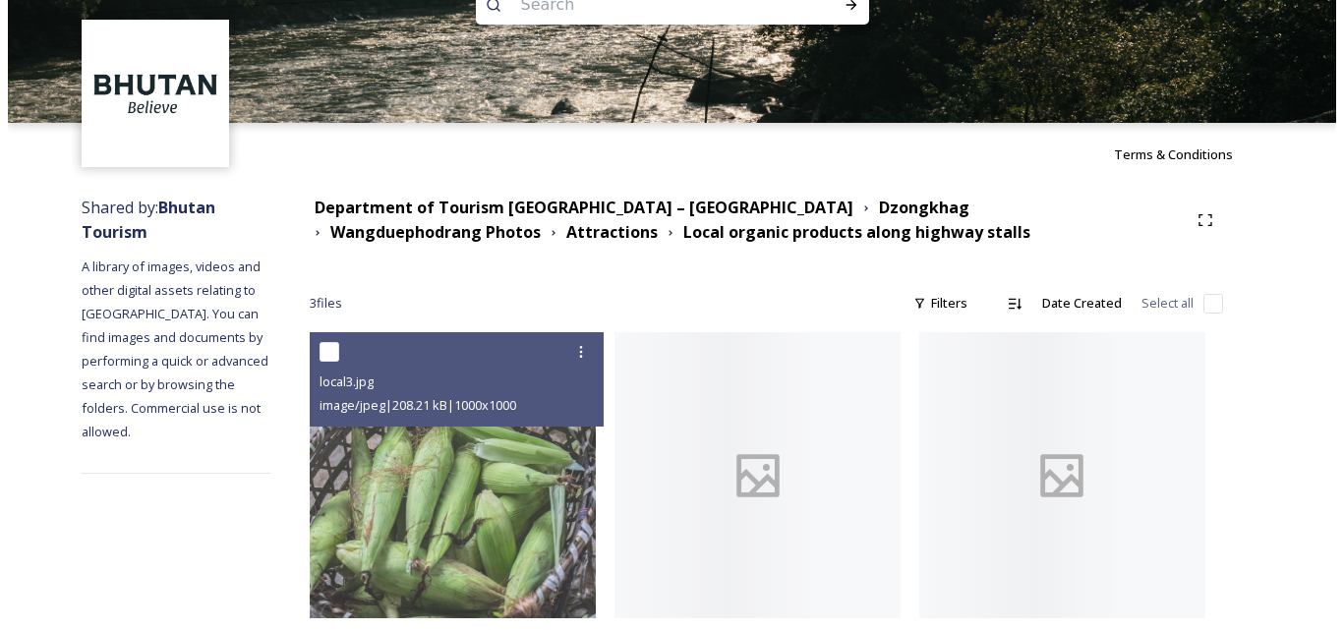
scroll to position [84, 0]
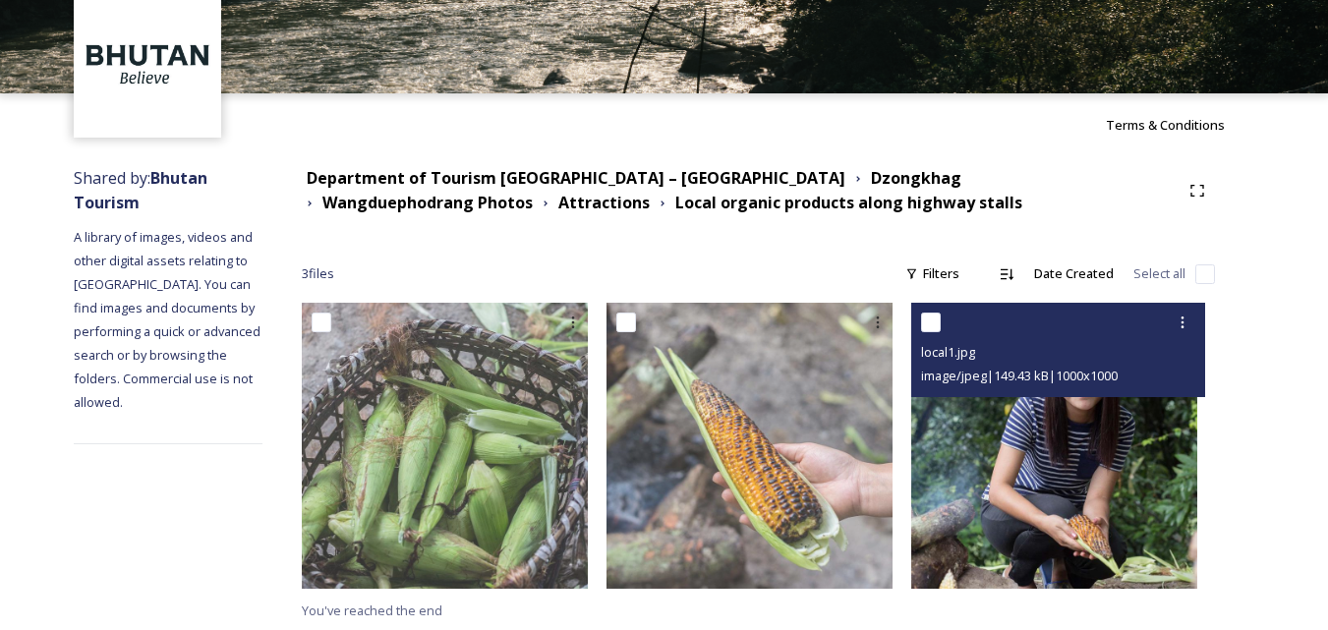
click at [1053, 468] on img at bounding box center [1054, 446] width 286 height 286
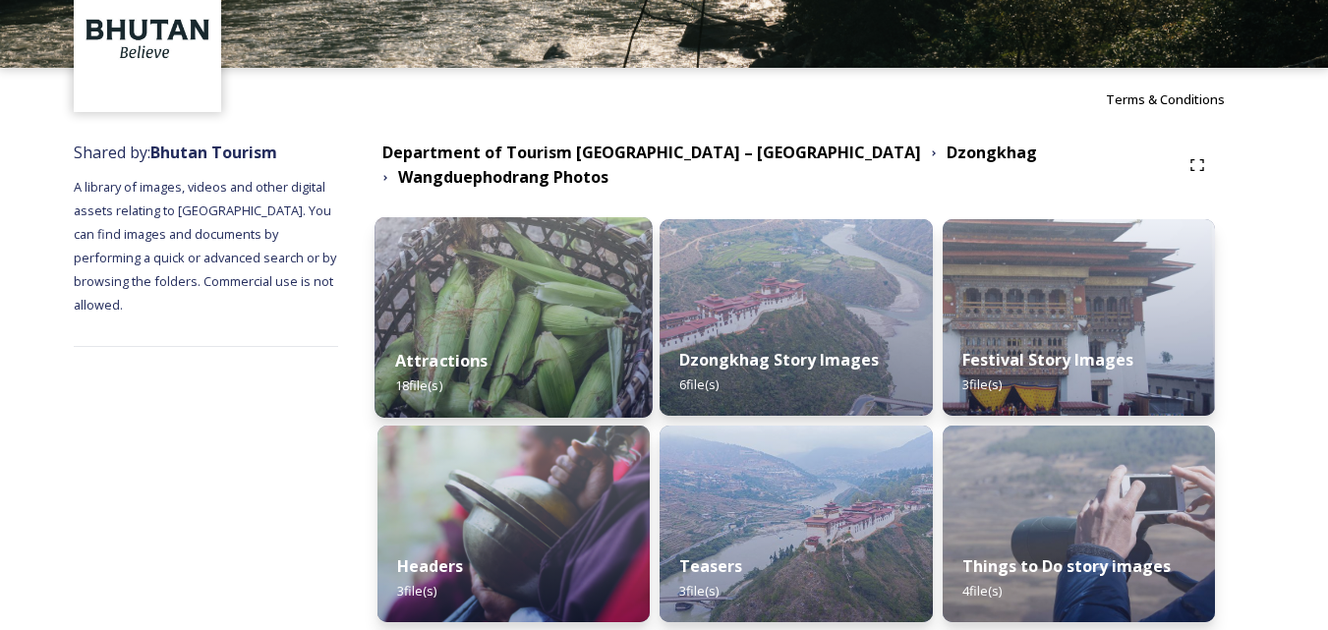
scroll to position [179, 0]
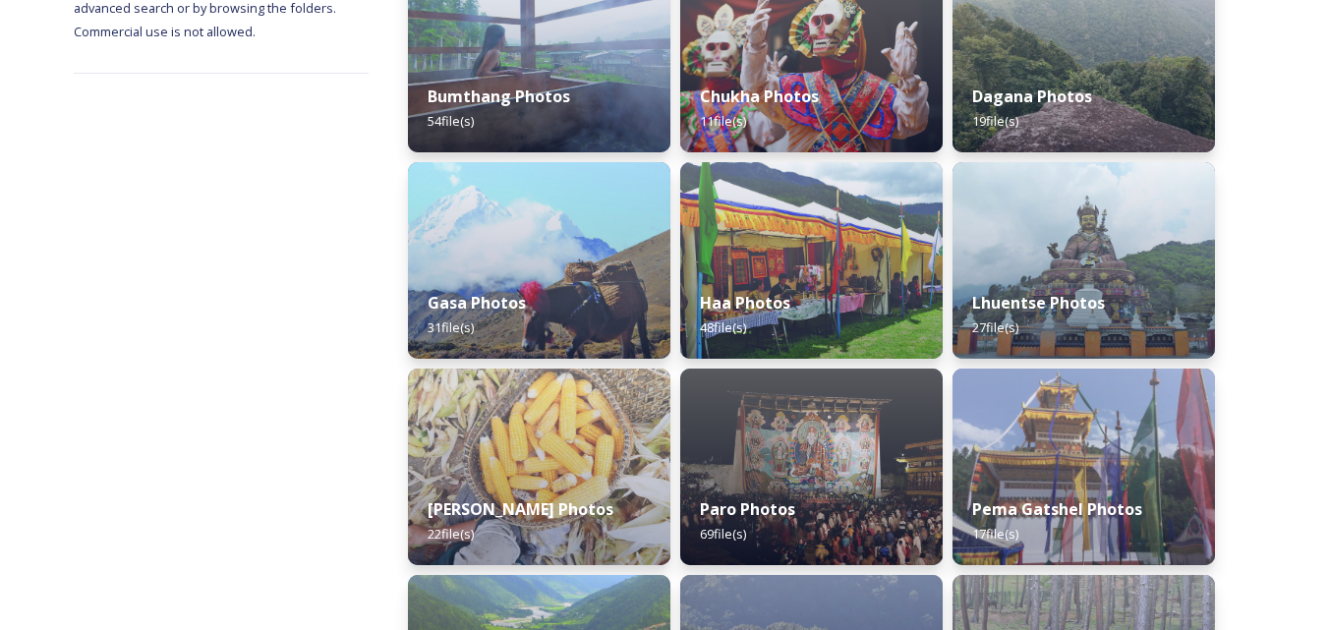
scroll to position [393, 0]
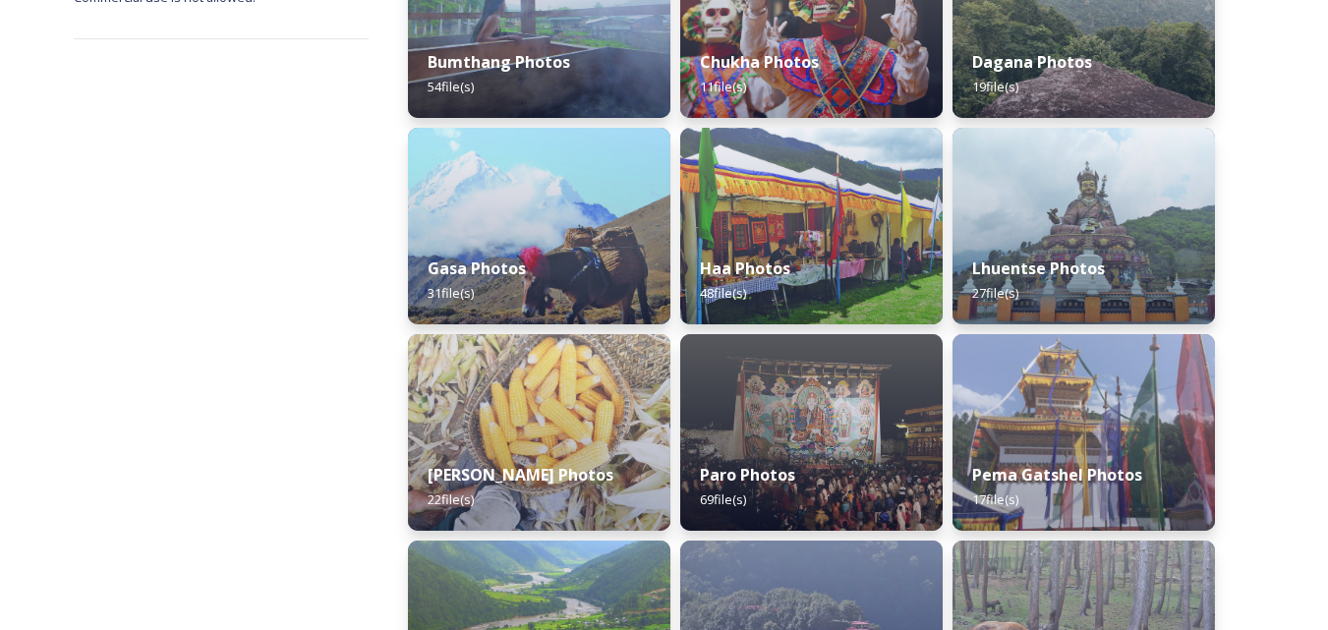
click at [564, 414] on img at bounding box center [539, 432] width 262 height 197
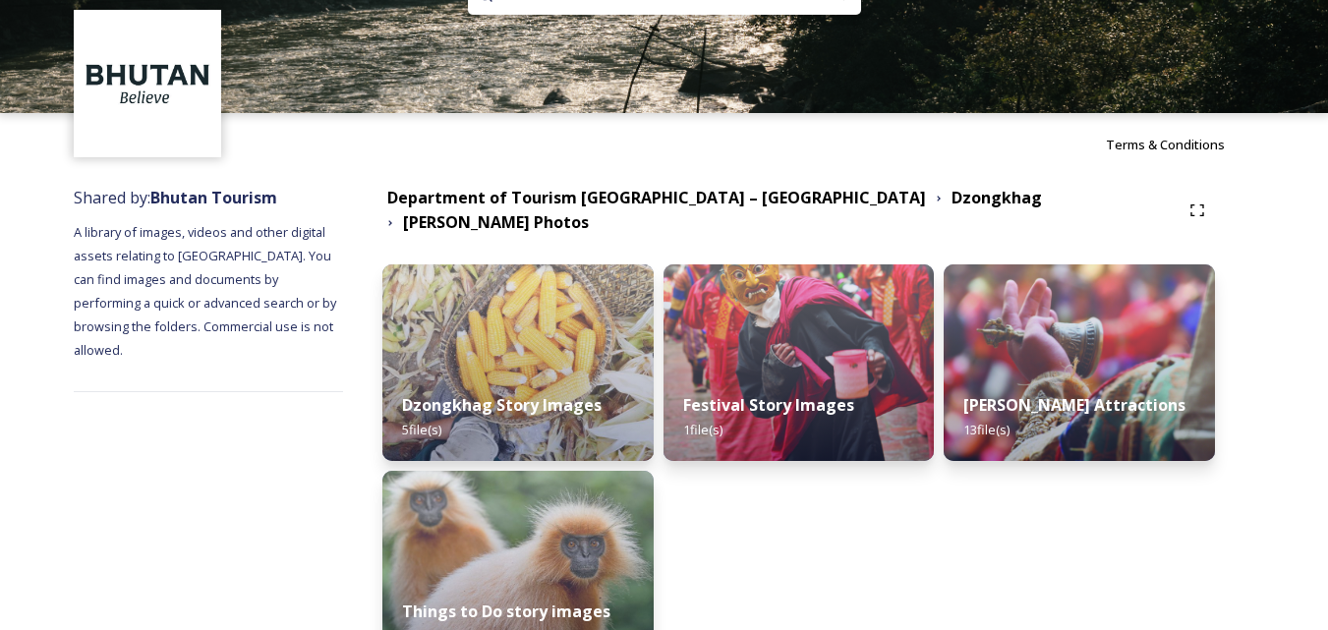
scroll to position [98, 0]
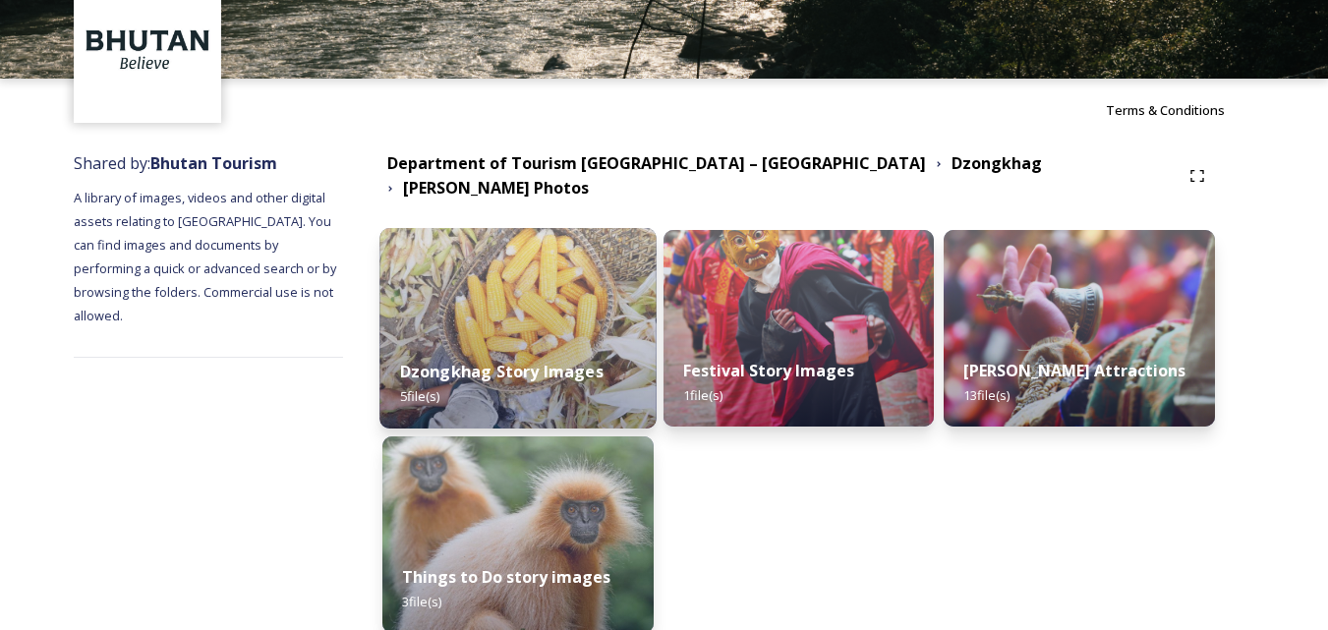
click at [545, 308] on img at bounding box center [517, 328] width 276 height 201
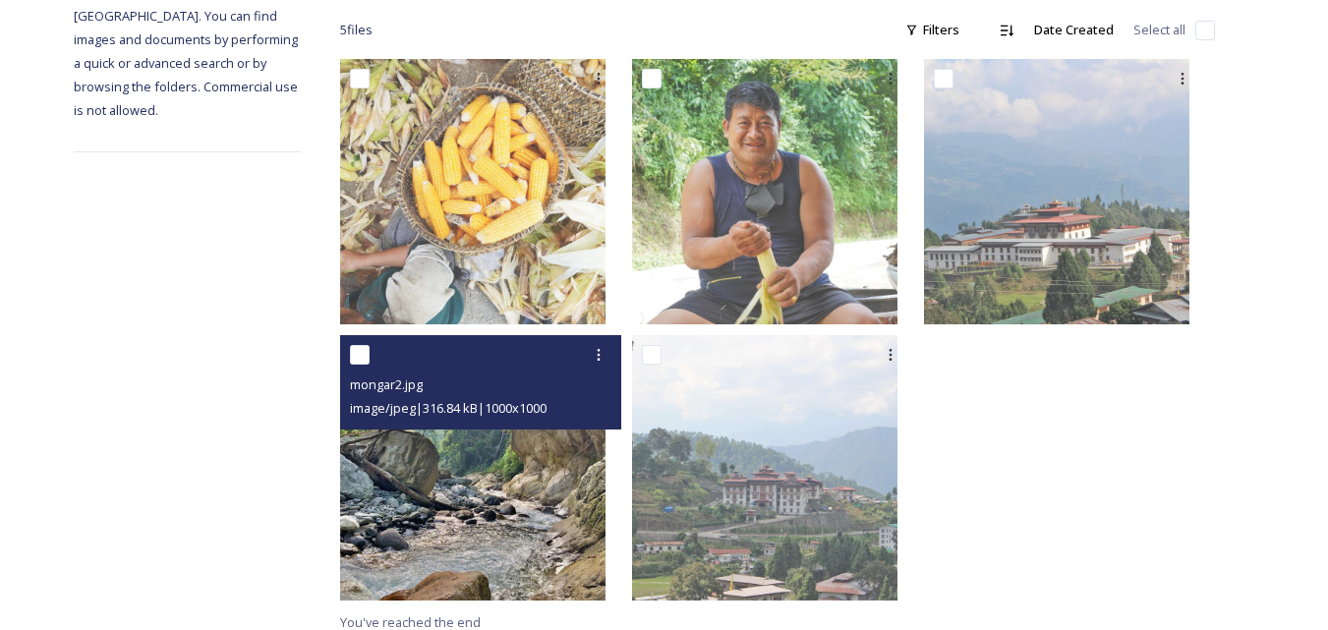
scroll to position [339, 0]
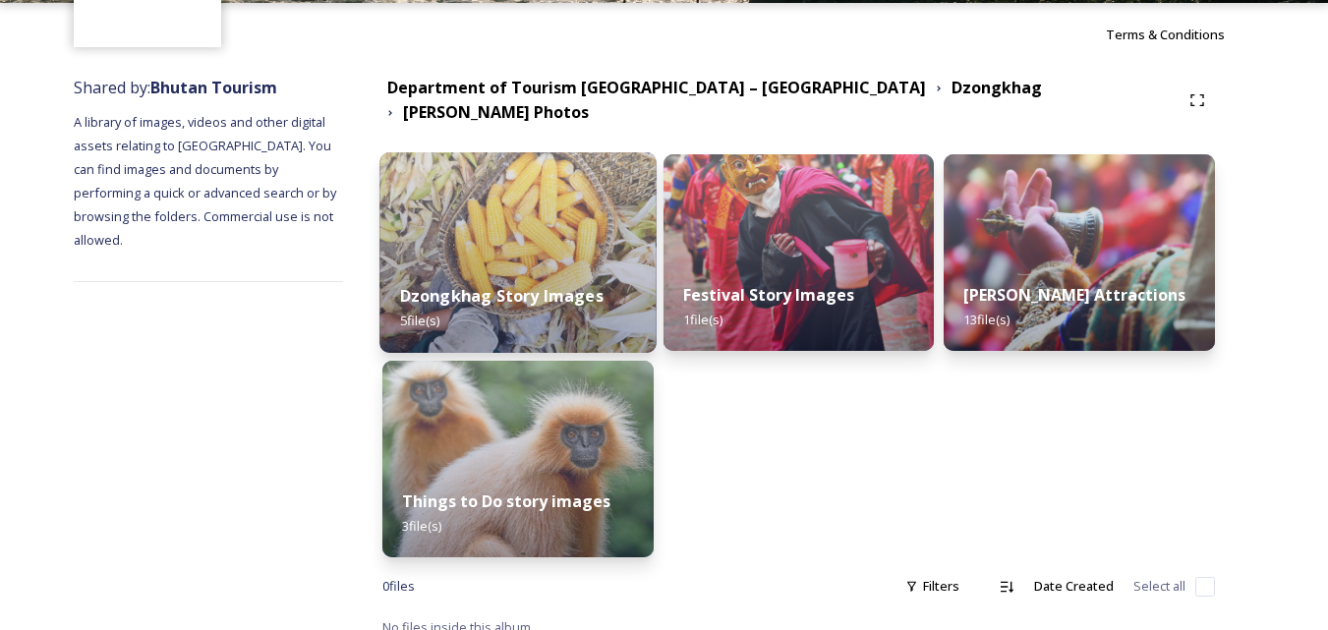
scroll to position [179, 0]
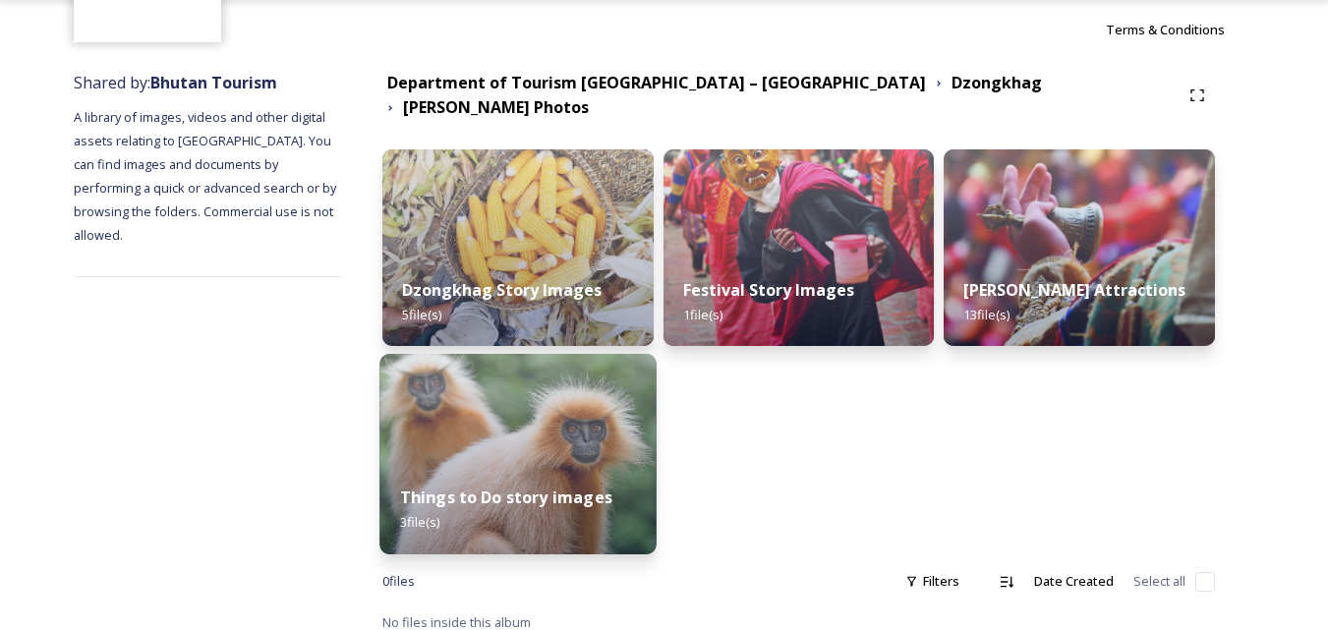
click at [518, 388] on img at bounding box center [517, 454] width 276 height 201
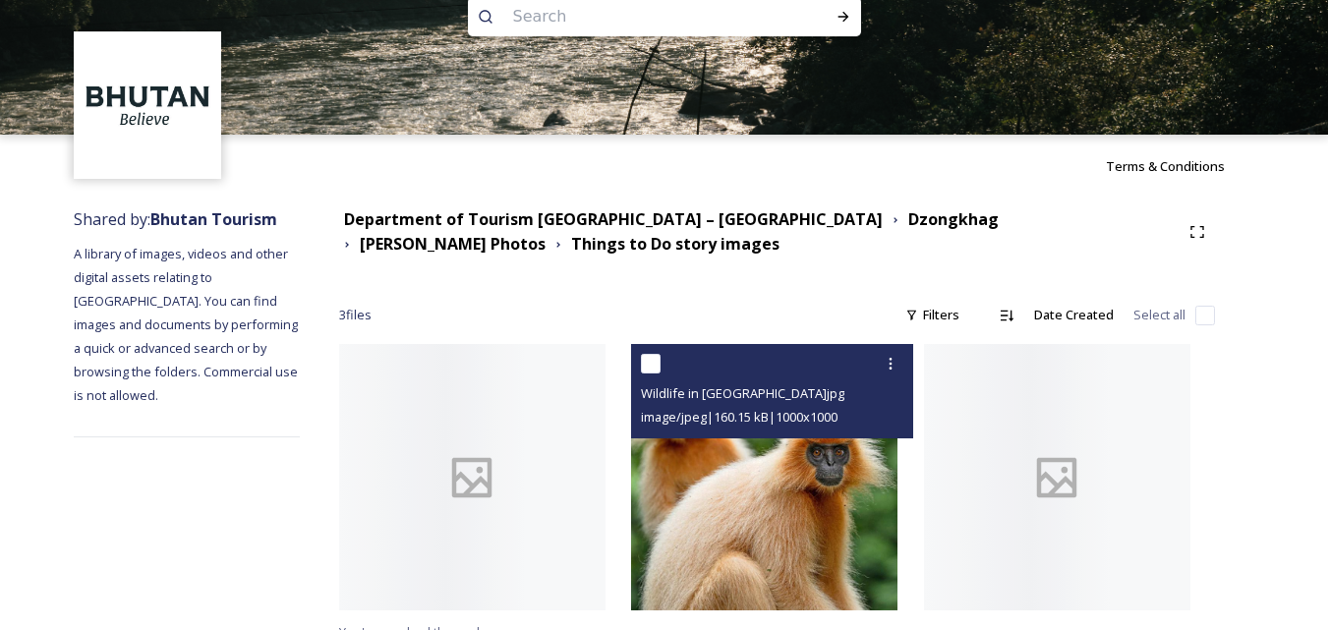
scroll to position [64, 0]
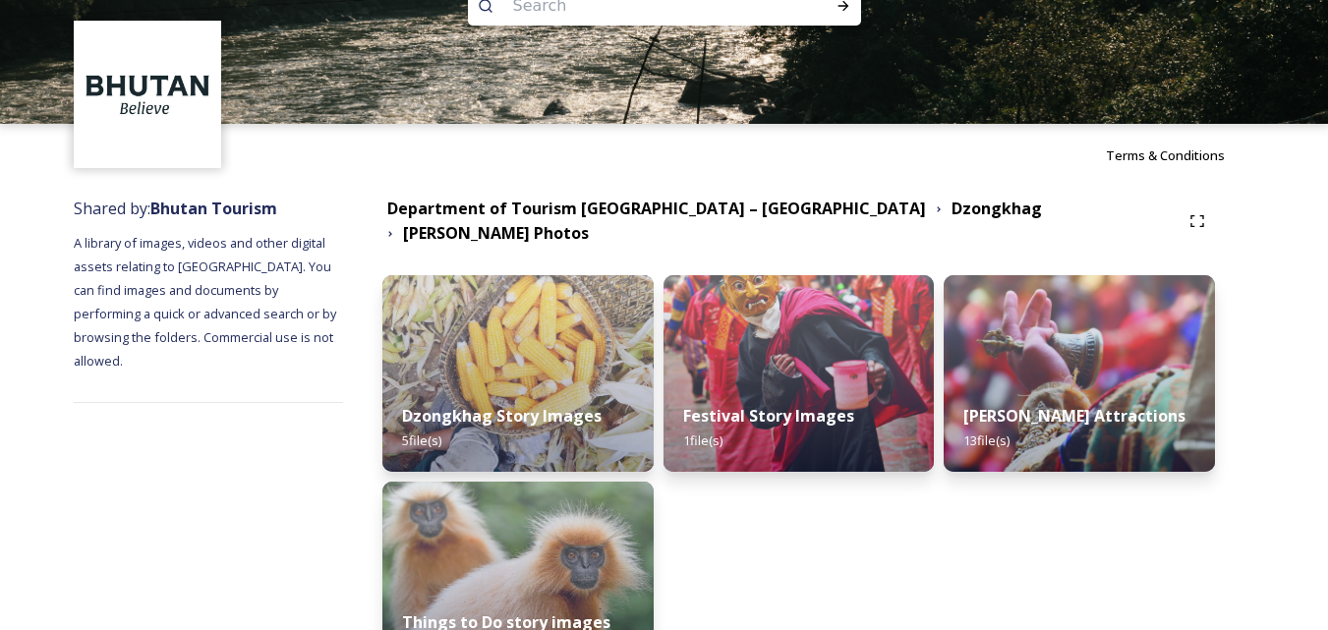
scroll to position [98, 0]
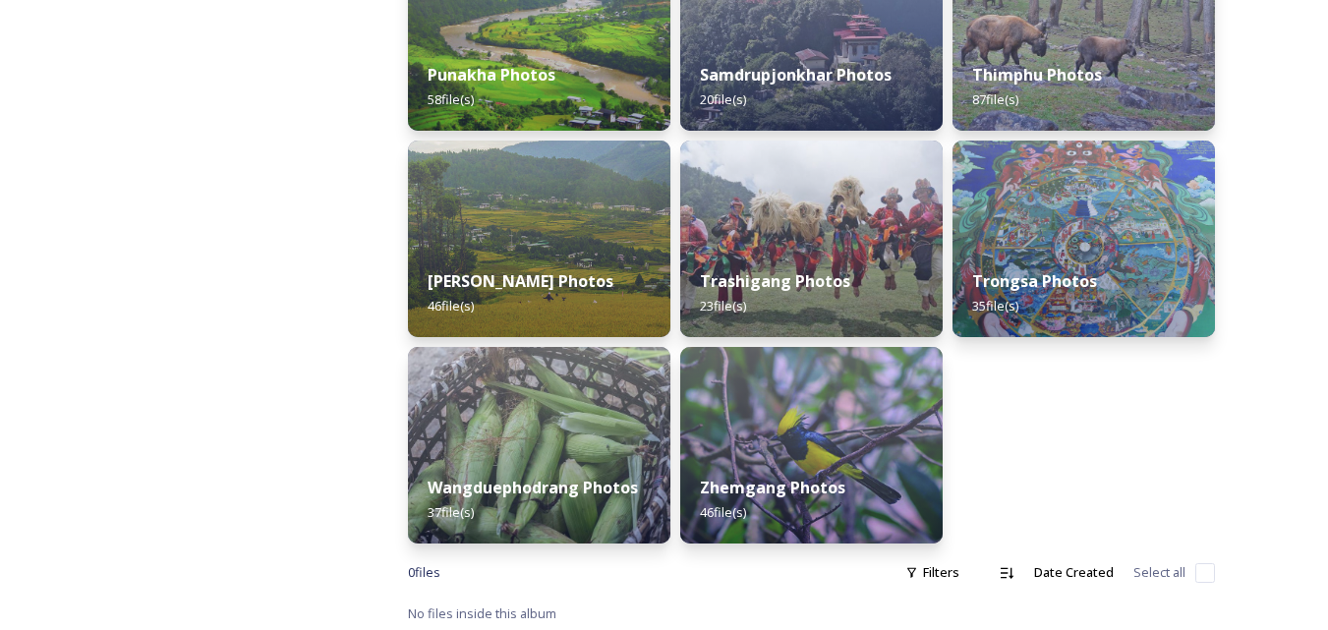
scroll to position [1005, 0]
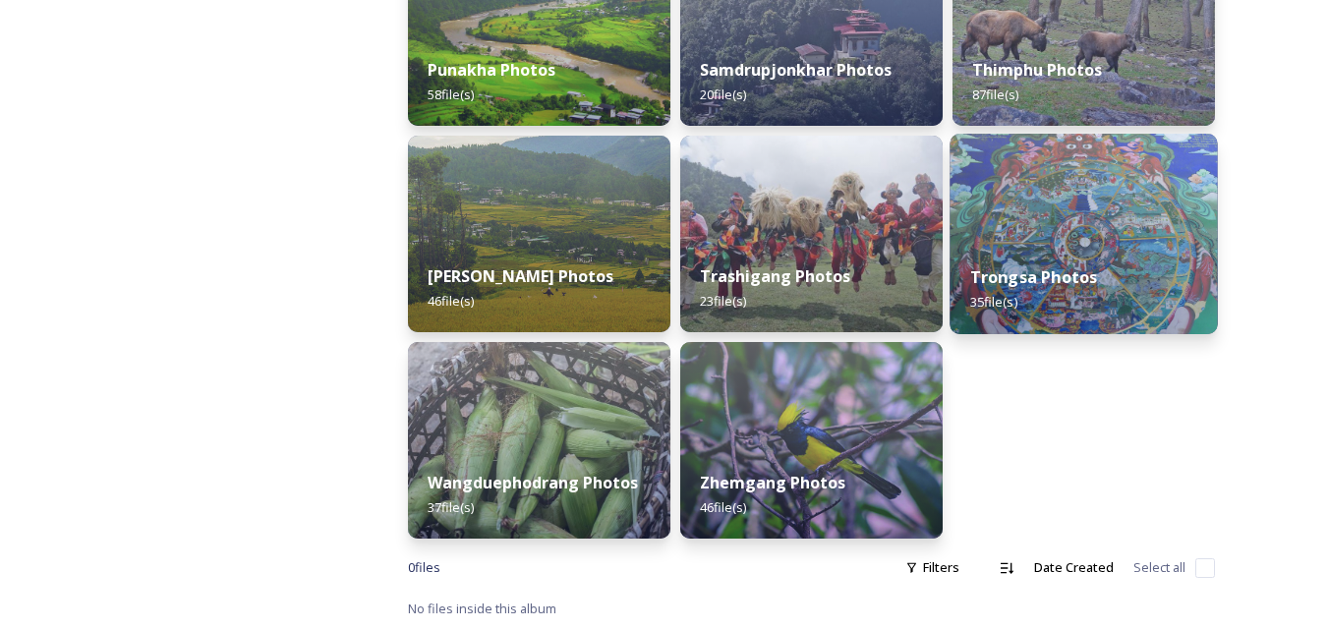
click at [1104, 232] on img at bounding box center [1083, 234] width 267 height 201
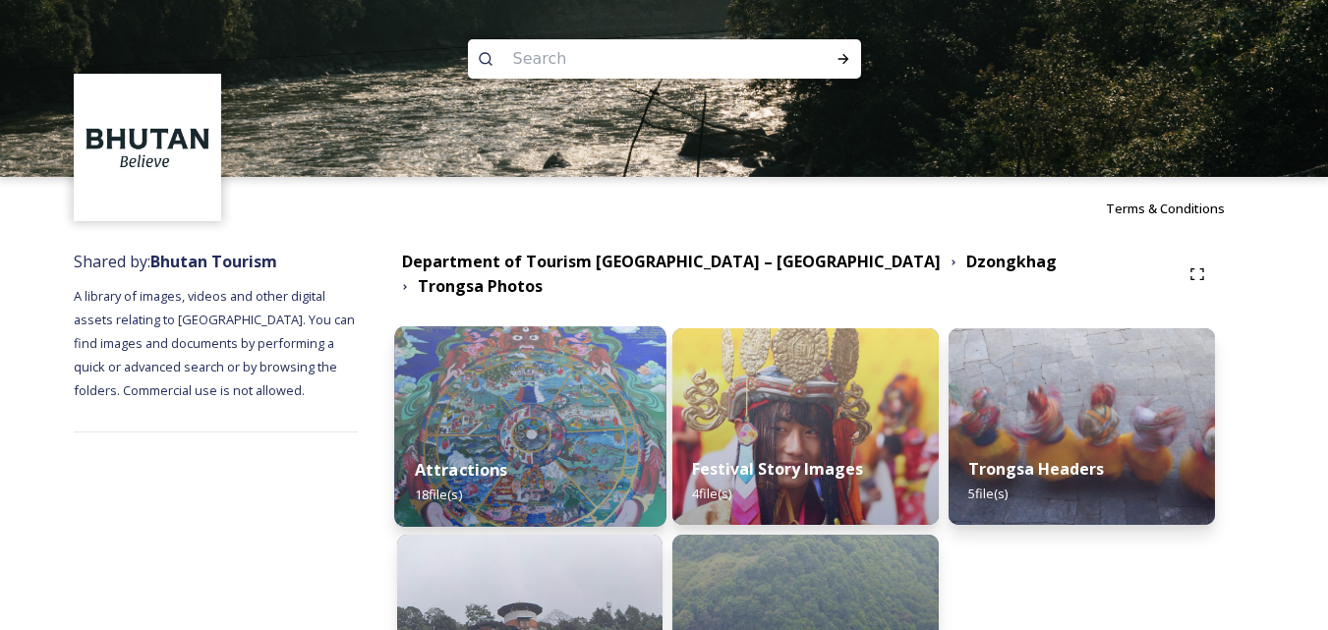
click at [584, 398] on img at bounding box center [529, 426] width 271 height 201
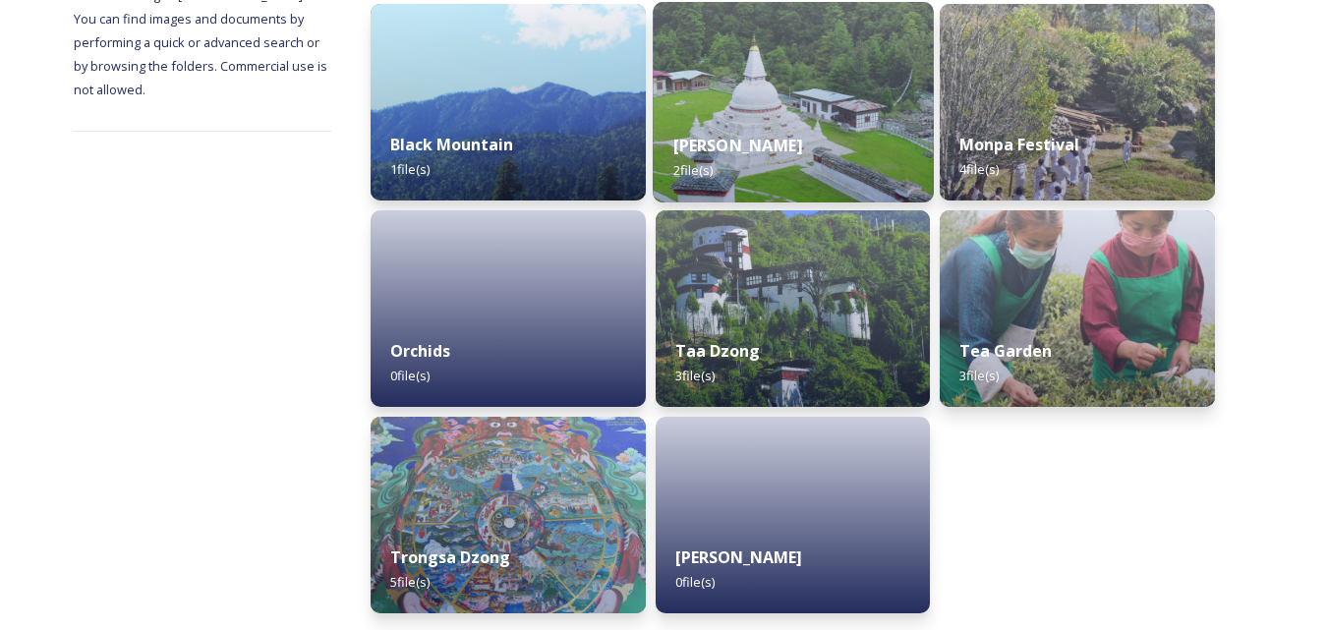
scroll to position [385, 0]
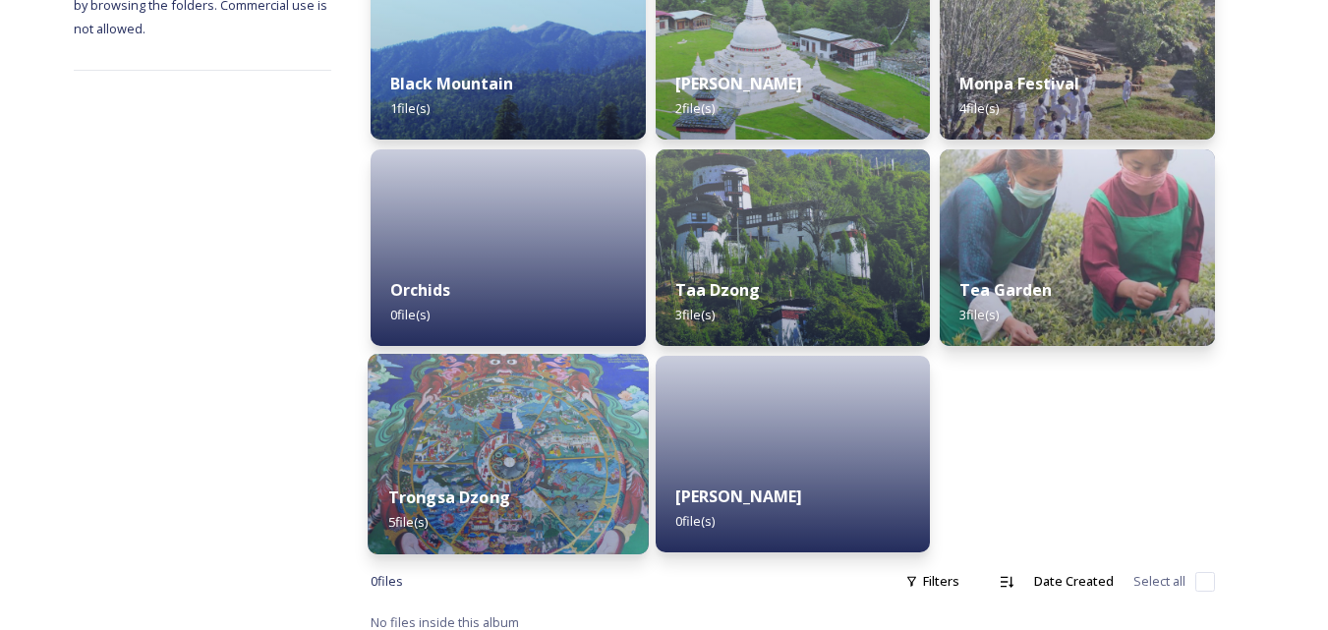
click at [579, 426] on img at bounding box center [508, 454] width 280 height 201
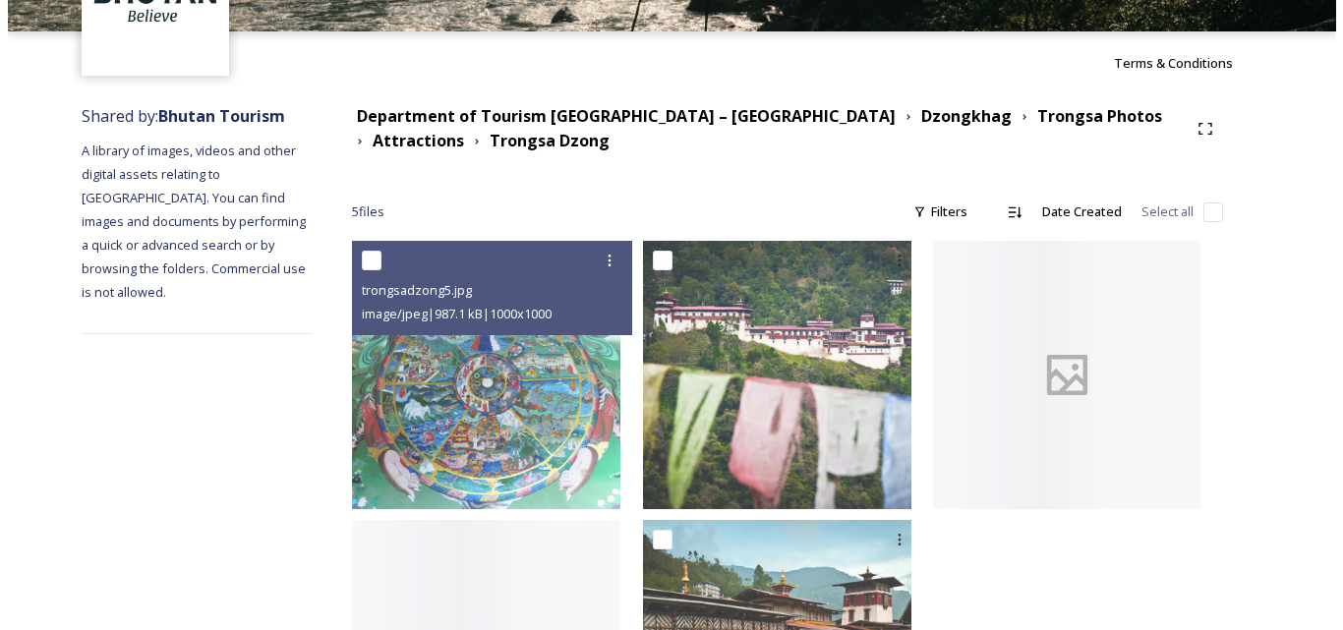
scroll to position [197, 0]
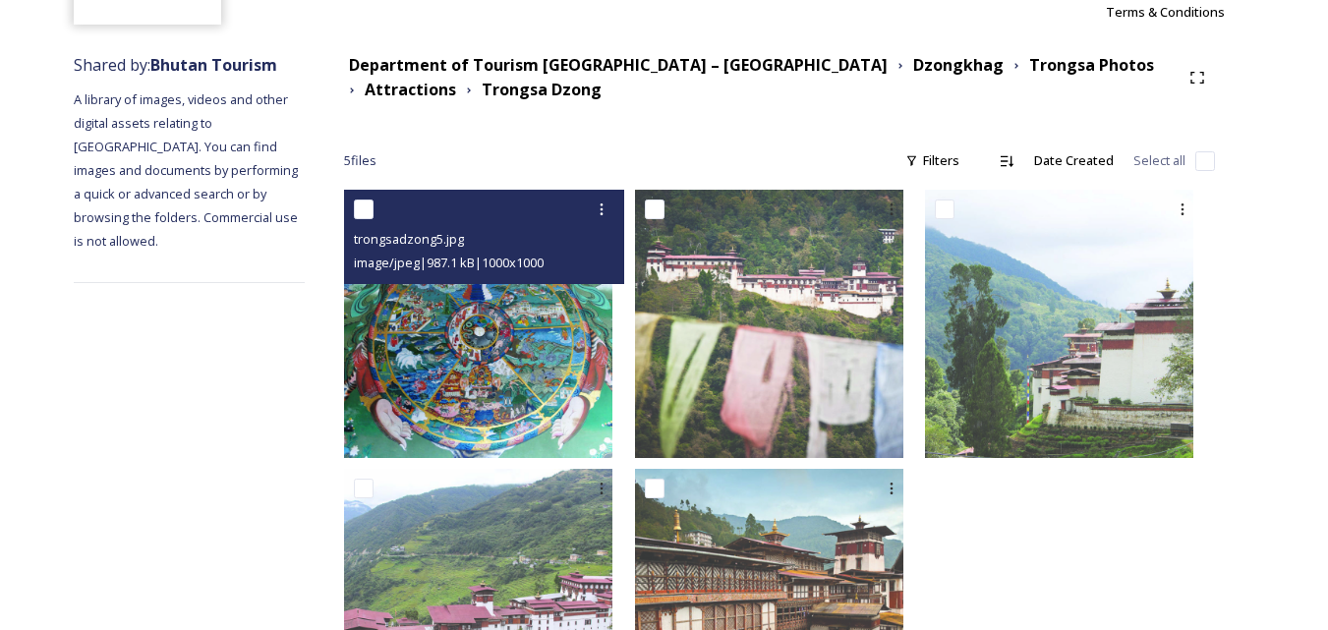
click at [559, 360] on img at bounding box center [478, 324] width 268 height 268
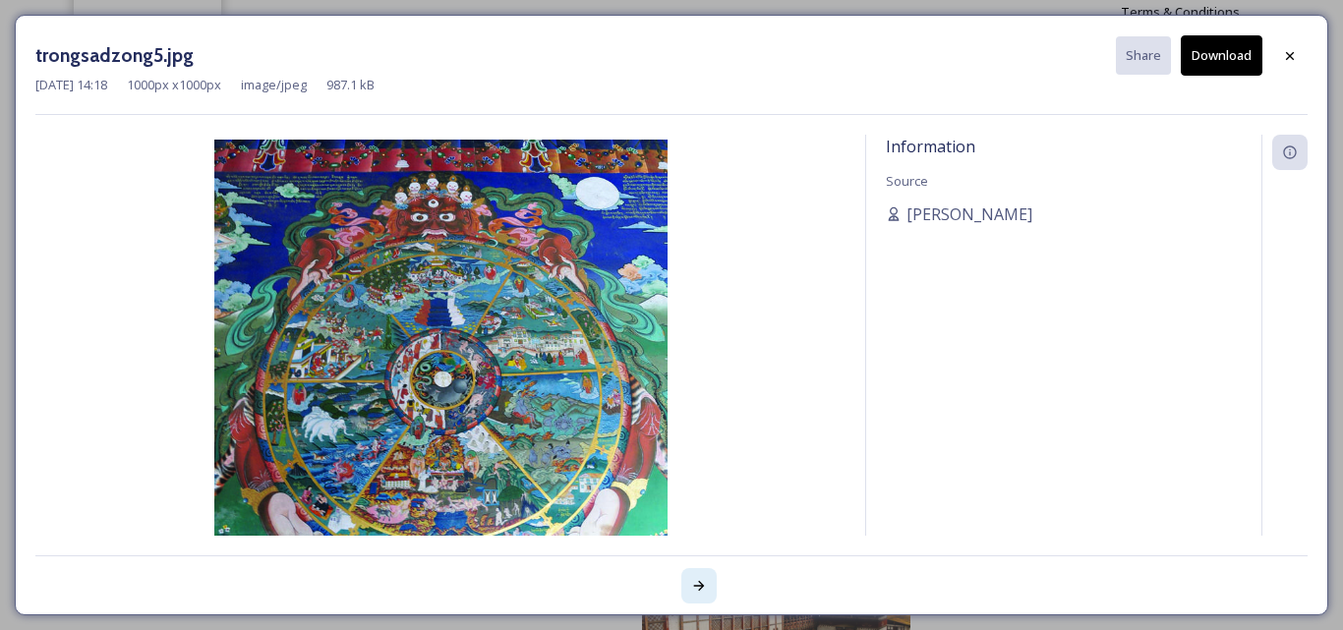
click at [697, 579] on icon at bounding box center [699, 586] width 16 height 16
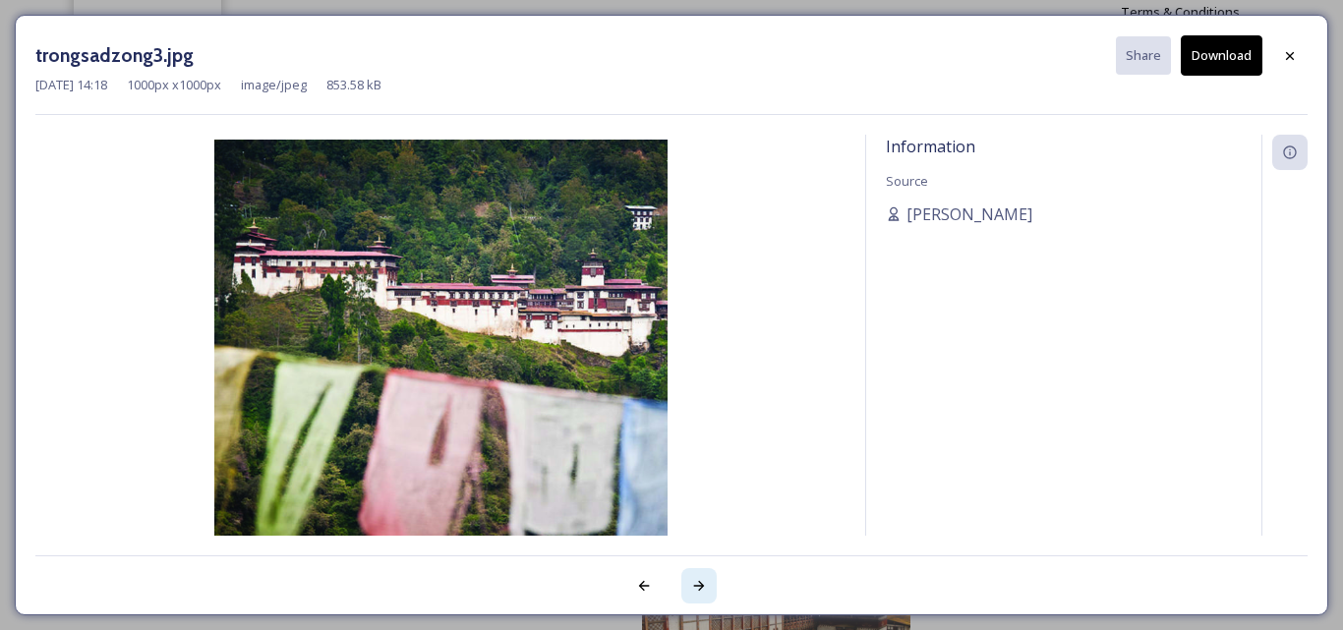
click at [697, 579] on icon at bounding box center [699, 586] width 16 height 16
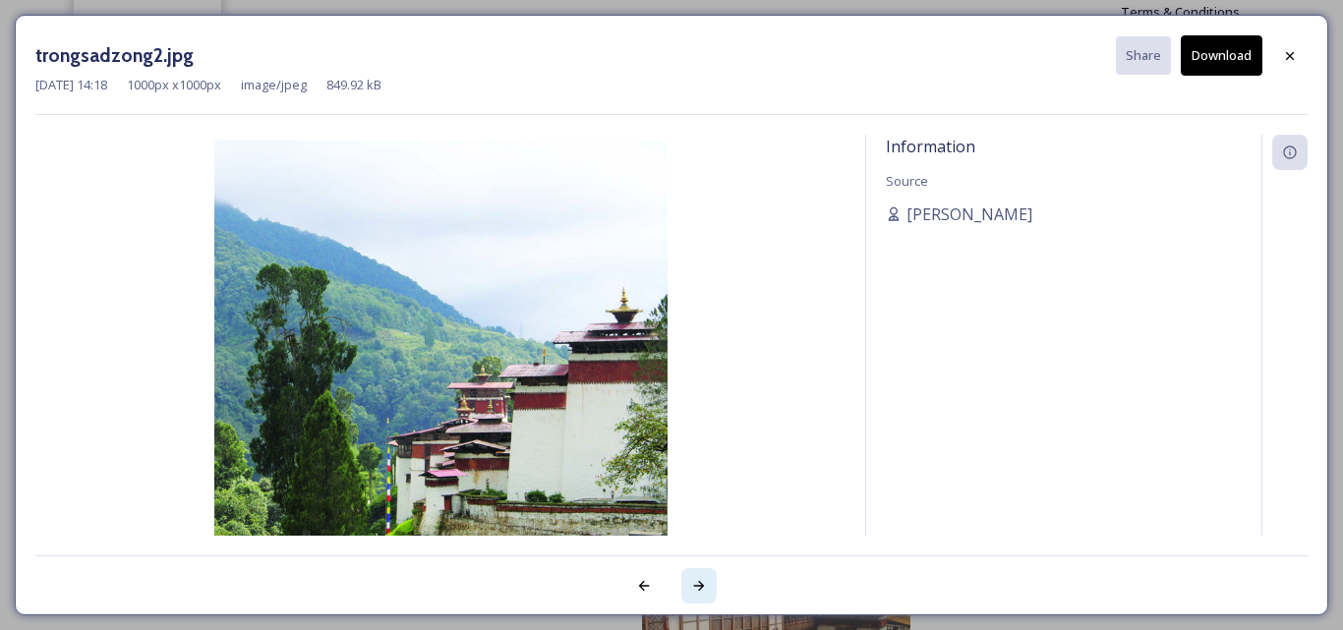
click at [697, 579] on icon at bounding box center [699, 586] width 16 height 16
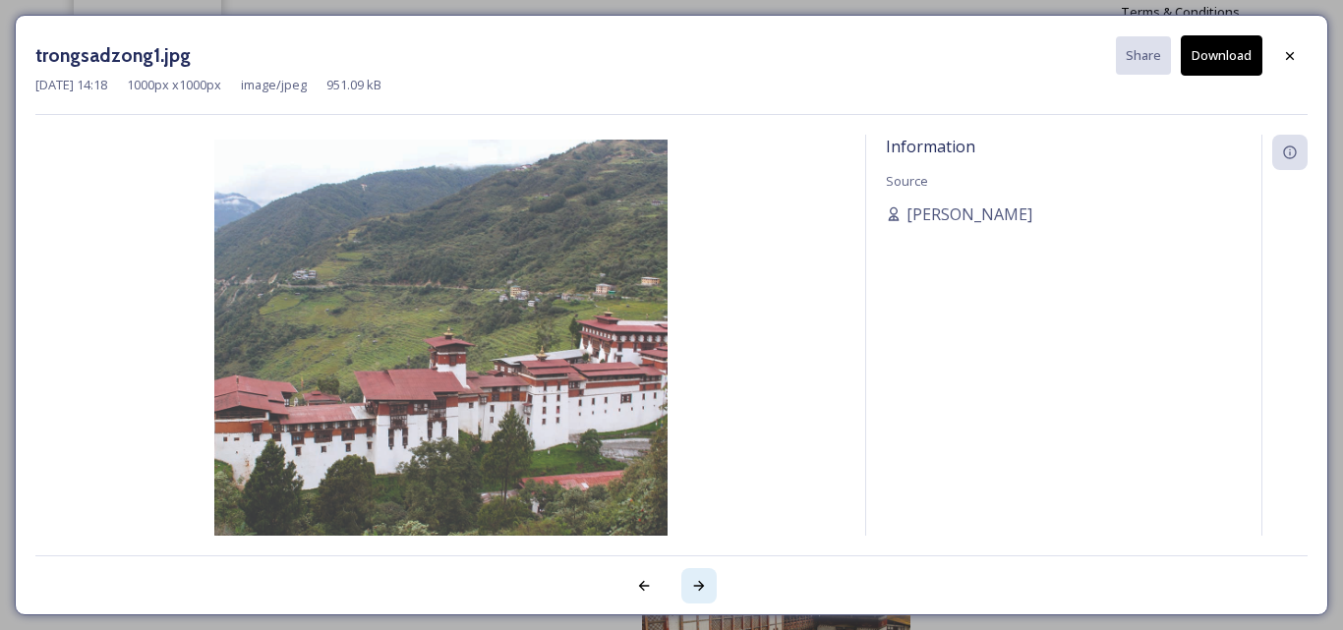
click at [697, 579] on icon at bounding box center [699, 586] width 16 height 16
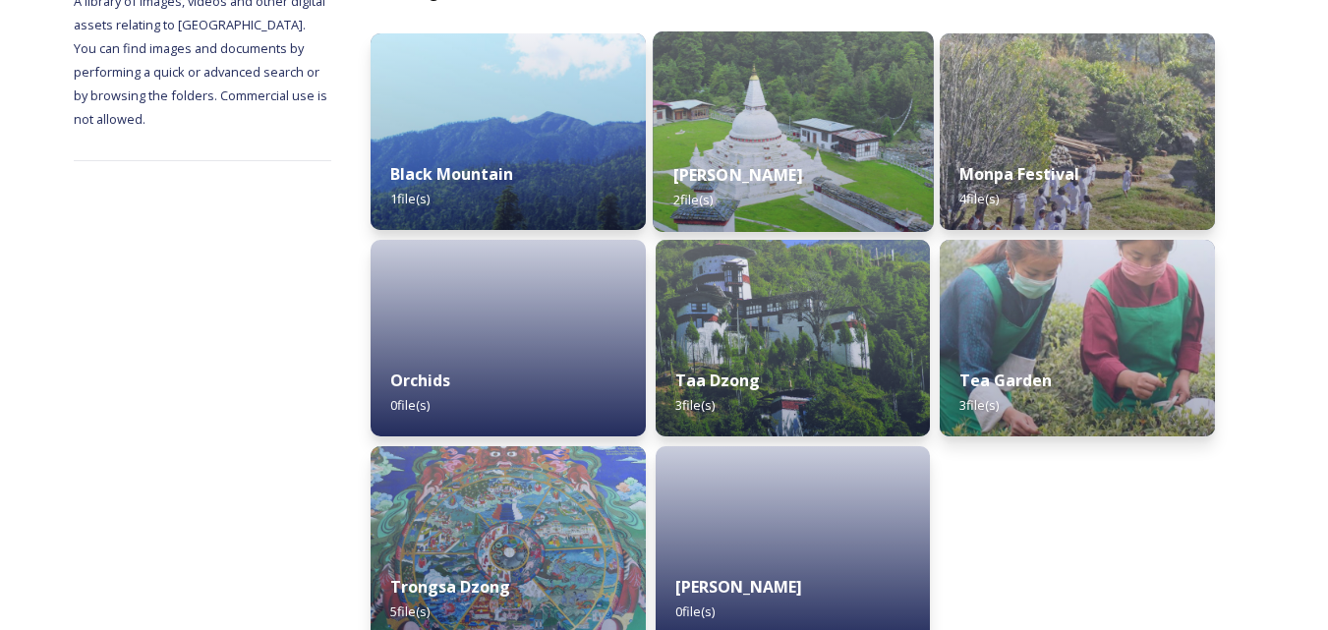
scroll to position [385, 0]
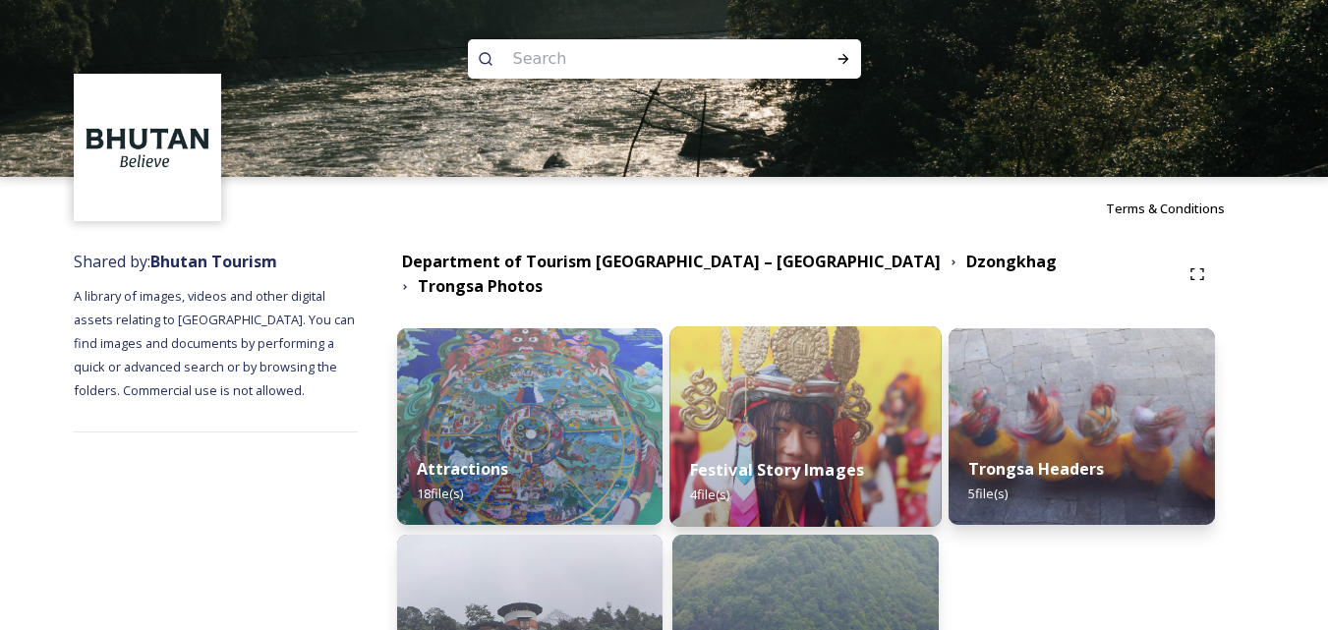
click at [786, 421] on img at bounding box center [805, 426] width 271 height 201
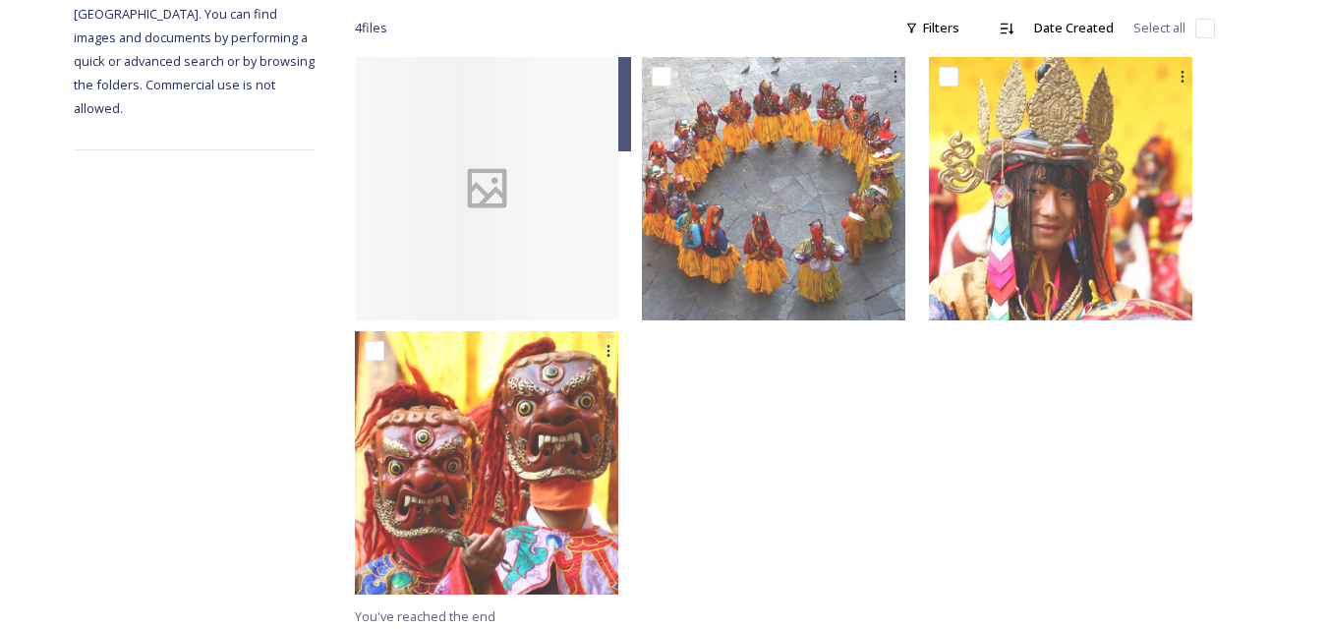
scroll to position [335, 0]
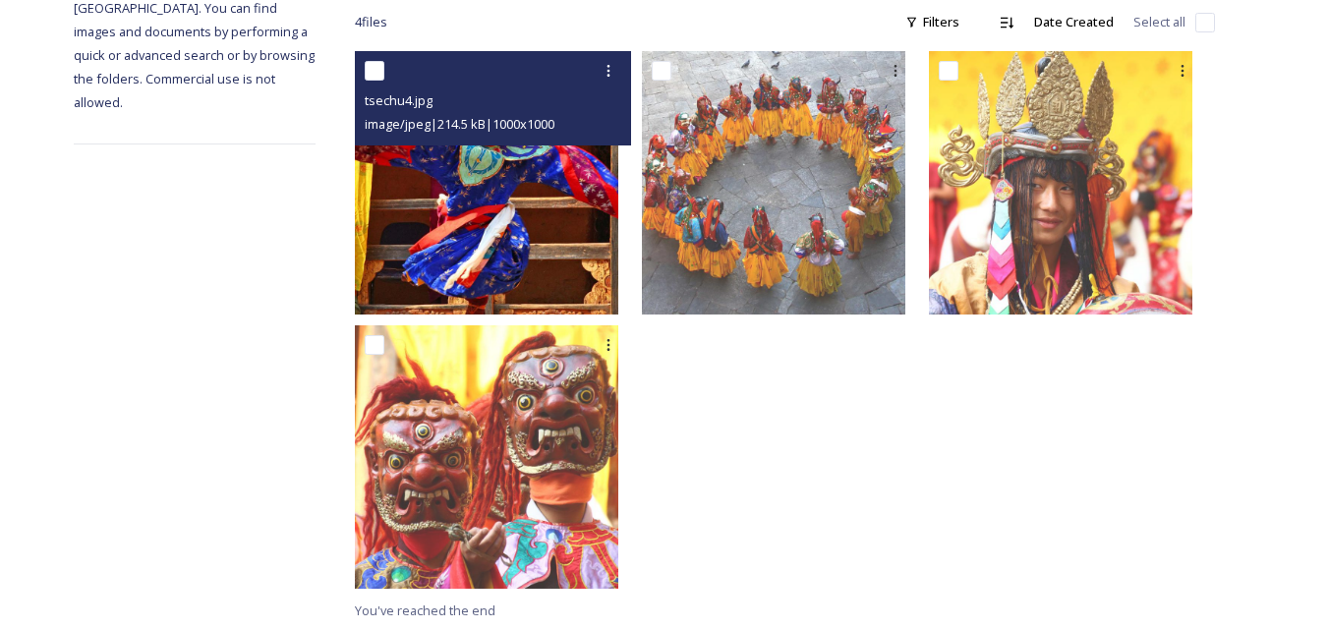
click at [528, 203] on img at bounding box center [486, 182] width 263 height 263
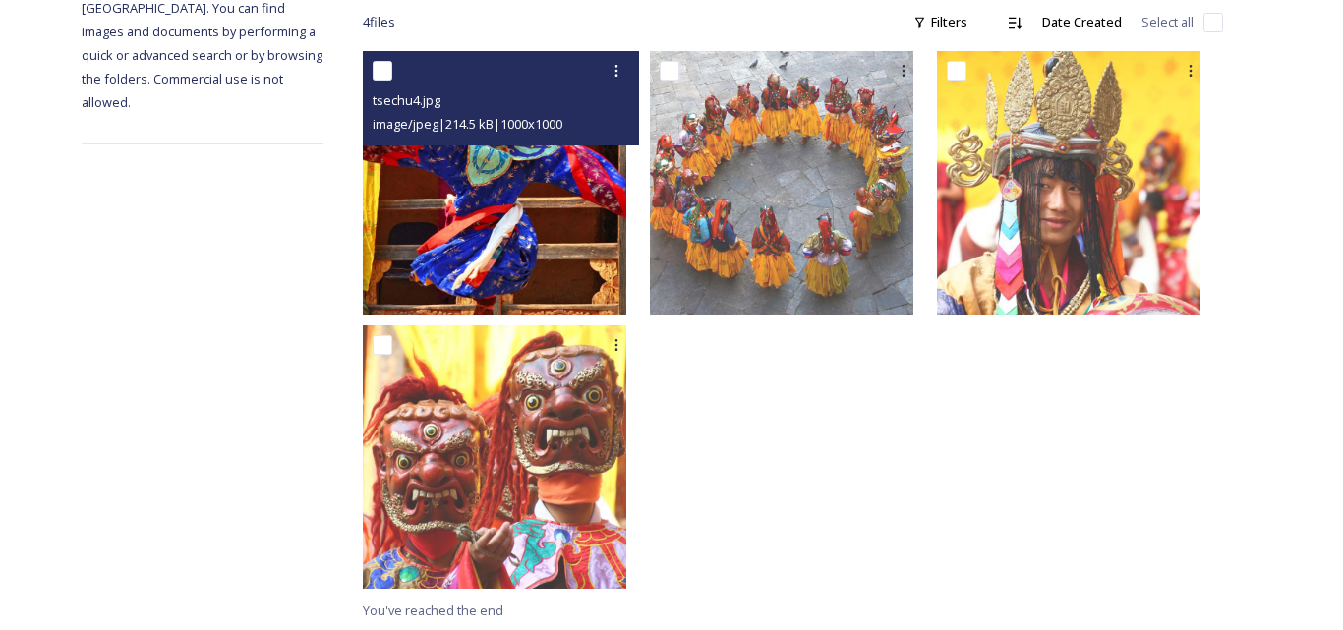
scroll to position [61, 0]
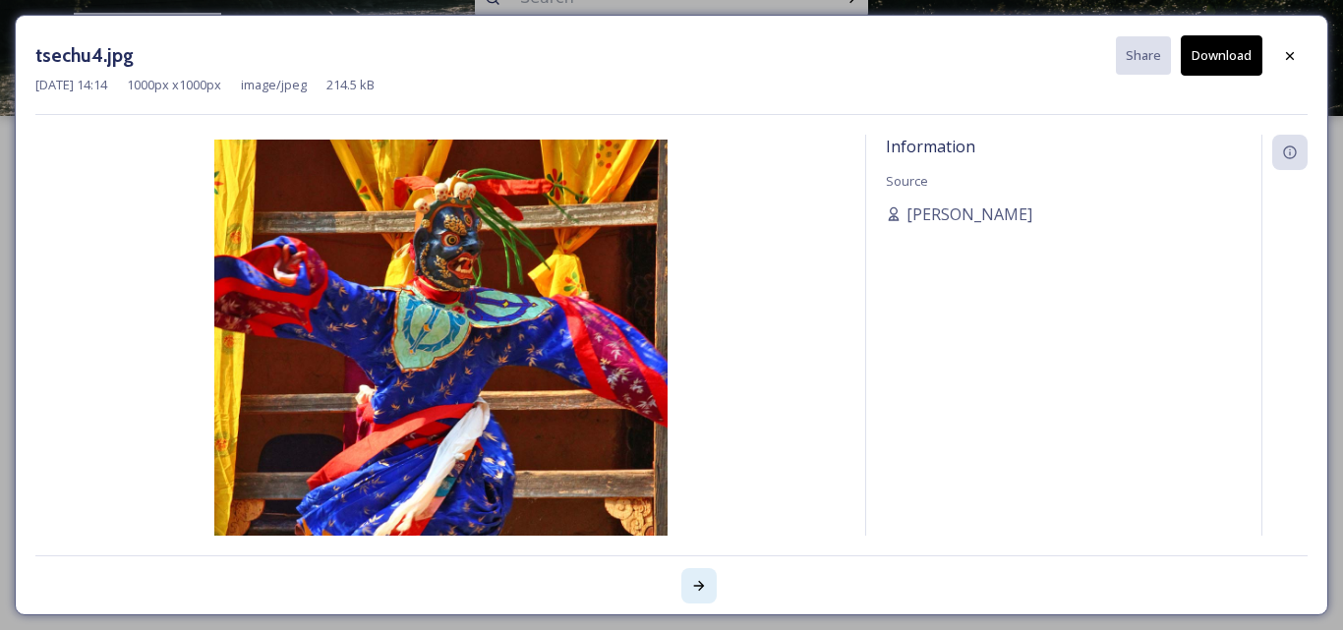
click at [695, 579] on icon at bounding box center [699, 586] width 16 height 16
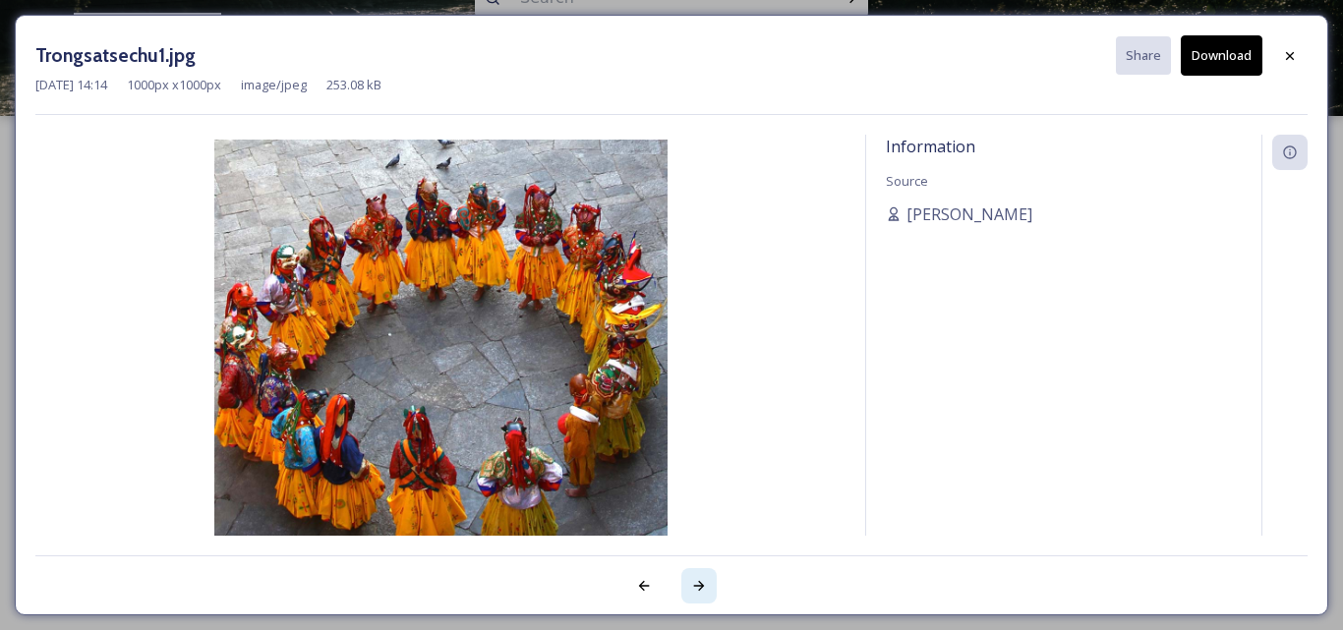
click at [699, 586] on icon at bounding box center [699, 586] width 11 height 10
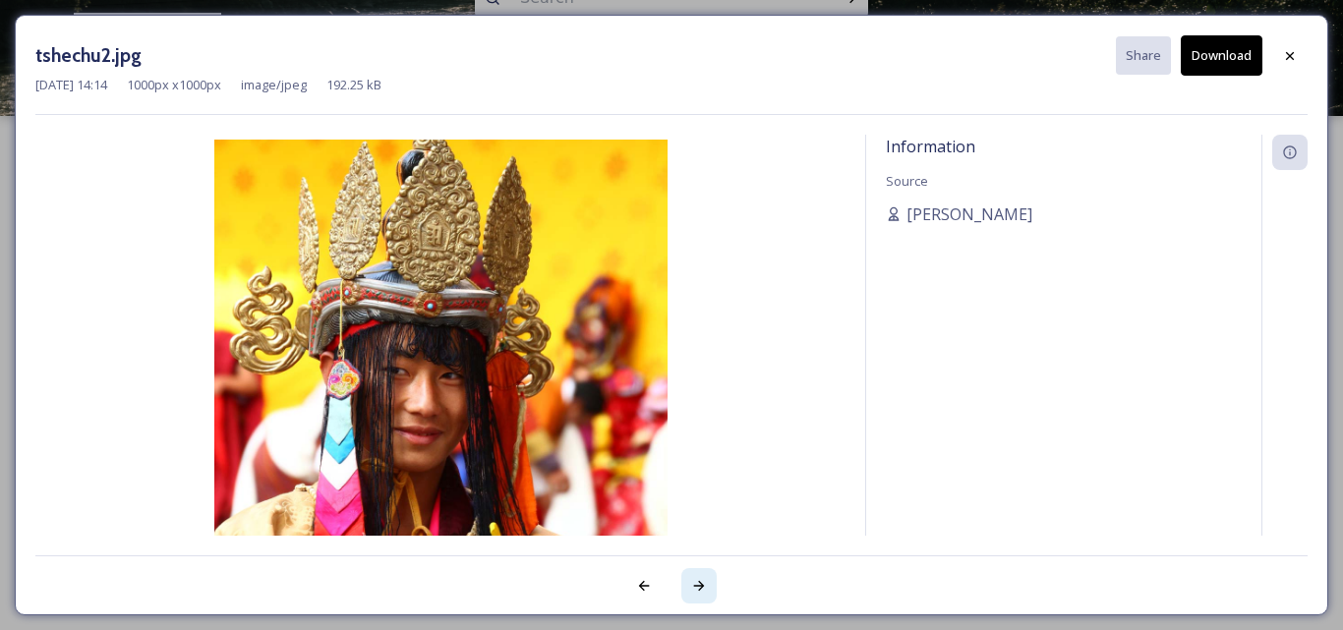
click at [699, 585] on icon at bounding box center [699, 586] width 16 height 16
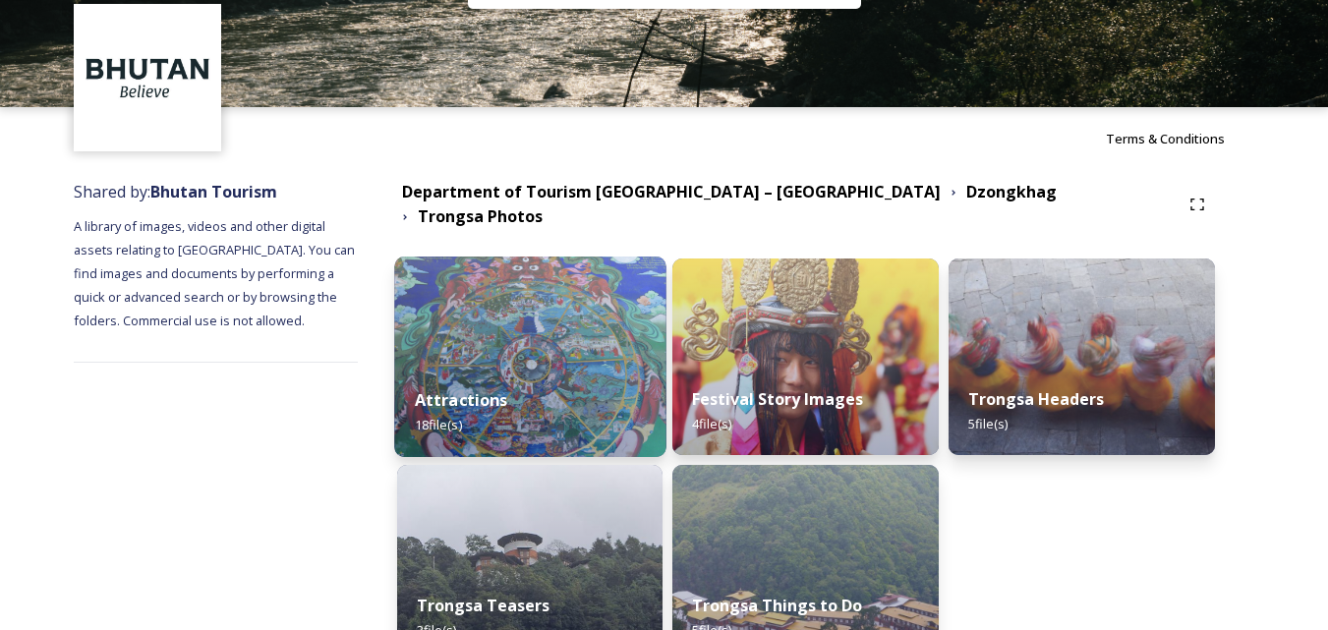
scroll to position [179, 0]
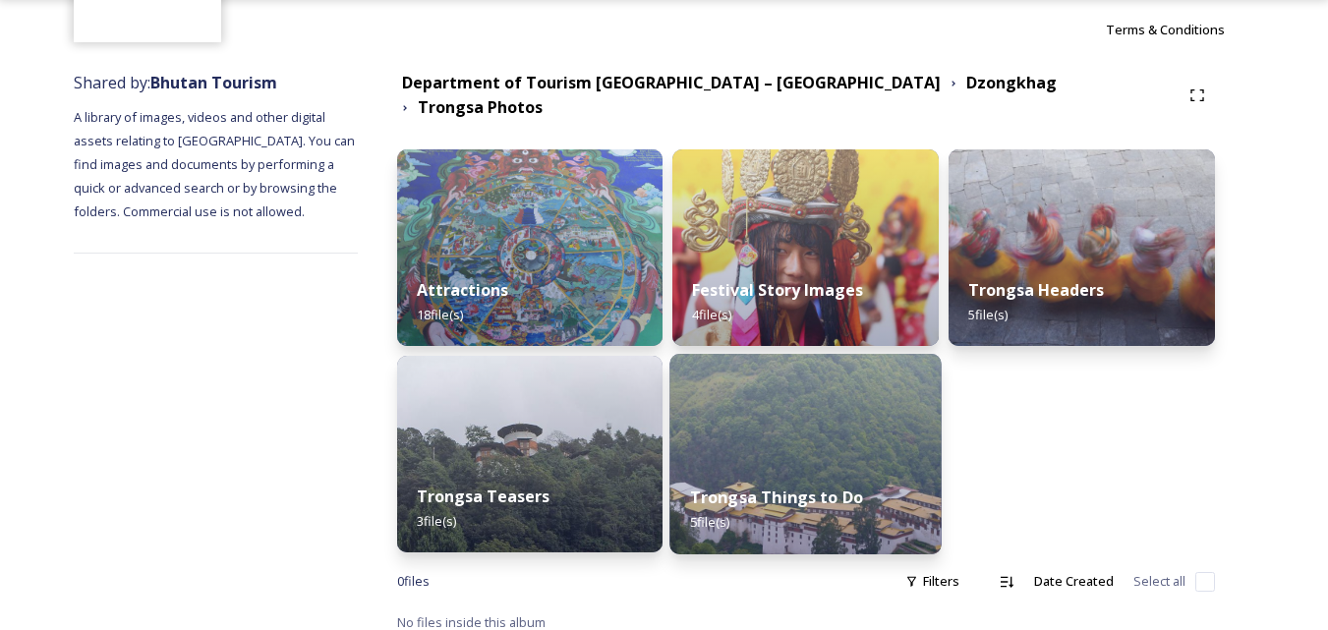
click at [766, 465] on div "Trongsa Things to Do 5 file(s)" at bounding box center [805, 509] width 271 height 89
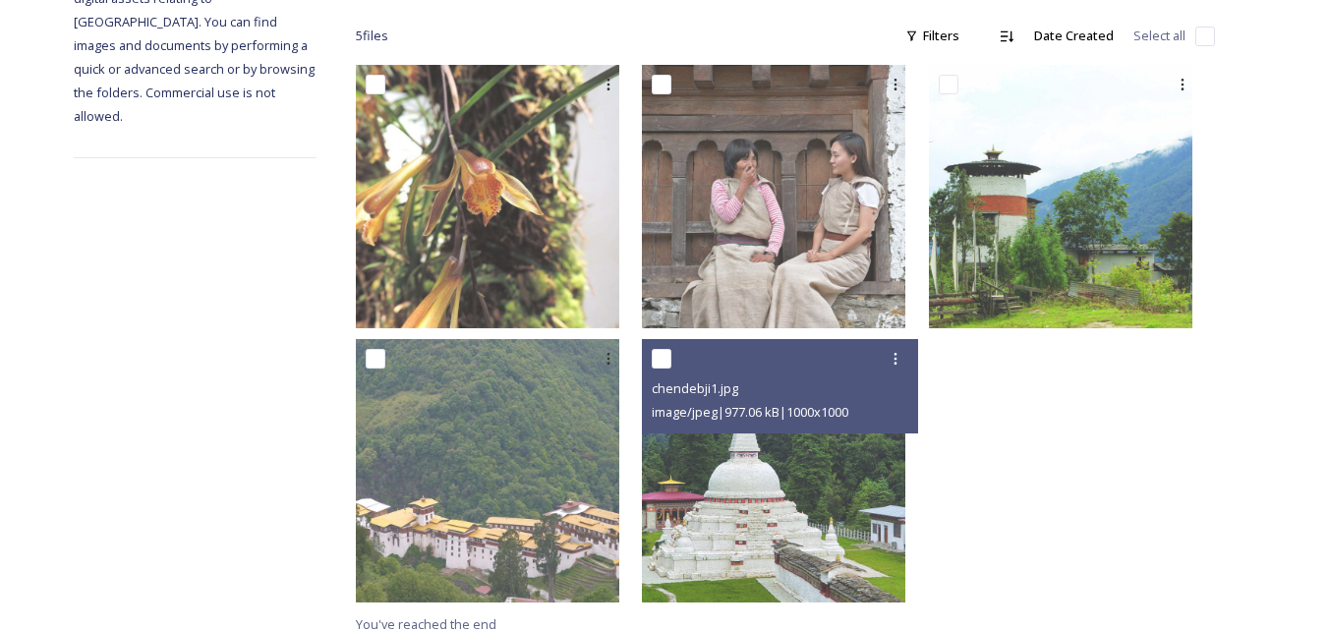
scroll to position [335, 0]
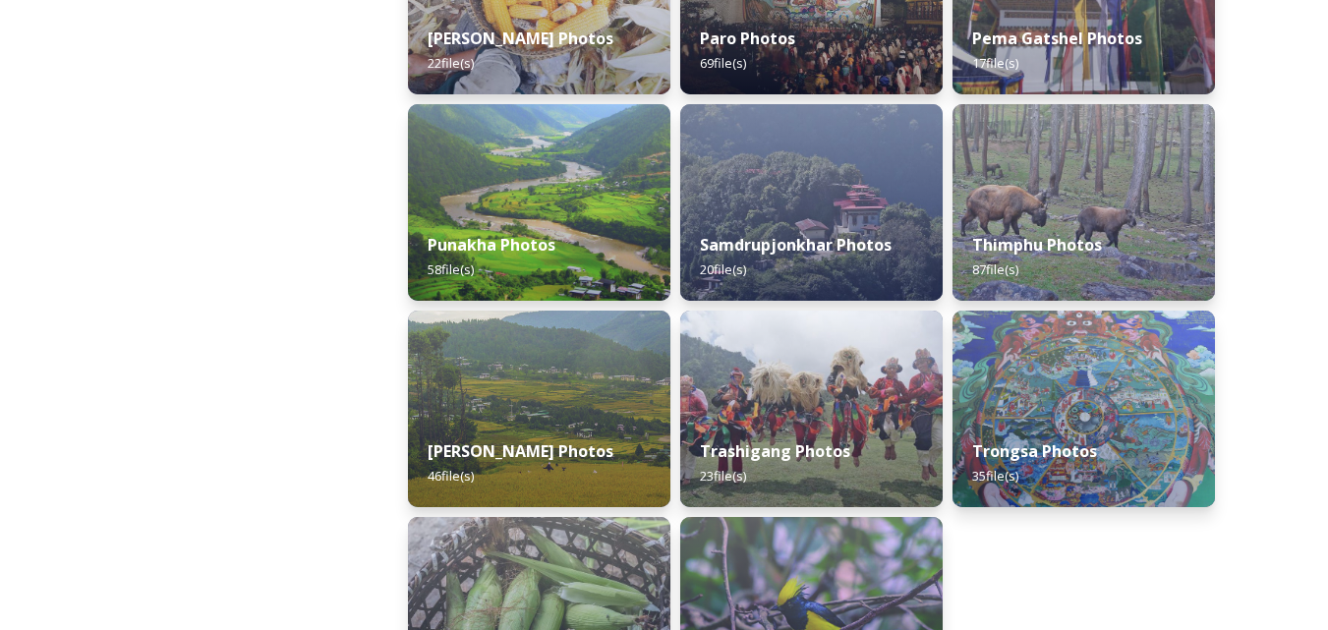
scroll to position [808, 0]
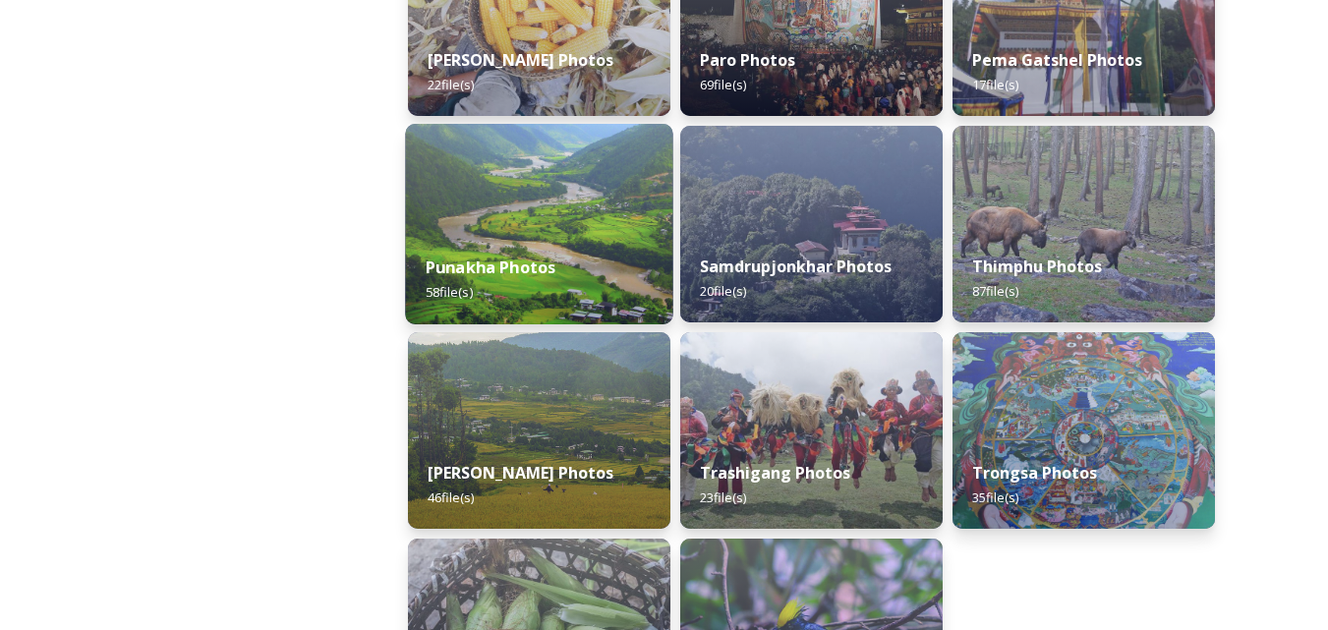
click at [516, 248] on div "Punakha Photos 58 file(s)" at bounding box center [538, 279] width 267 height 89
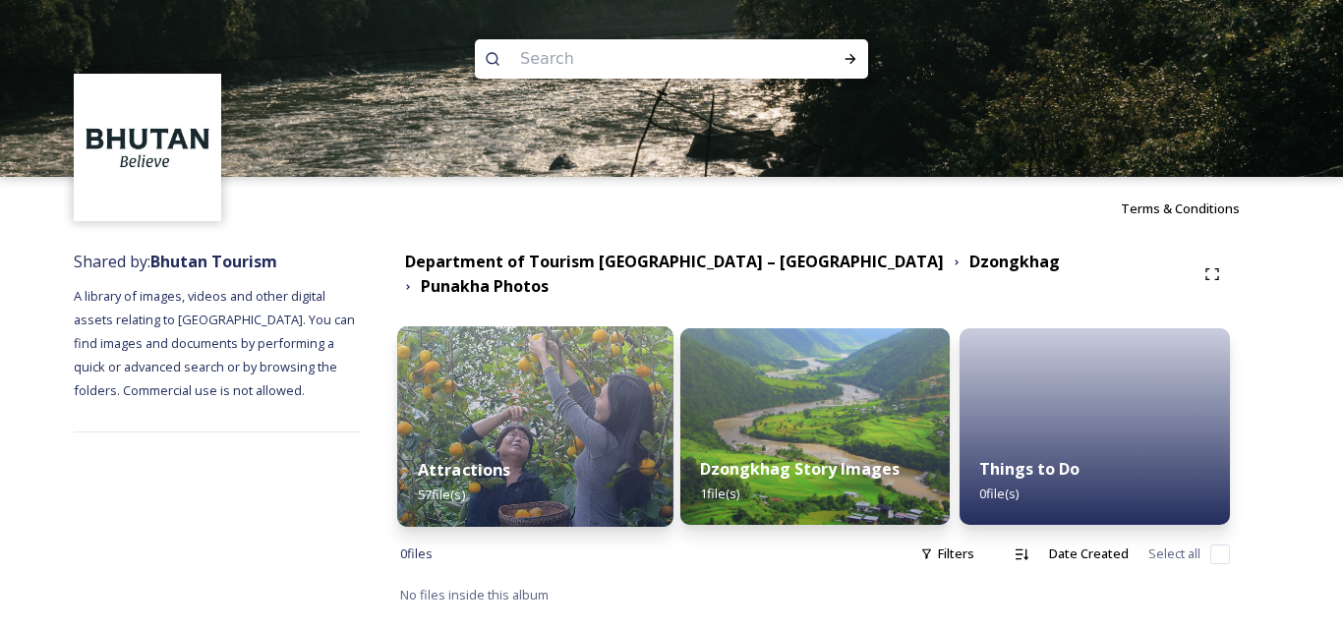
click at [540, 407] on img at bounding box center [534, 426] width 275 height 201
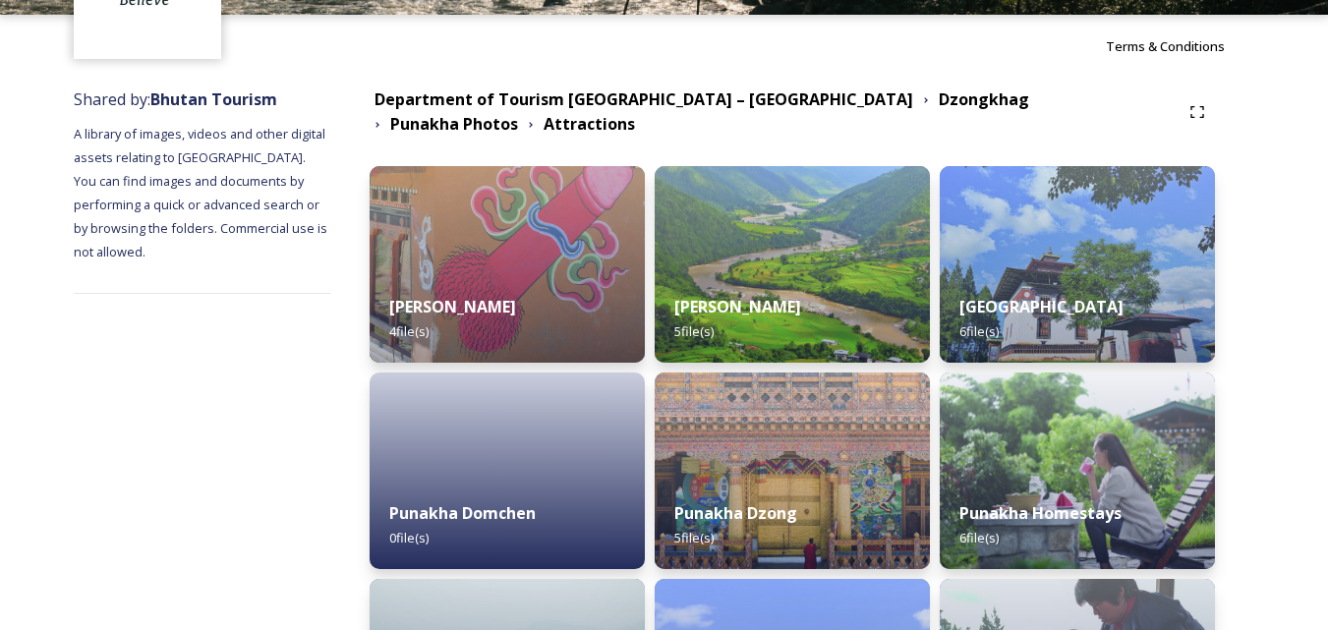
scroll to position [197, 0]
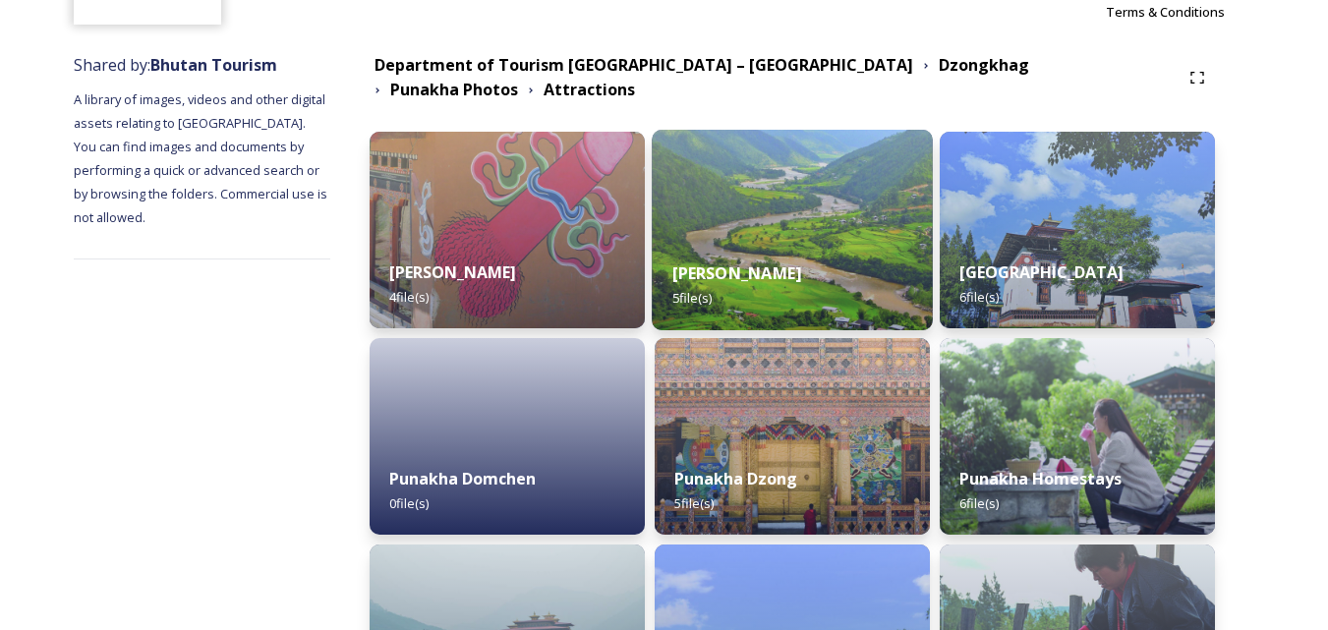
click at [818, 241] on div "[PERSON_NAME] 5 file(s)" at bounding box center [792, 285] width 280 height 89
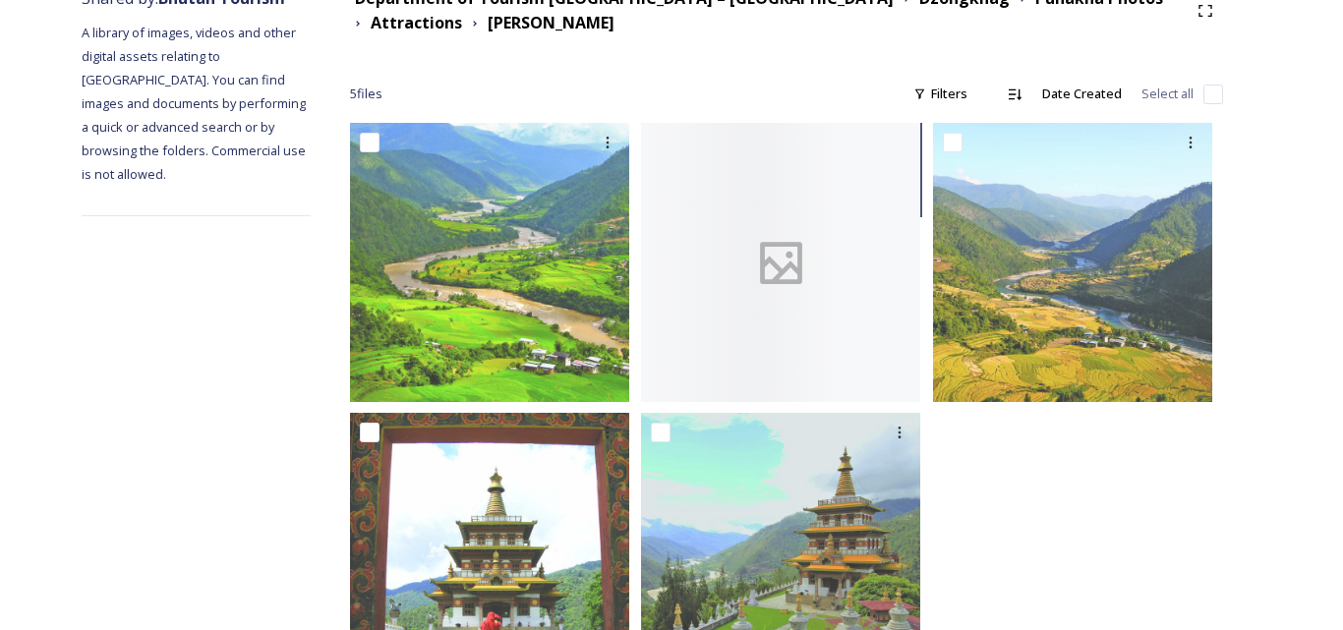
scroll to position [295, 0]
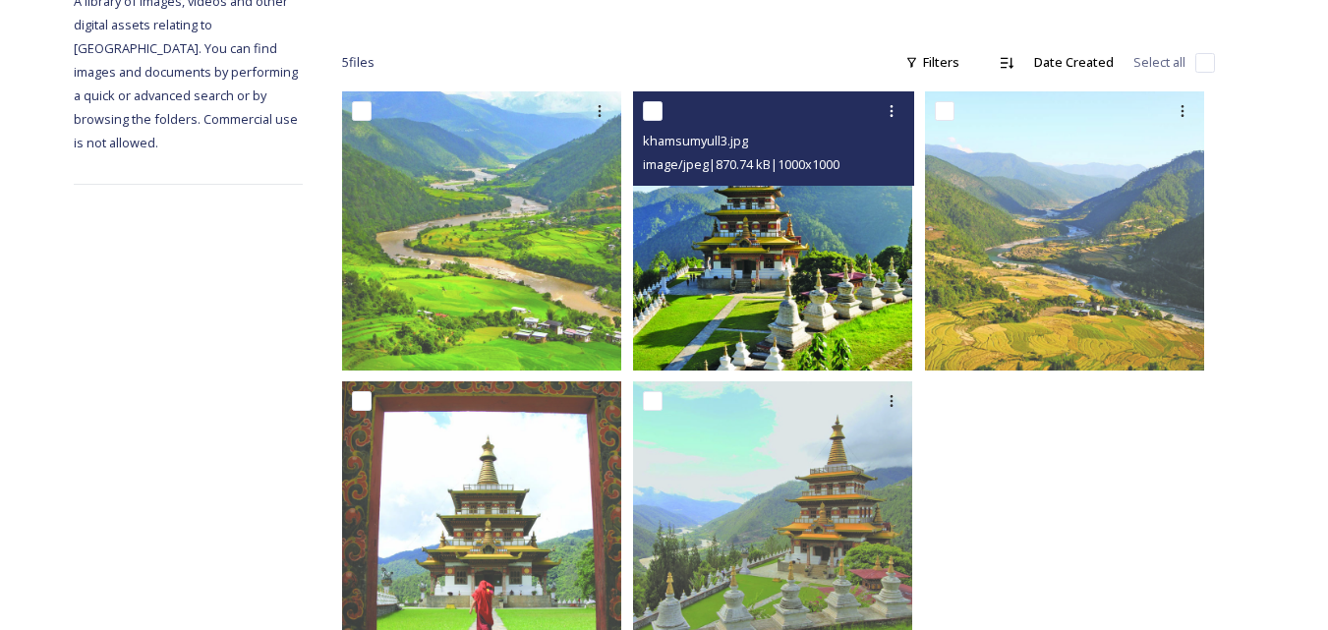
click at [760, 273] on img at bounding box center [772, 230] width 279 height 279
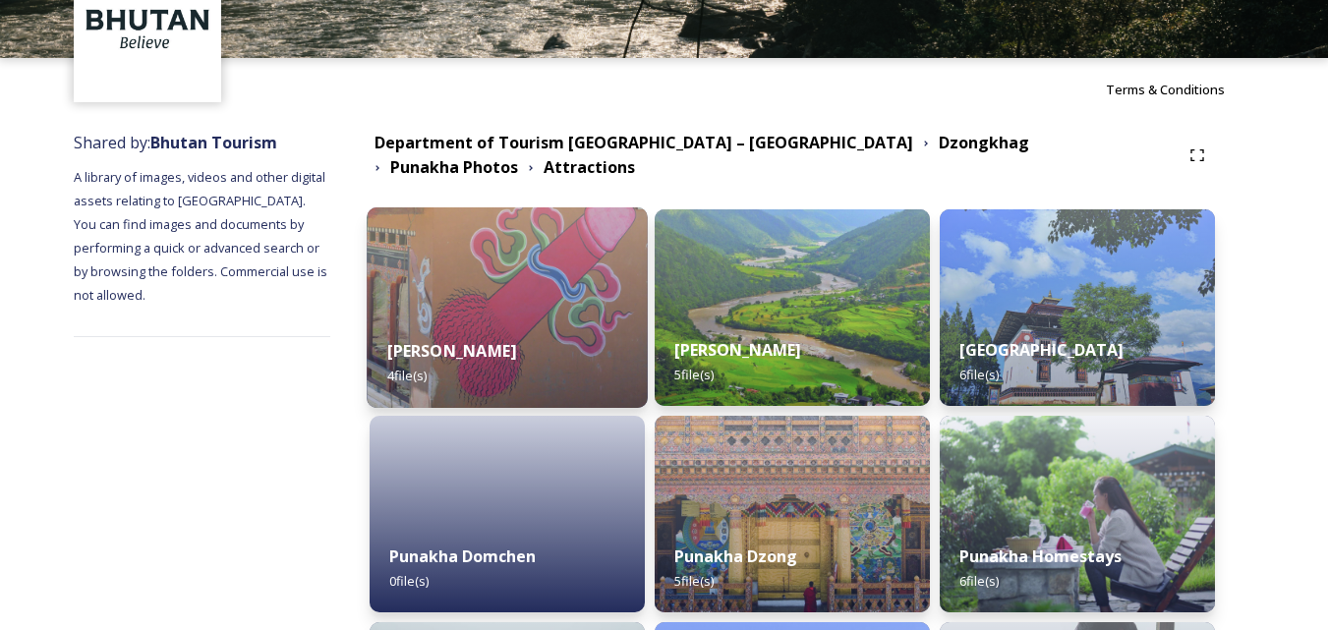
scroll to position [98, 0]
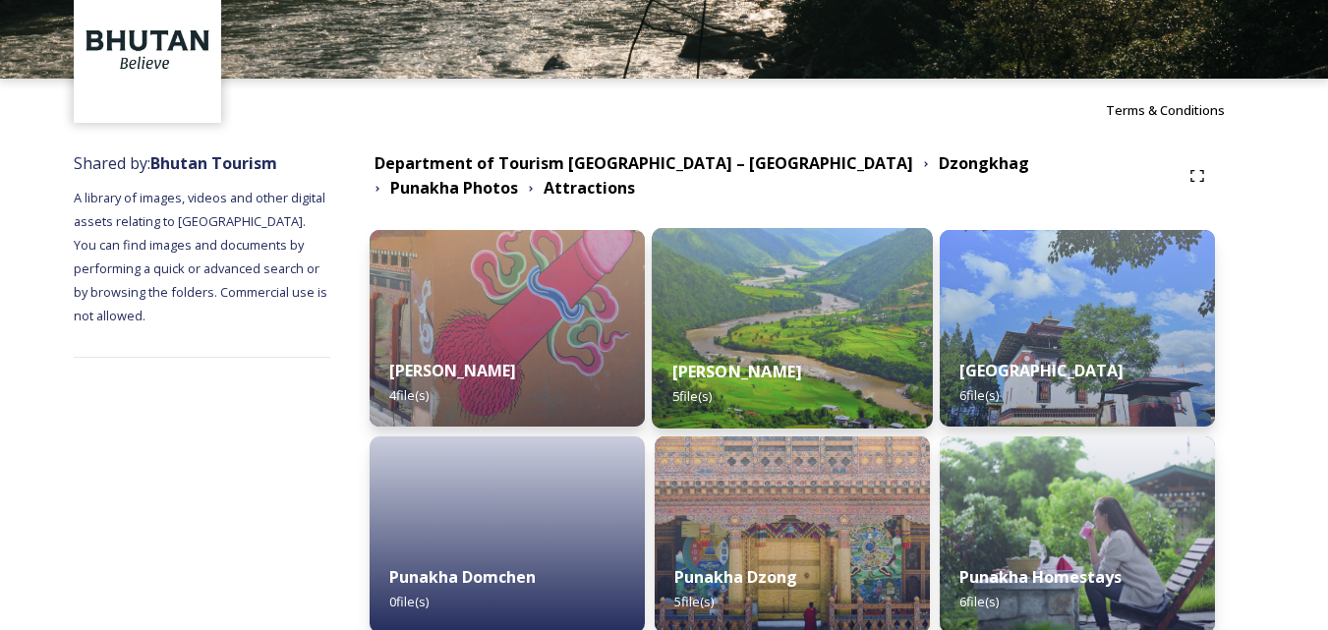
click at [820, 364] on div "[PERSON_NAME] 5 file(s)" at bounding box center [792, 383] width 280 height 89
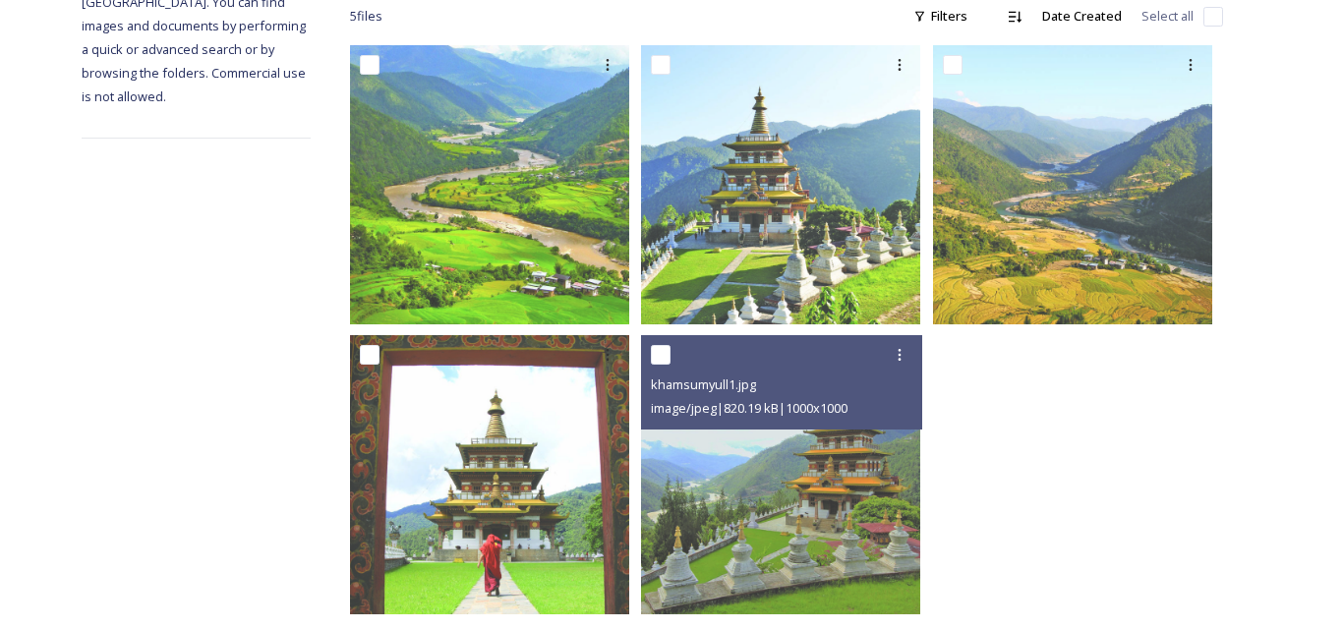
scroll to position [367, 0]
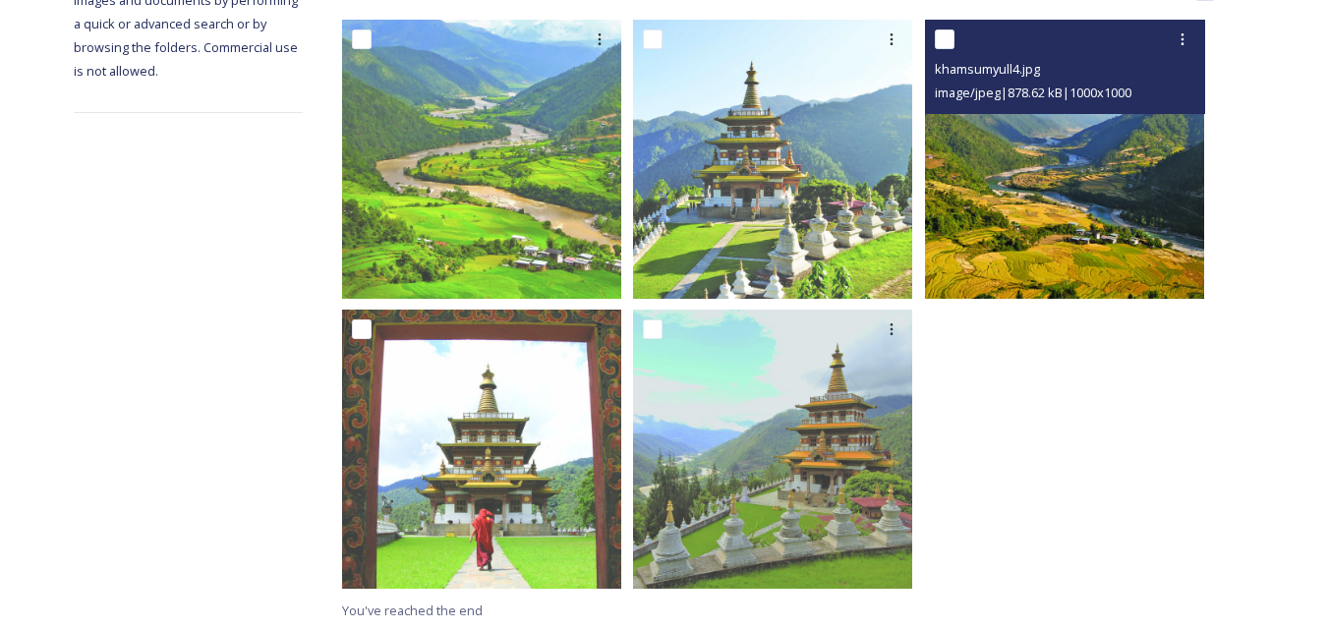
click at [1043, 193] on img at bounding box center [1064, 159] width 279 height 279
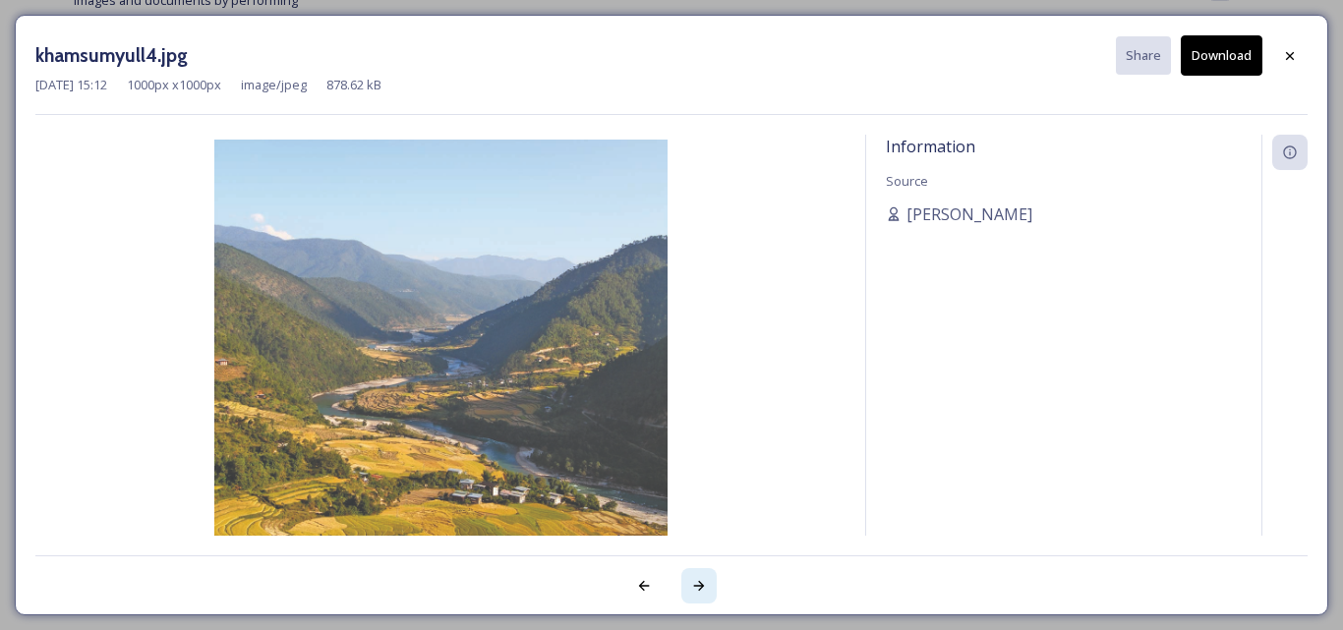
click at [698, 582] on icon at bounding box center [699, 586] width 16 height 16
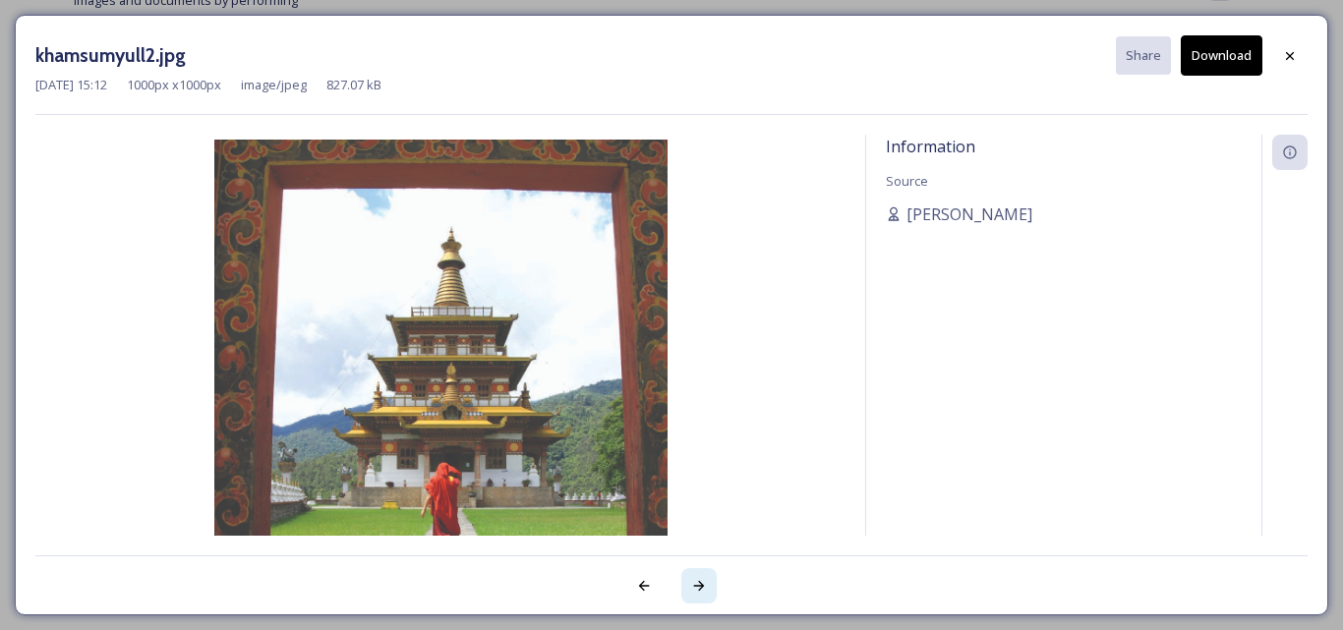
click at [698, 582] on icon at bounding box center [699, 586] width 16 height 16
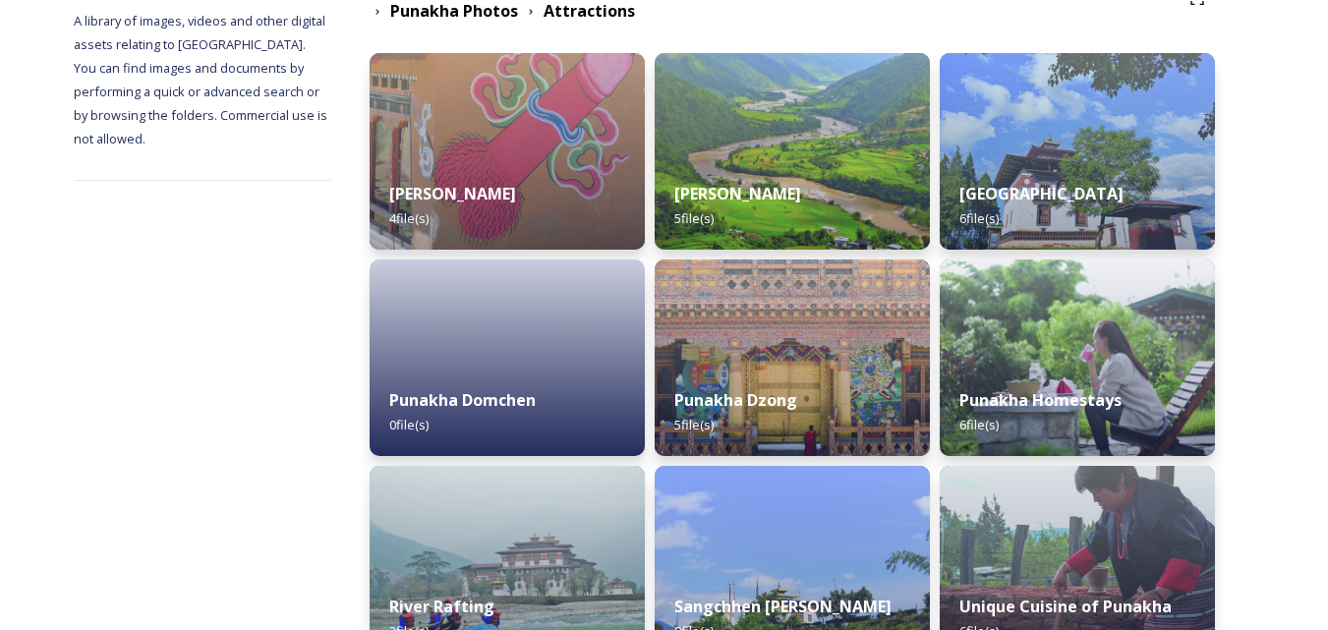
scroll to position [295, 0]
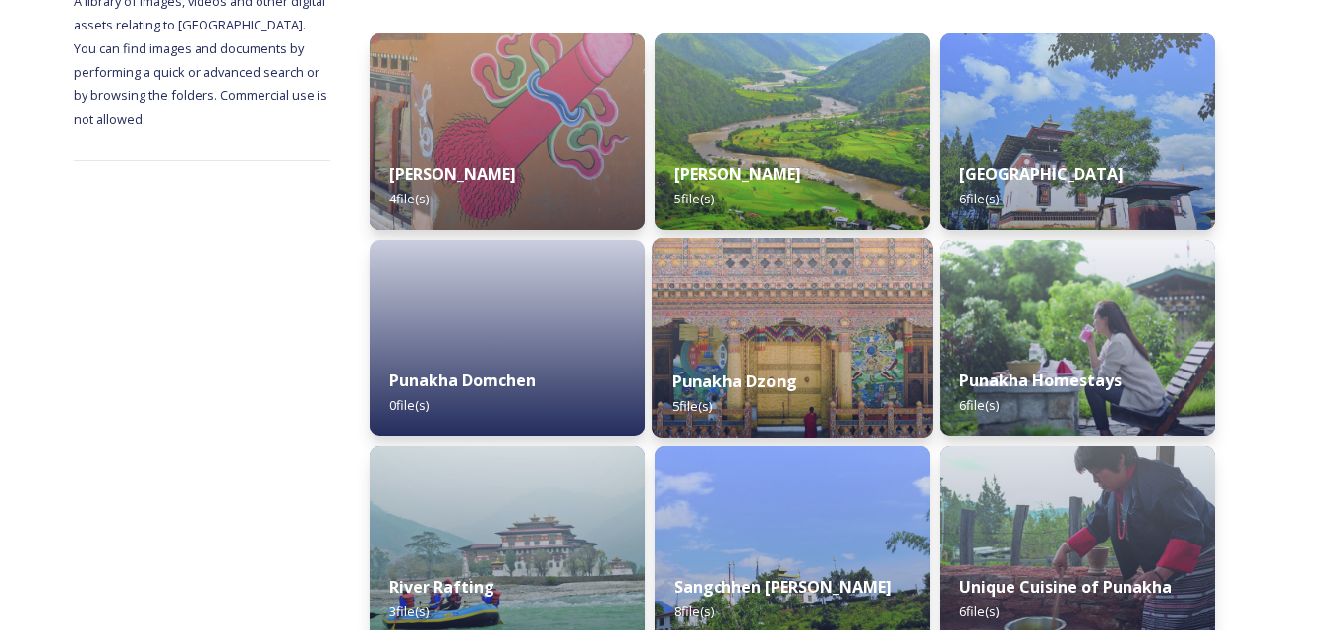
click at [824, 356] on div "Punakha Dzong 5 file(s)" at bounding box center [792, 393] width 280 height 89
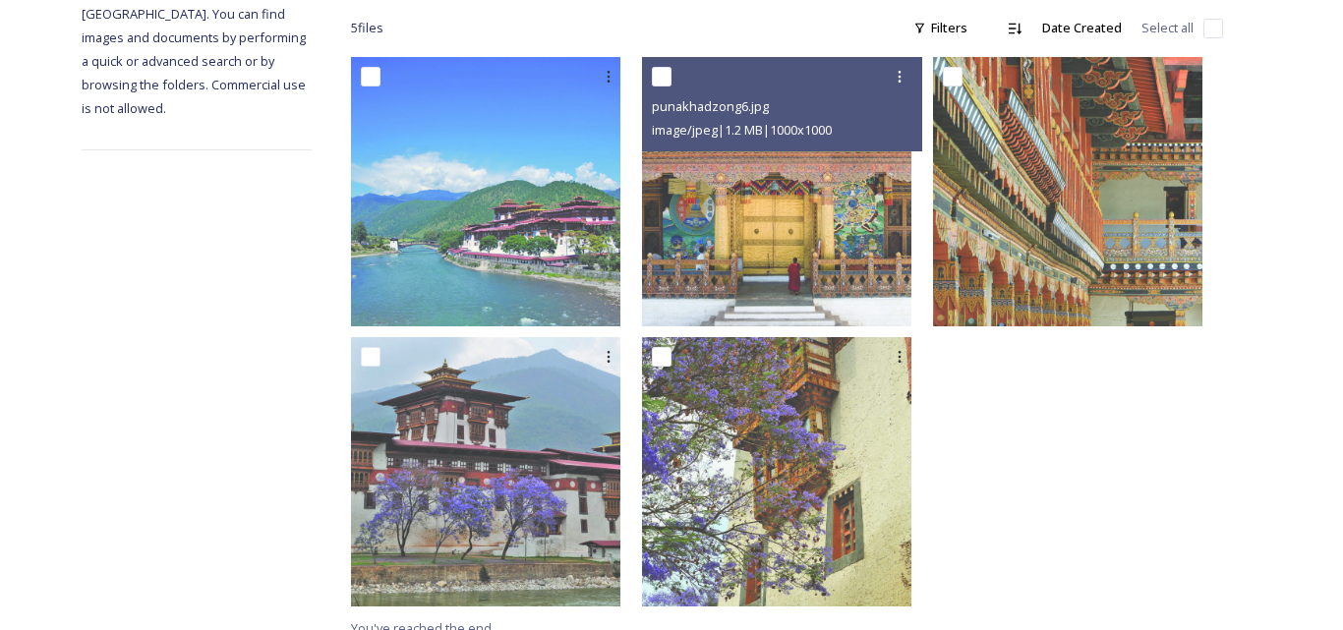
scroll to position [347, 0]
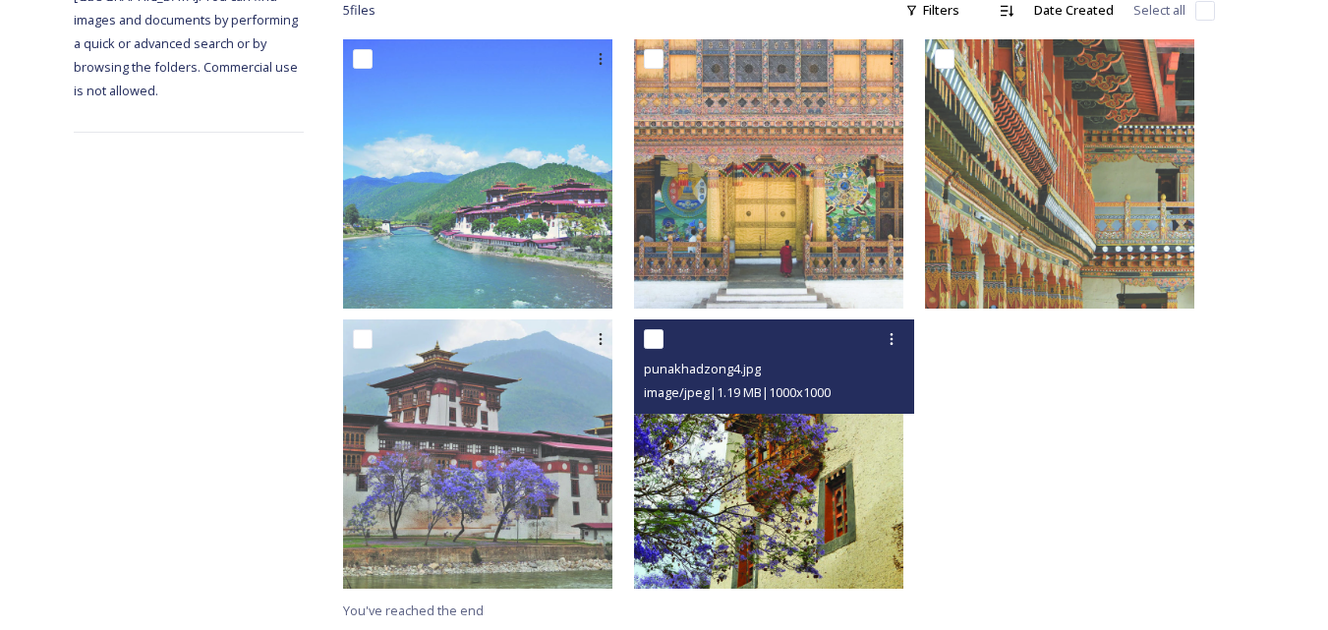
click at [793, 429] on img at bounding box center [768, 453] width 269 height 269
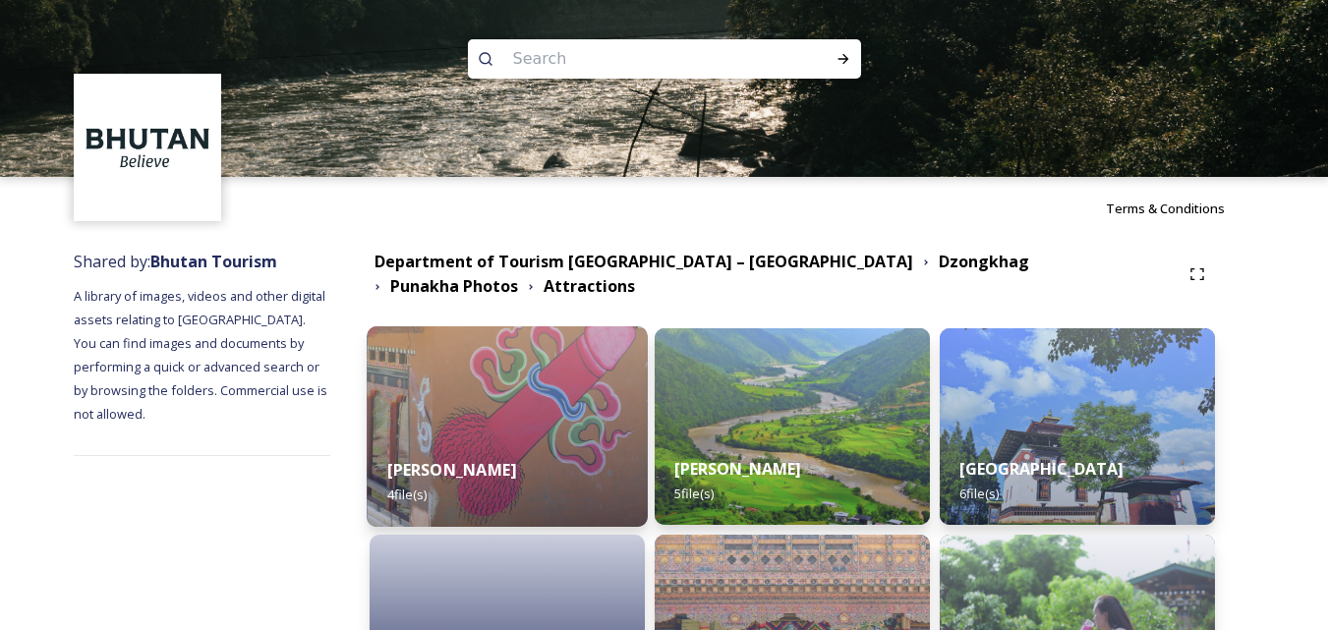
click at [575, 391] on img at bounding box center [508, 426] width 280 height 201
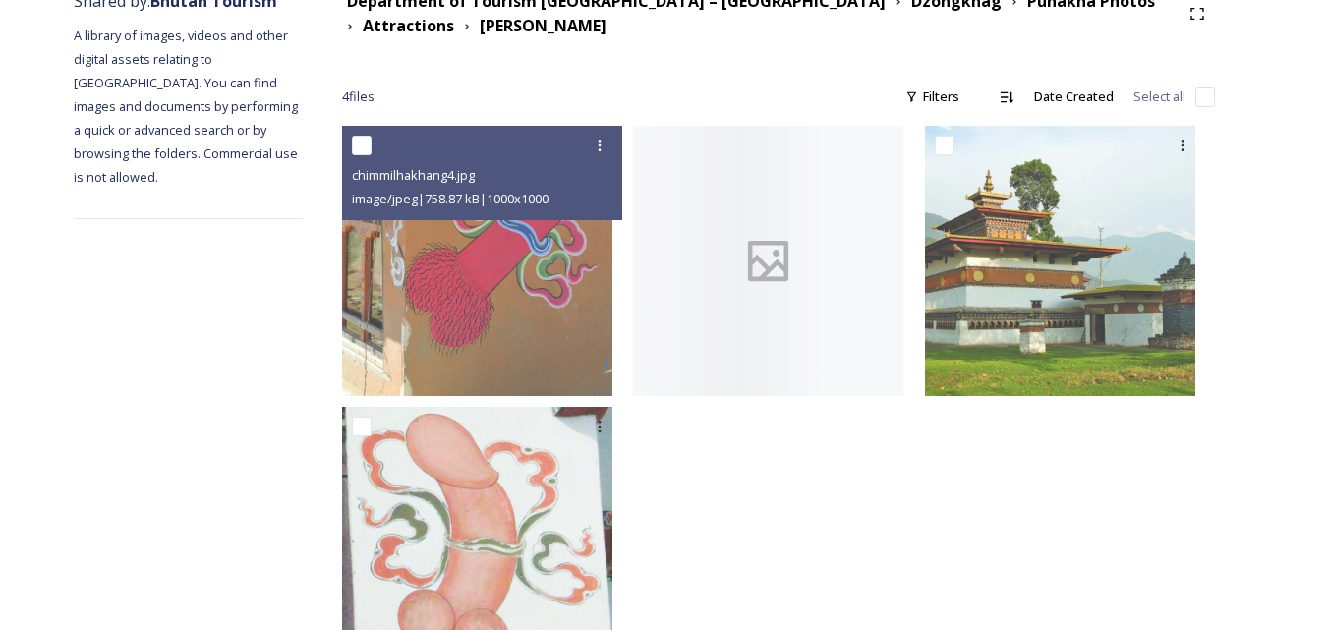
scroll to position [295, 0]
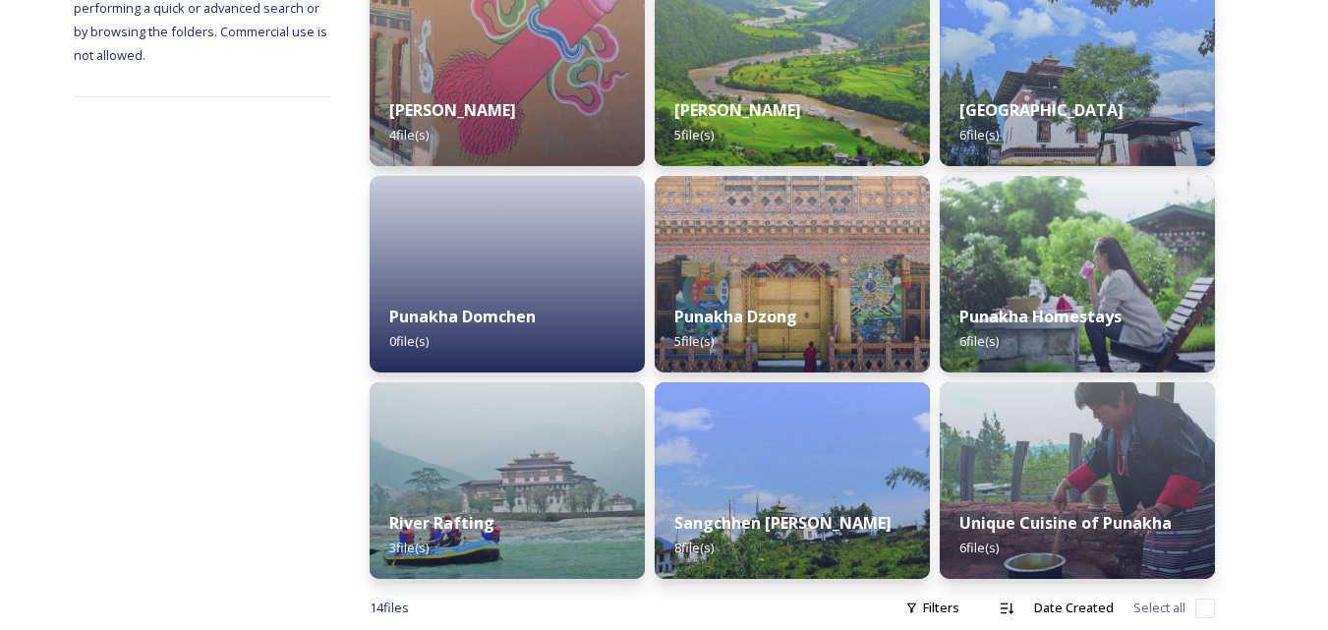
scroll to position [393, 0]
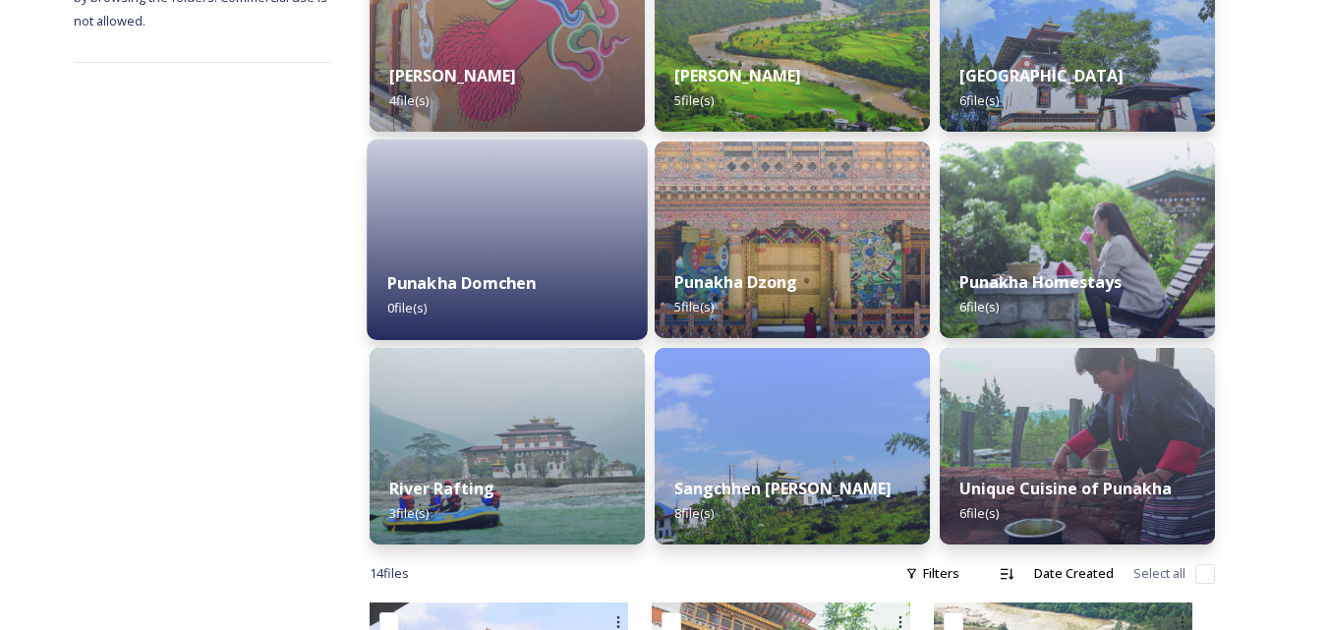
click at [510, 225] on div at bounding box center [508, 240] width 280 height 201
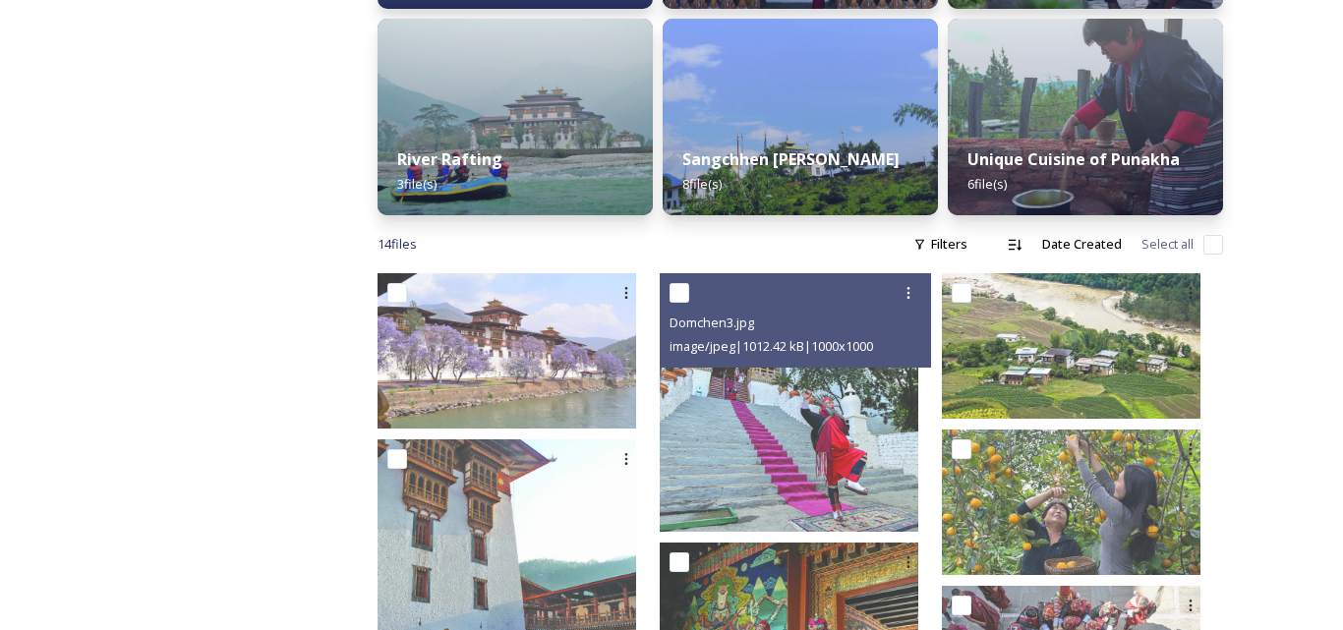
scroll to position [786, 0]
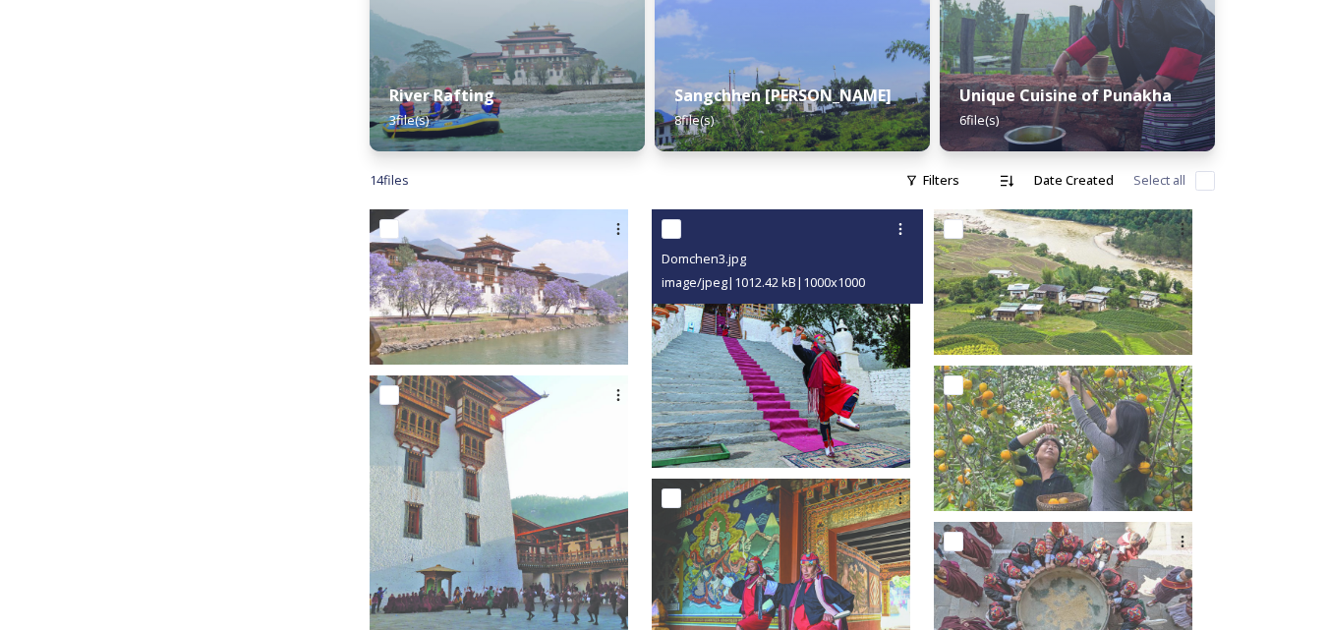
click at [793, 358] on img at bounding box center [781, 338] width 259 height 259
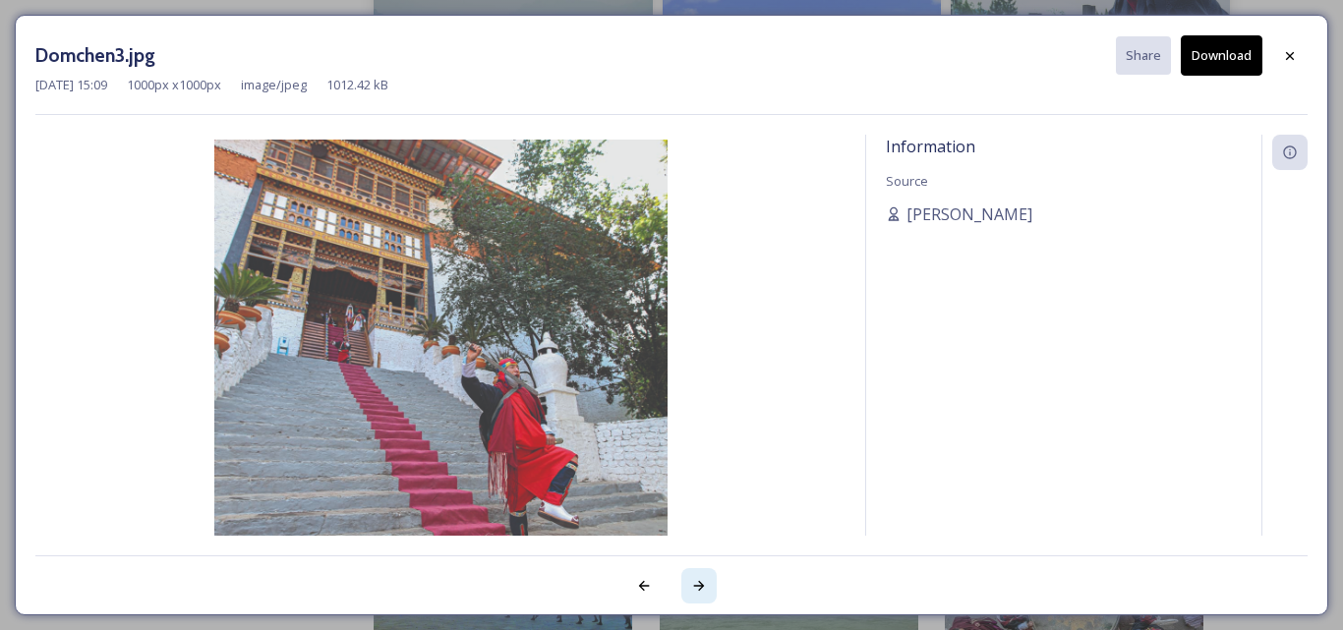
click at [699, 586] on icon at bounding box center [699, 586] width 11 height 10
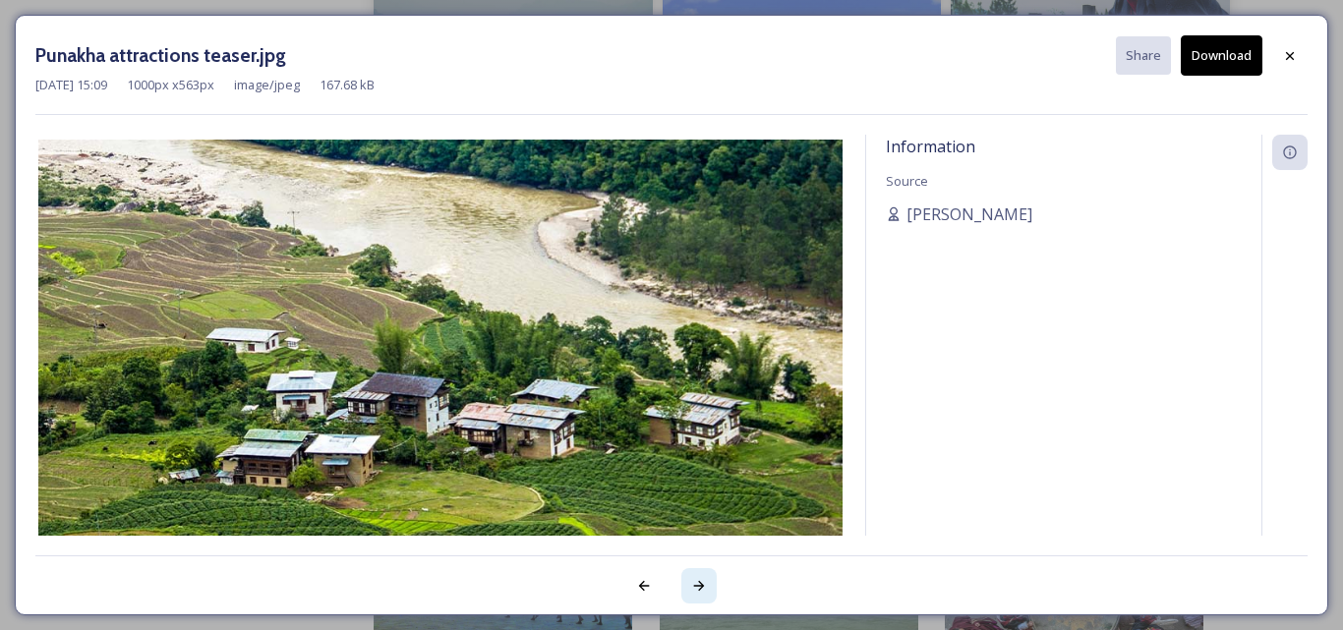
click at [699, 584] on icon at bounding box center [699, 586] width 16 height 16
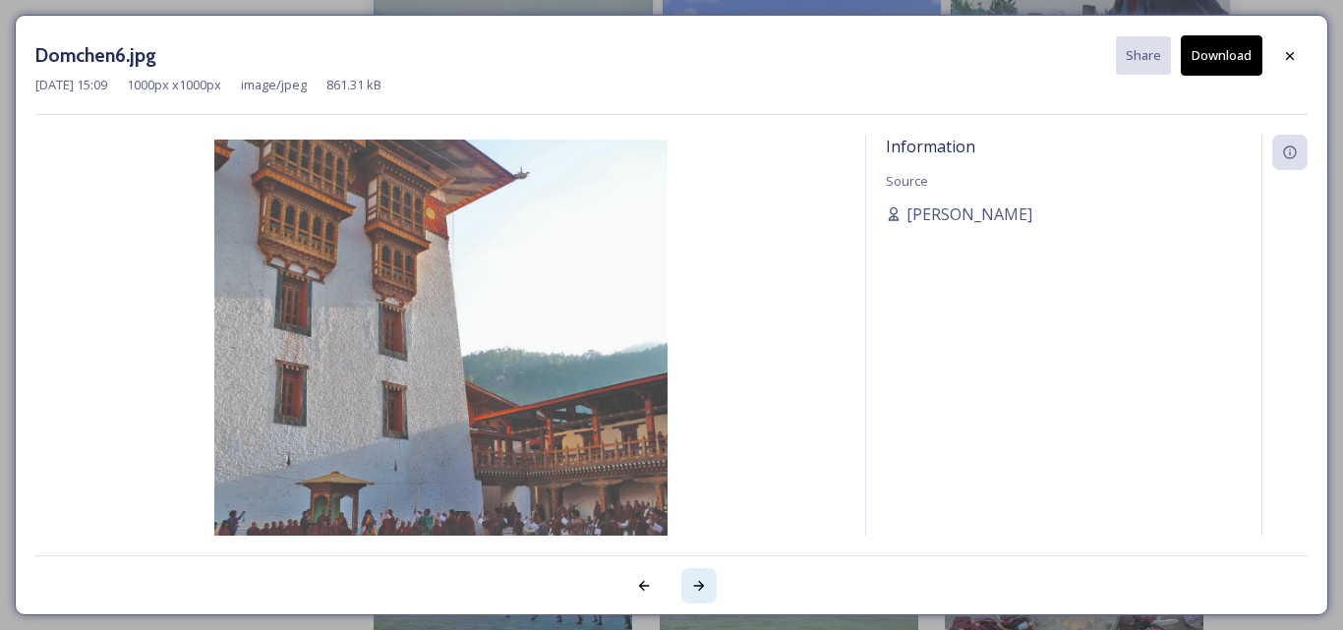
click at [699, 584] on icon at bounding box center [699, 586] width 16 height 16
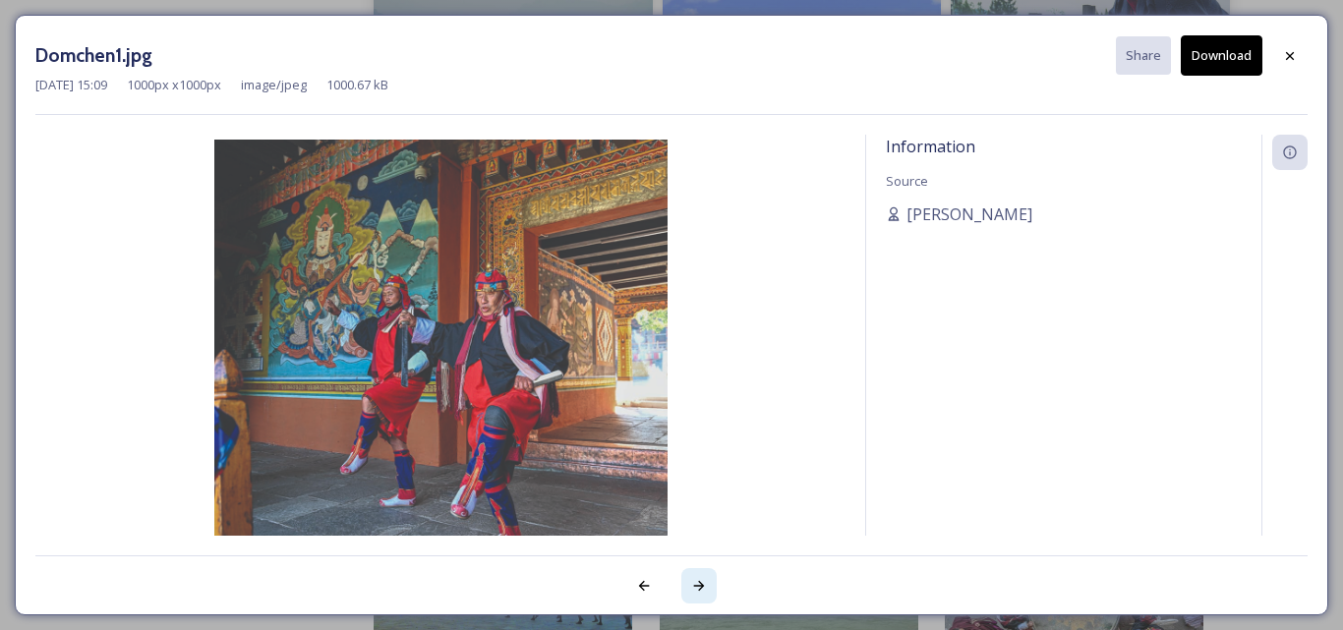
click at [699, 584] on icon at bounding box center [699, 586] width 16 height 16
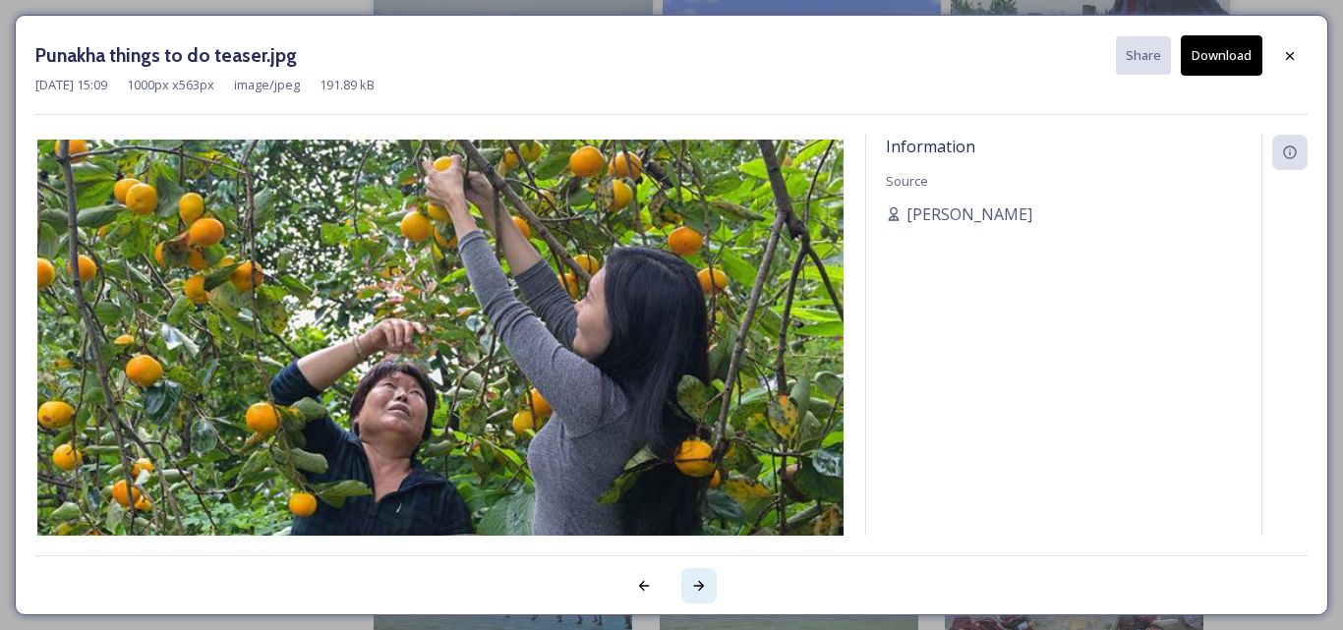
click at [699, 584] on icon at bounding box center [699, 586] width 16 height 16
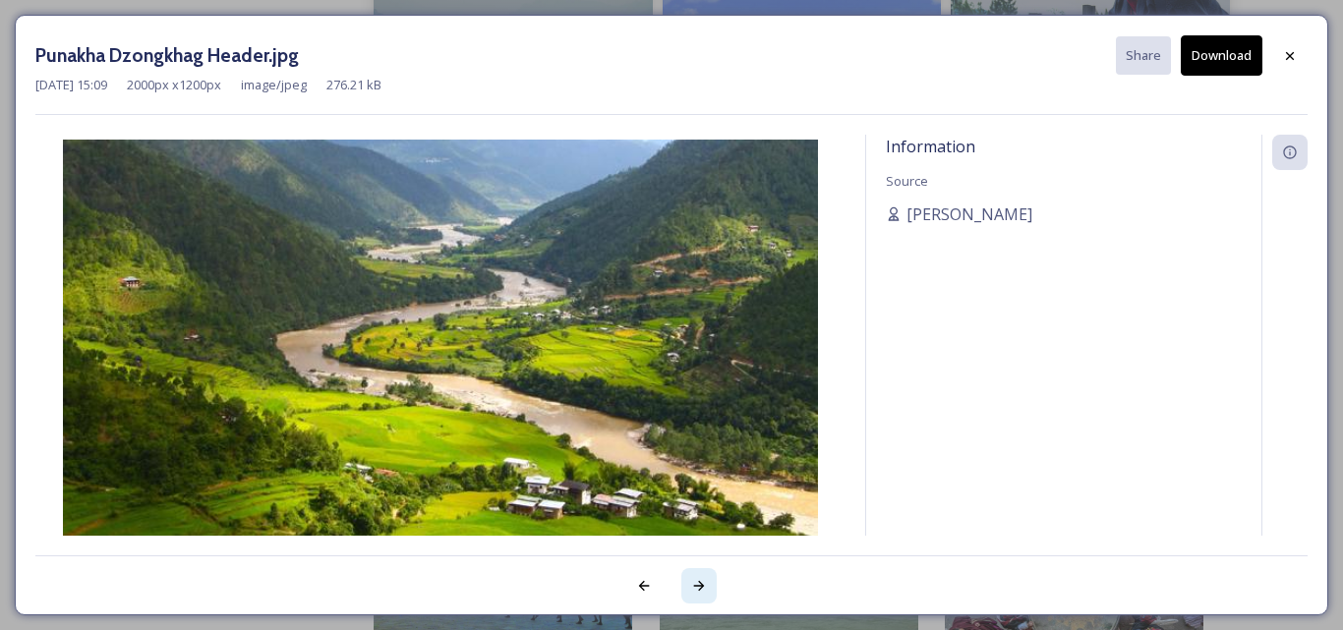
click at [699, 584] on icon at bounding box center [699, 586] width 16 height 16
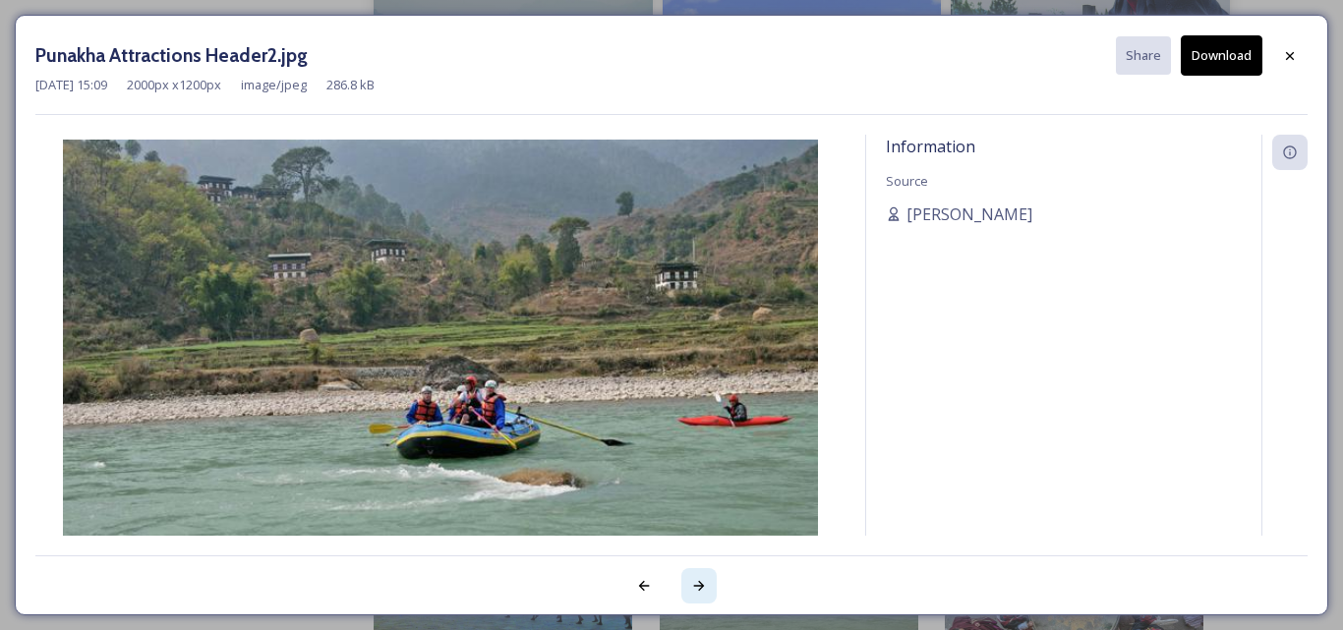
click at [699, 584] on icon at bounding box center [699, 586] width 16 height 16
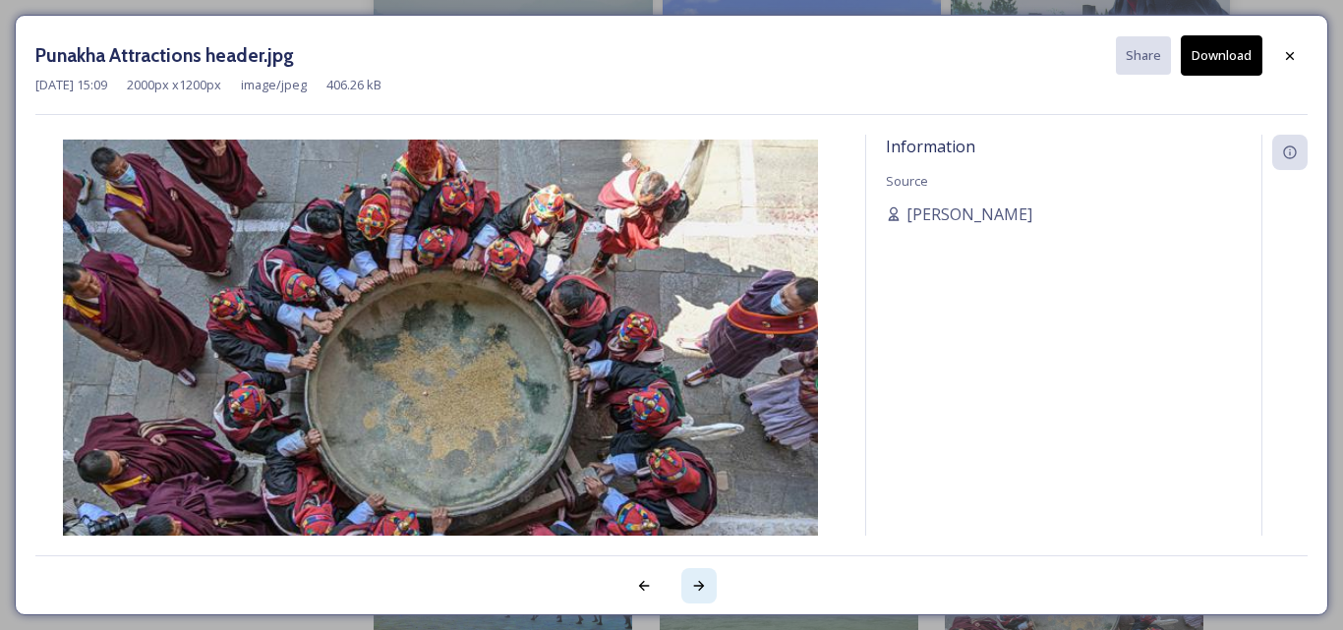
click at [699, 584] on icon at bounding box center [699, 586] width 16 height 16
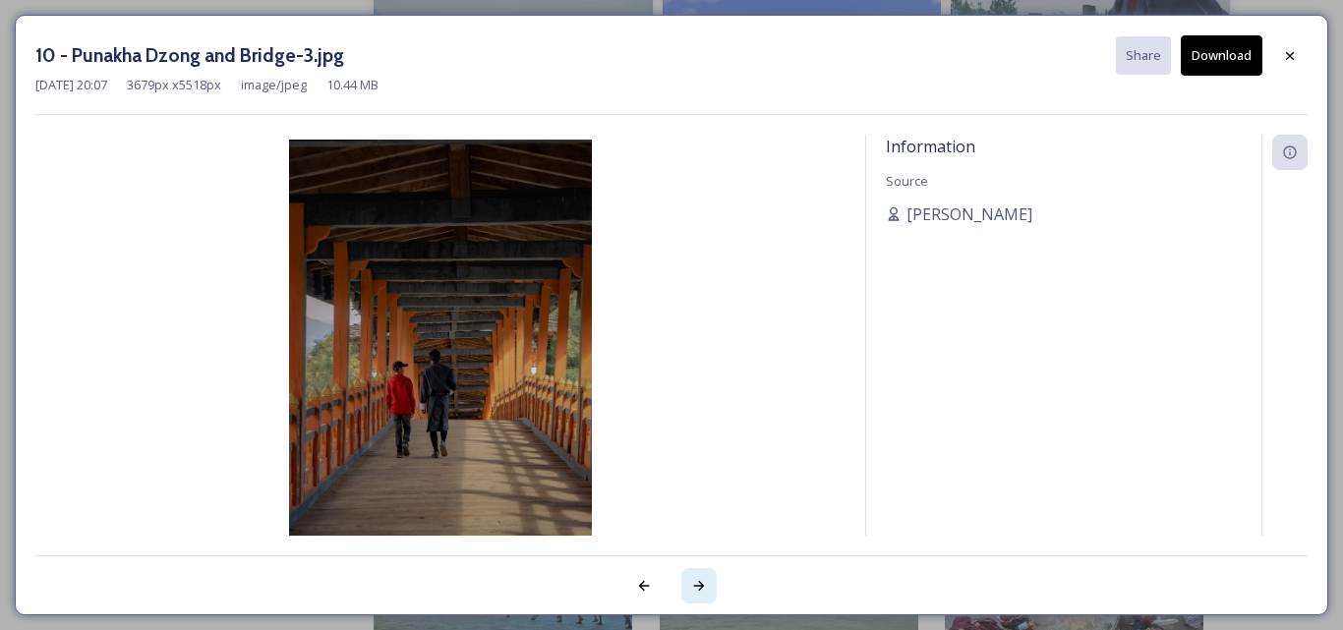
click at [699, 584] on icon at bounding box center [699, 586] width 16 height 16
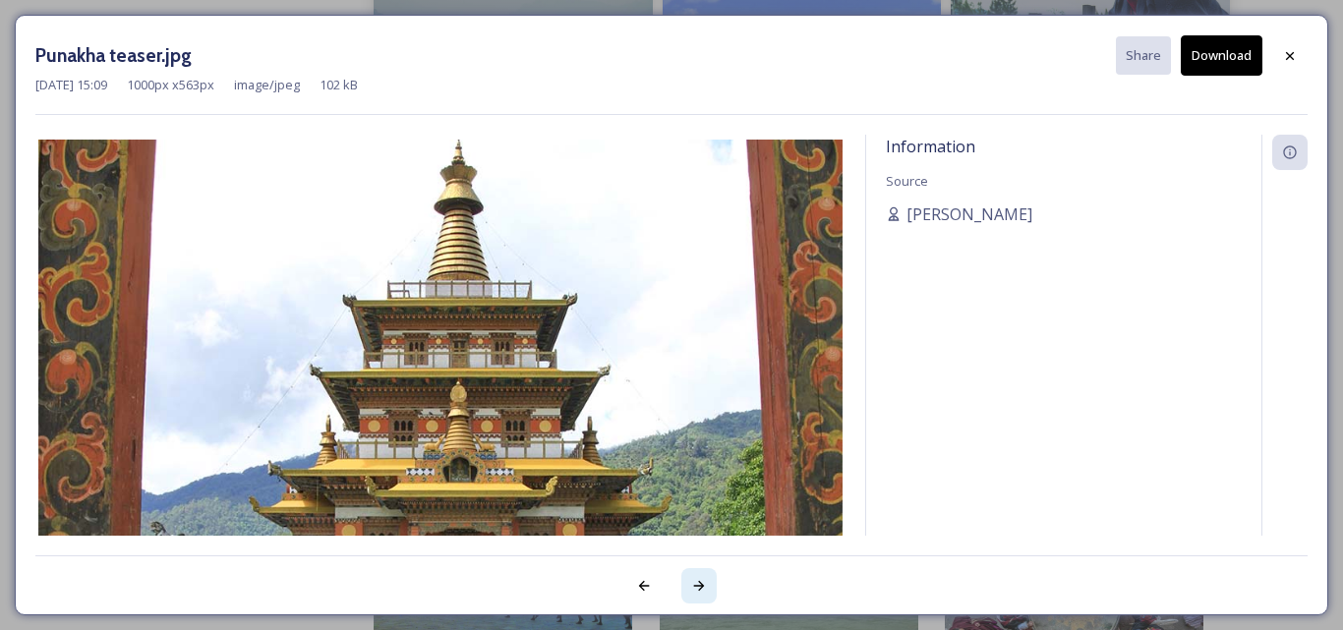
click at [699, 584] on icon at bounding box center [699, 586] width 16 height 16
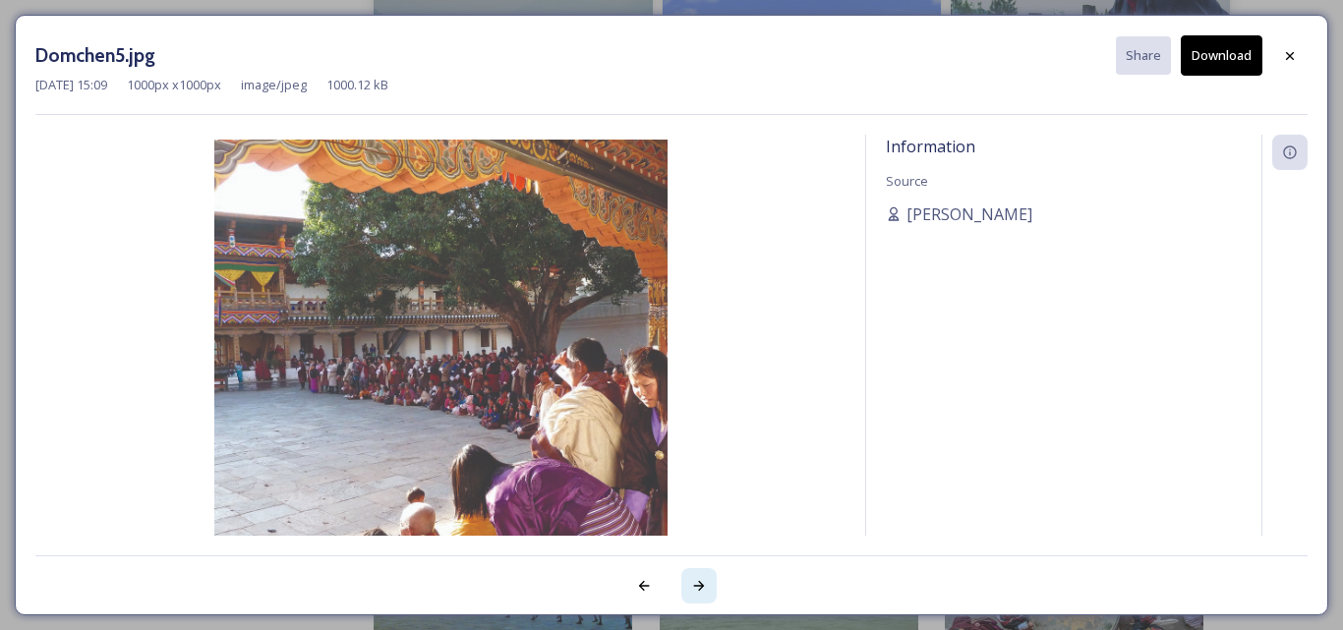
click at [699, 584] on icon at bounding box center [699, 586] width 16 height 16
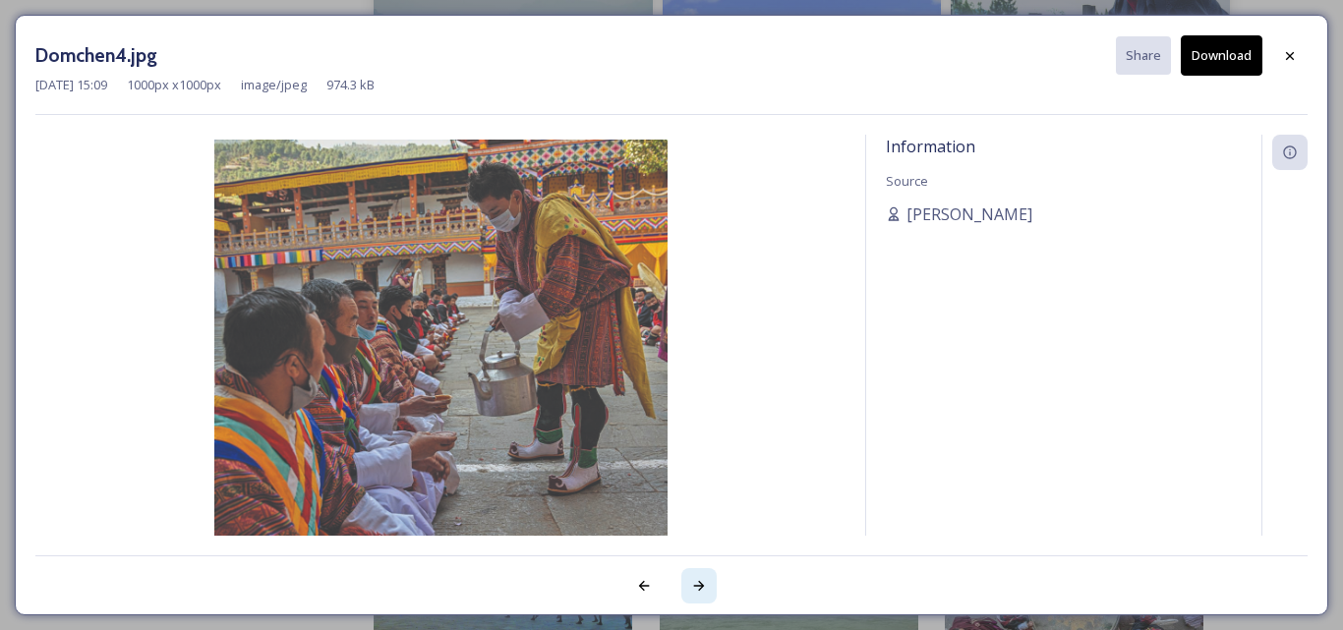
click at [699, 584] on icon at bounding box center [699, 586] width 16 height 16
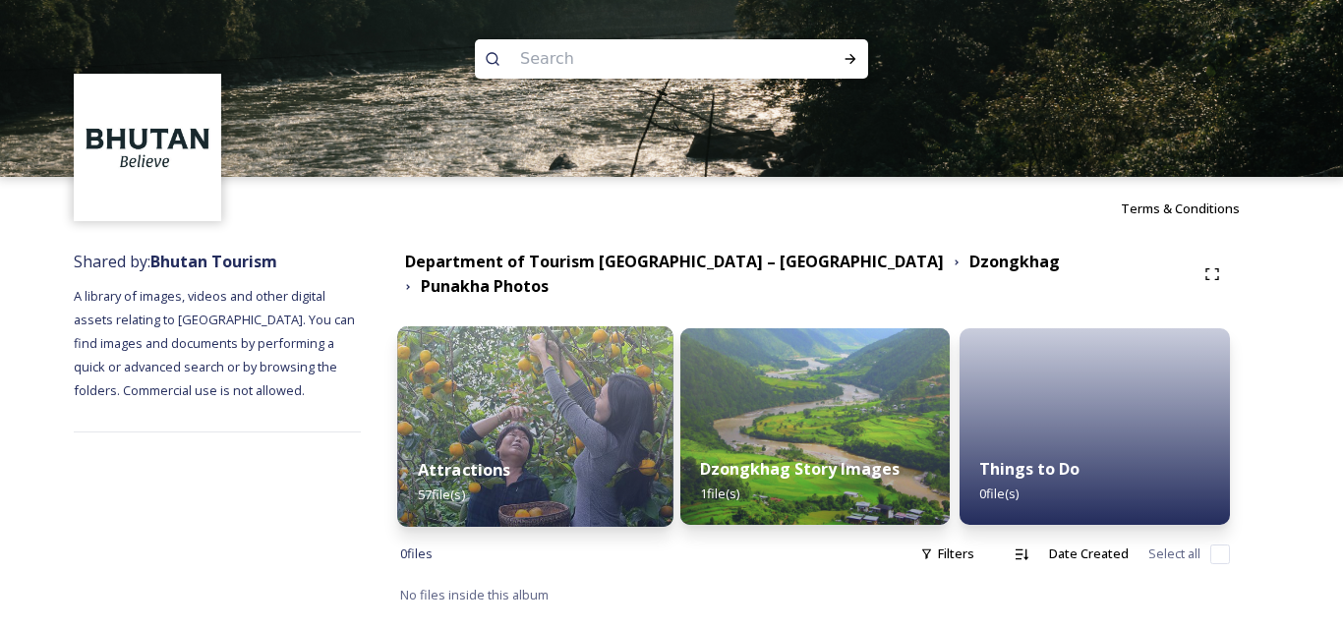
click at [571, 414] on img at bounding box center [534, 426] width 275 height 201
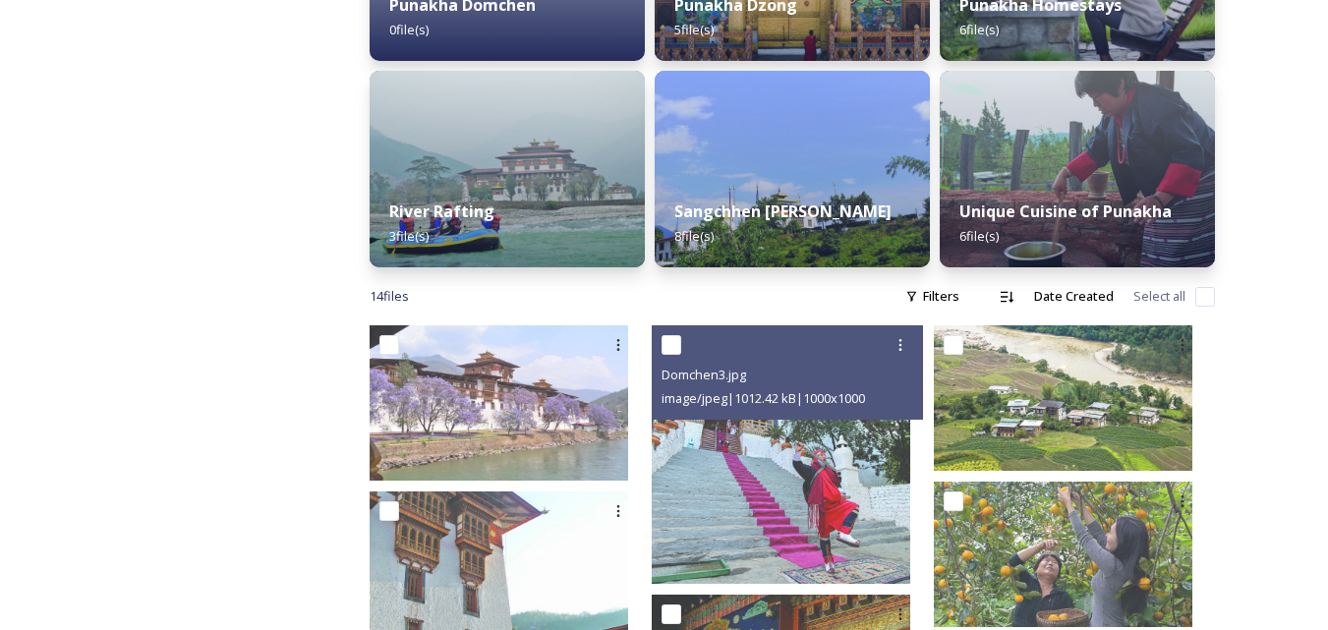
scroll to position [572, 0]
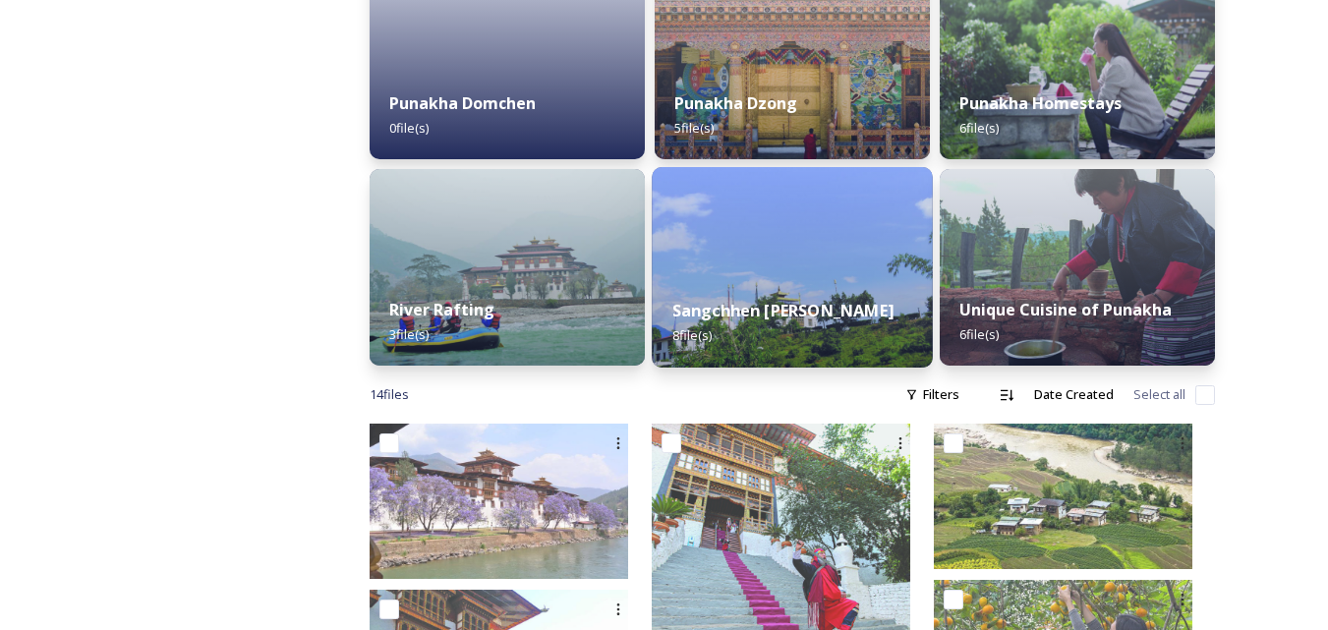
click at [787, 300] on strong "Sangchhen [PERSON_NAME]" at bounding box center [782, 311] width 221 height 22
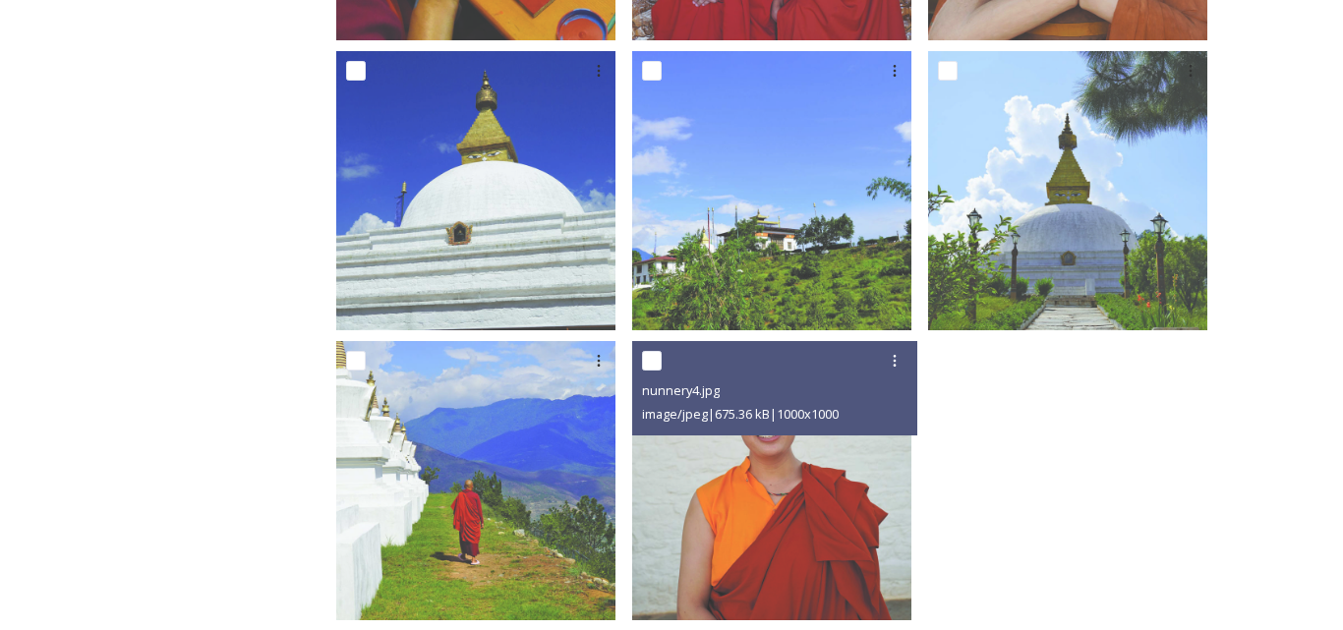
scroll to position [657, 0]
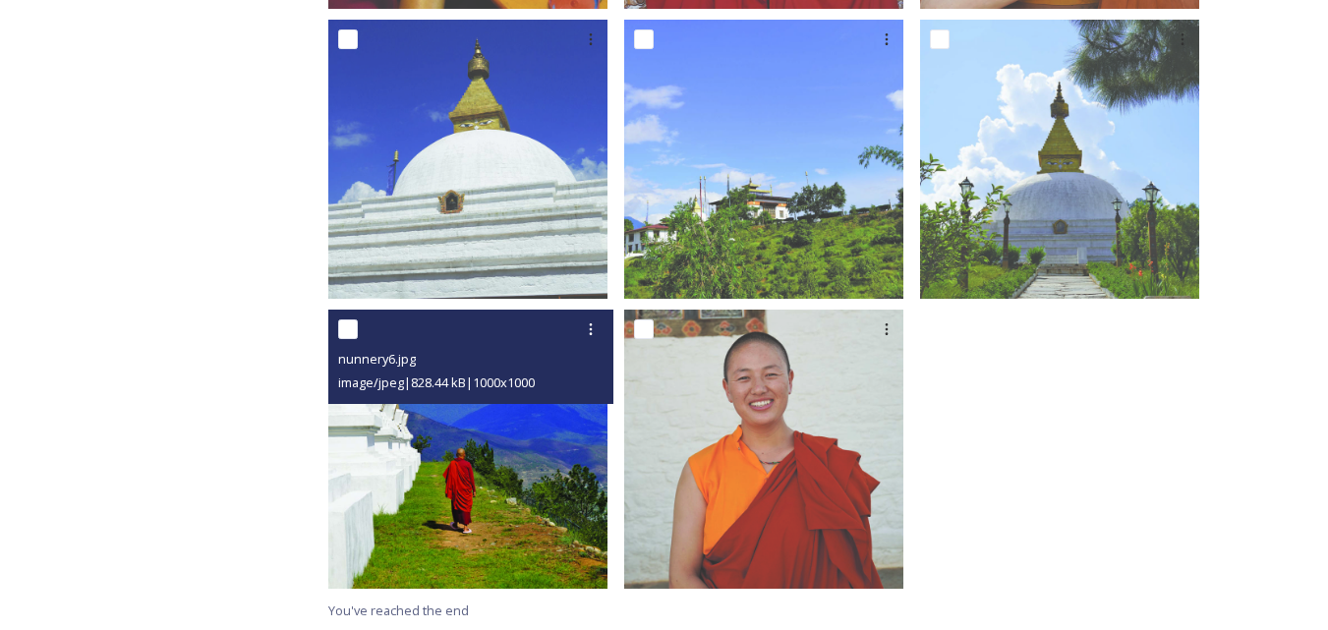
click at [492, 479] on img at bounding box center [467, 449] width 279 height 279
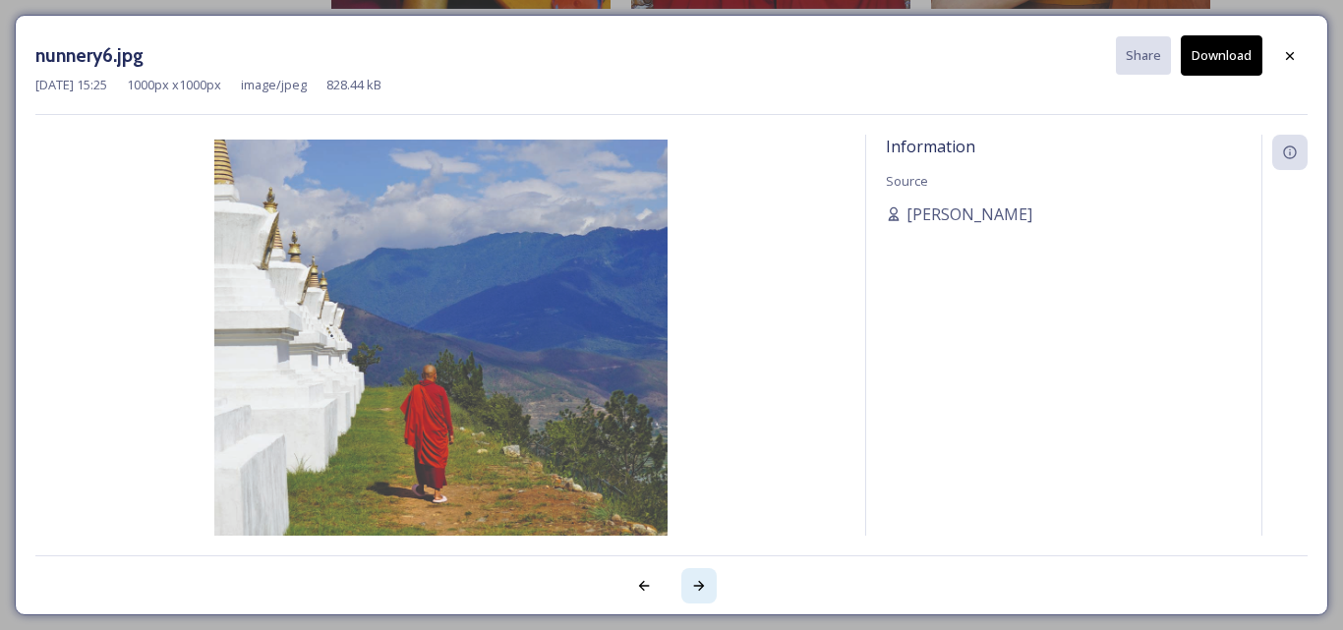
click at [703, 588] on icon at bounding box center [699, 586] width 16 height 16
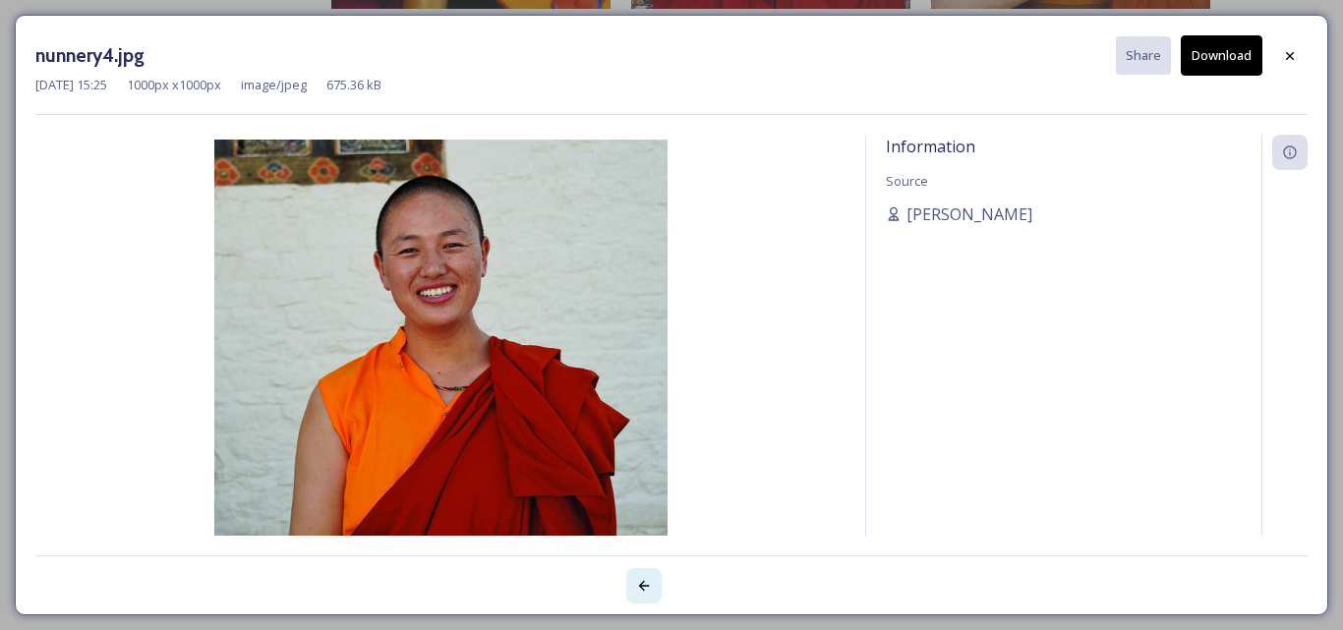
click at [642, 590] on icon at bounding box center [644, 586] width 16 height 16
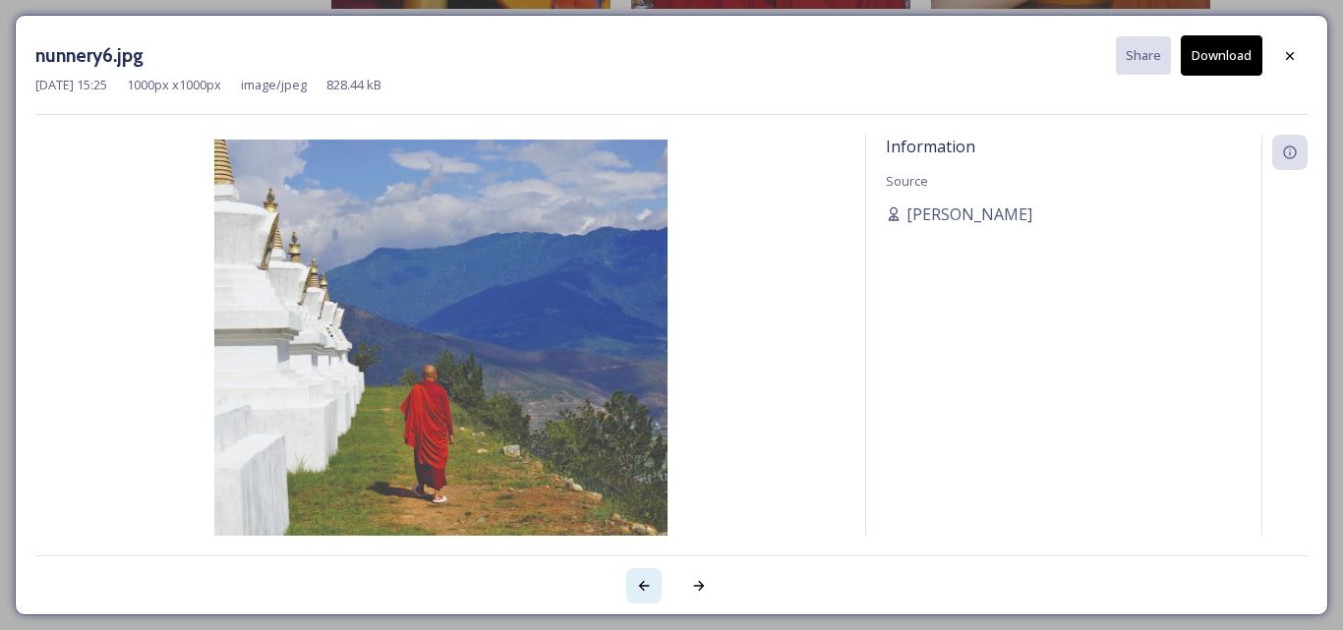
click at [642, 590] on icon at bounding box center [644, 586] width 16 height 16
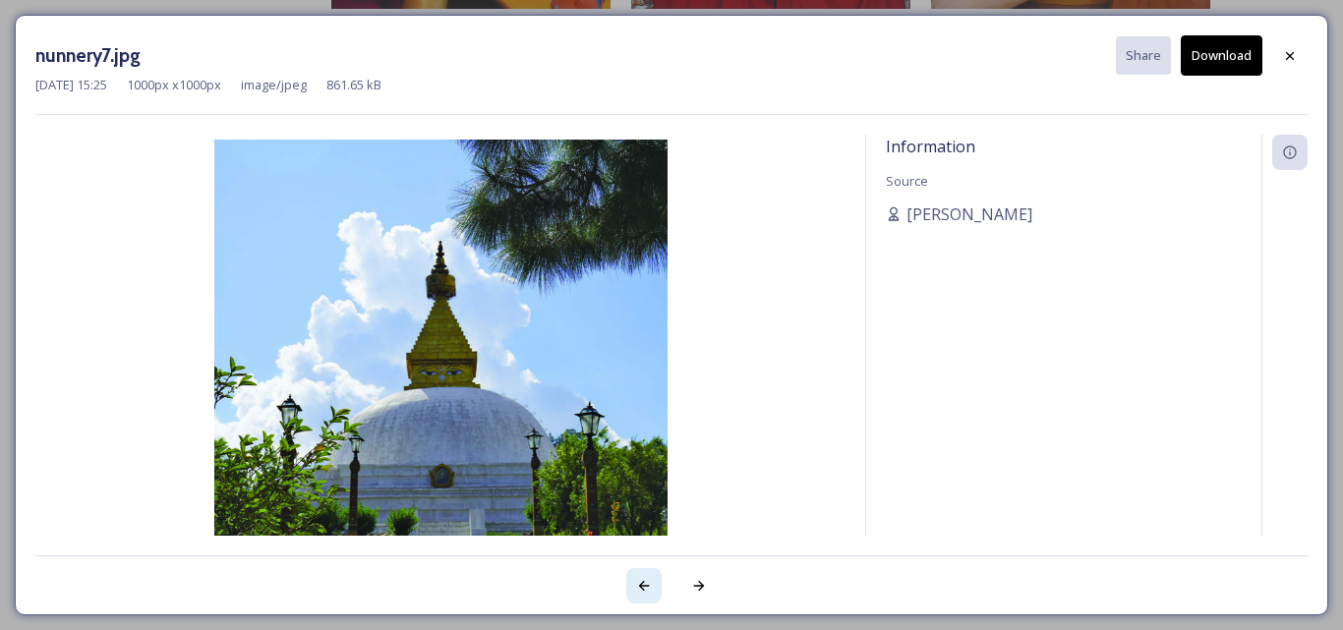
click at [642, 590] on icon at bounding box center [644, 586] width 16 height 16
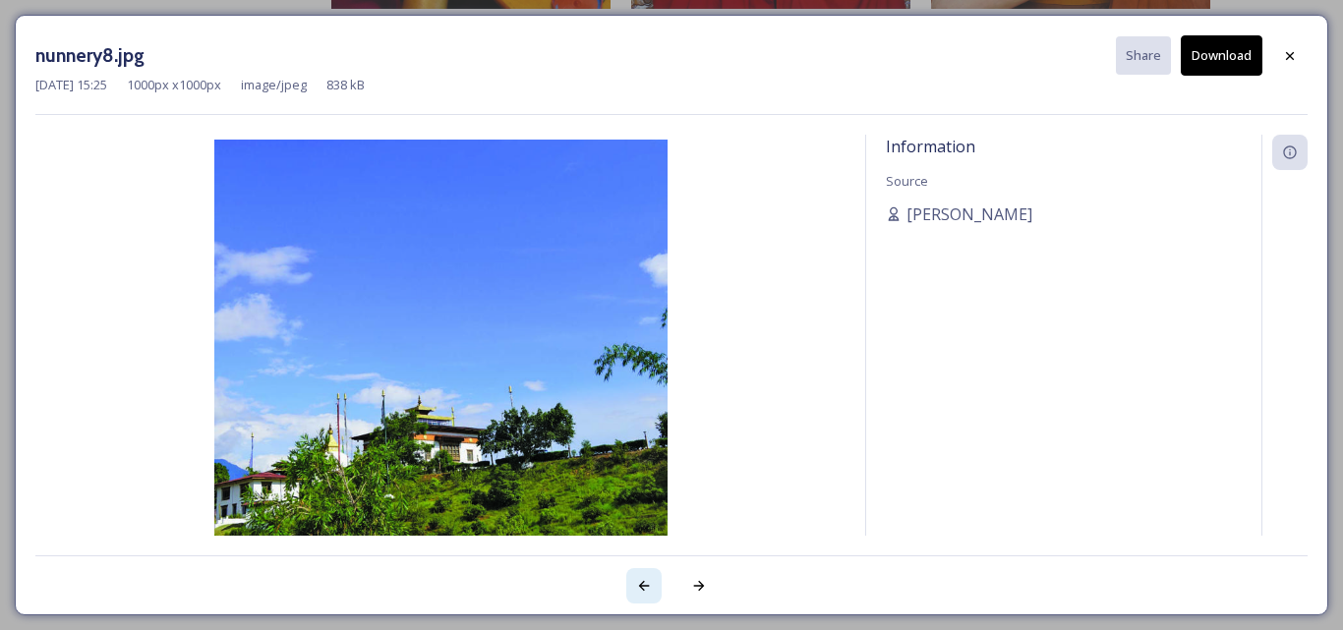
click at [642, 590] on icon at bounding box center [644, 586] width 16 height 16
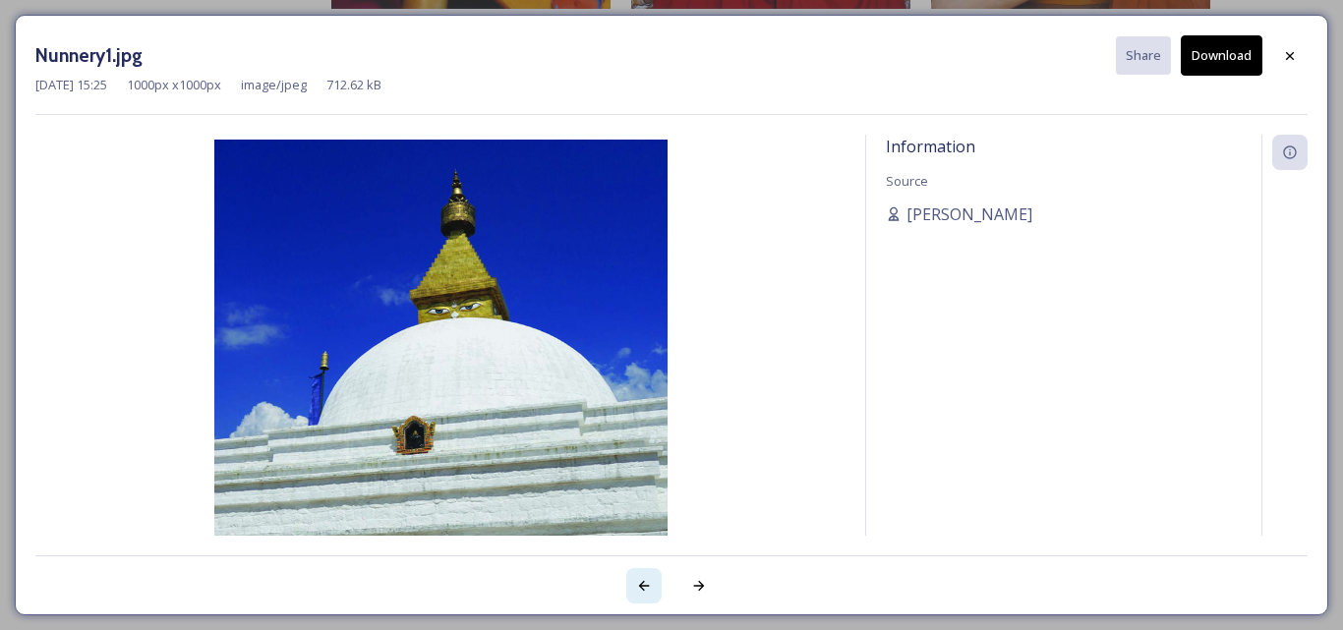
click at [642, 590] on icon at bounding box center [644, 586] width 16 height 16
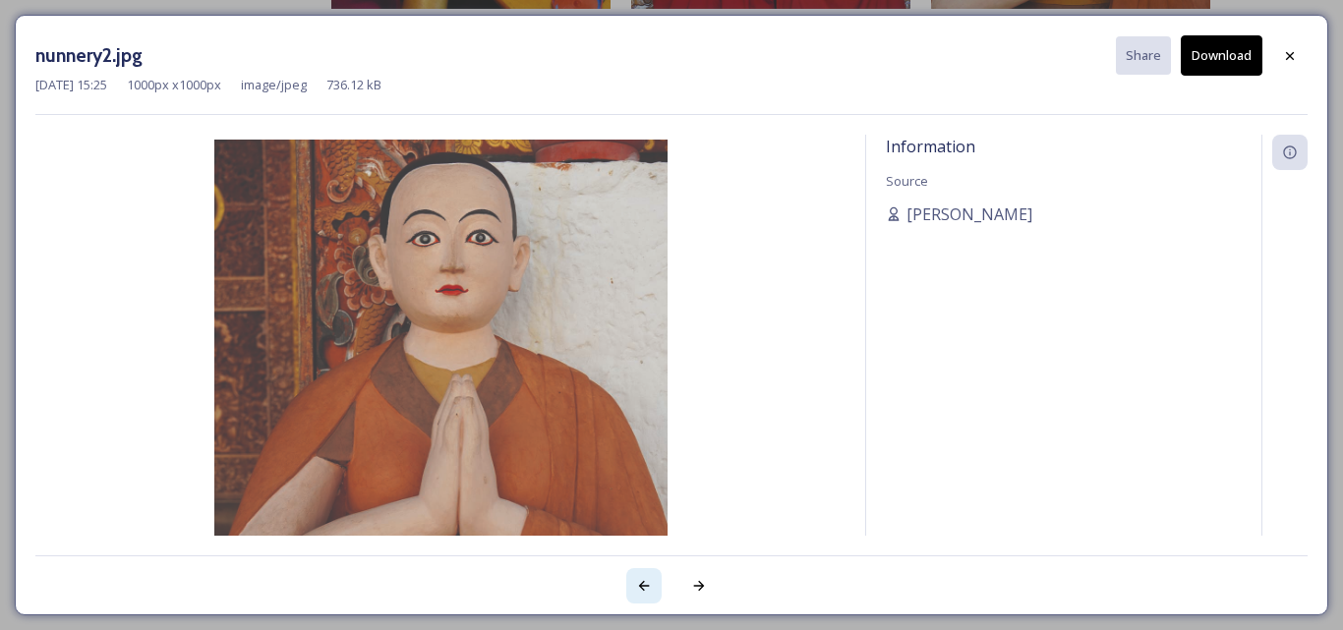
click at [642, 590] on icon at bounding box center [644, 586] width 16 height 16
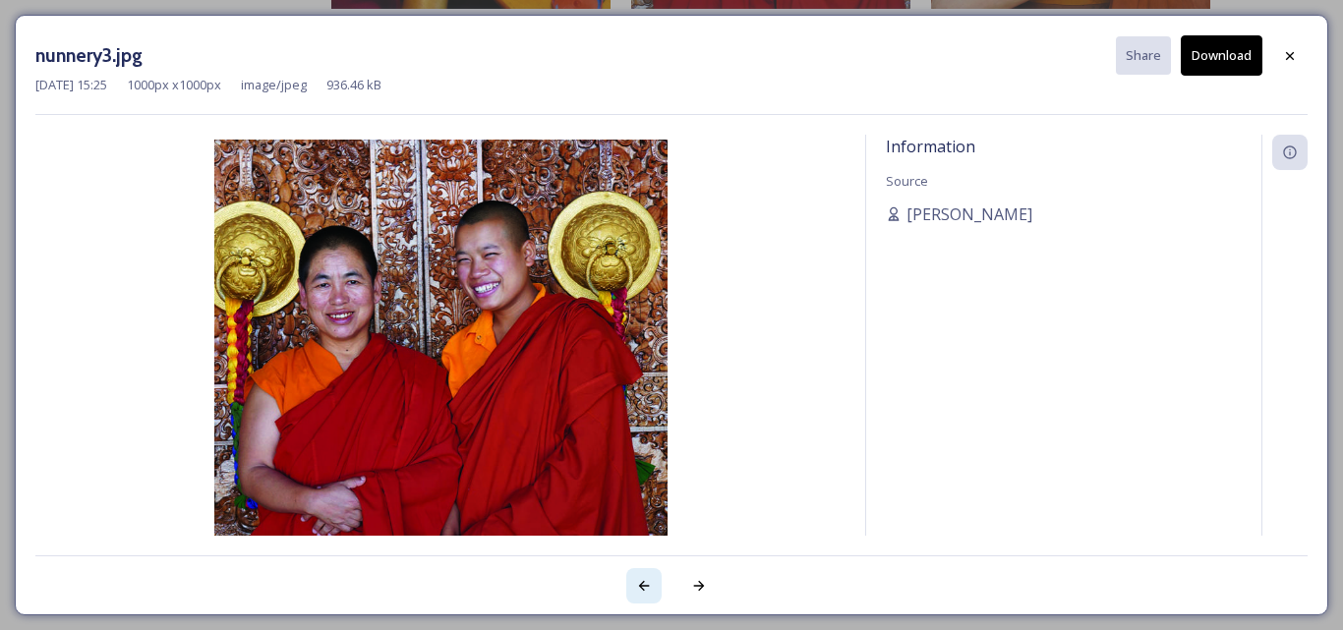
click at [642, 590] on icon at bounding box center [644, 586] width 16 height 16
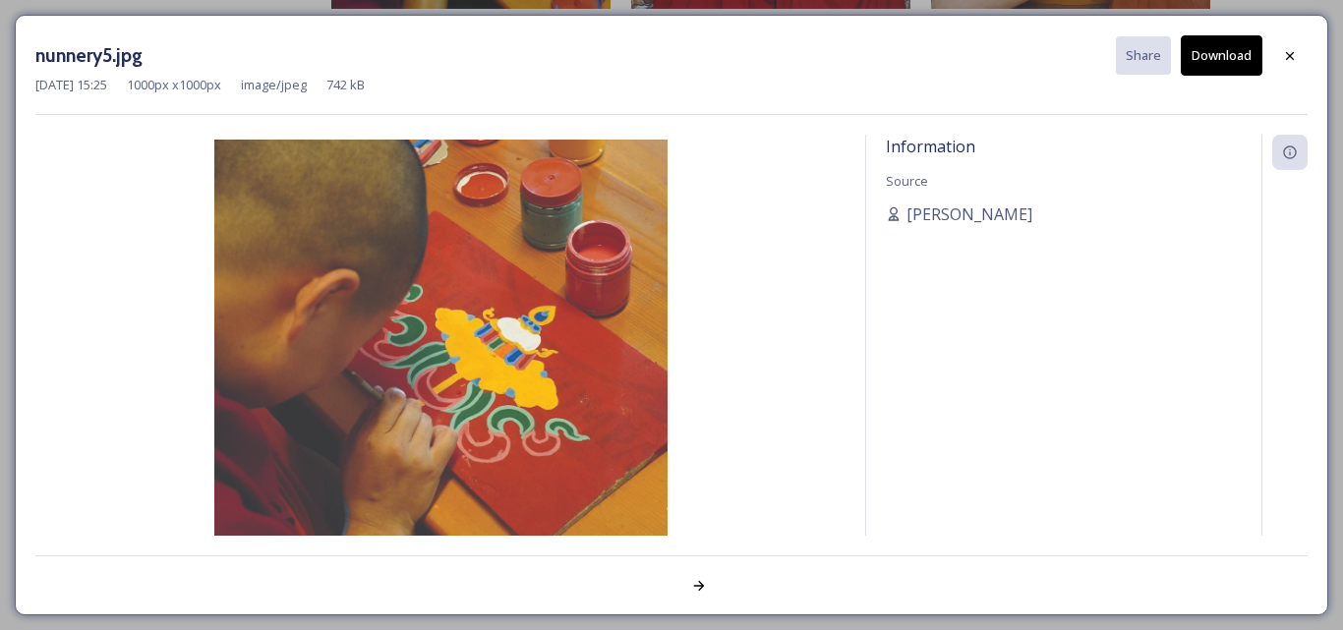
click at [642, 590] on div at bounding box center [671, 574] width 1272 height 39
